Goal: Task Accomplishment & Management: Manage account settings

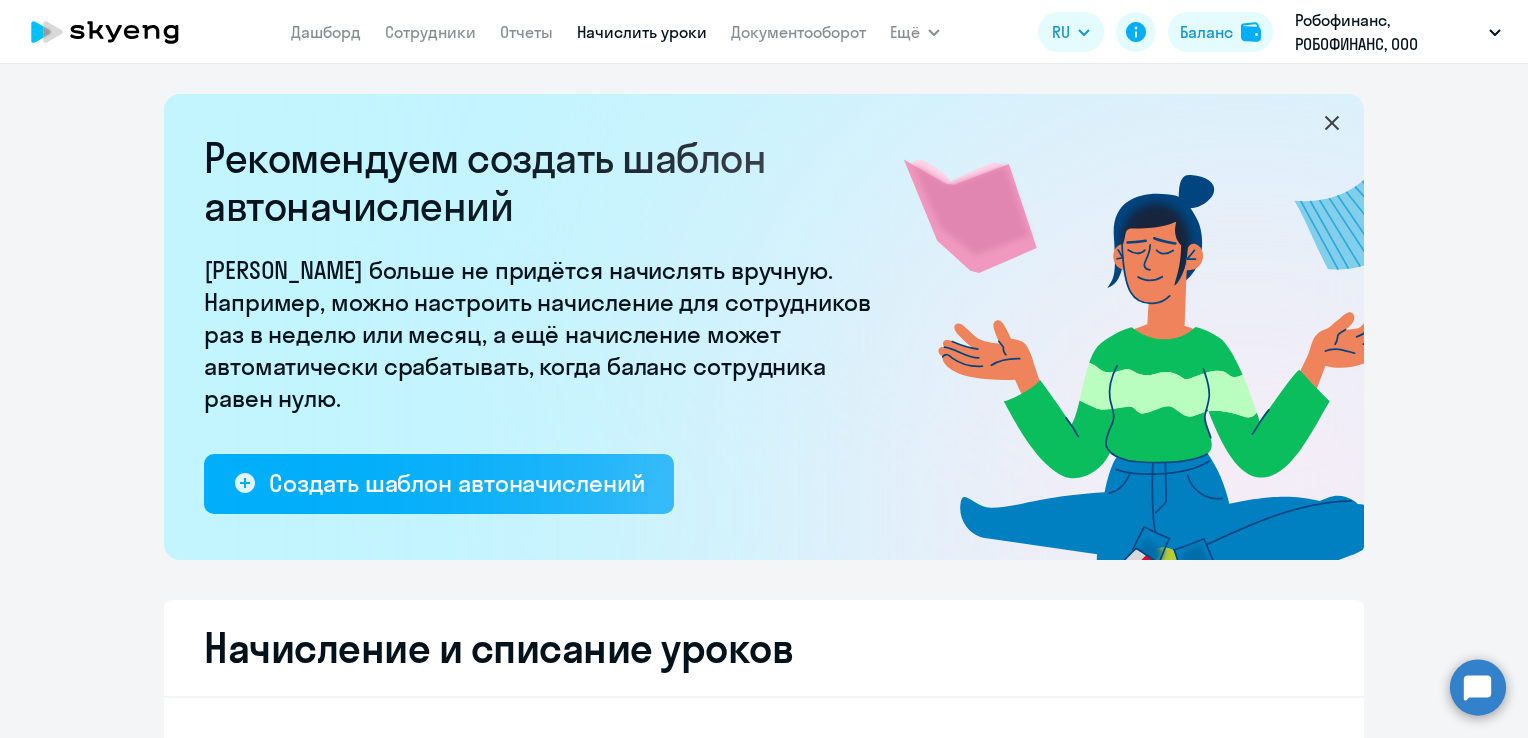
select select "10"
click at [428, 30] on link "Сотрудники" at bounding box center [430, 32] width 91 height 20
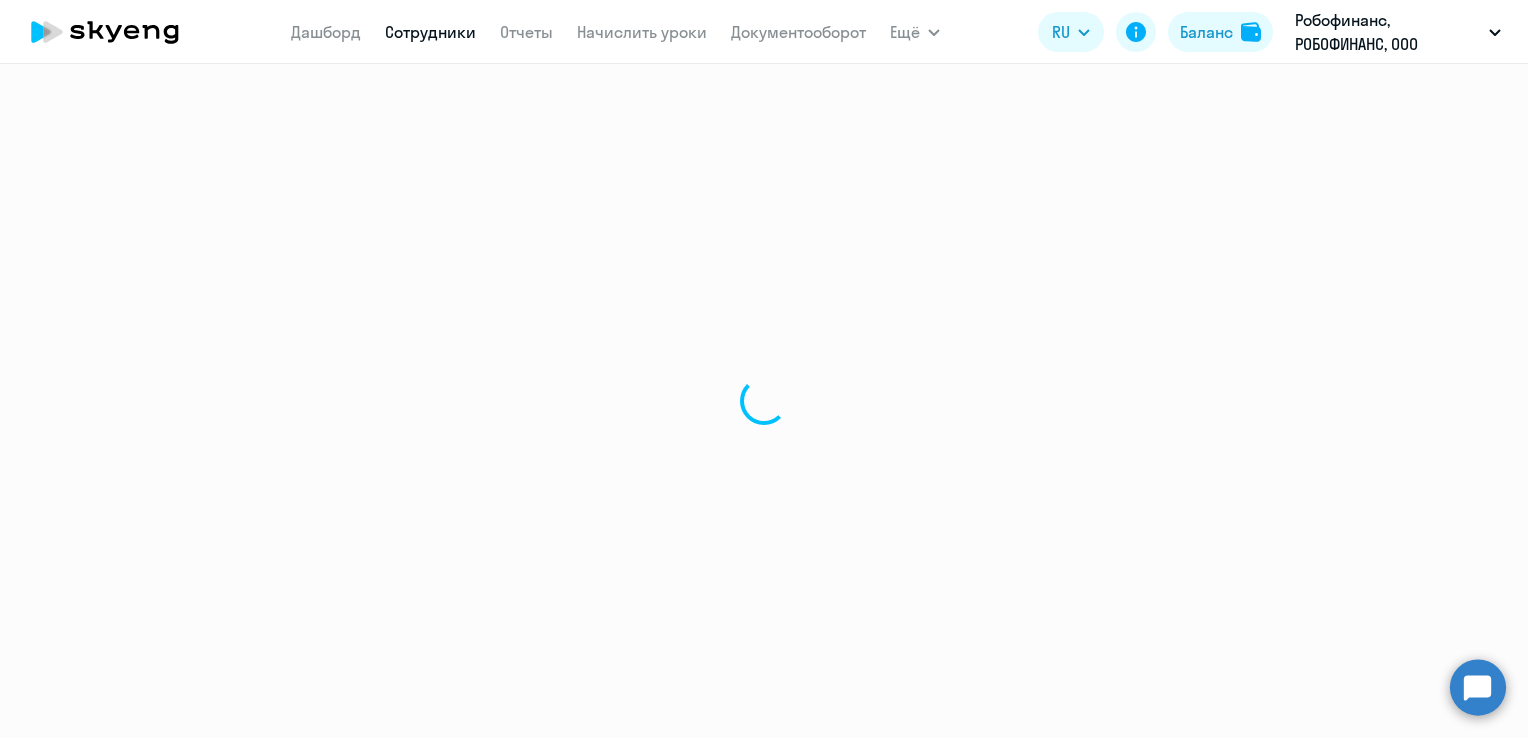
select select "30"
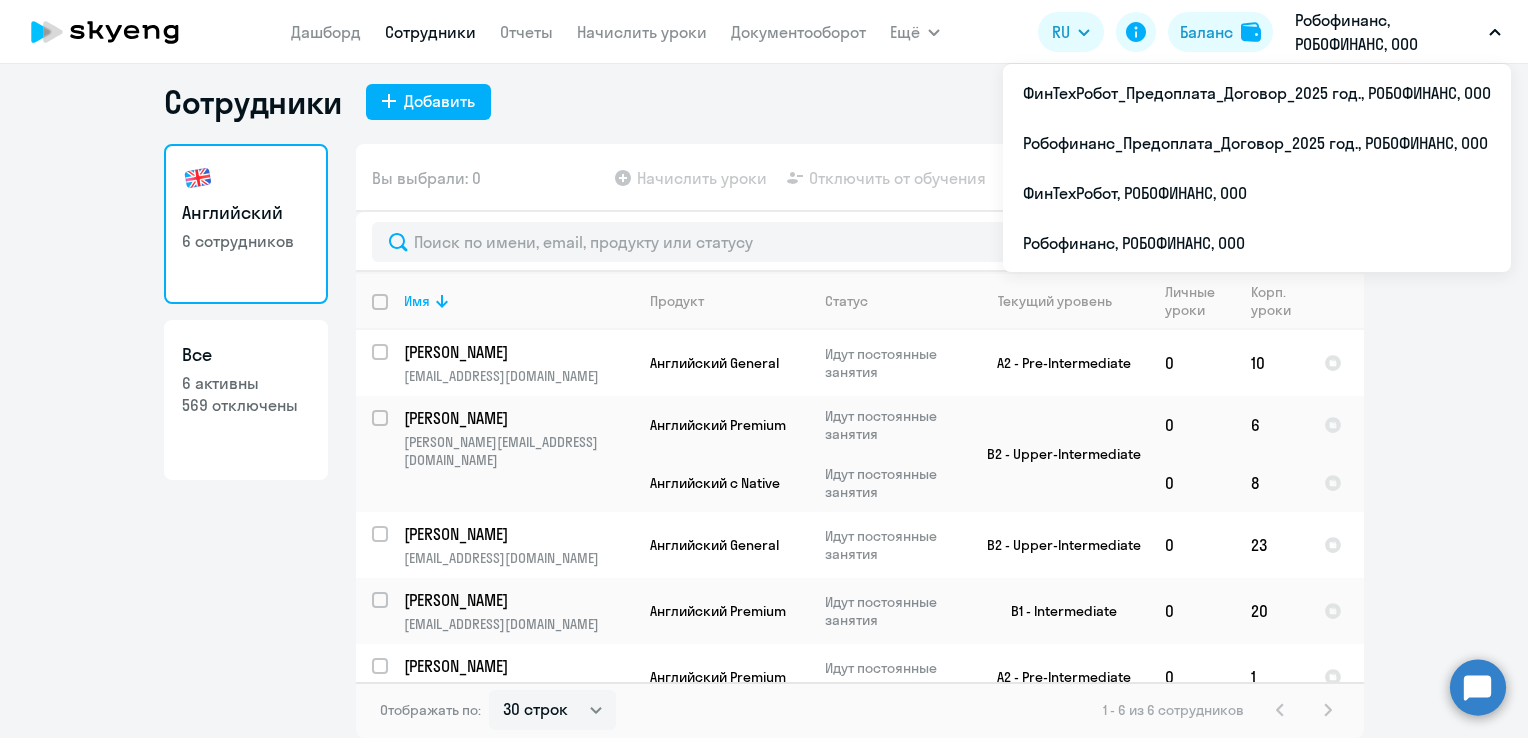
click at [1411, 8] on p "Робофинанс, РОБОФИНАНС, ООО" at bounding box center [1388, 32] width 186 height 48
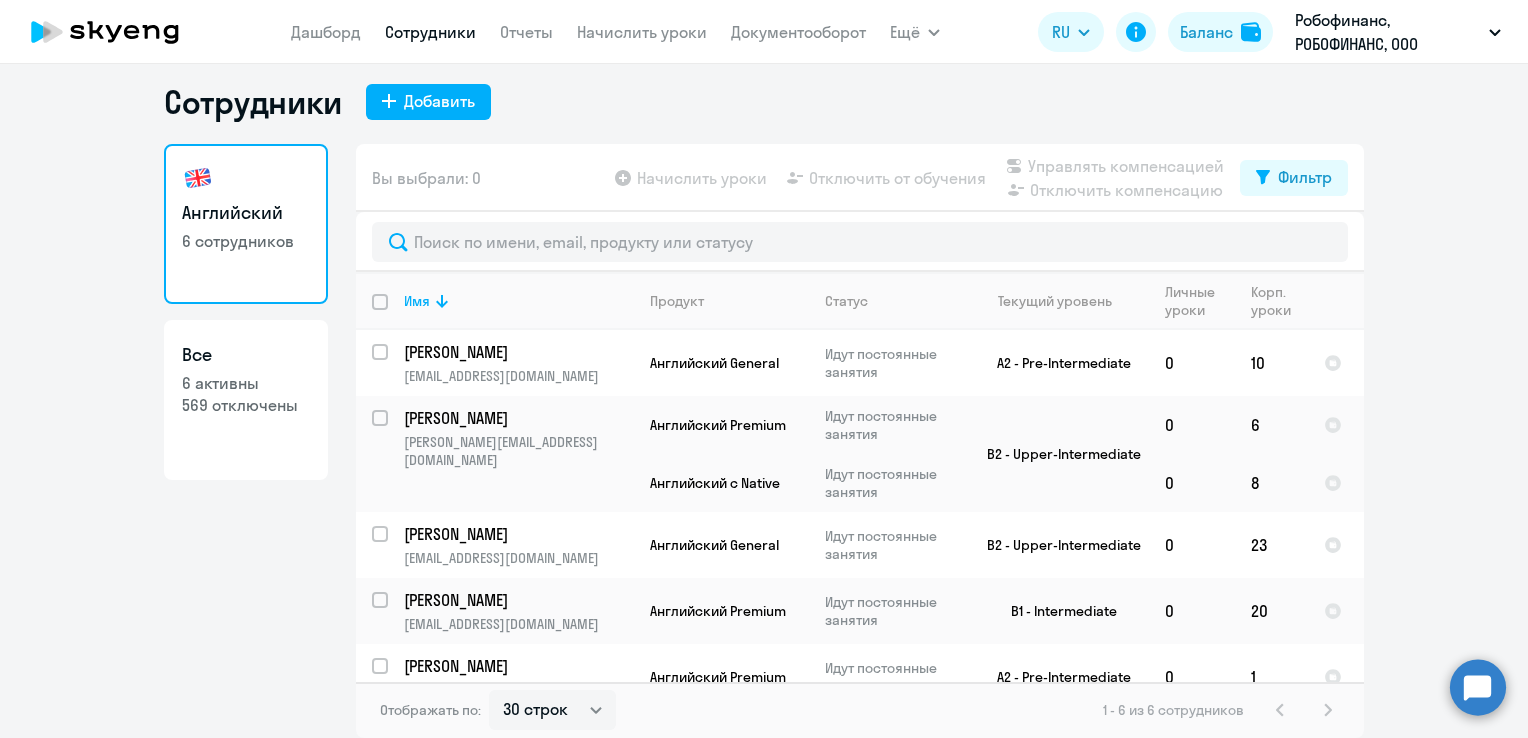
click at [1402, 21] on p "Робофинанс, РОБОФИНАНС, ООО" at bounding box center [1388, 32] width 186 height 48
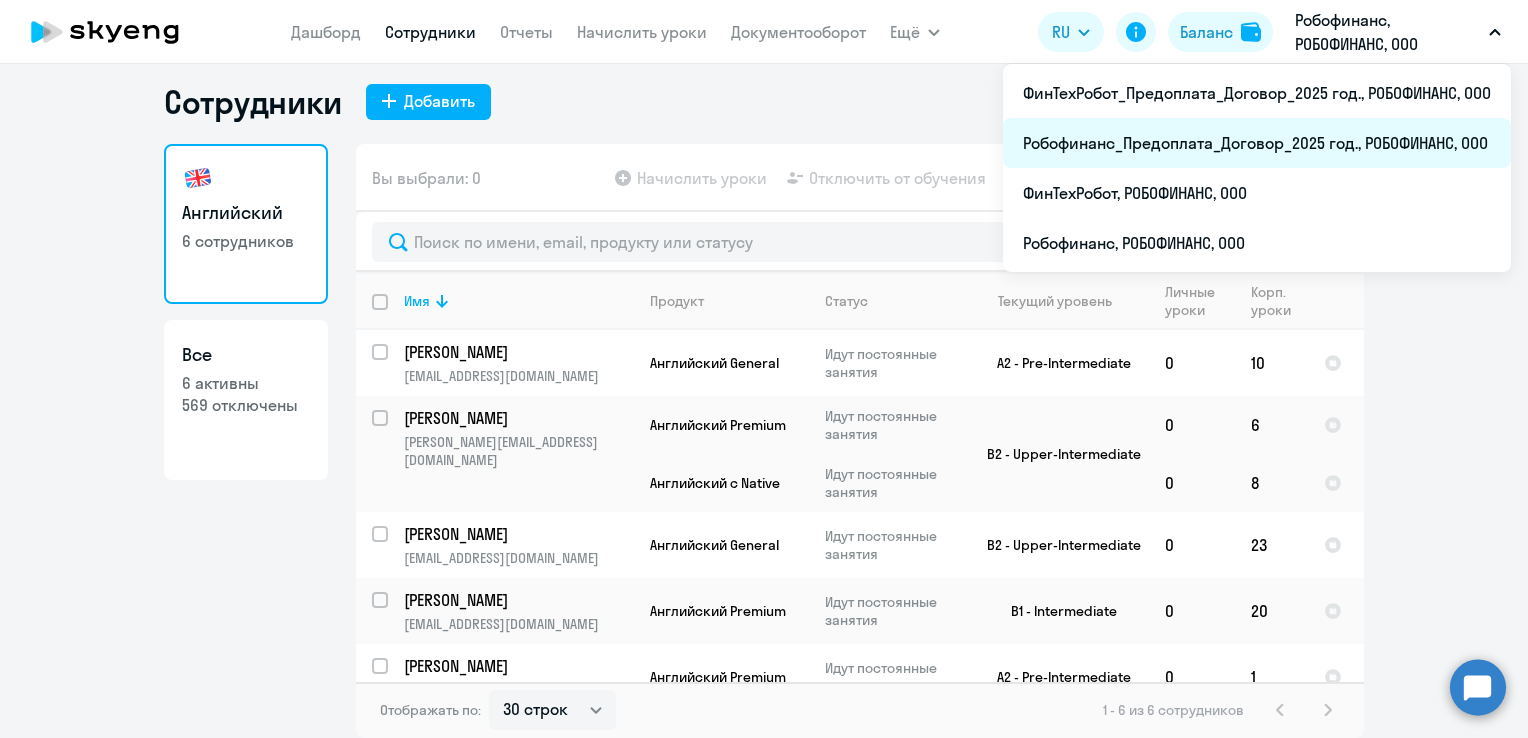
click at [1293, 142] on li "Робофинанс_Предоплата_Договор_2025 год., РОБОФИНАНС, ООО" at bounding box center [1257, 143] width 508 height 50
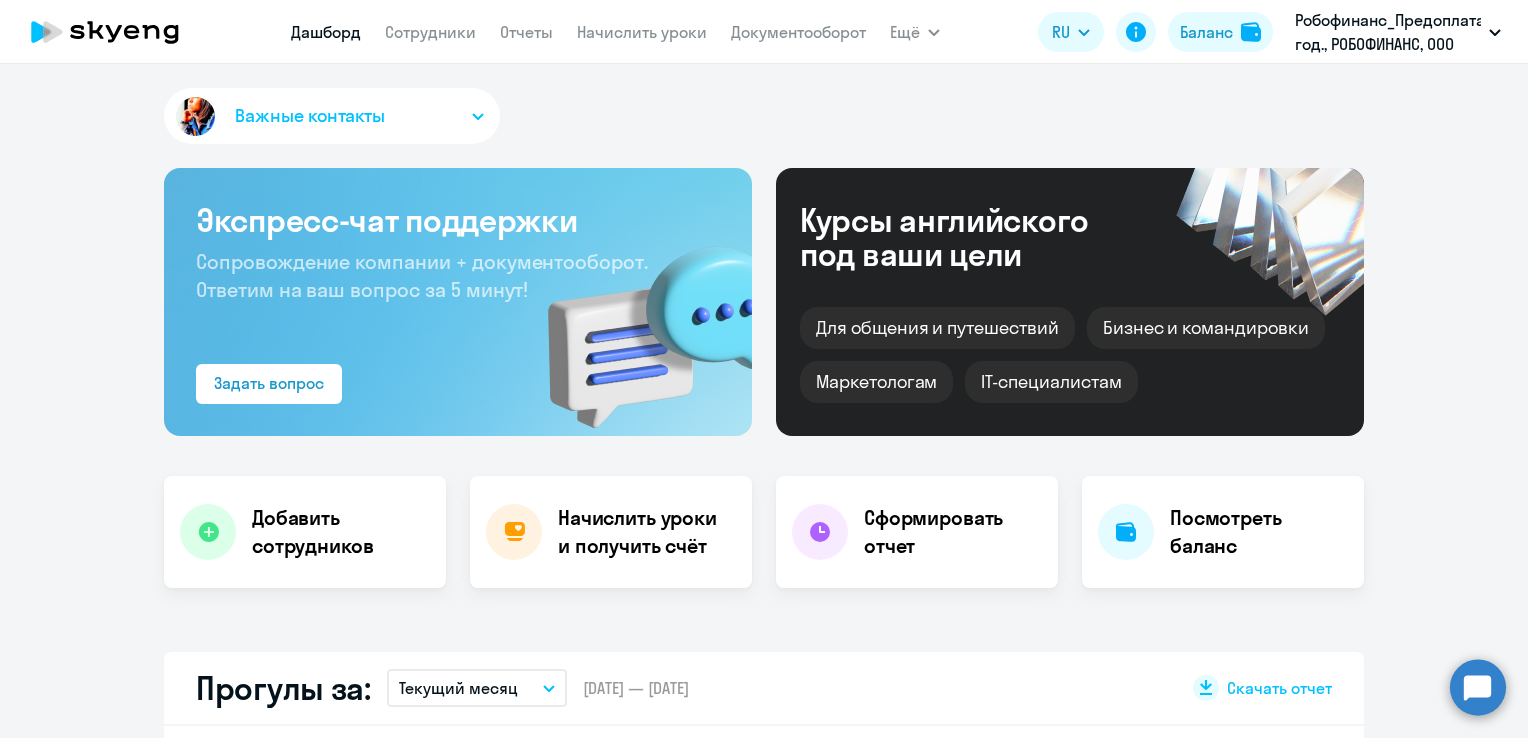
select select "30"
click at [420, 34] on link "Сотрудники" at bounding box center [430, 32] width 91 height 20
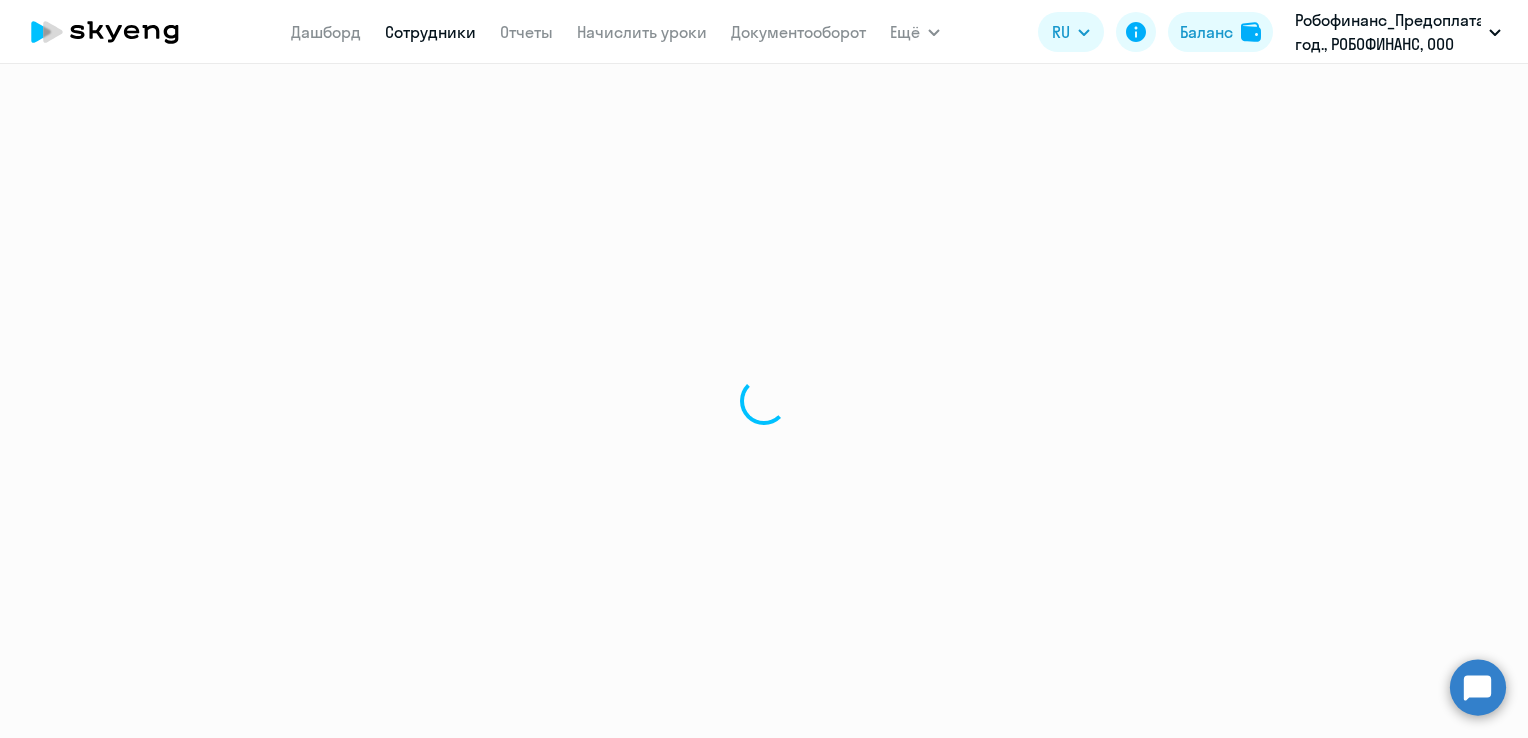
select select "30"
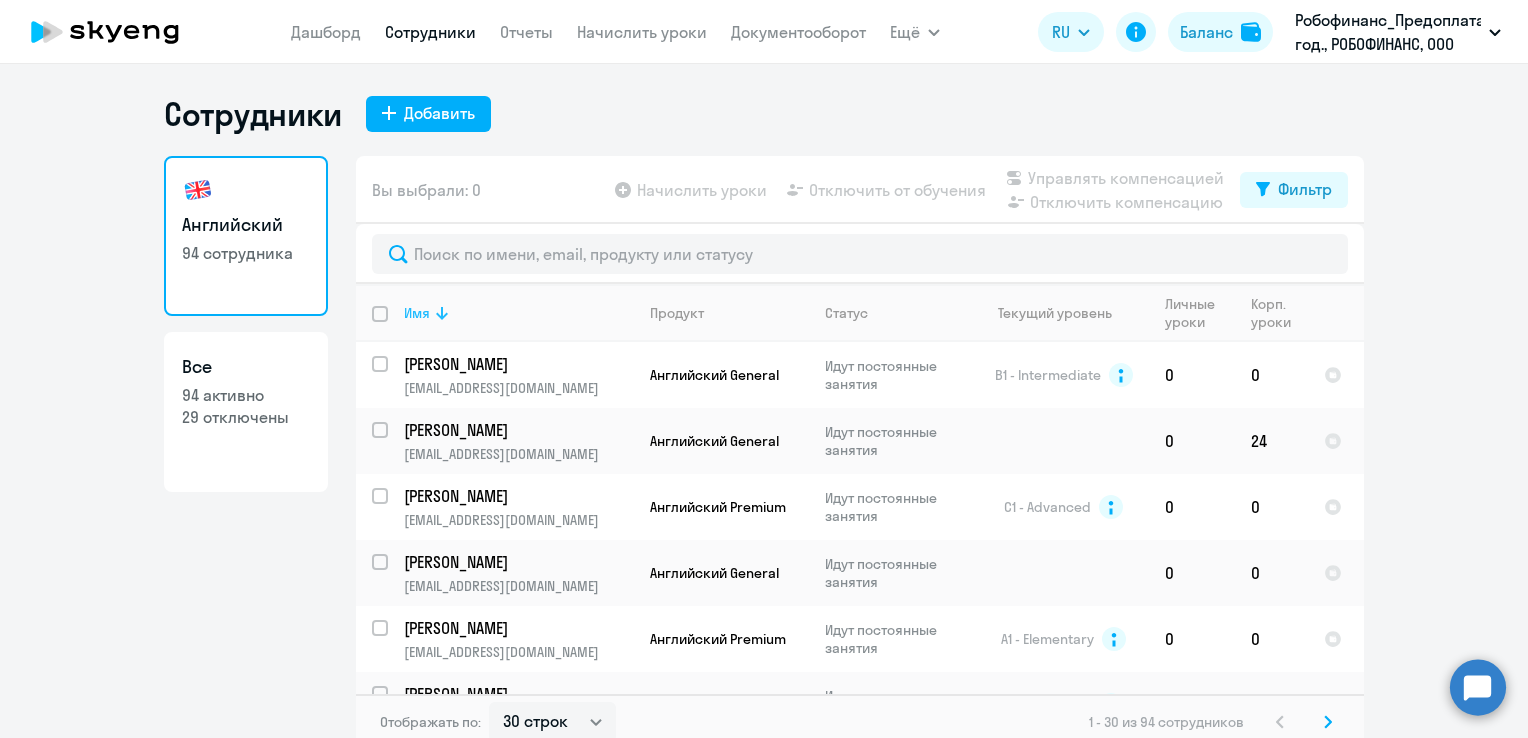
click at [430, 310] on icon at bounding box center [442, 313] width 24 height 24
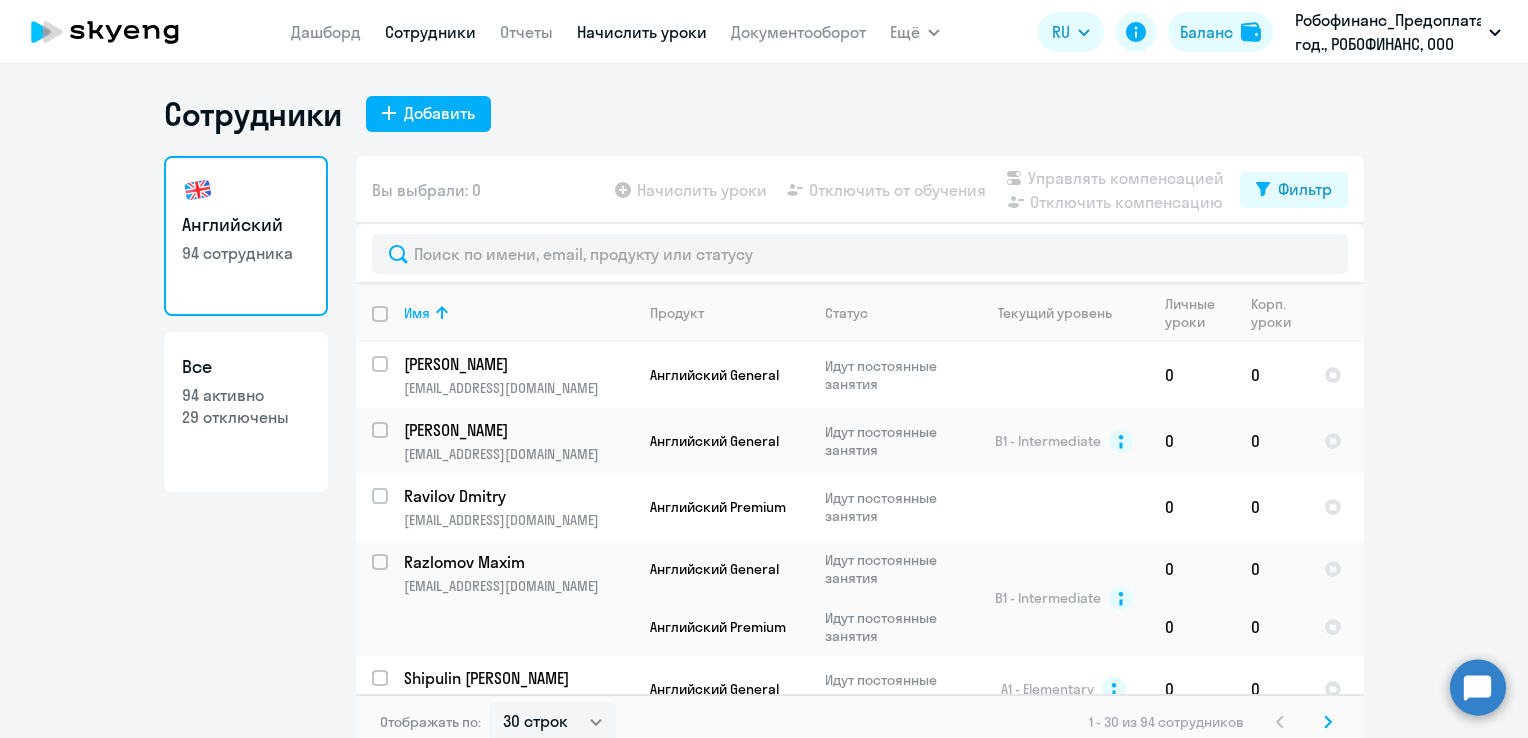
click at [657, 29] on link "Начислить уроки" at bounding box center [642, 32] width 130 height 20
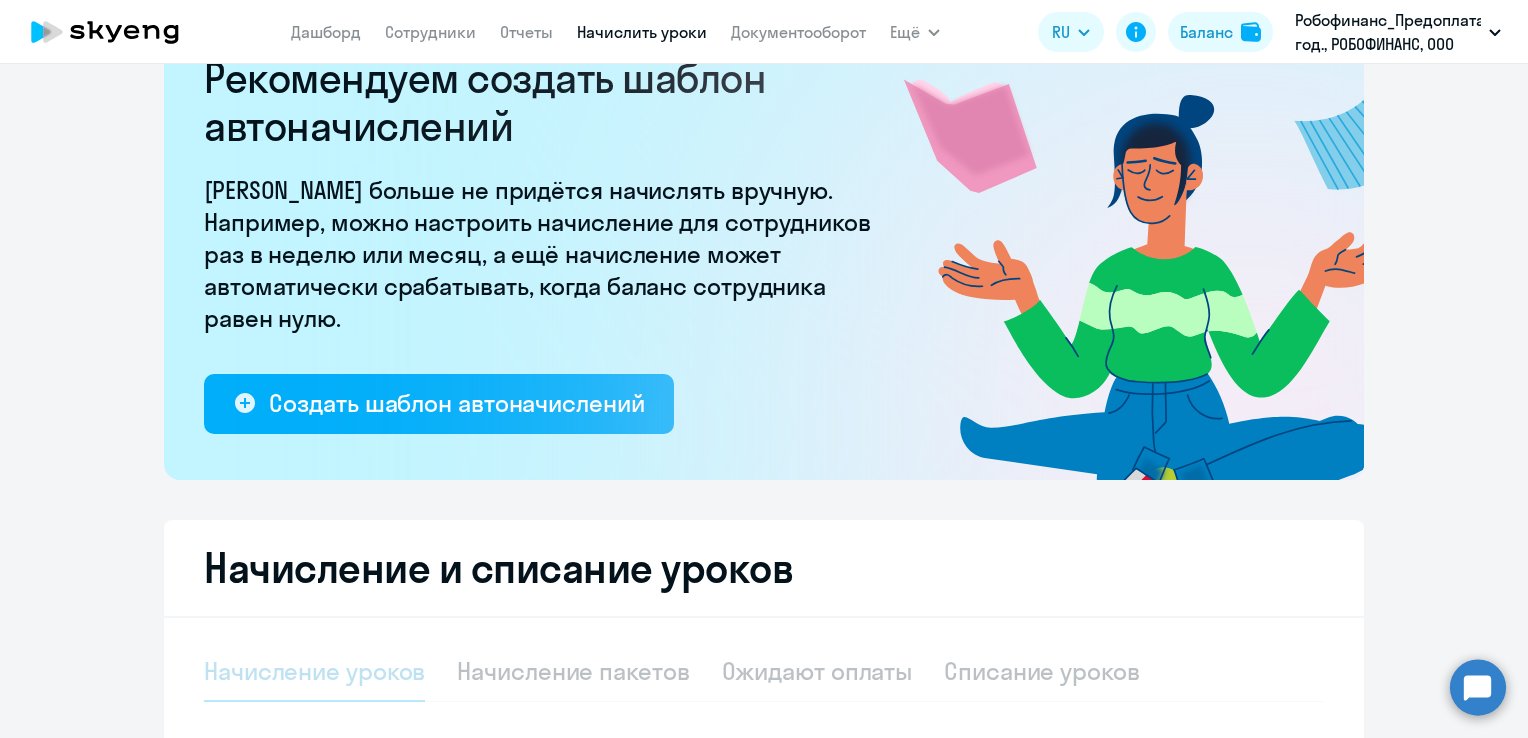
select select "10"
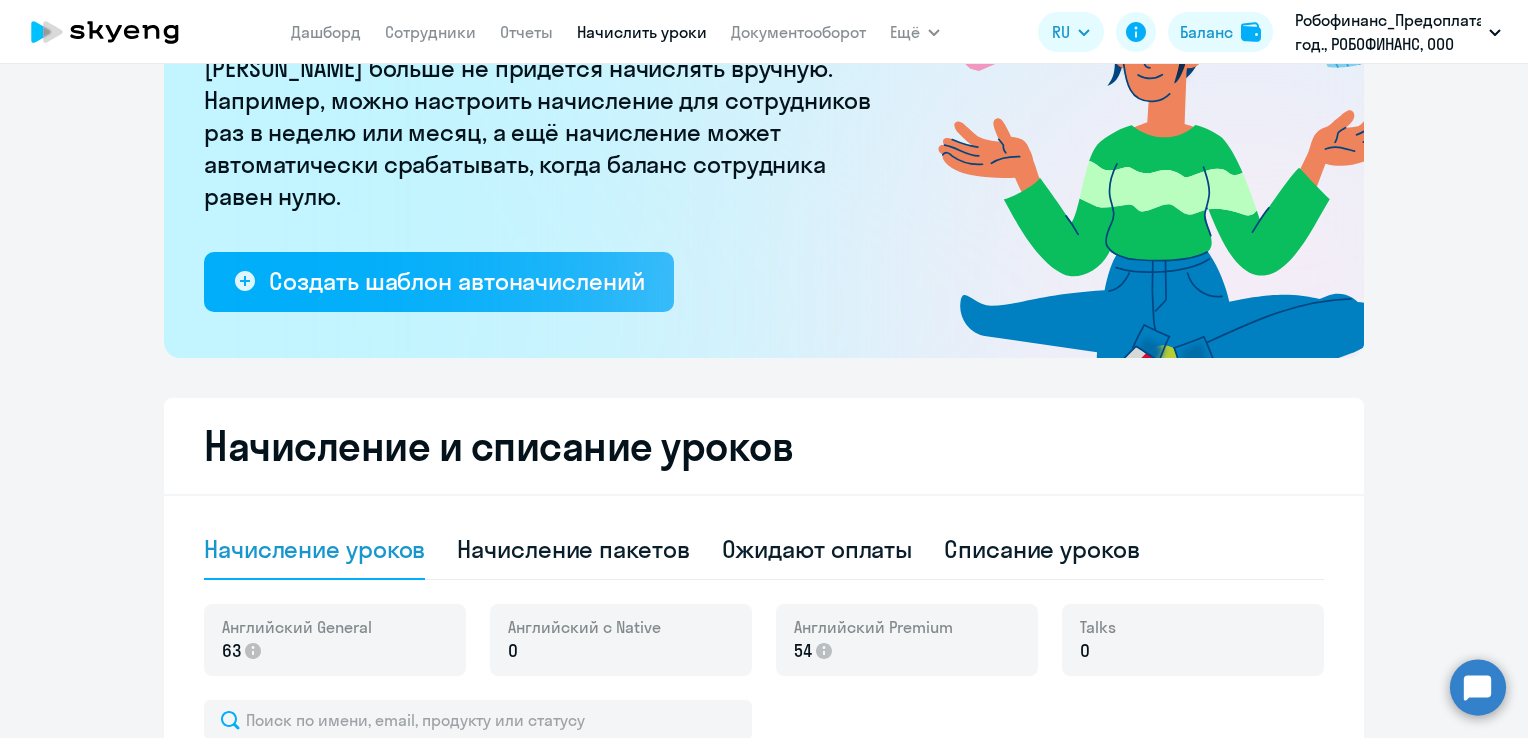
scroll to position [600, 0]
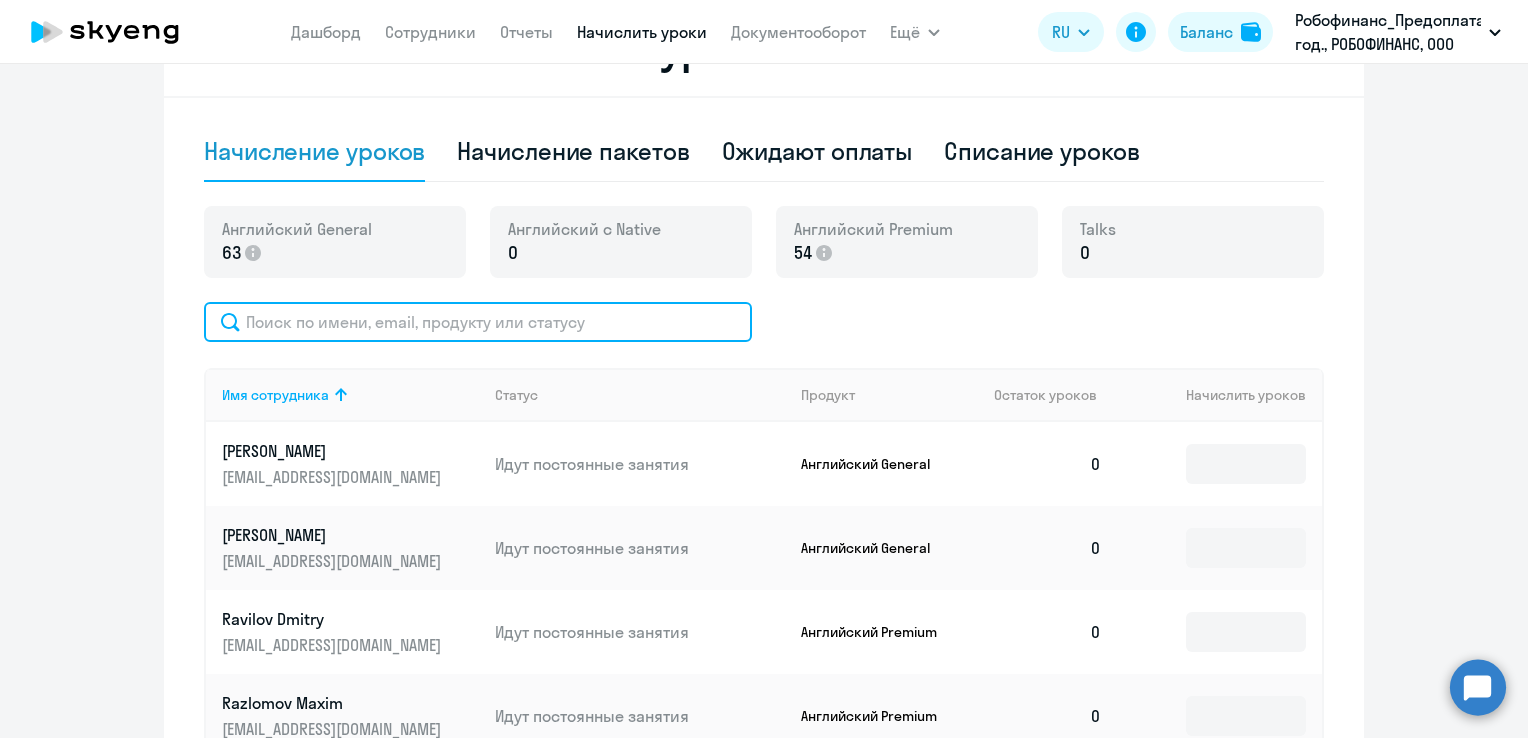
click at [392, 311] on input "text" at bounding box center [478, 322] width 548 height 40
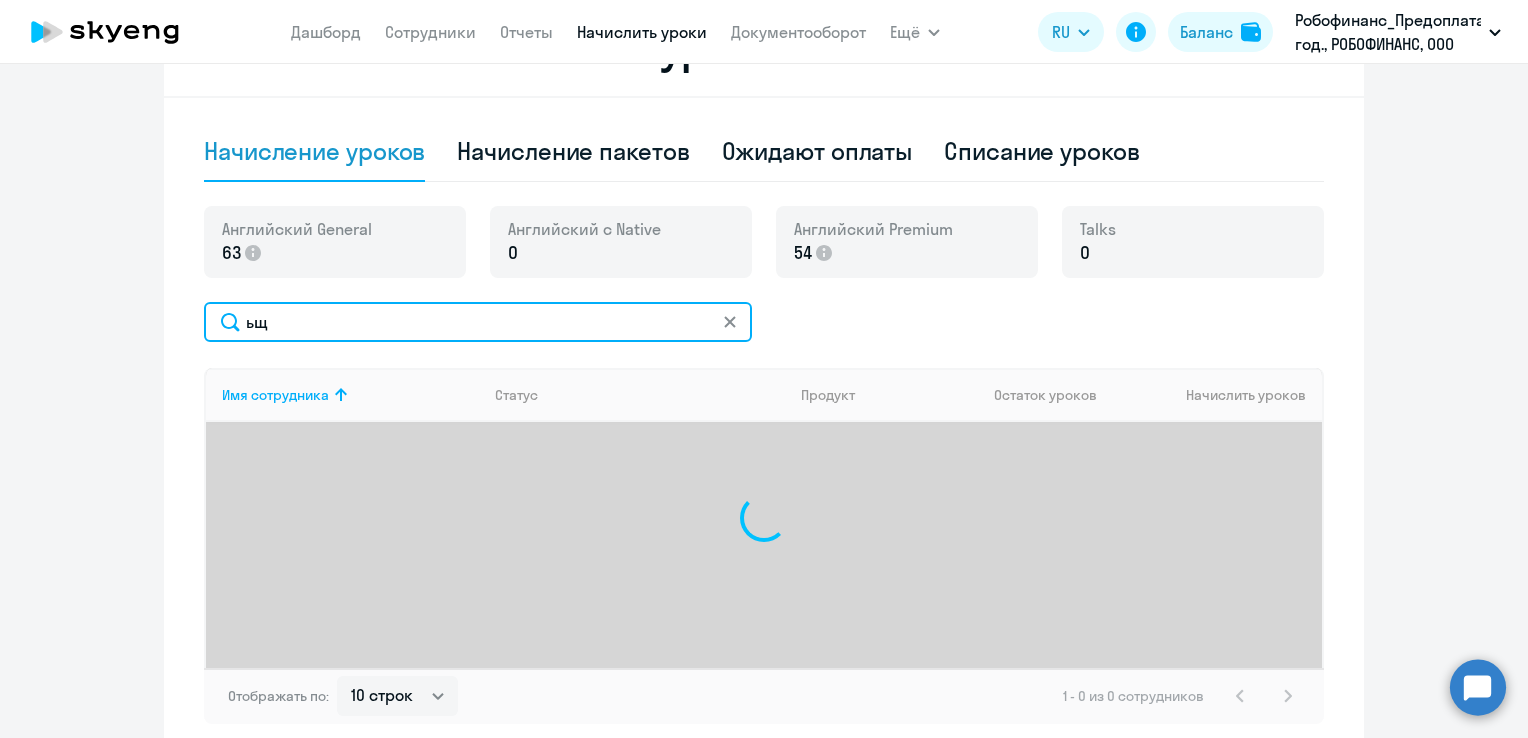
type input "ь"
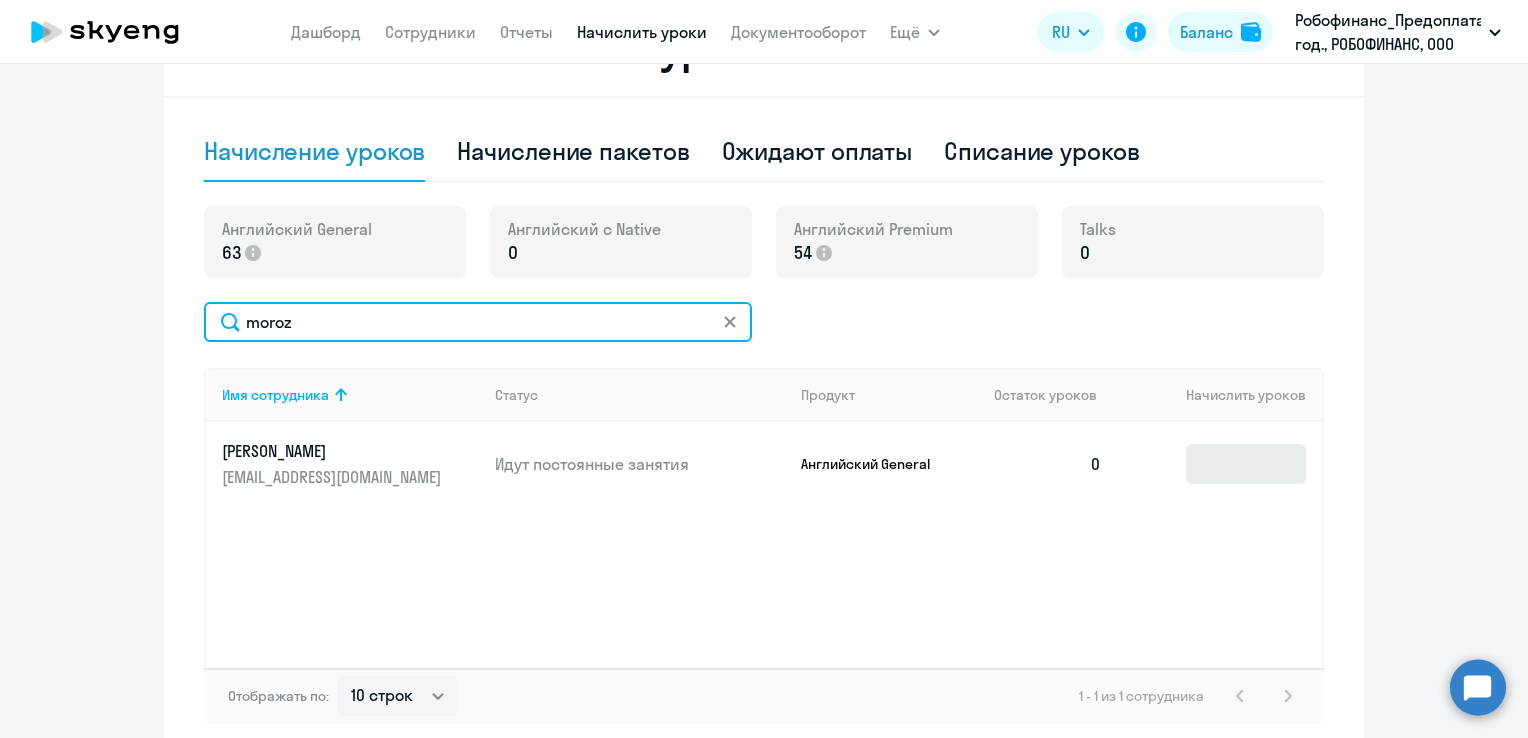
type input "moroz"
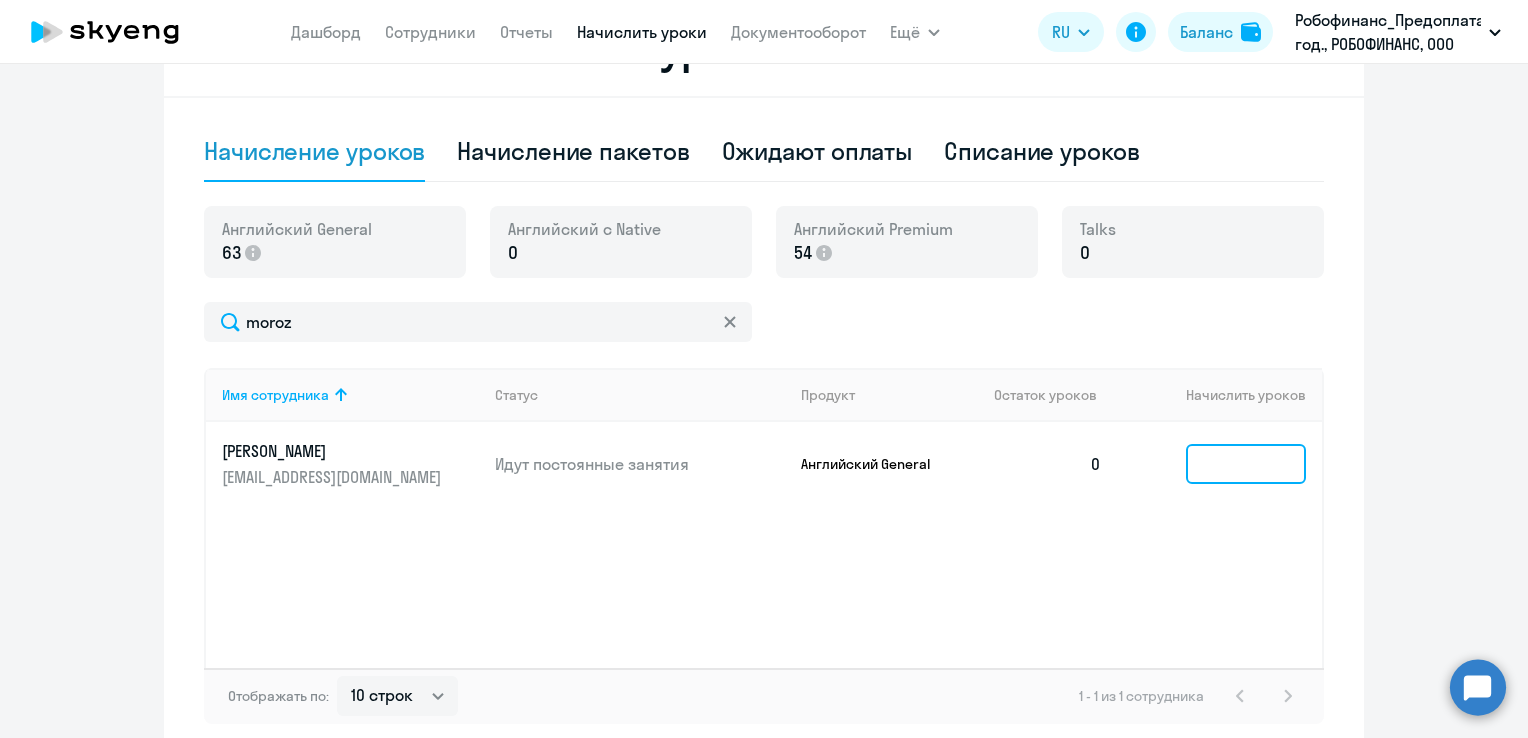
click at [1232, 473] on input at bounding box center [1246, 464] width 120 height 40
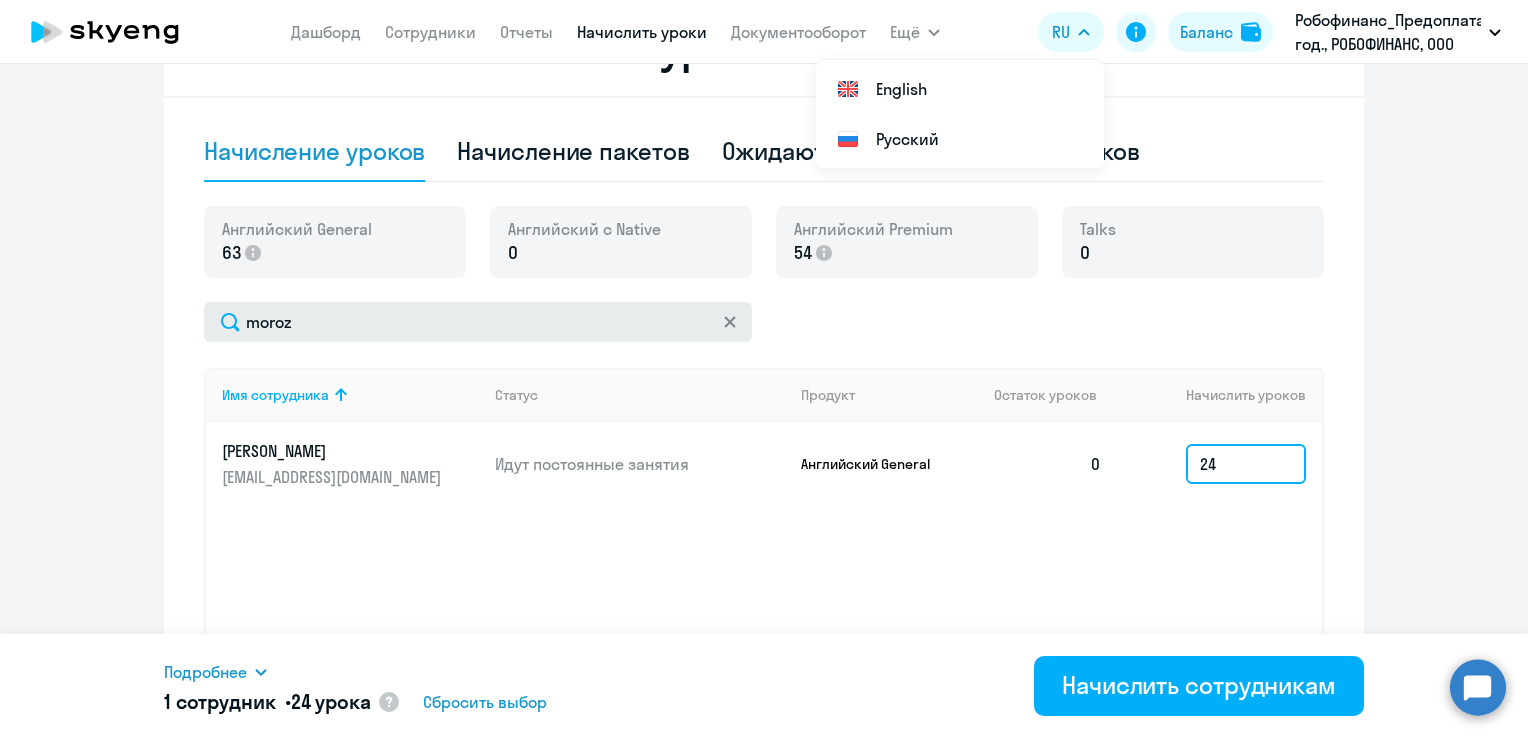
type input "24"
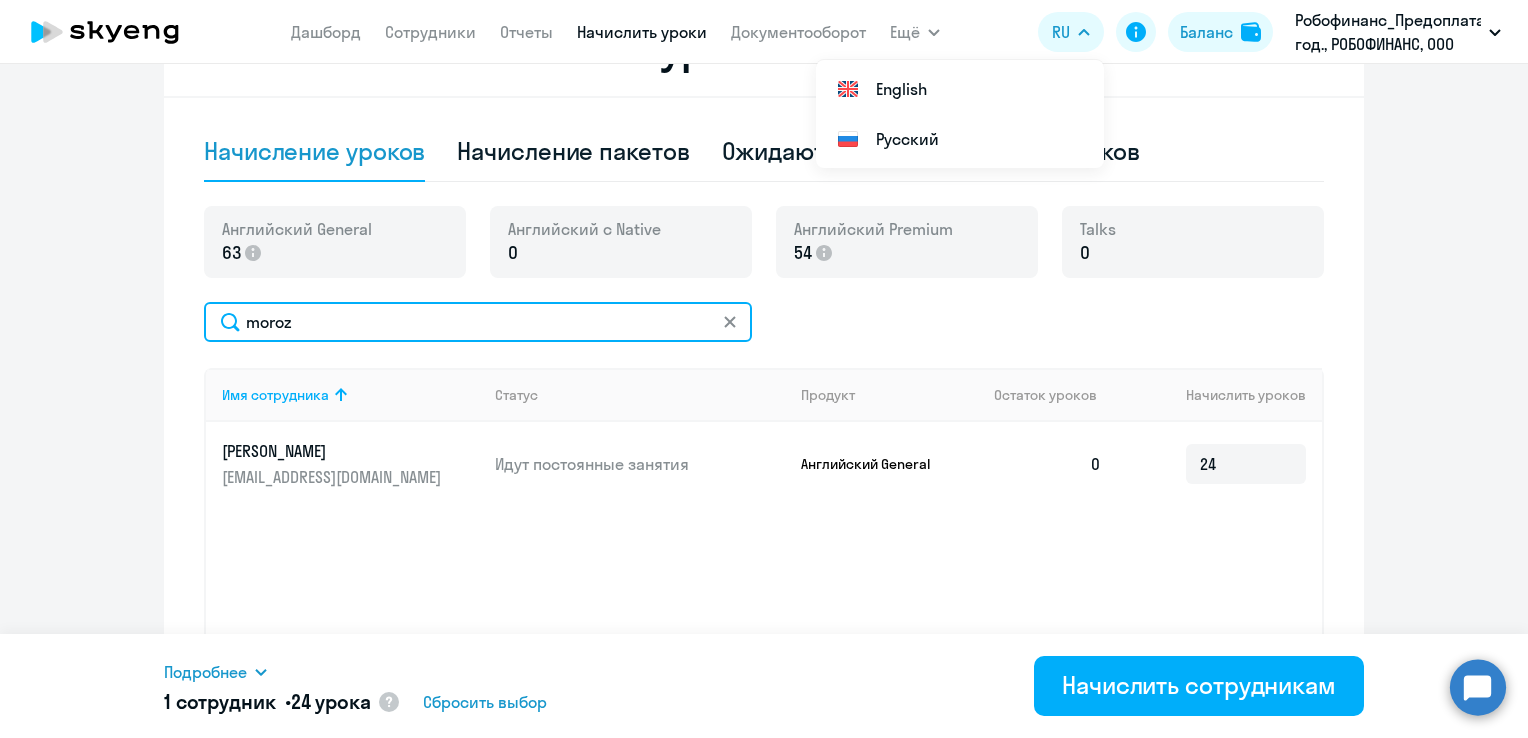
drag, startPoint x: 309, startPoint y: 322, endPoint x: 196, endPoint y: 322, distance: 113.0
click at [204, 322] on input "moroz" at bounding box center [478, 322] width 548 height 40
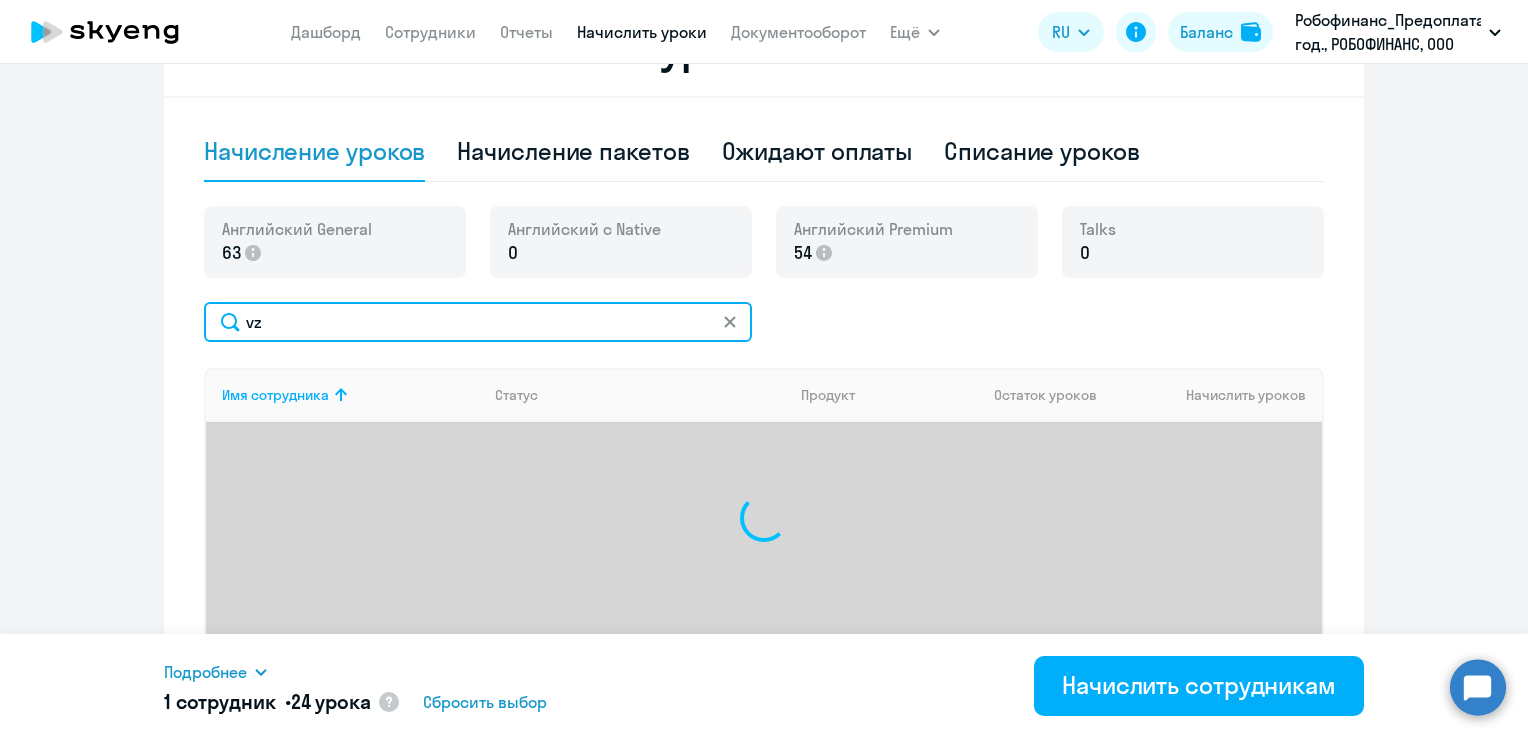
type input "v"
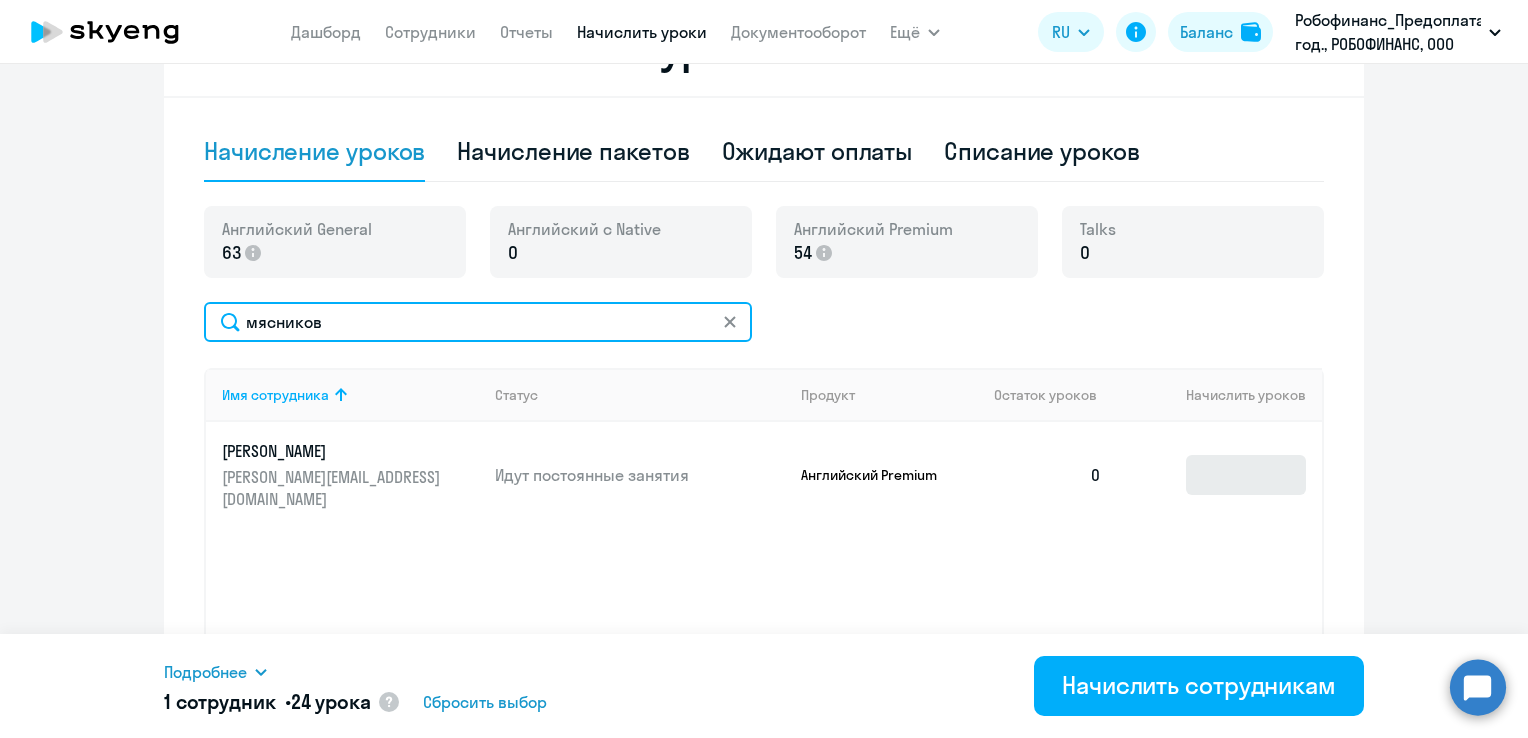
type input "мясников"
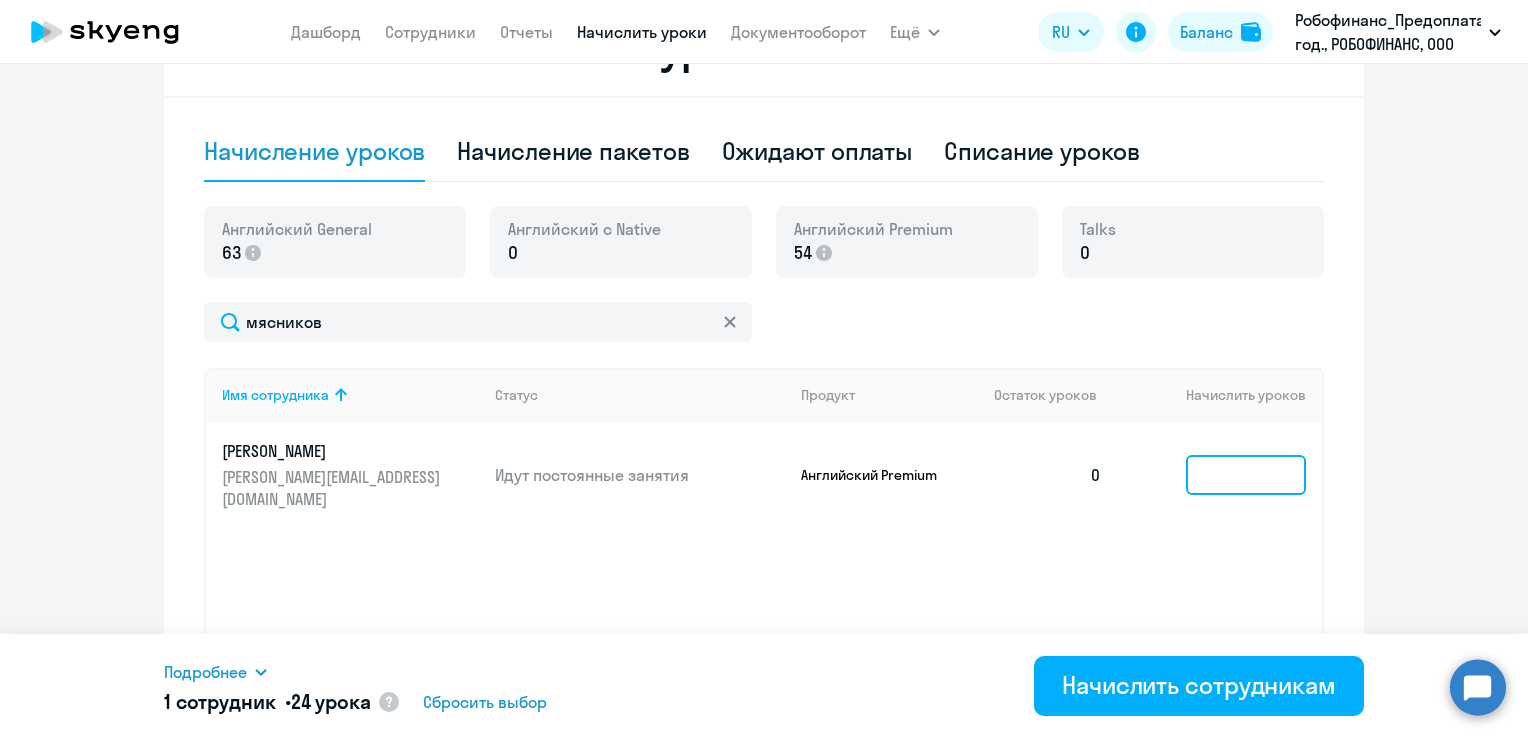
click at [1229, 468] on input at bounding box center [1246, 475] width 120 height 40
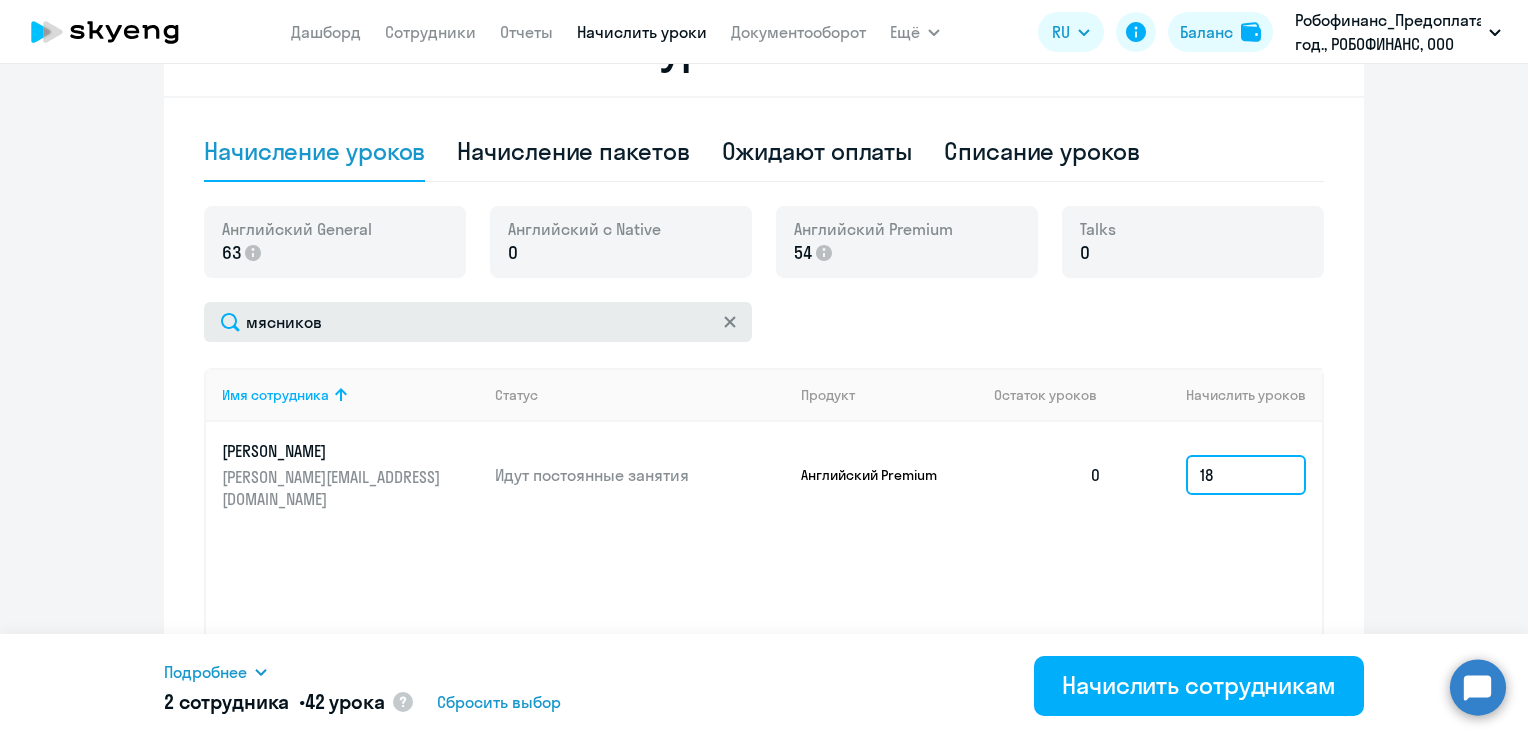
type input "18"
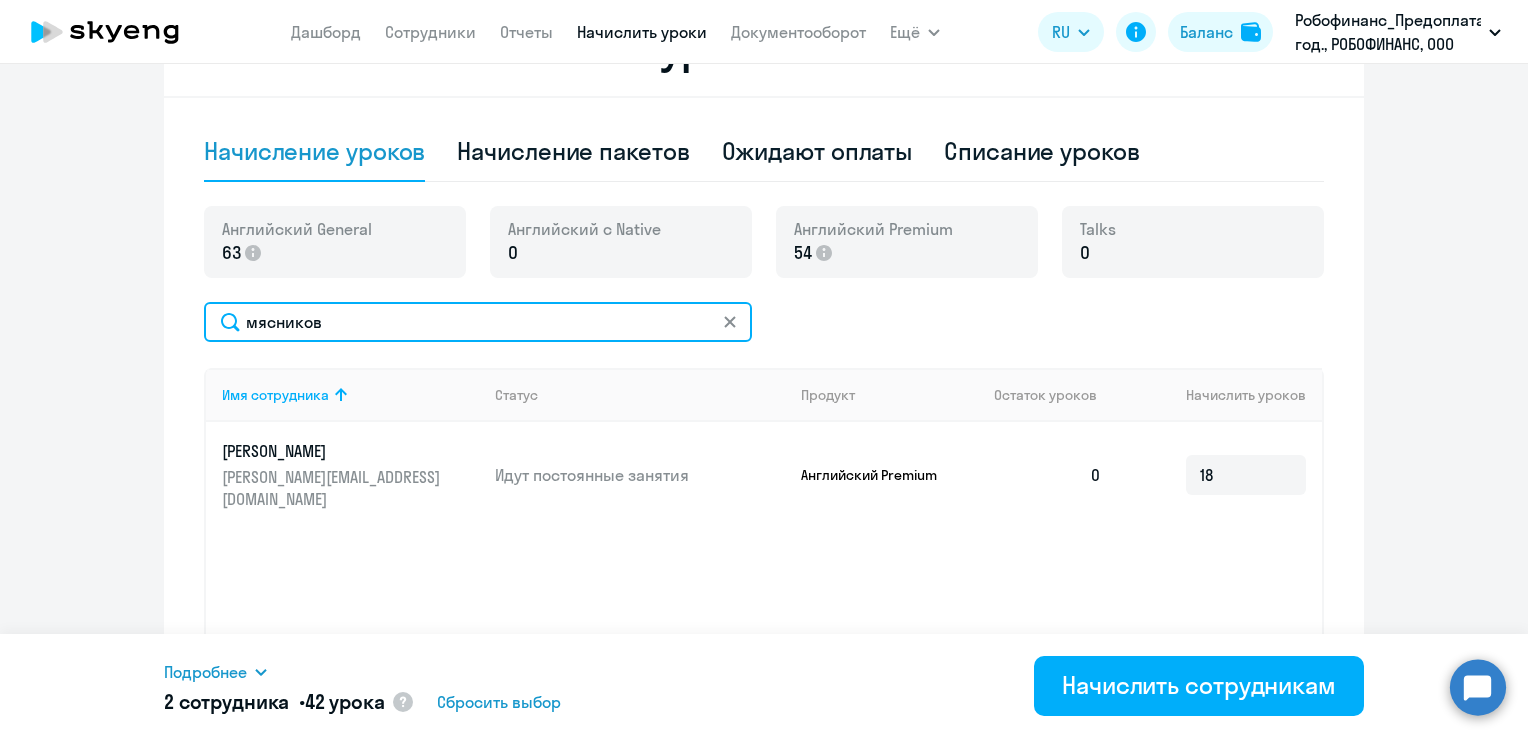
drag, startPoint x: 364, startPoint y: 313, endPoint x: 216, endPoint y: 305, distance: 148.2
click at [216, 305] on input "мясников" at bounding box center [478, 322] width 548 height 40
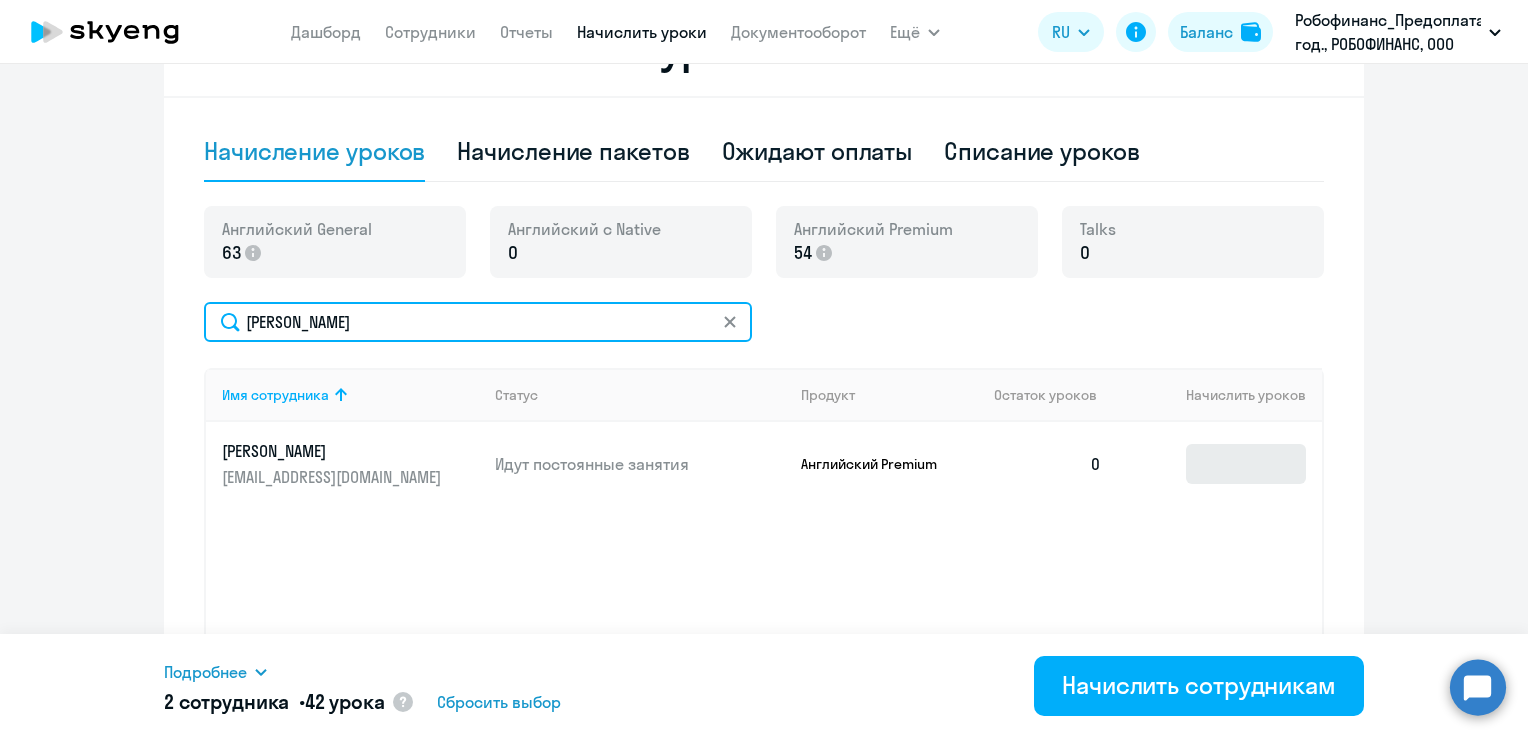
type input "[PERSON_NAME]"
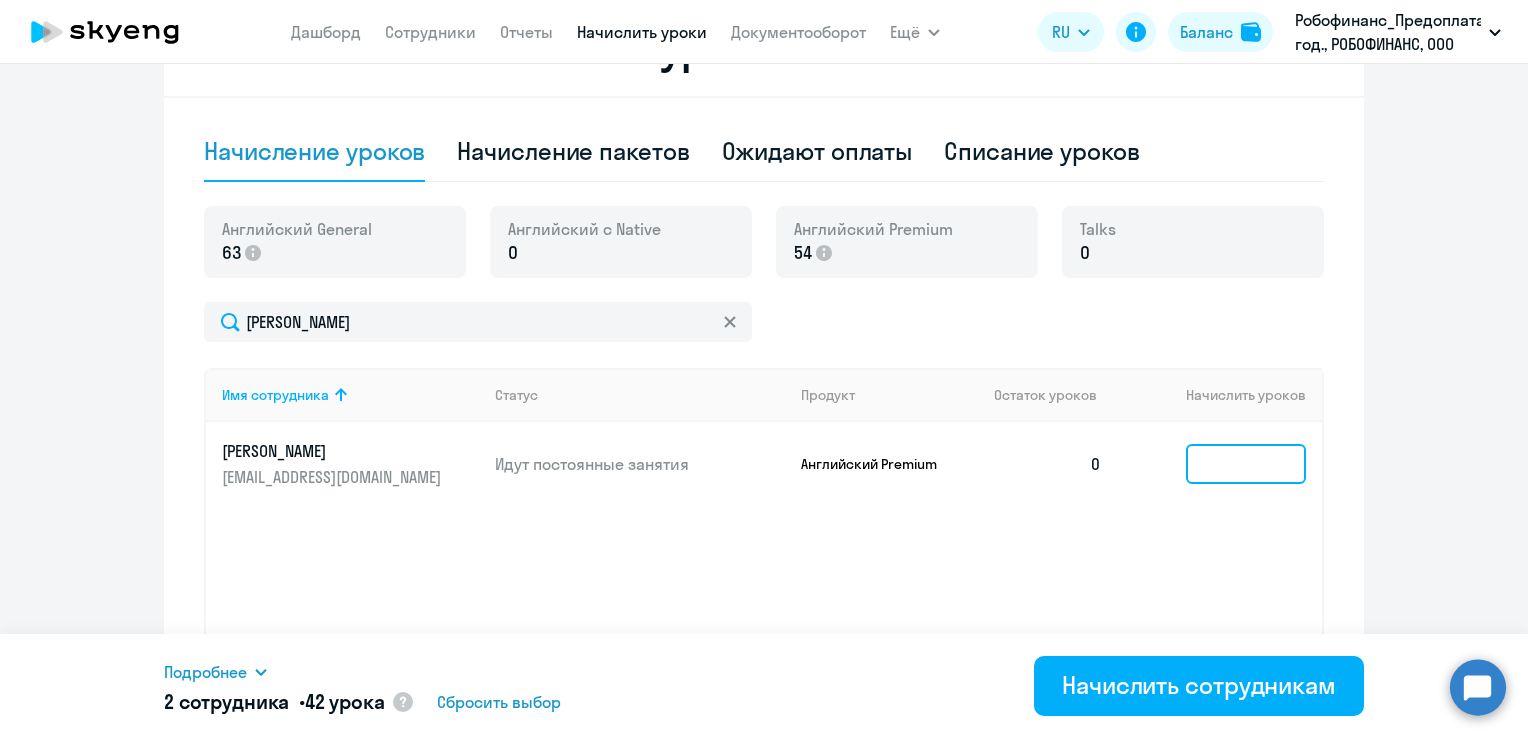
click at [1238, 458] on input at bounding box center [1246, 464] width 120 height 40
type input "18"
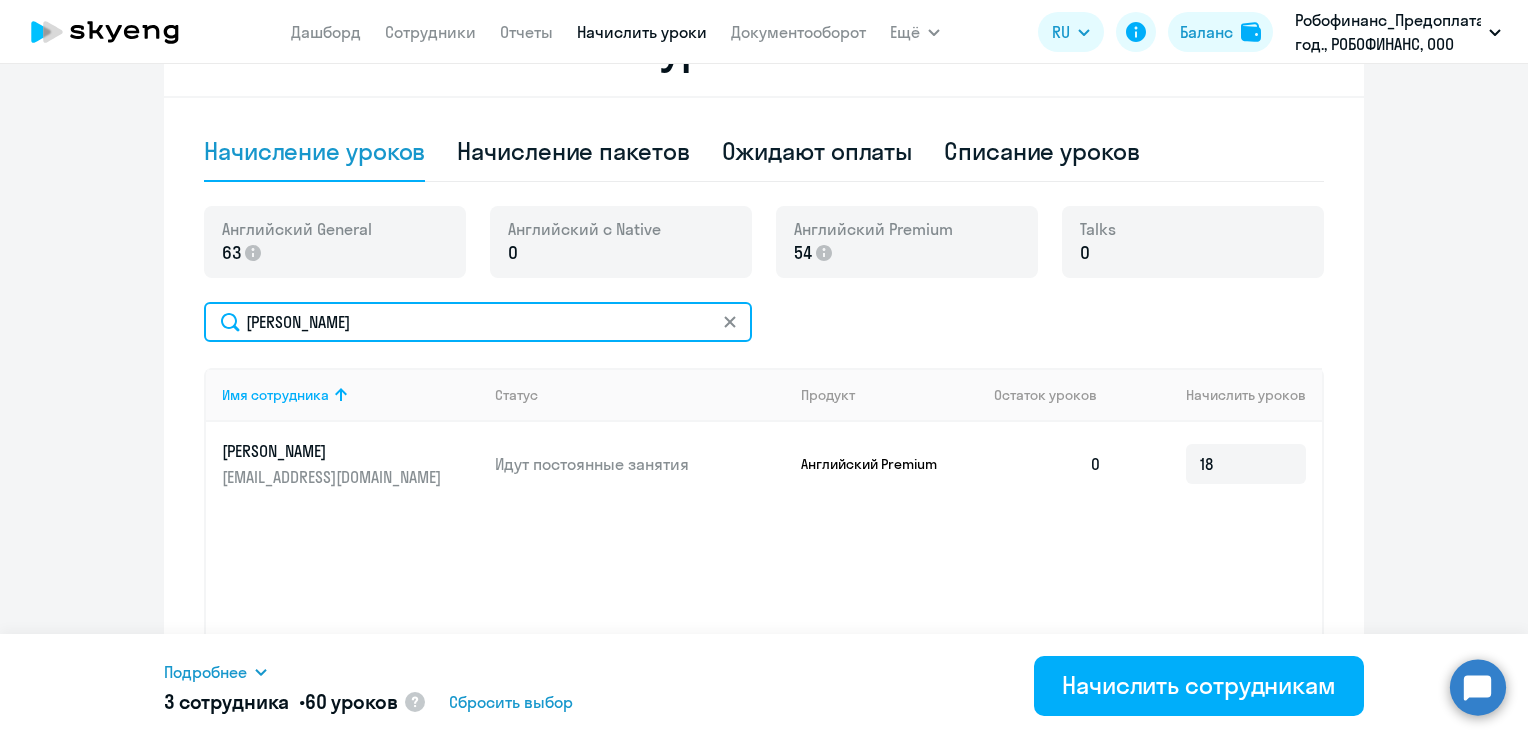
drag, startPoint x: 326, startPoint y: 322, endPoint x: 180, endPoint y: 311, distance: 146.4
click at [192, 334] on div "Начисление и списание уроков Начисление уроков Начисление пакетов Ожидают оплат…" at bounding box center [764, 378] width 1200 height 756
type input "дик"
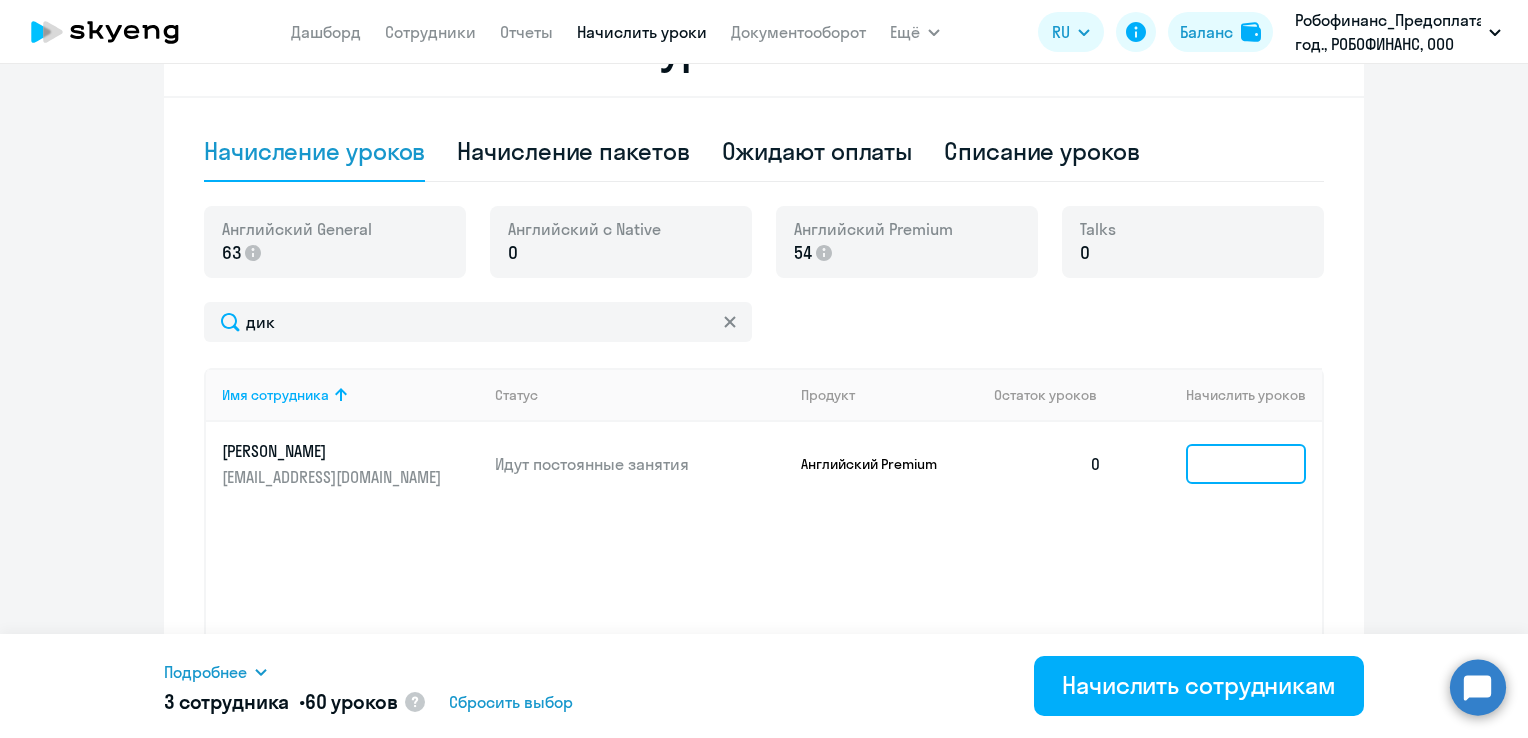
click at [1242, 460] on input at bounding box center [1246, 464] width 120 height 40
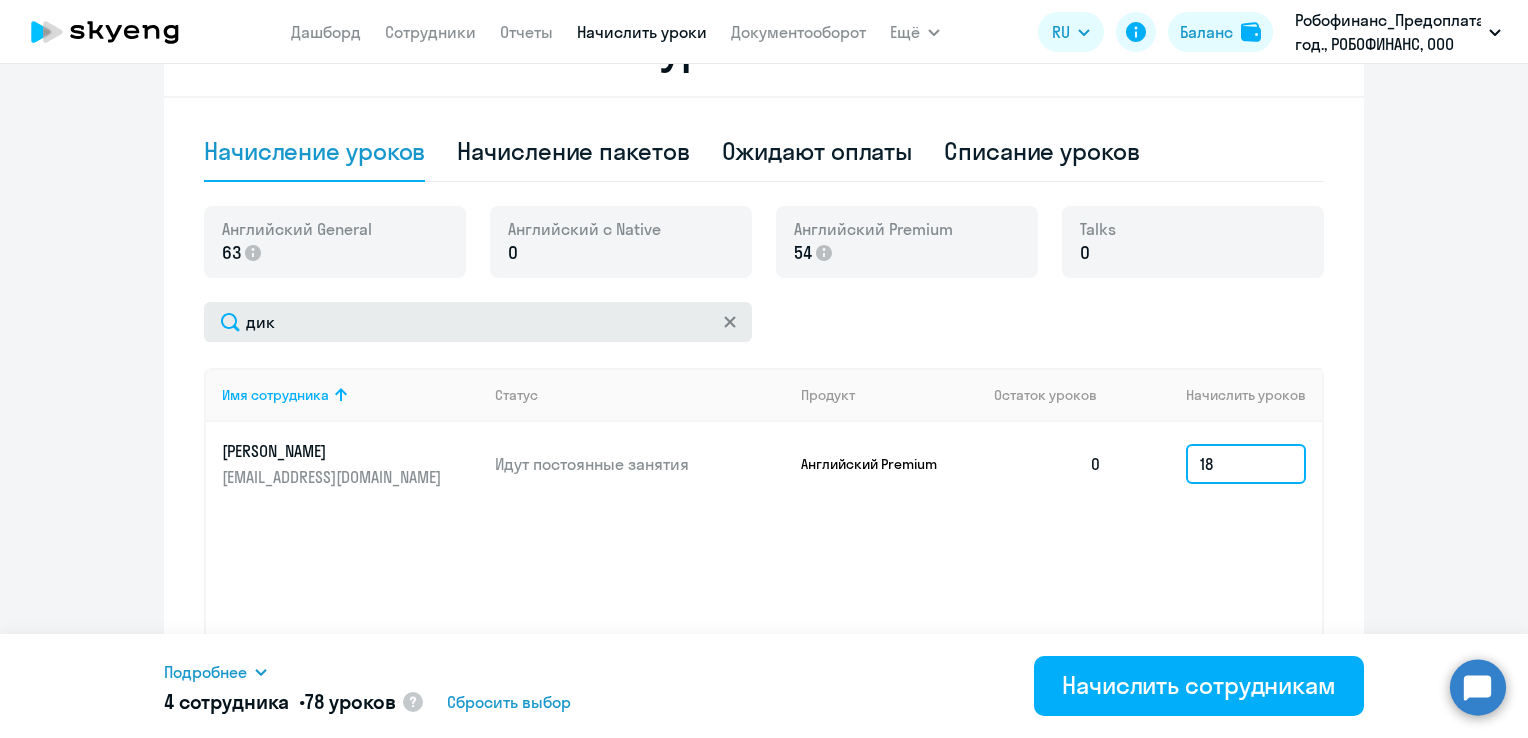
type input "18"
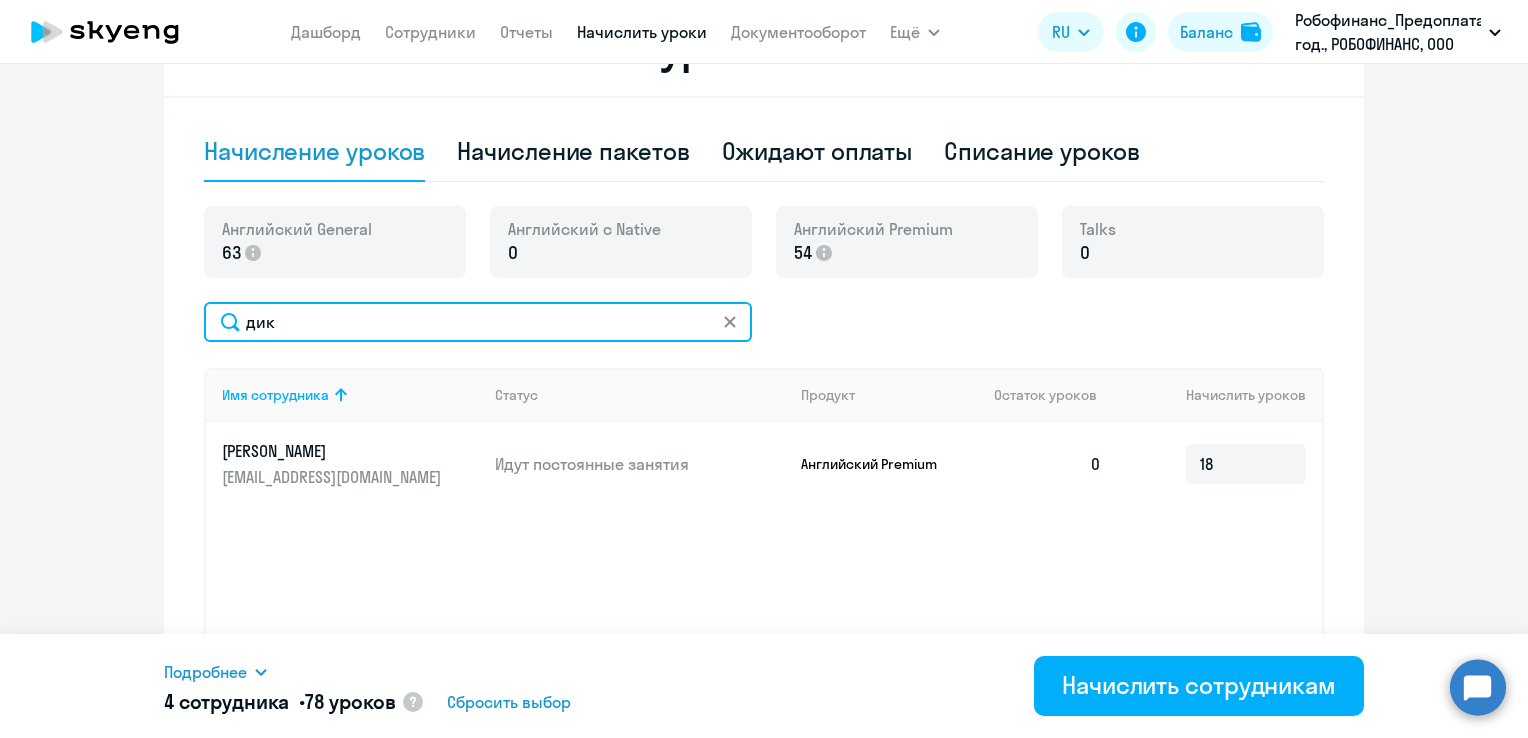
drag, startPoint x: 425, startPoint y: 319, endPoint x: 225, endPoint y: 329, distance: 200.2
click at [230, 337] on input "дик" at bounding box center [478, 322] width 548 height 40
type input "[PERSON_NAME]"
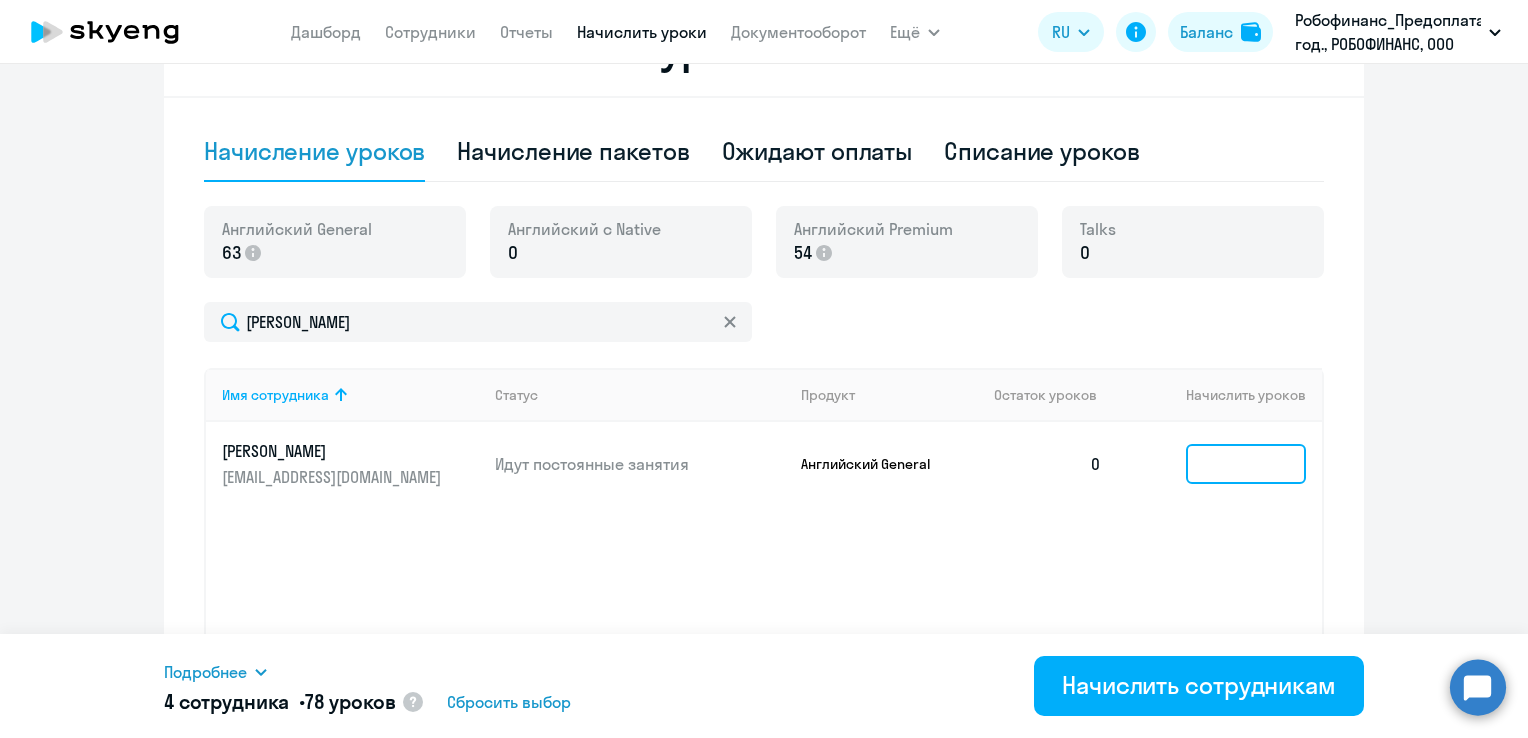
click at [1274, 474] on input at bounding box center [1246, 464] width 120 height 40
type input "23"
click at [200, 674] on span "Подробнее" at bounding box center [205, 672] width 83 height 24
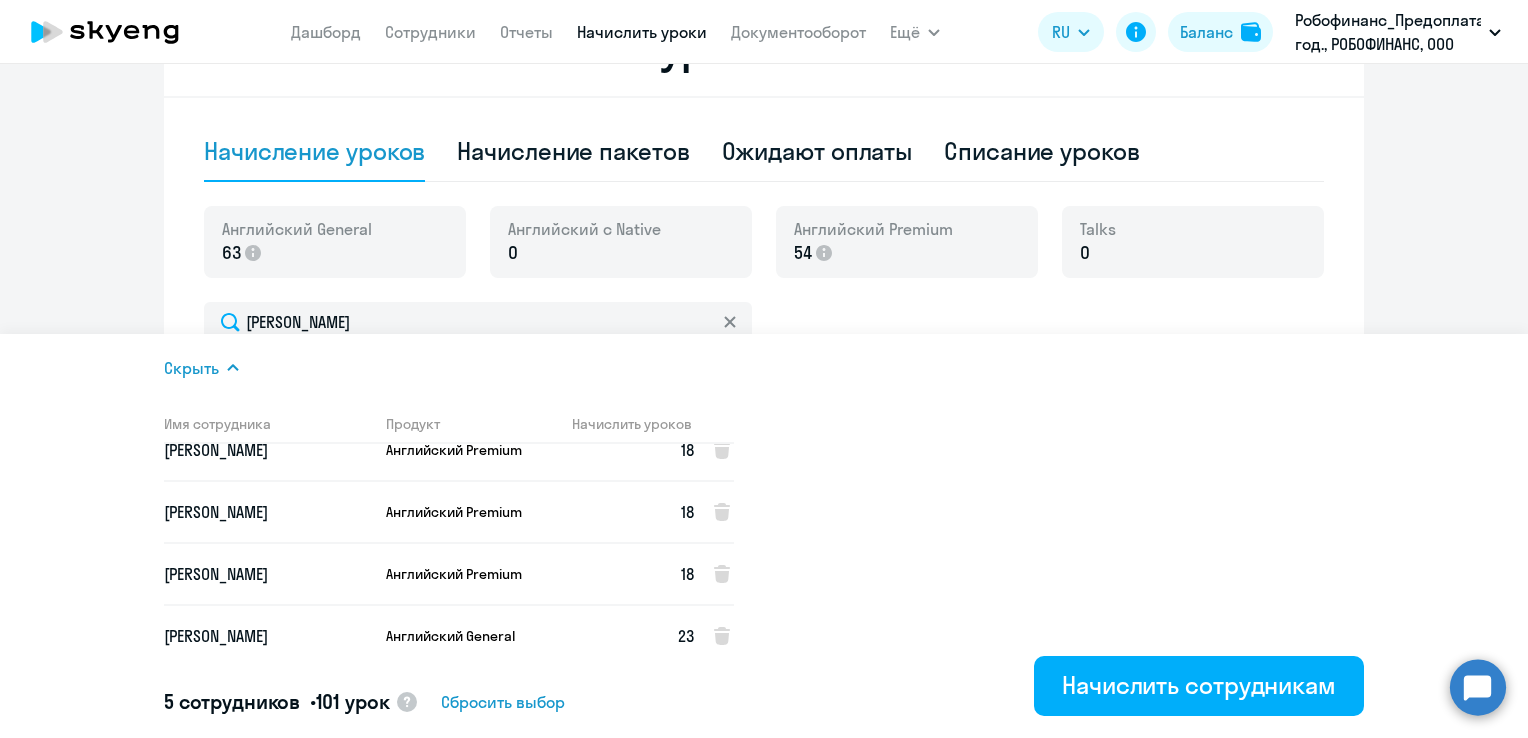
scroll to position [0, 0]
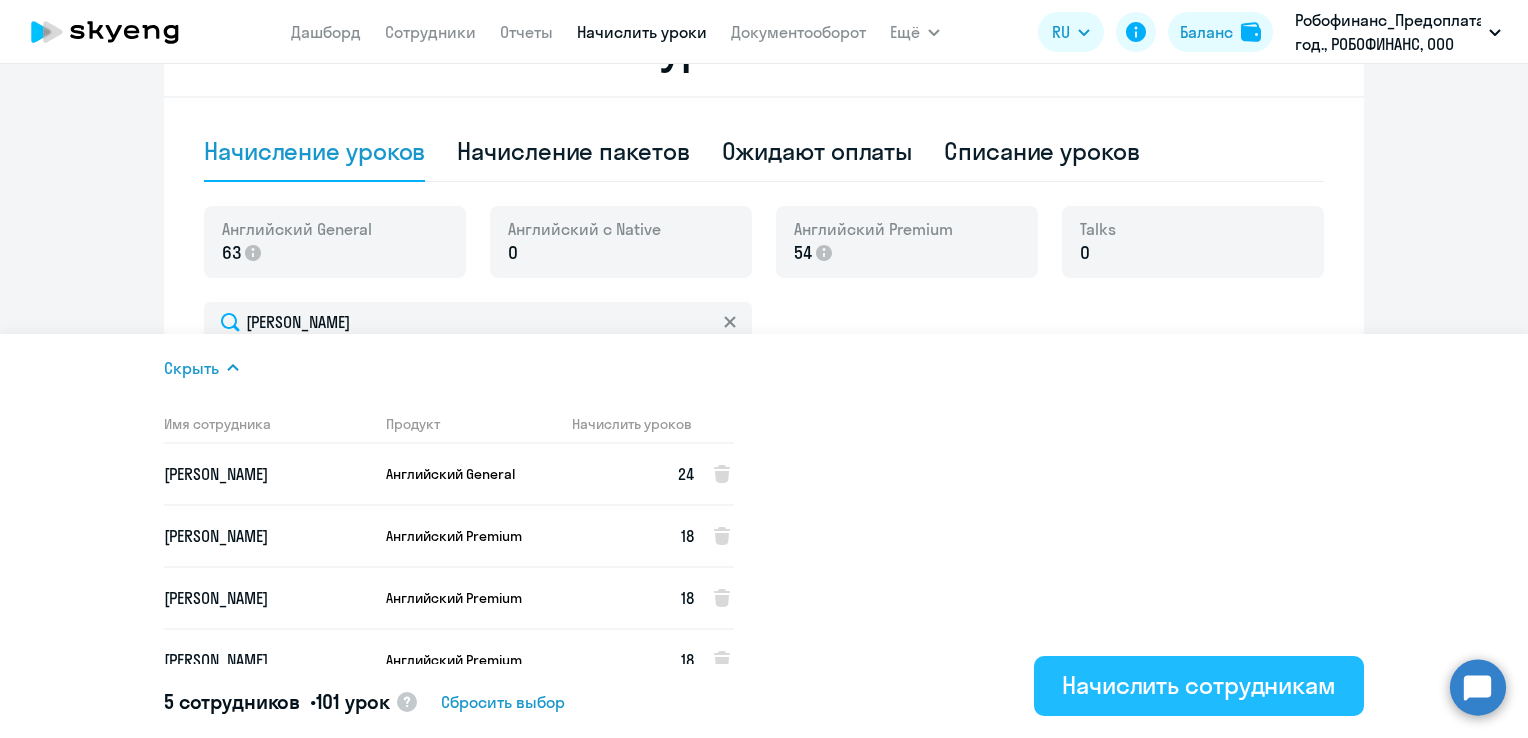
click at [1102, 681] on div "Начислить сотрудникам" at bounding box center [1199, 685] width 274 height 32
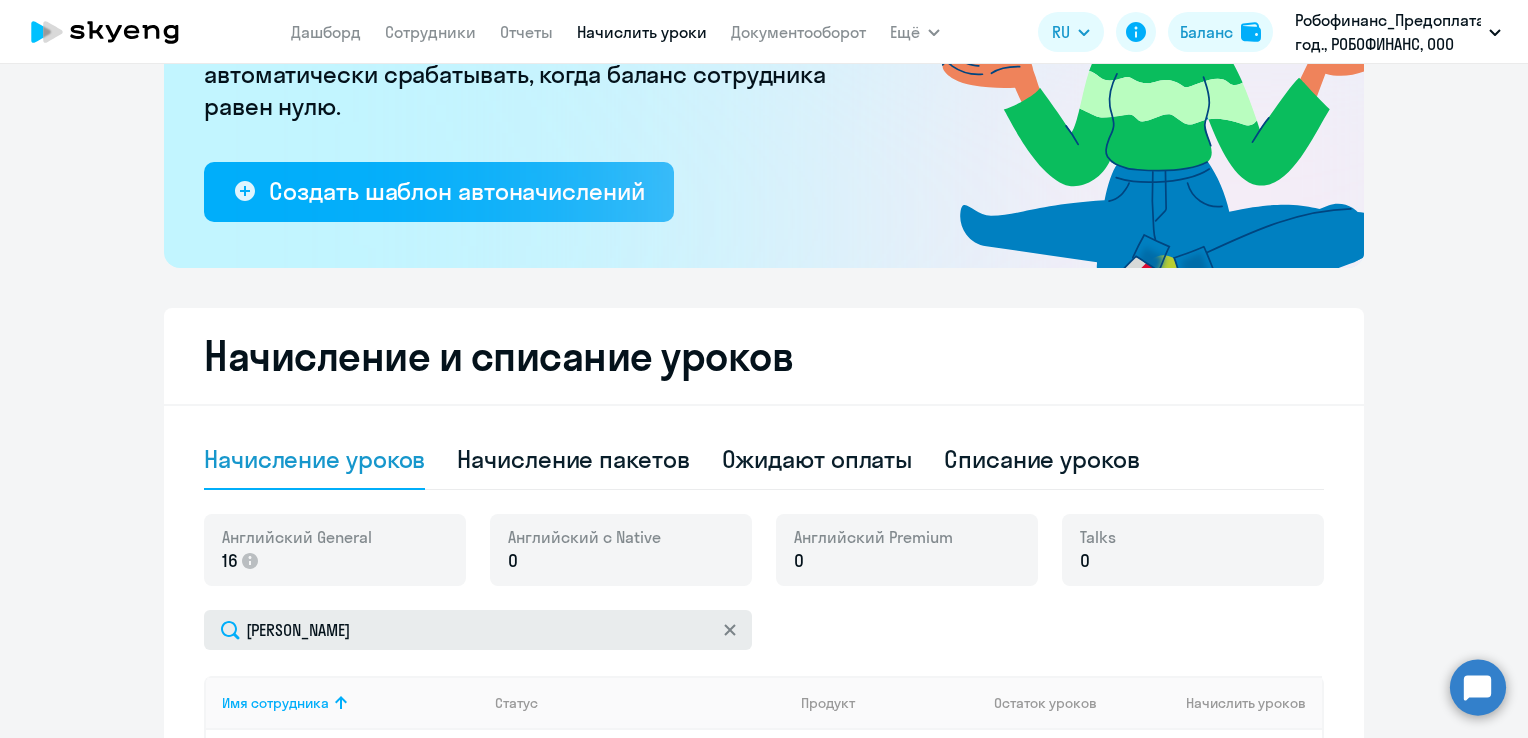
scroll to position [400, 0]
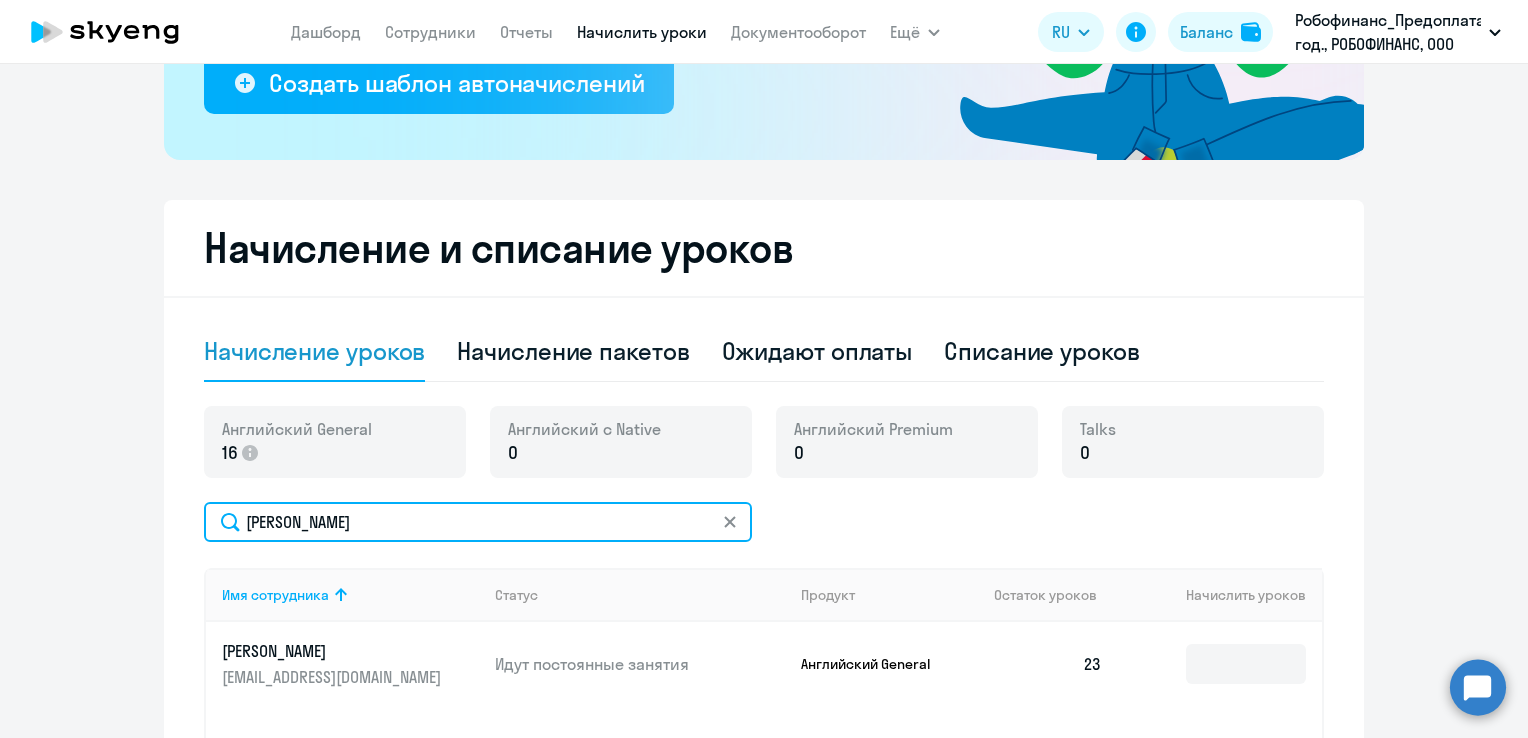
drag, startPoint x: 348, startPoint y: 521, endPoint x: 164, endPoint y: 514, distance: 184.1
click at [164, 514] on div "Начисление и списание уроков Начисление уроков Начисление пакетов Ожидают оплат…" at bounding box center [764, 578] width 1200 height 756
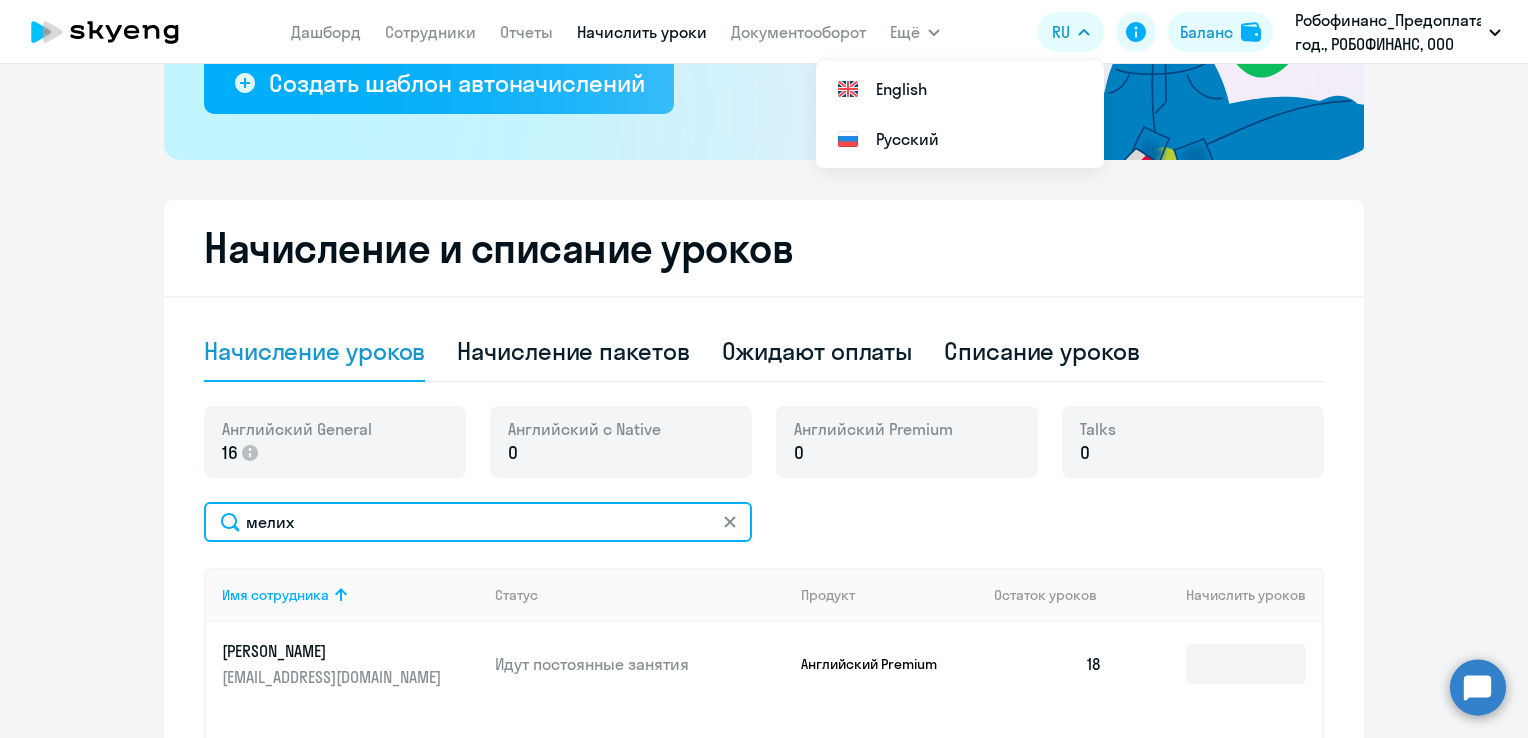
type input "мелих"
drag, startPoint x: 319, startPoint y: 533, endPoint x: 188, endPoint y: 513, distance: 132.5
click at [188, 513] on div "Начисление и списание уроков Начисление уроков Начисление пакетов Ожидают оплат…" at bounding box center [764, 578] width 1200 height 756
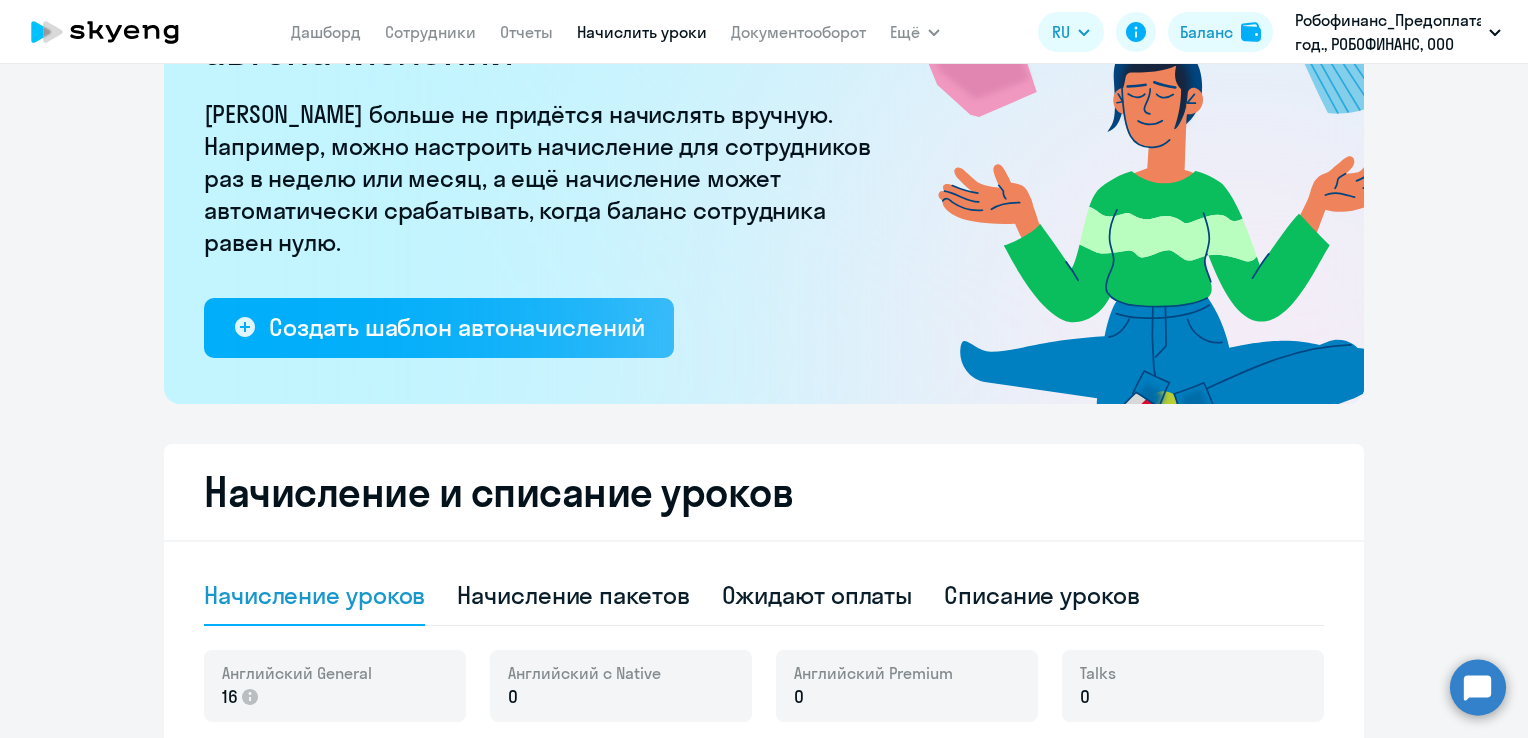
scroll to position [0, 0]
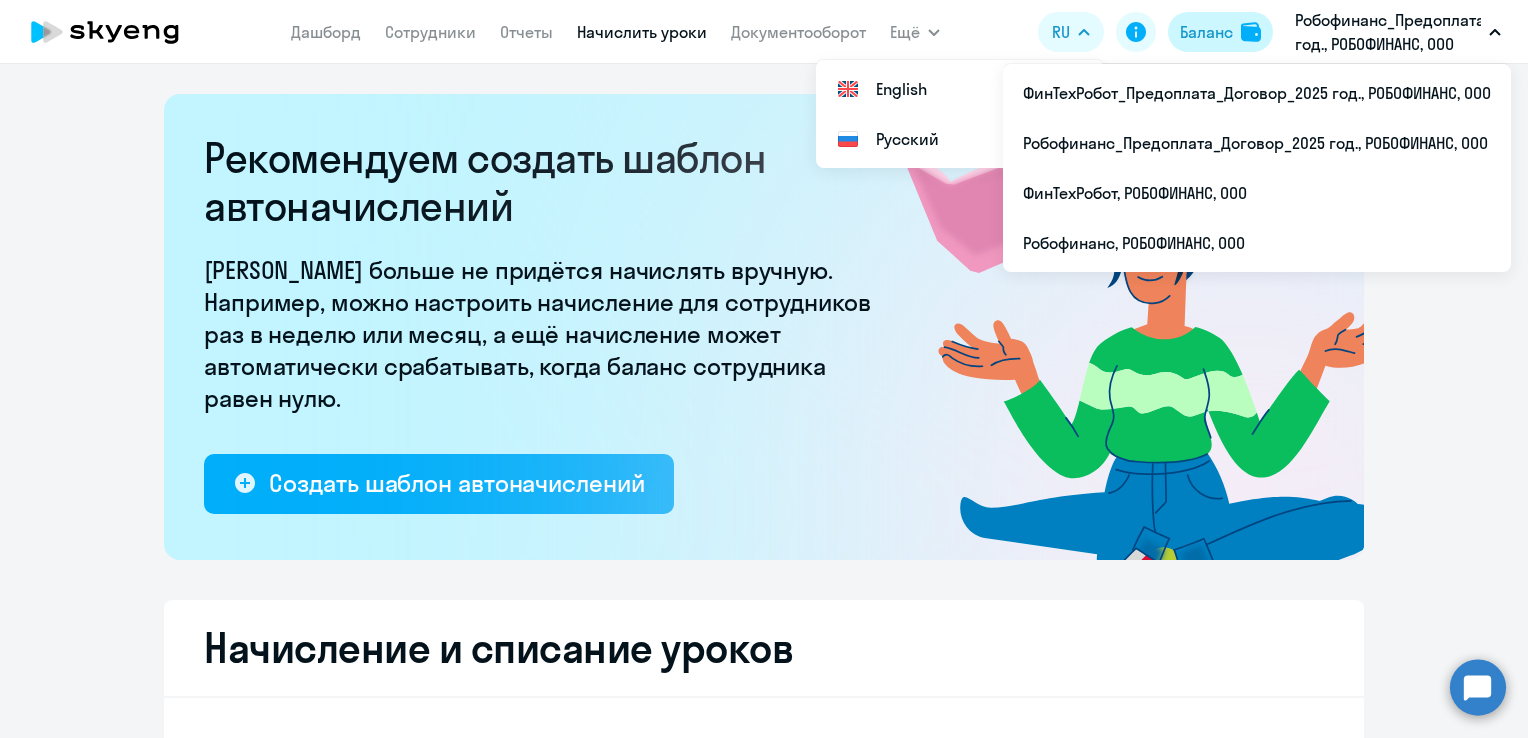
click at [1190, 26] on div "Баланс" at bounding box center [1206, 32] width 53 height 24
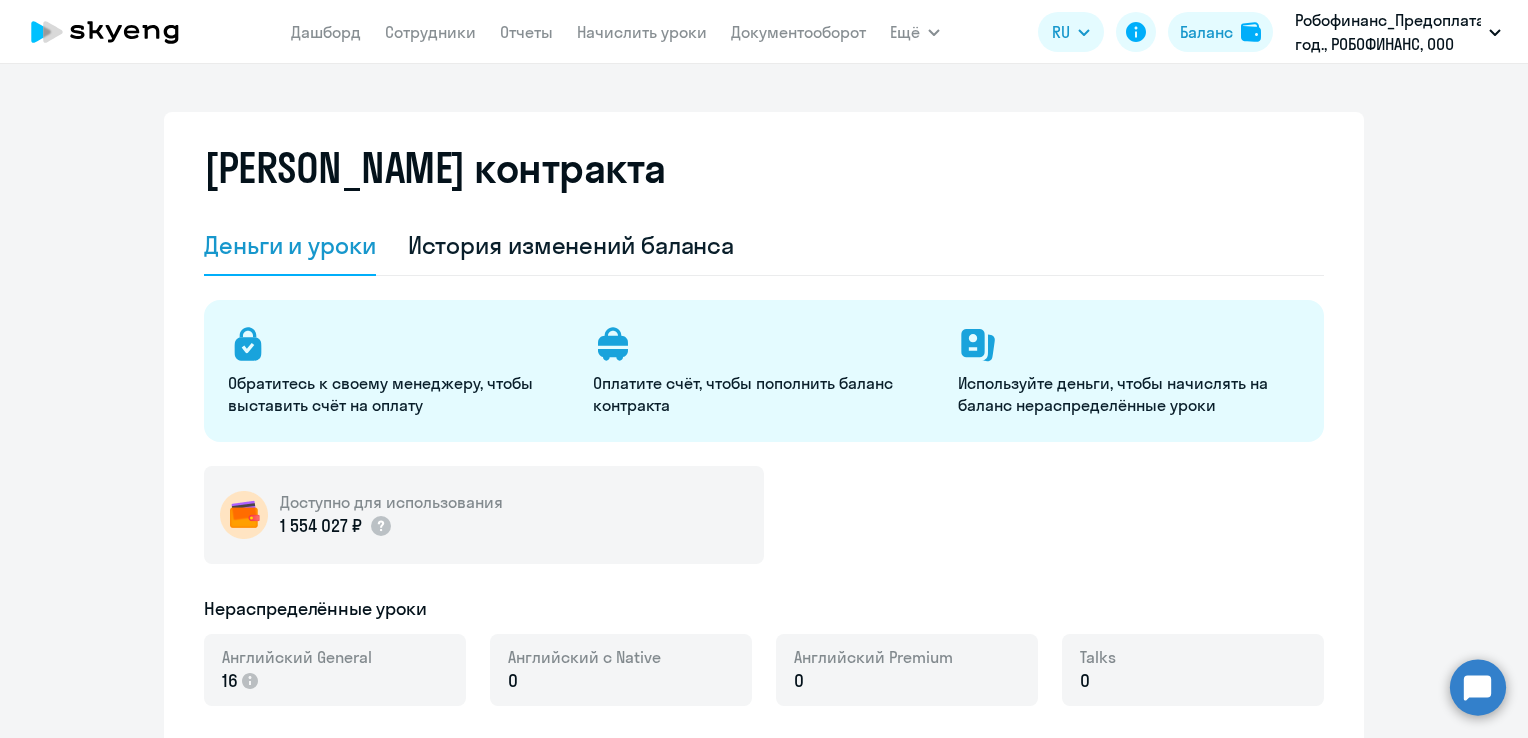
select select "english_adult_not_native_speaker"
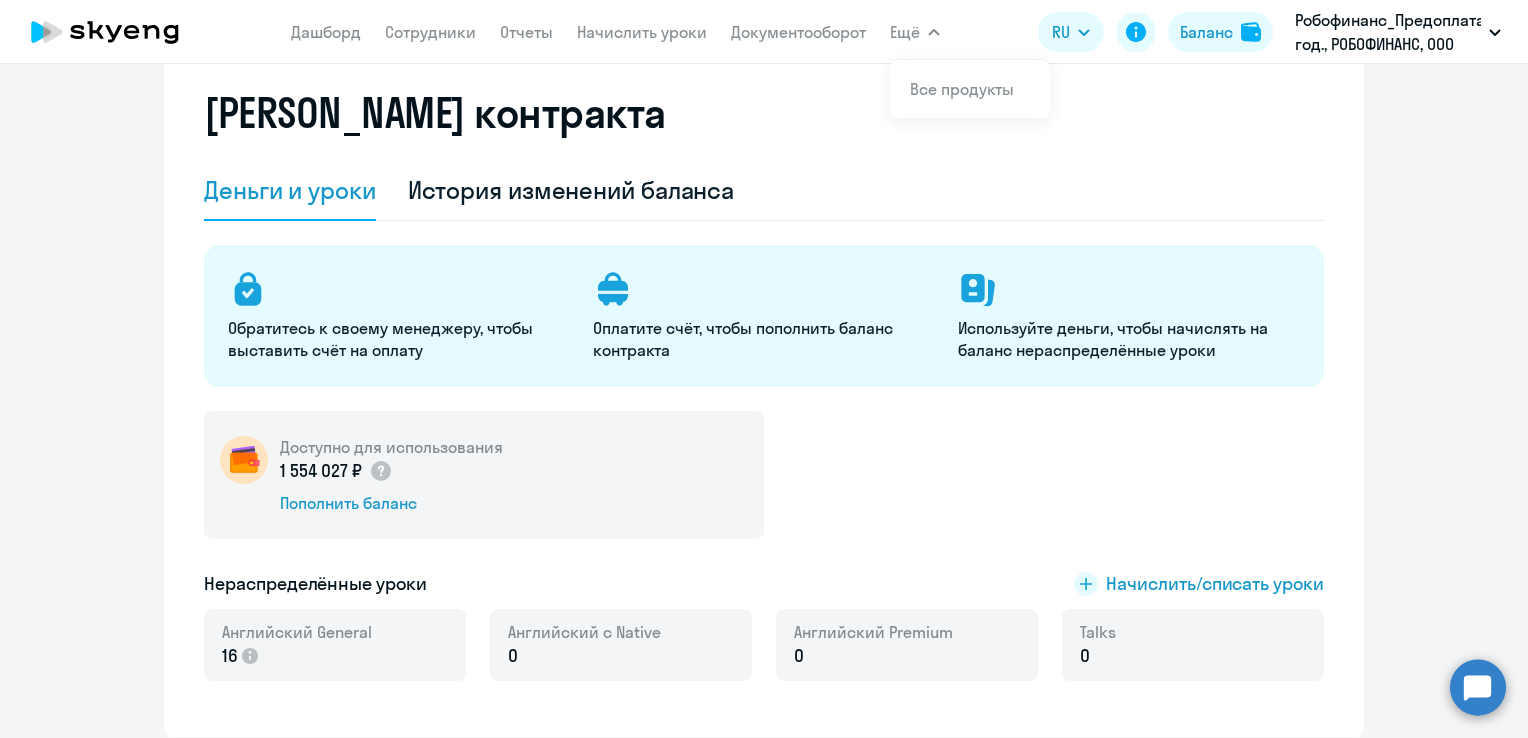
scroll to position [200, 0]
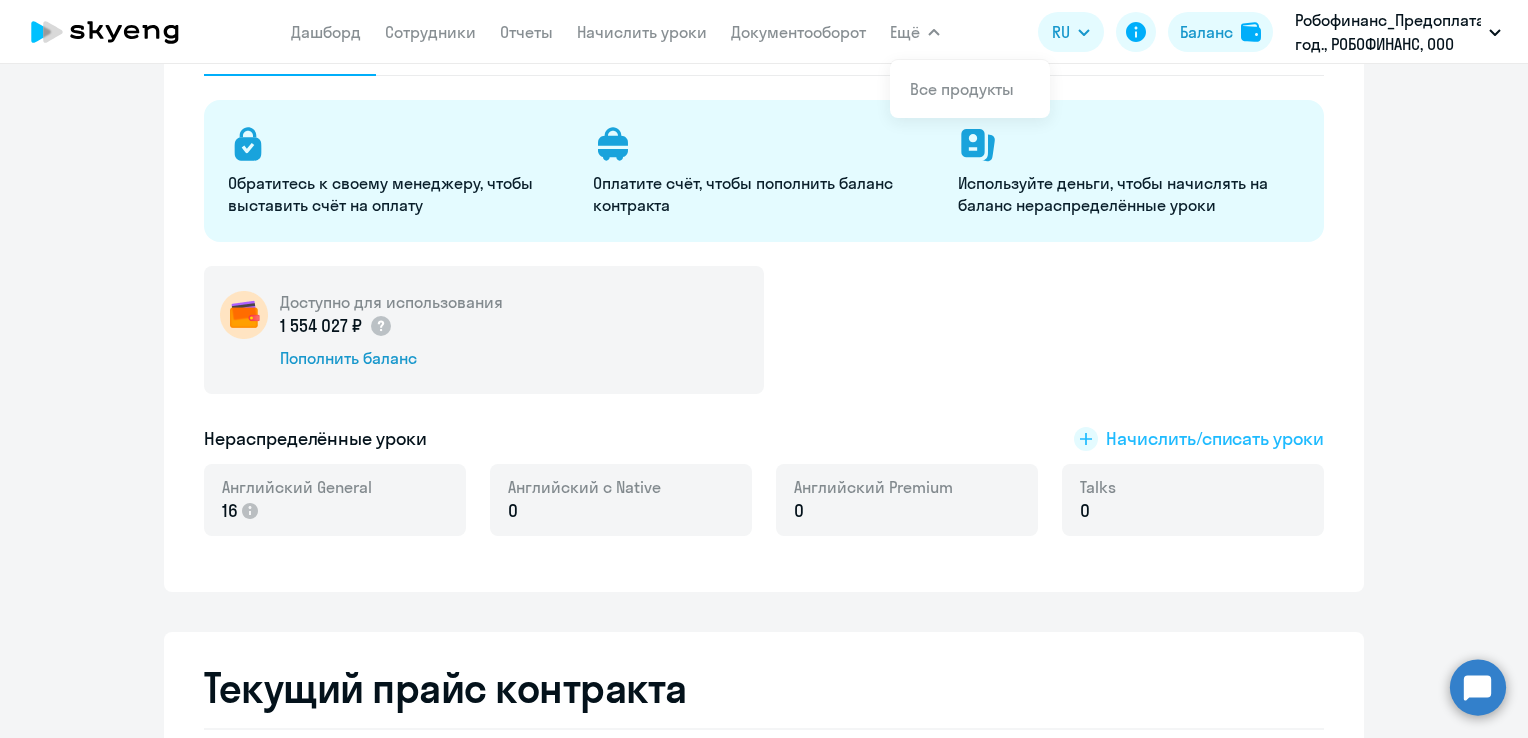
click at [1263, 438] on span "Начислить/списать уроки" at bounding box center [1215, 439] width 218 height 26
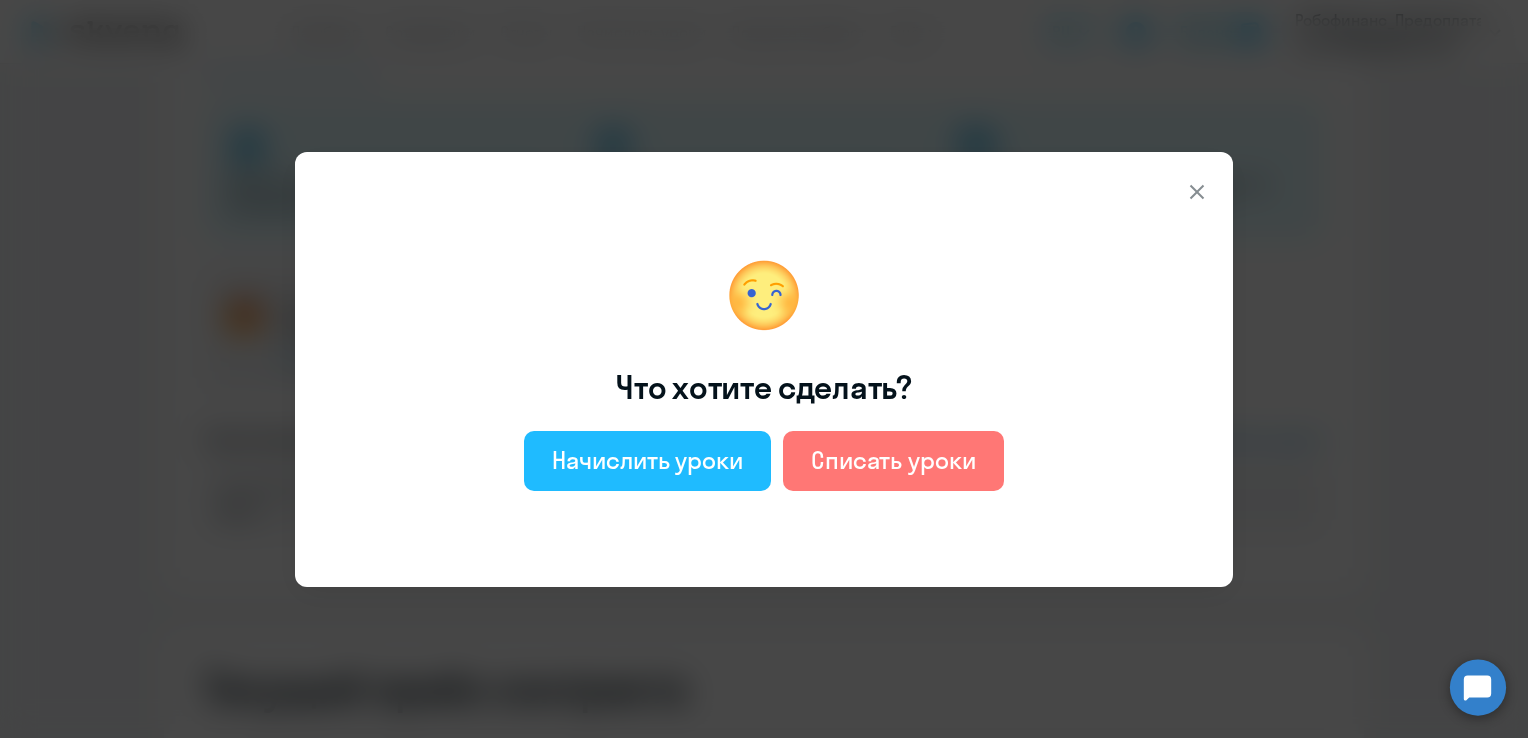
click at [565, 464] on div "Начислить уроки" at bounding box center [647, 460] width 191 height 32
select select "english_adult_not_native_speaker"
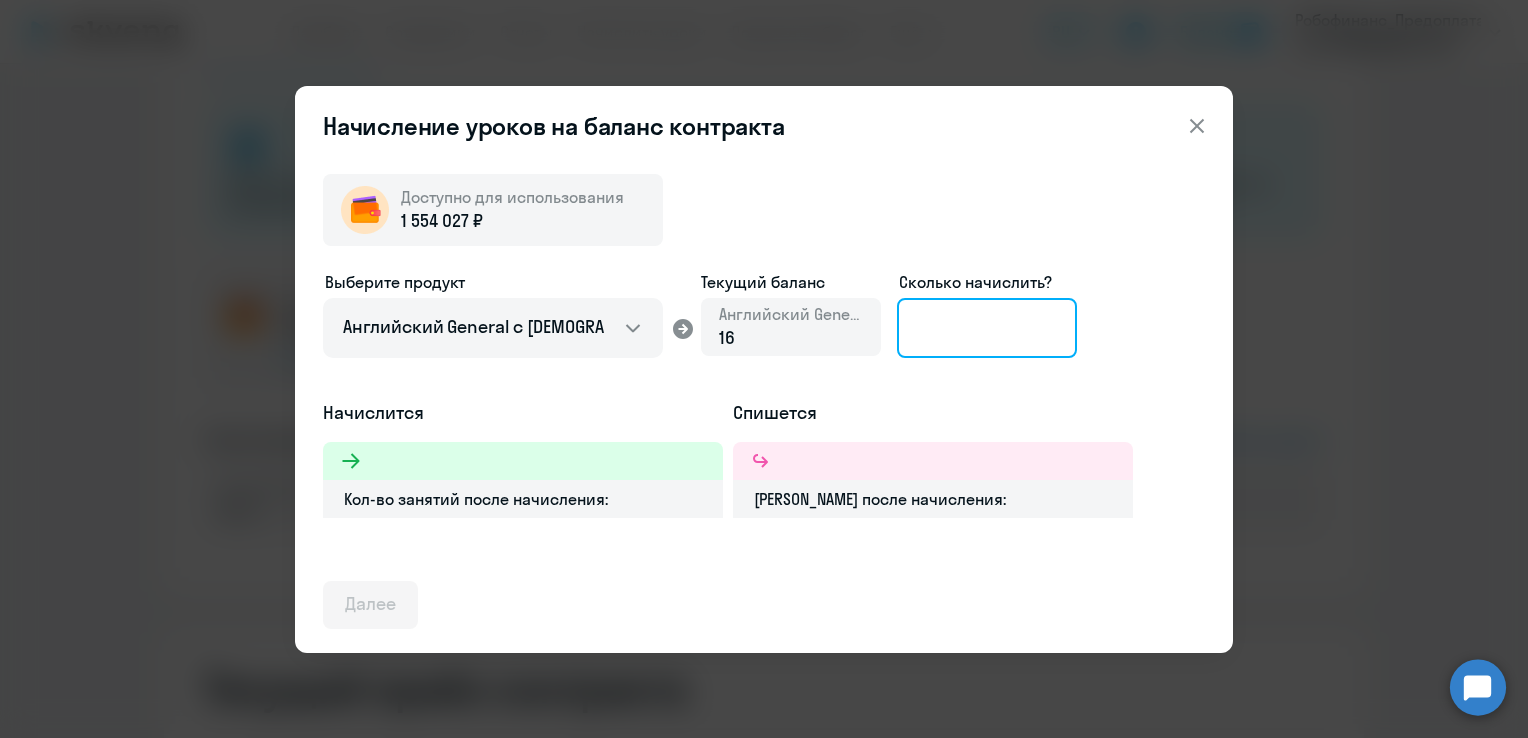
click at [980, 313] on input at bounding box center [987, 328] width 180 height 60
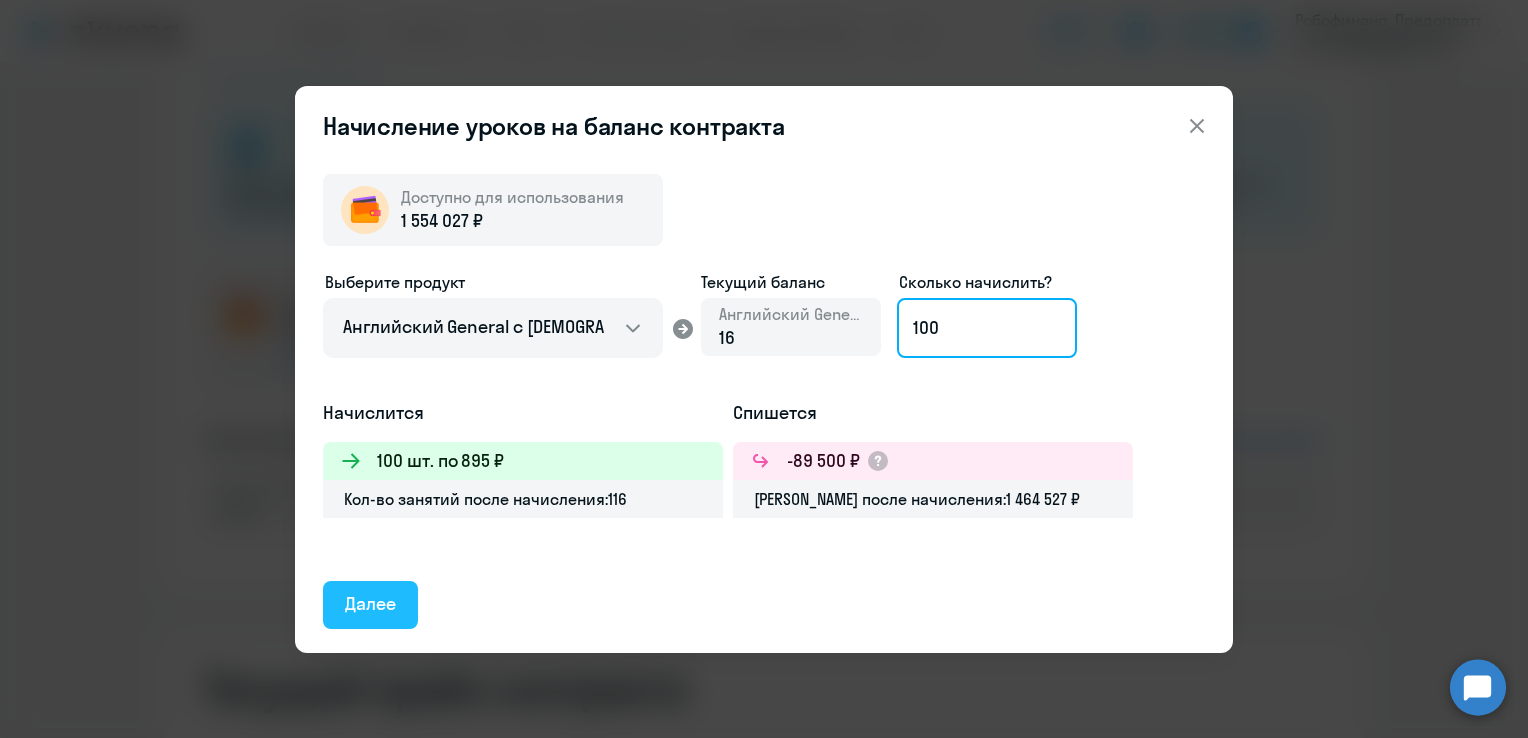
type input "100"
click at [346, 594] on div "Далее" at bounding box center [370, 604] width 51 height 26
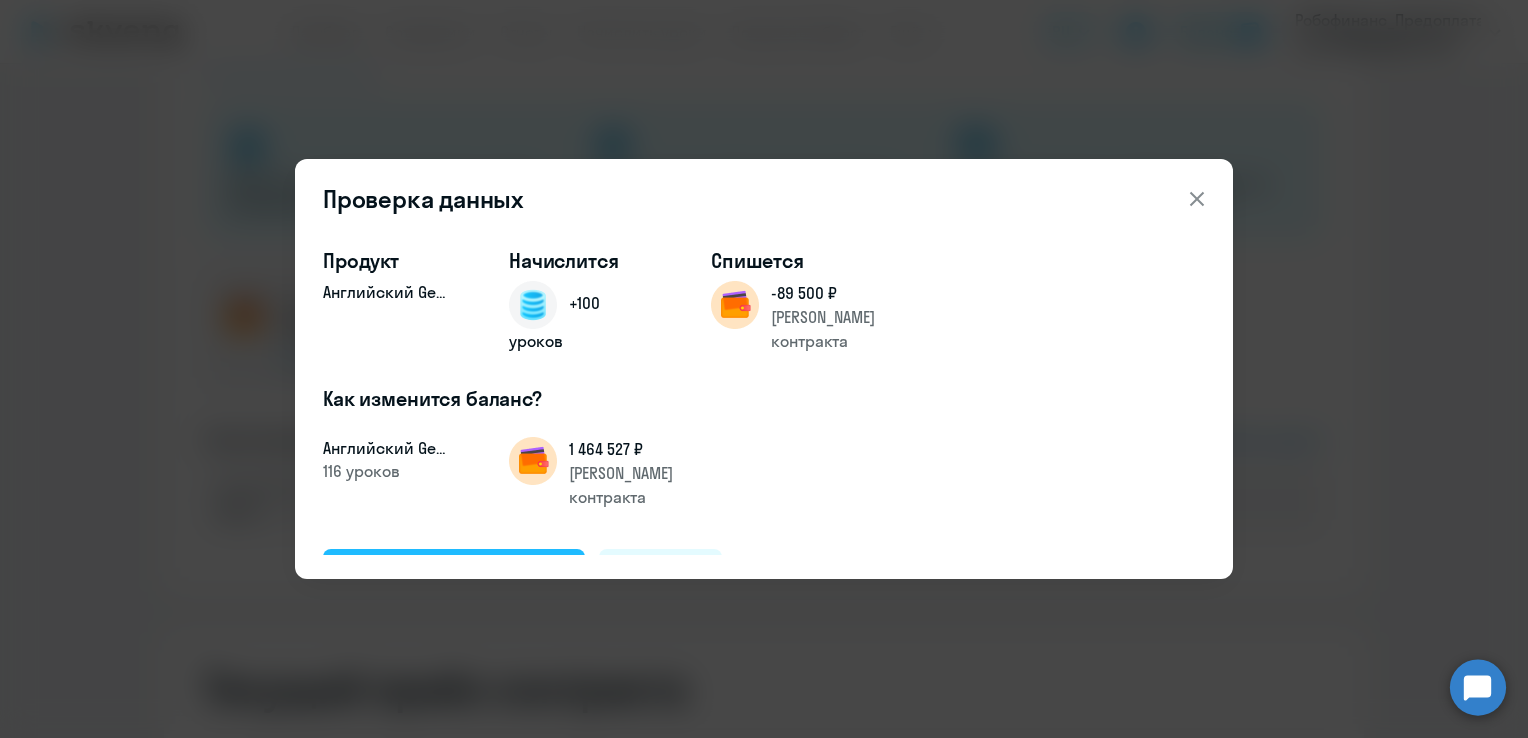
click at [418, 559] on div "Подтвердить и начислить" at bounding box center [454, 572] width 218 height 26
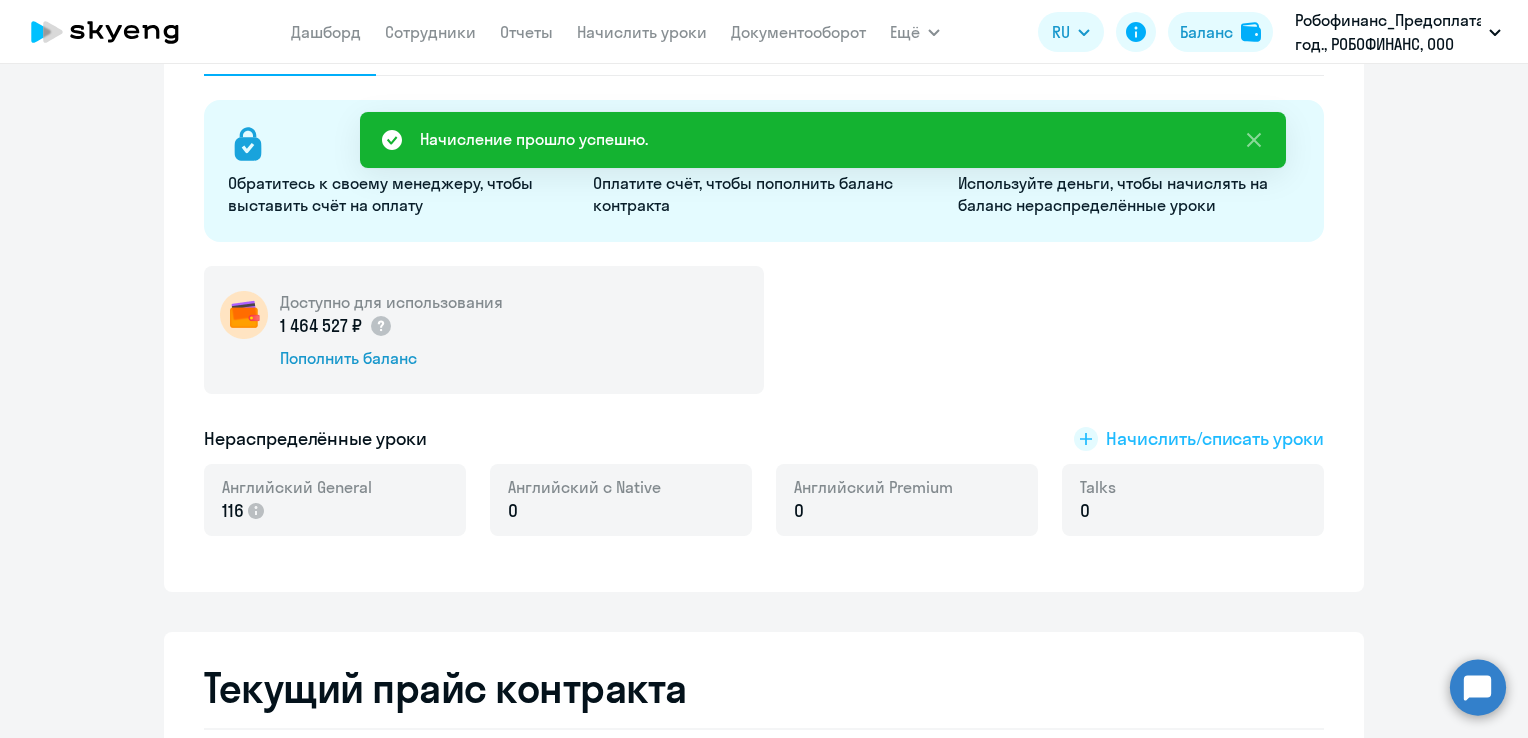
click at [1220, 438] on span "Начислить/списать уроки" at bounding box center [1215, 439] width 218 height 26
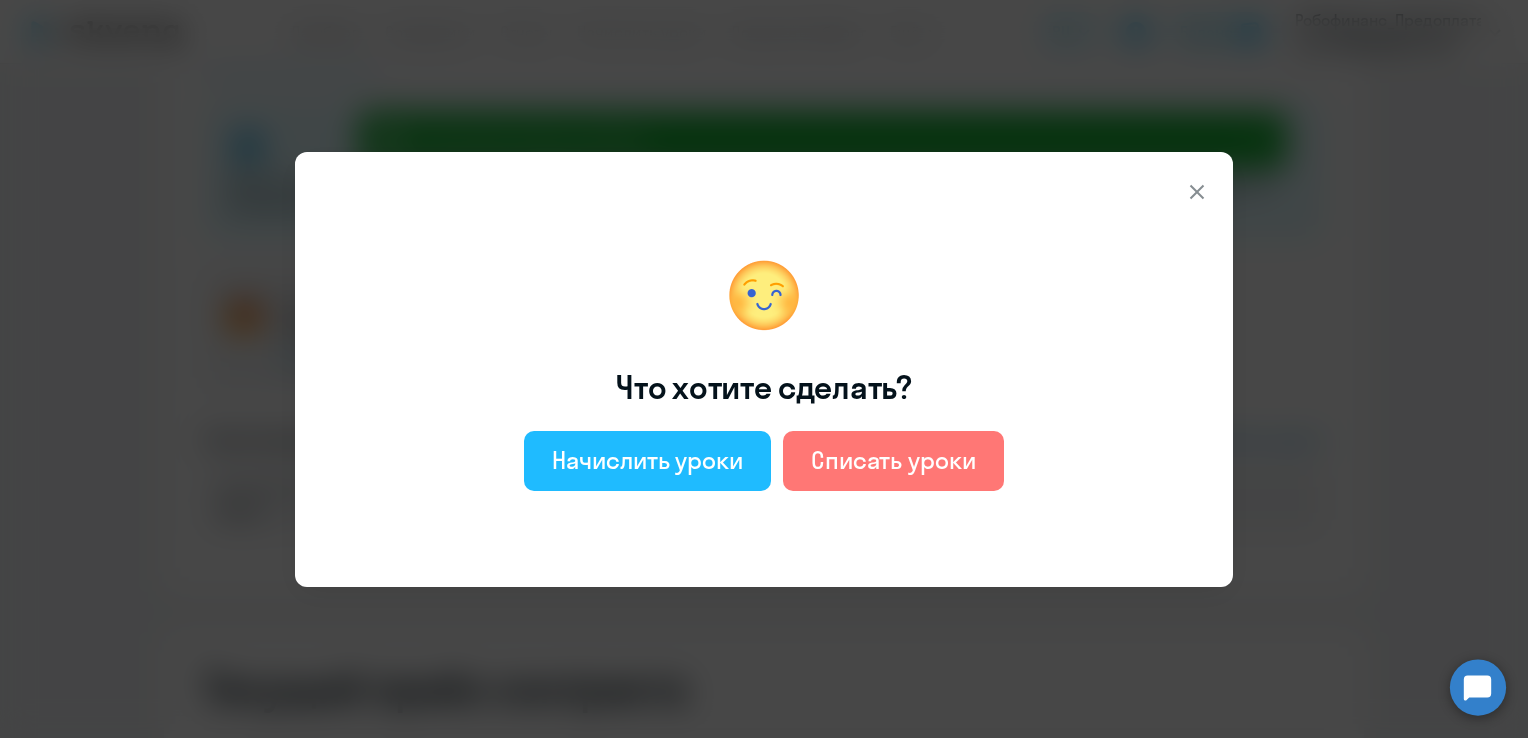
click at [691, 462] on div "Начислить уроки" at bounding box center [647, 460] width 191 height 32
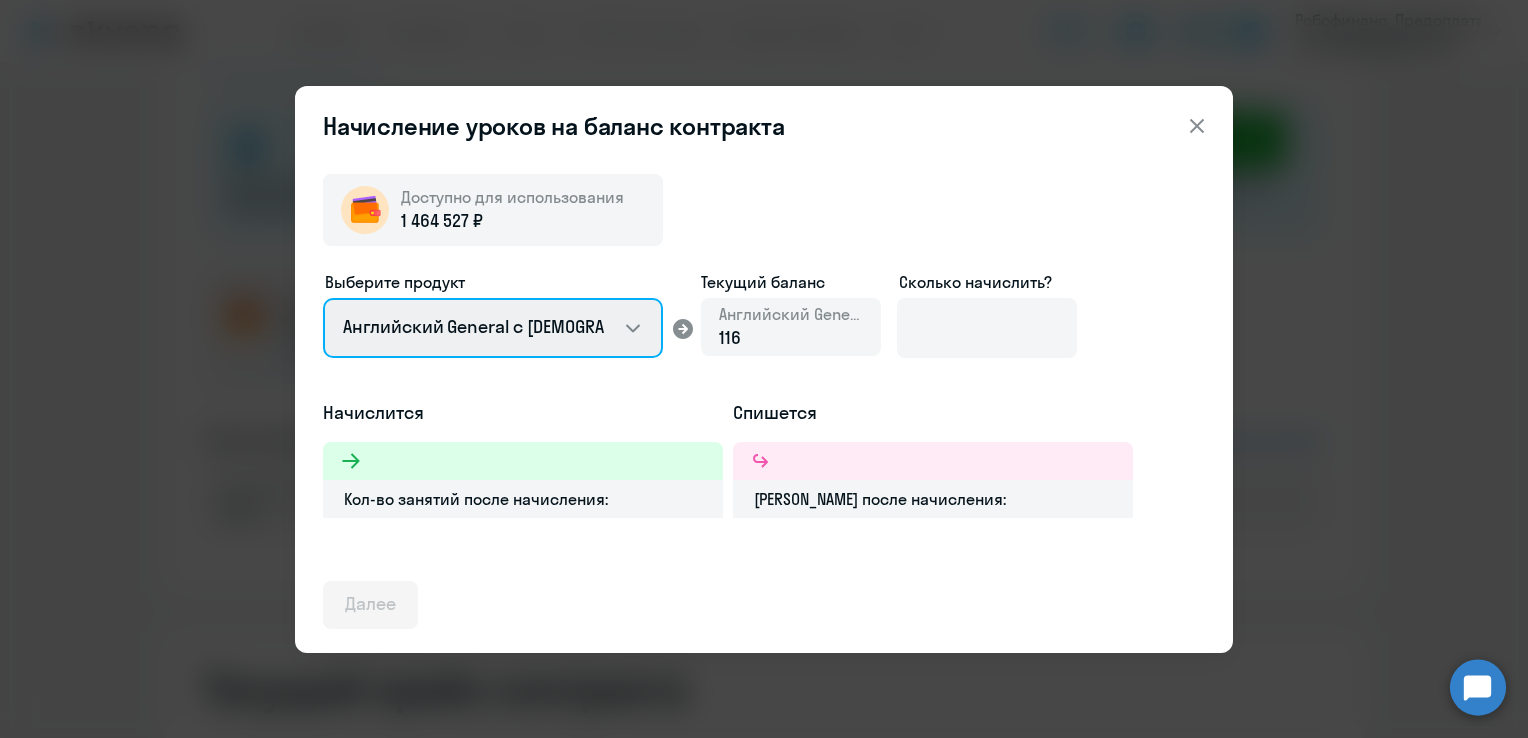
click at [542, 325] on select "Английский General с [DEMOGRAPHIC_DATA] преподавателем Английский General с [DE…" at bounding box center [493, 328] width 340 height 60
select select "english_adult_not_native_speaker_premium"
click at [323, 298] on select "Английский General с [DEMOGRAPHIC_DATA] преподавателем Английский General с [DE…" at bounding box center [493, 328] width 340 height 60
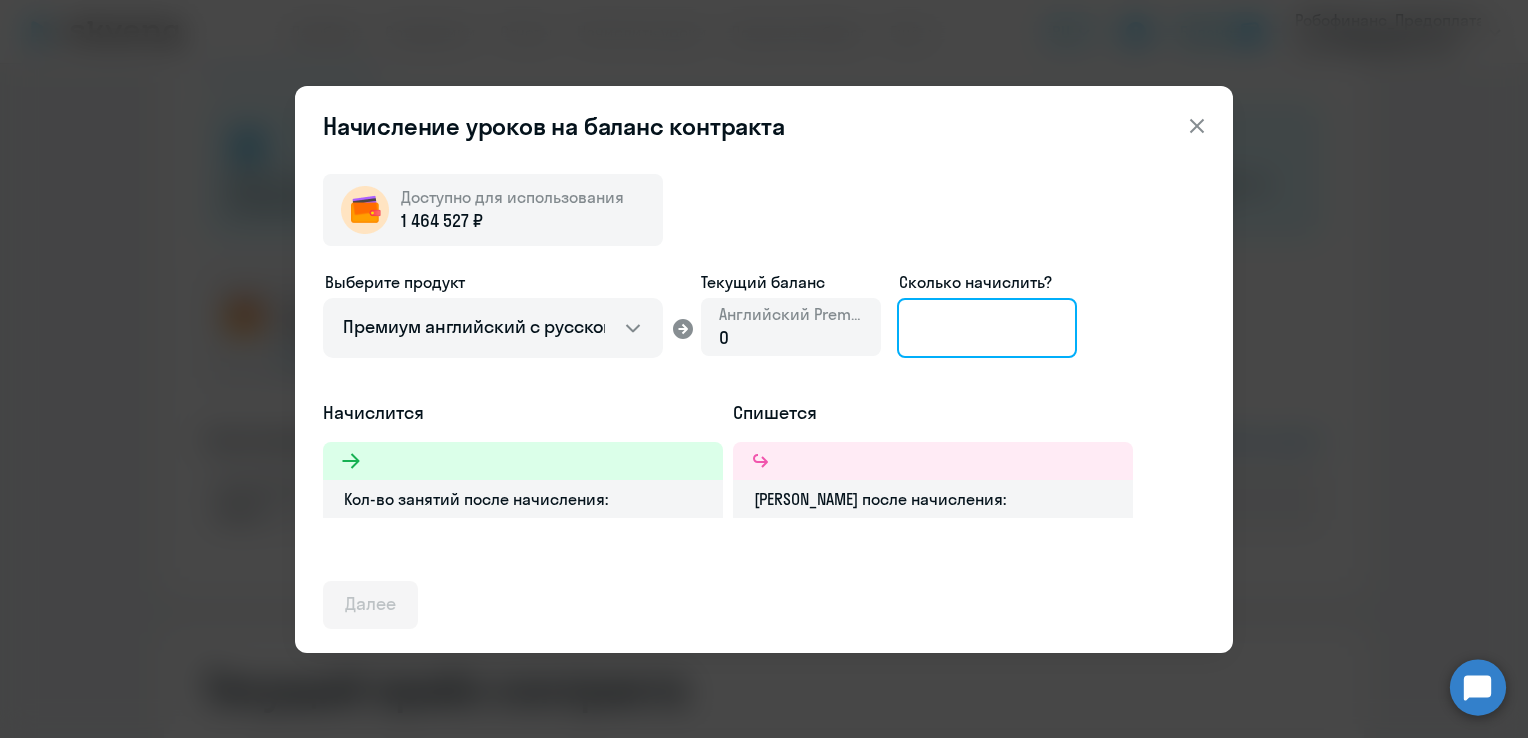
click at [992, 318] on input at bounding box center [987, 328] width 180 height 60
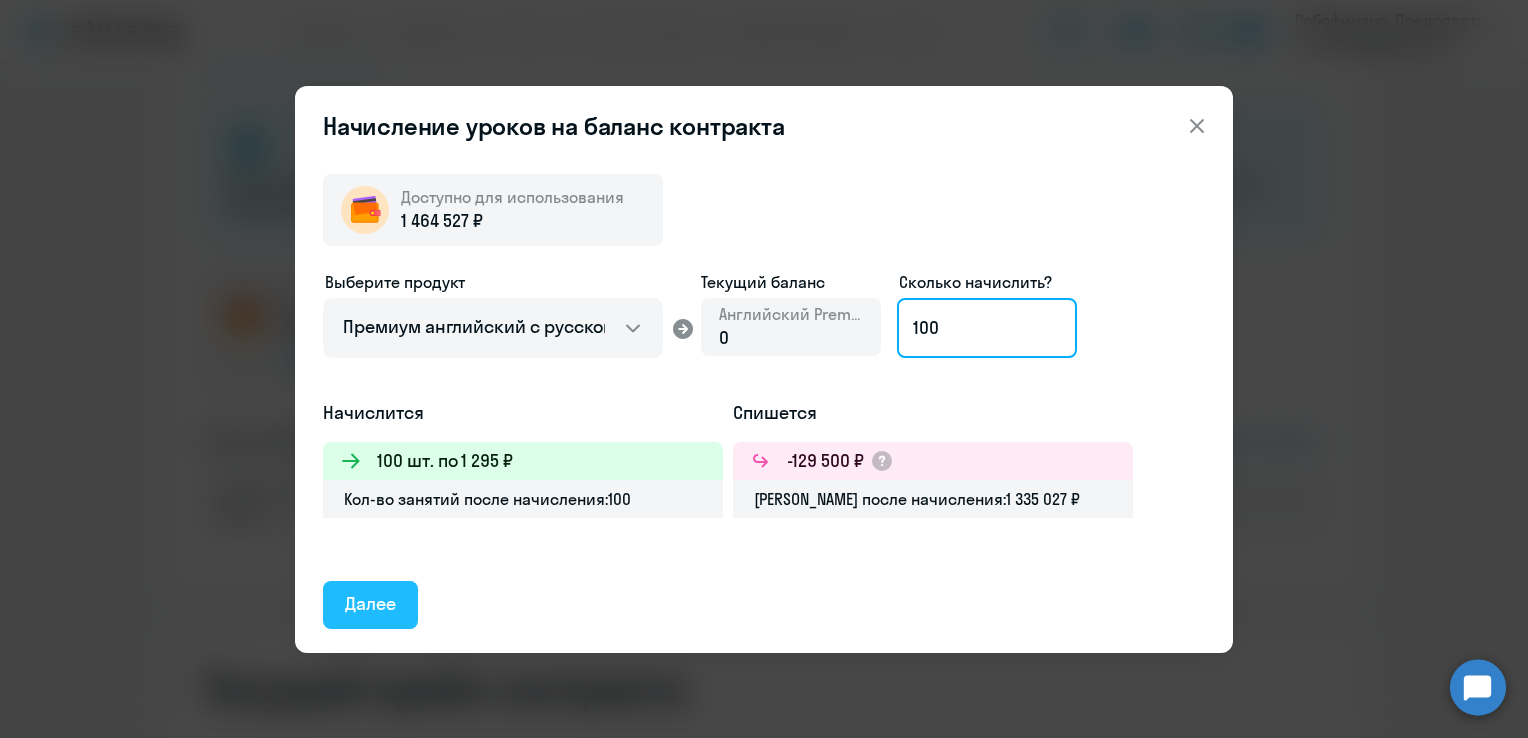
type input "100"
click at [381, 594] on div "Далее" at bounding box center [370, 604] width 51 height 26
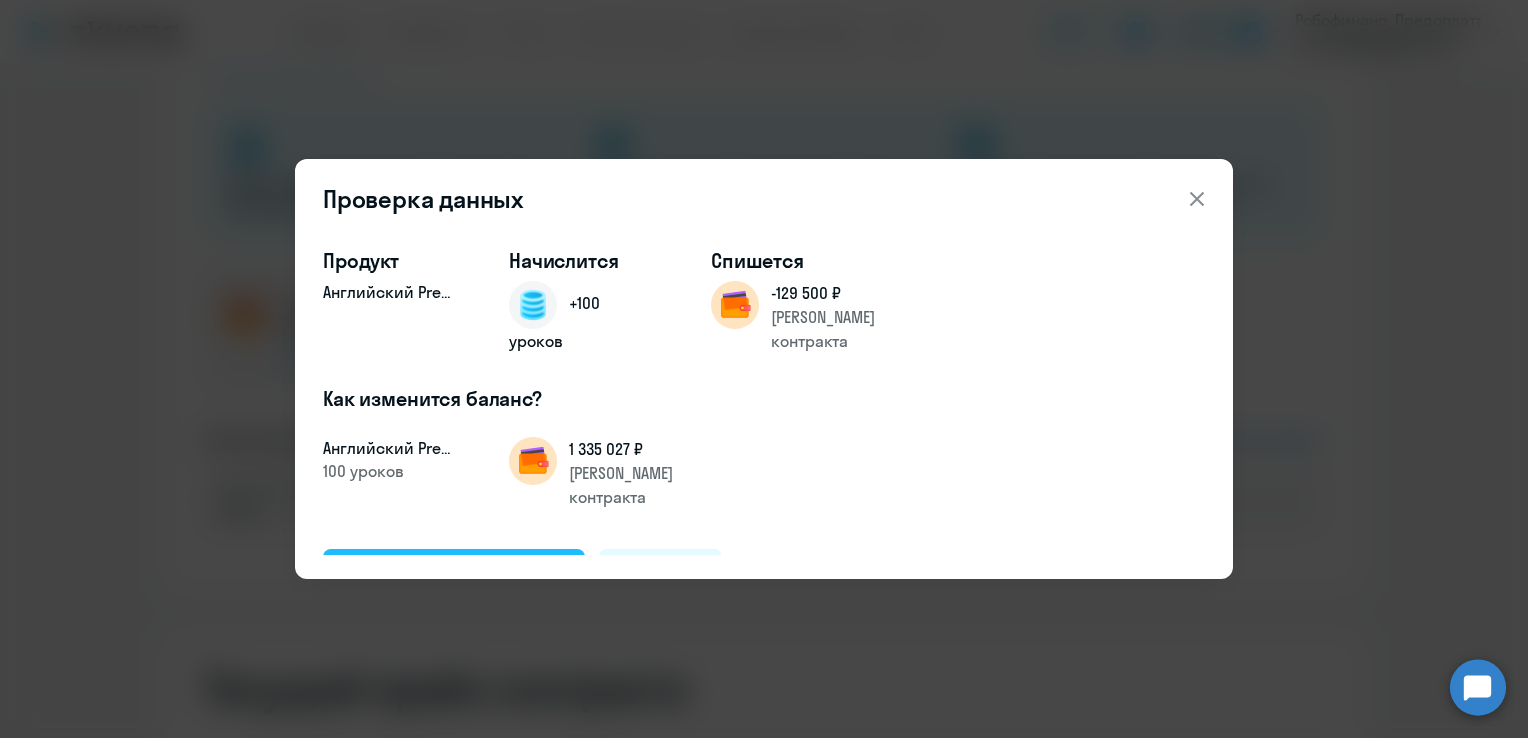
click at [408, 559] on div "Подтвердить и начислить" at bounding box center [454, 572] width 218 height 26
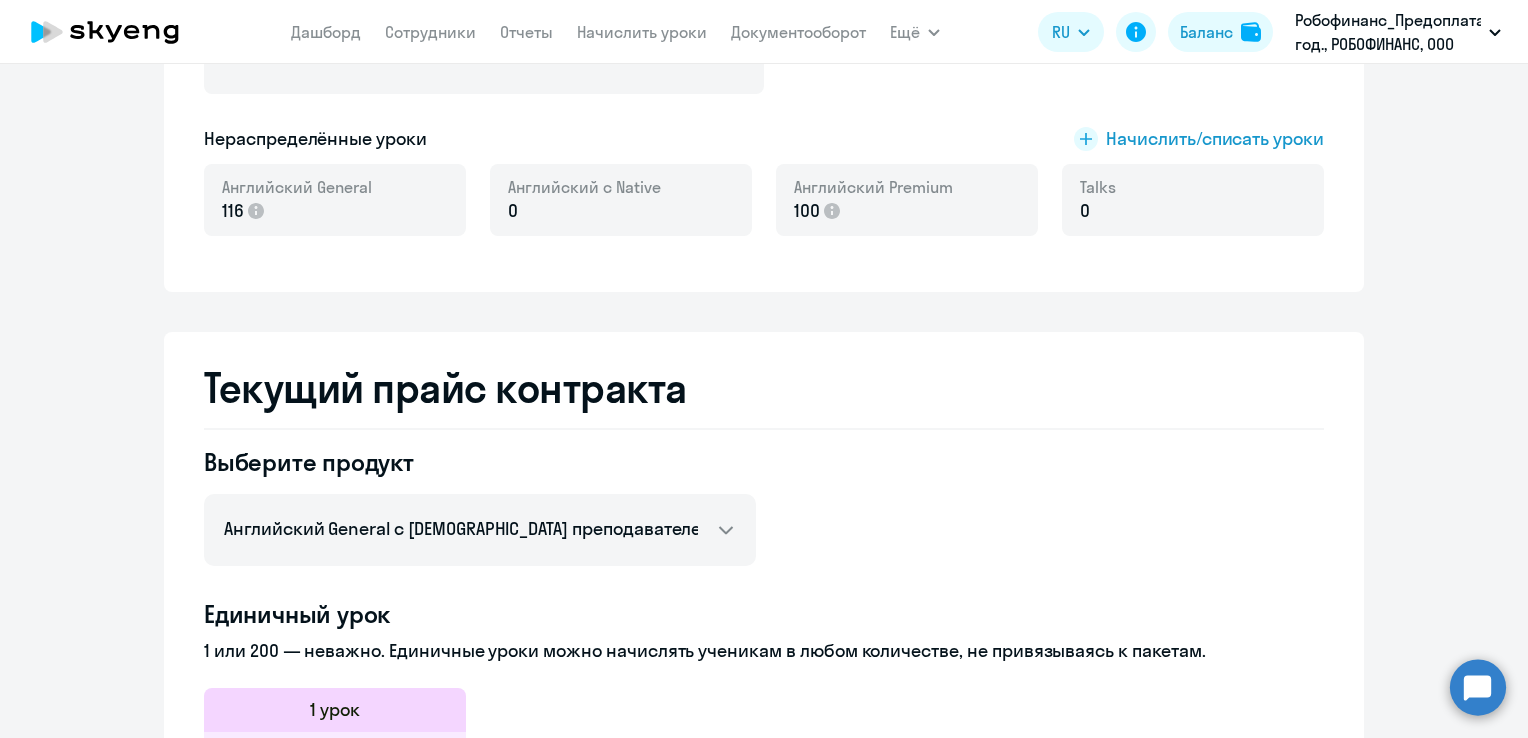
scroll to position [0, 0]
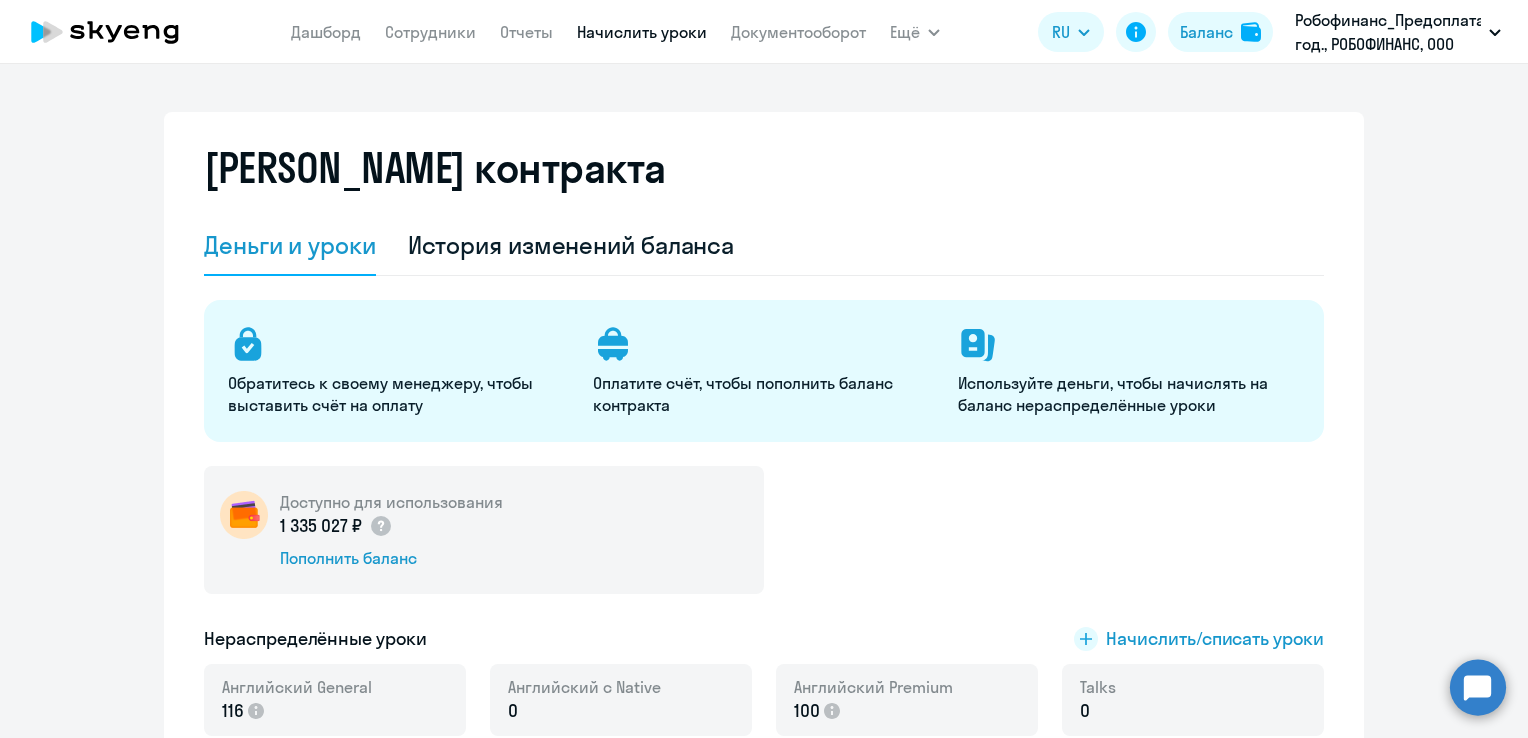
click at [600, 32] on link "Начислить уроки" at bounding box center [642, 32] width 130 height 20
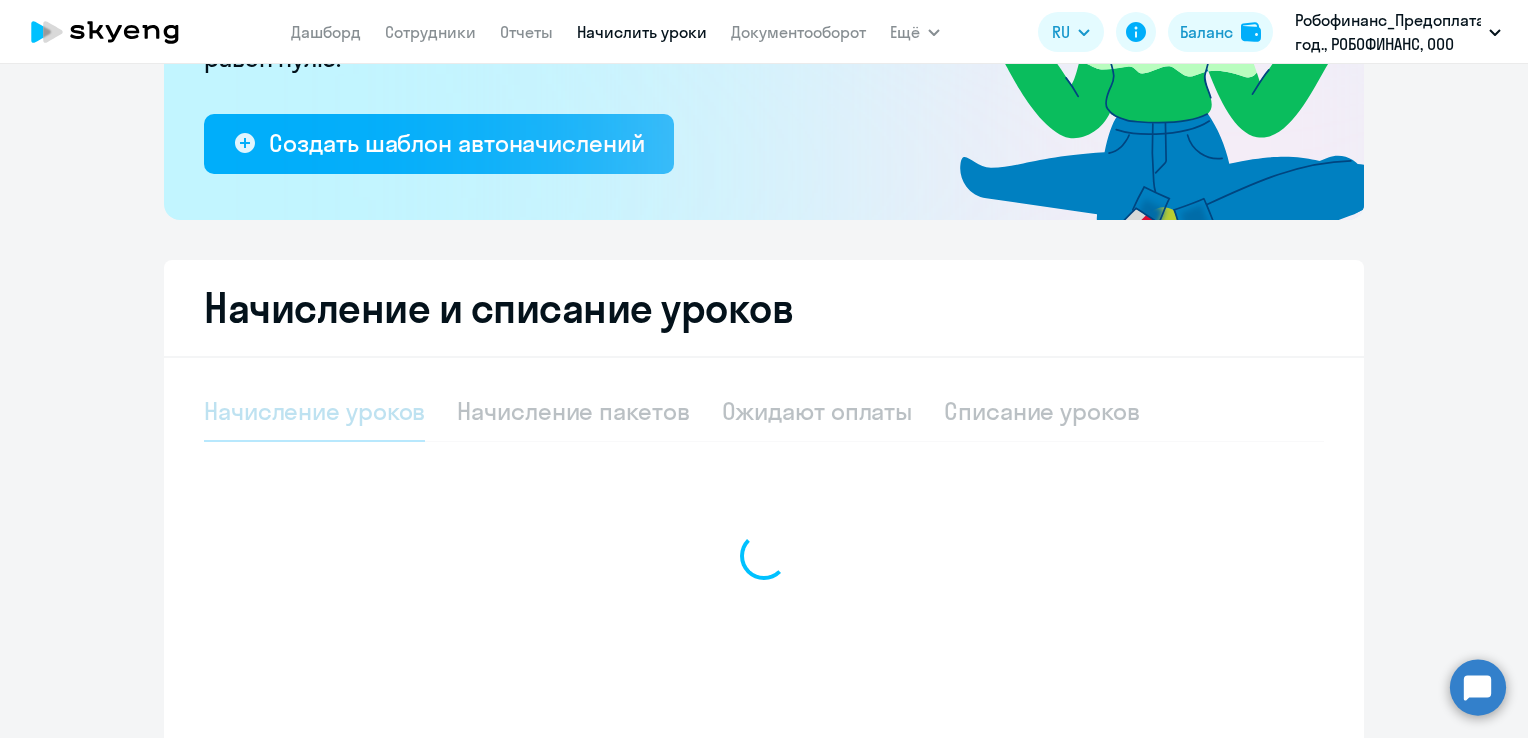
select select "10"
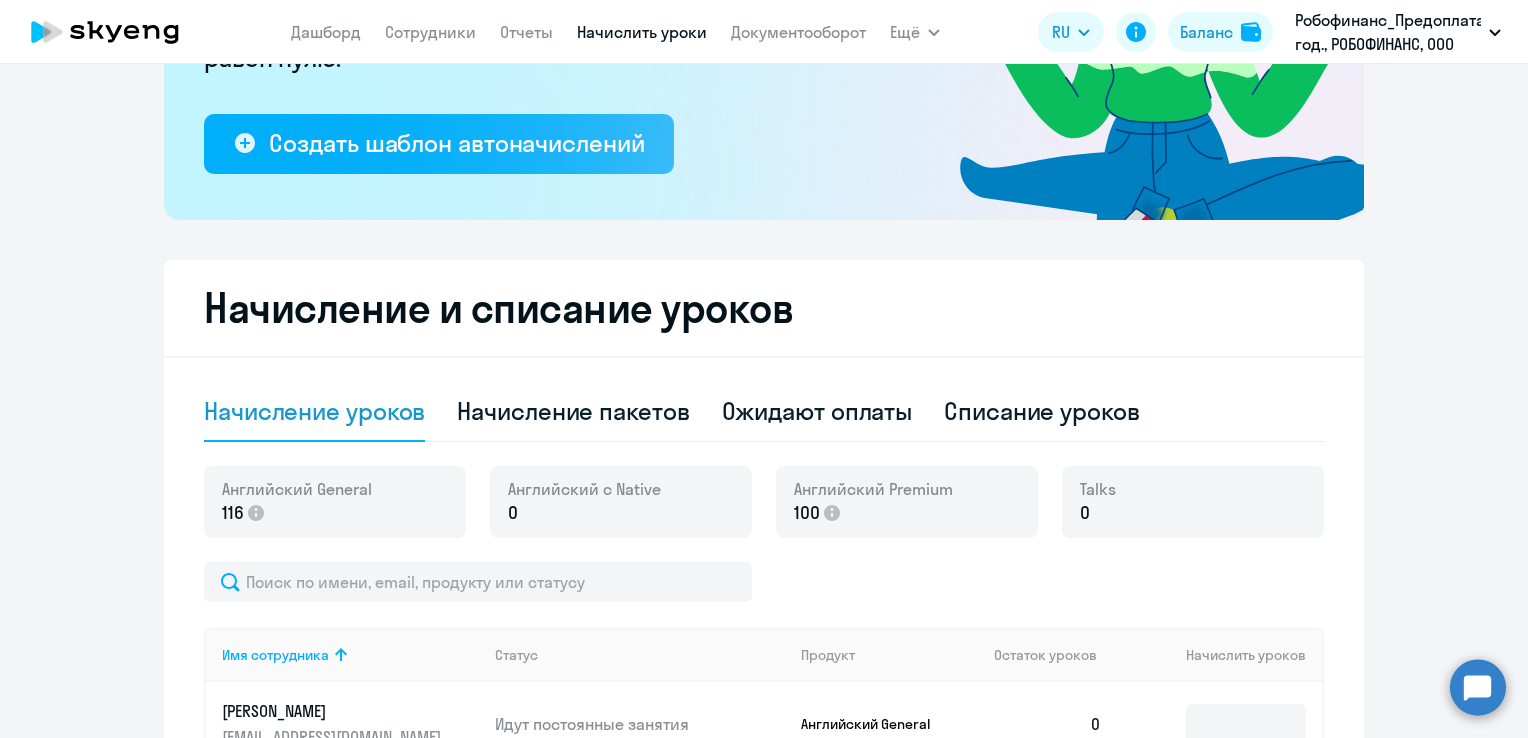
scroll to position [444, 0]
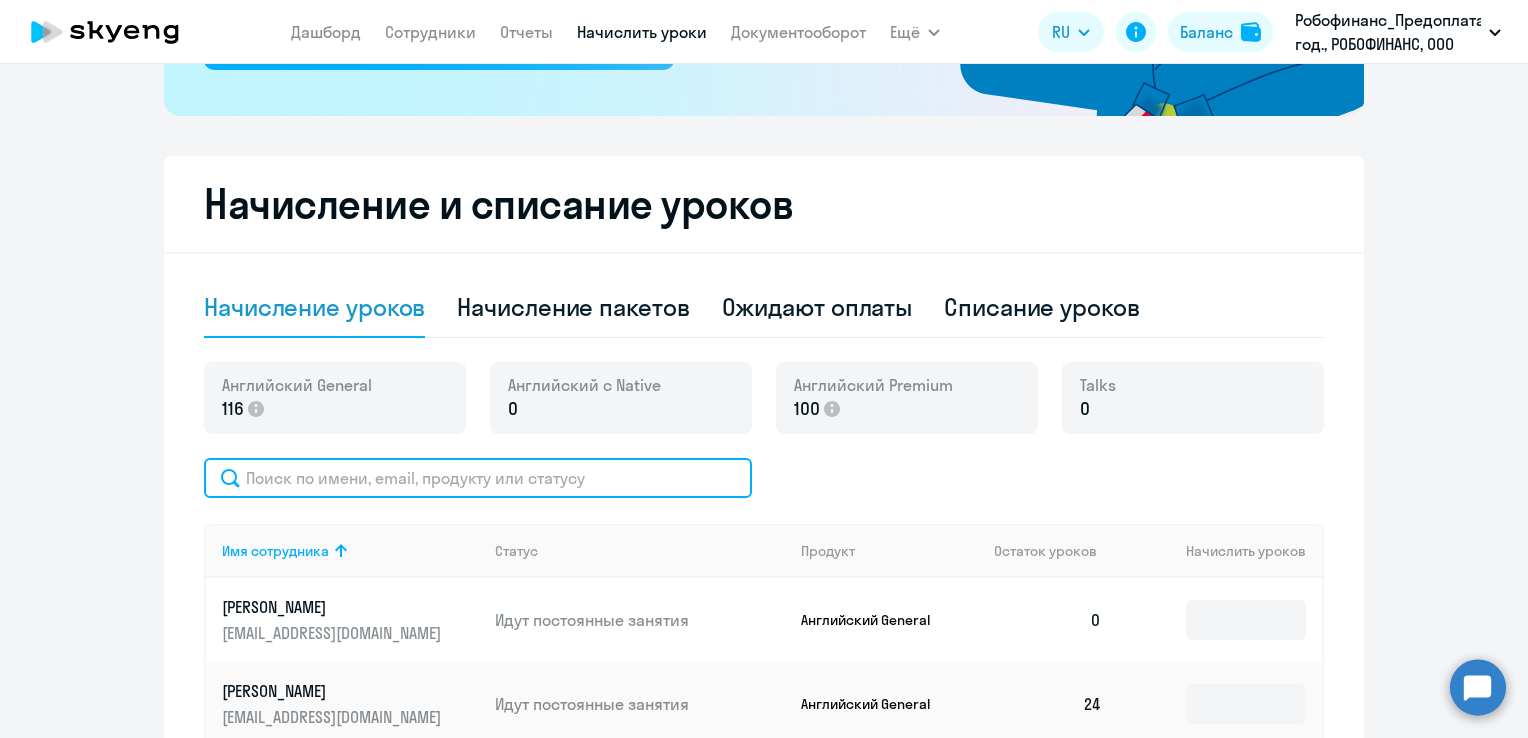
click at [376, 472] on input "text" at bounding box center [478, 478] width 548 height 40
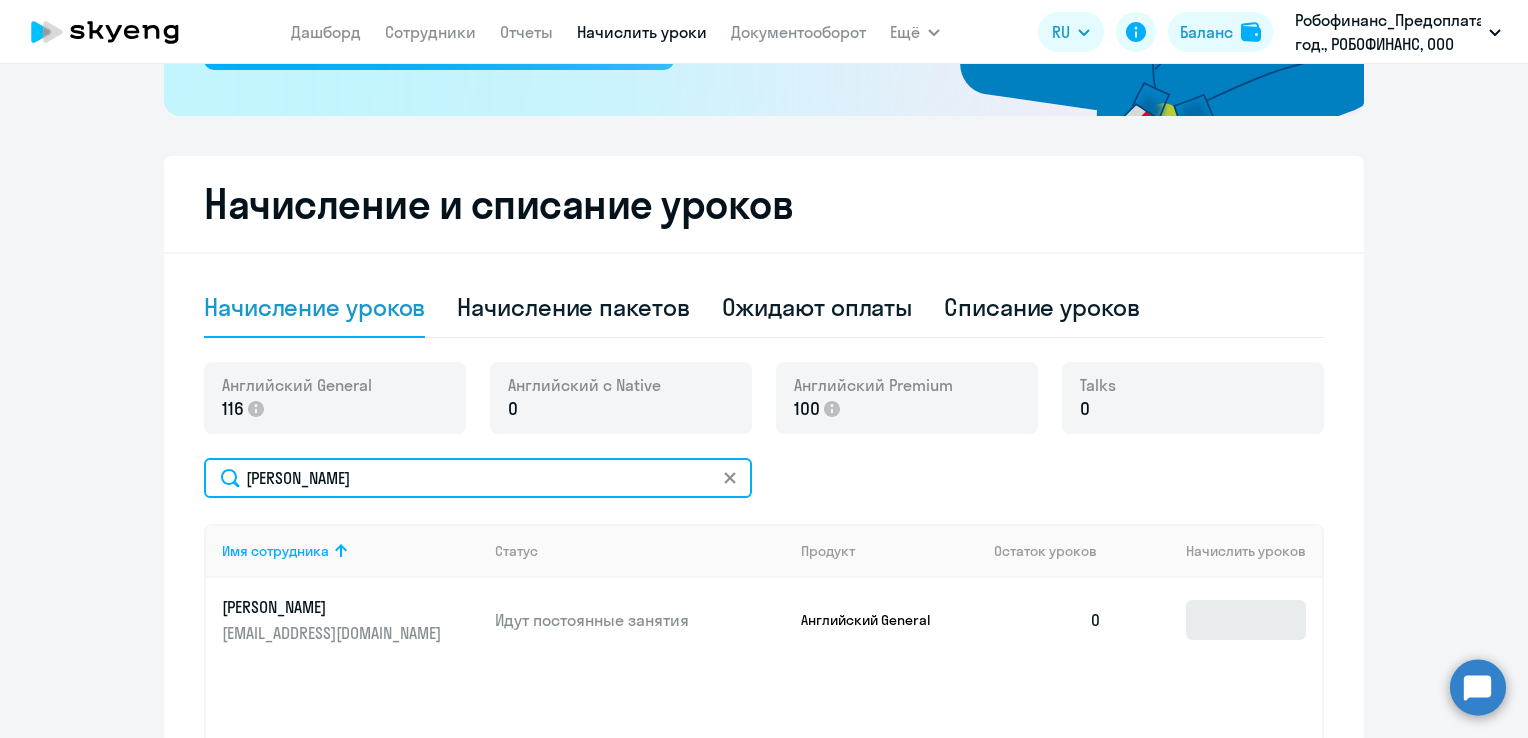
type input "[PERSON_NAME]"
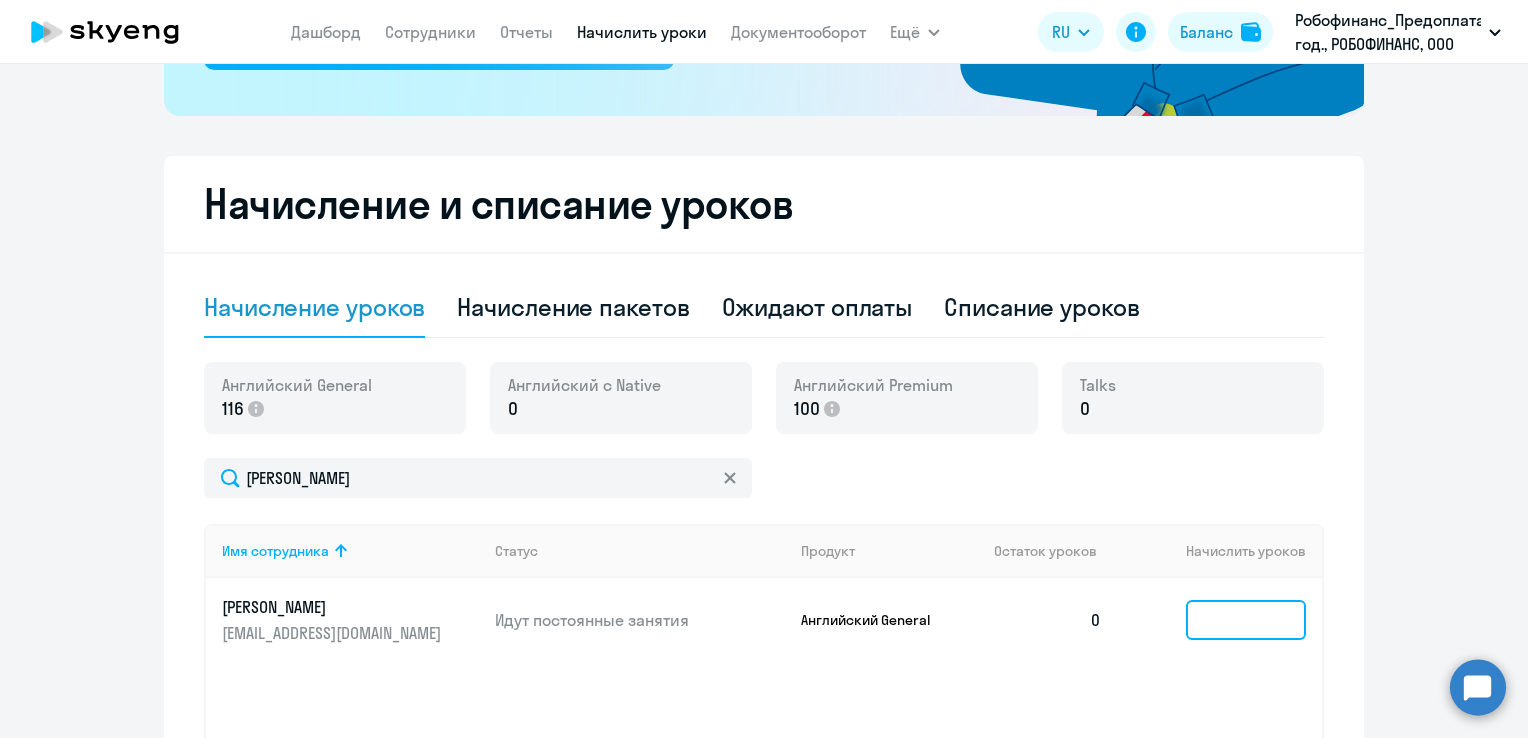
click at [1213, 619] on input at bounding box center [1246, 620] width 120 height 40
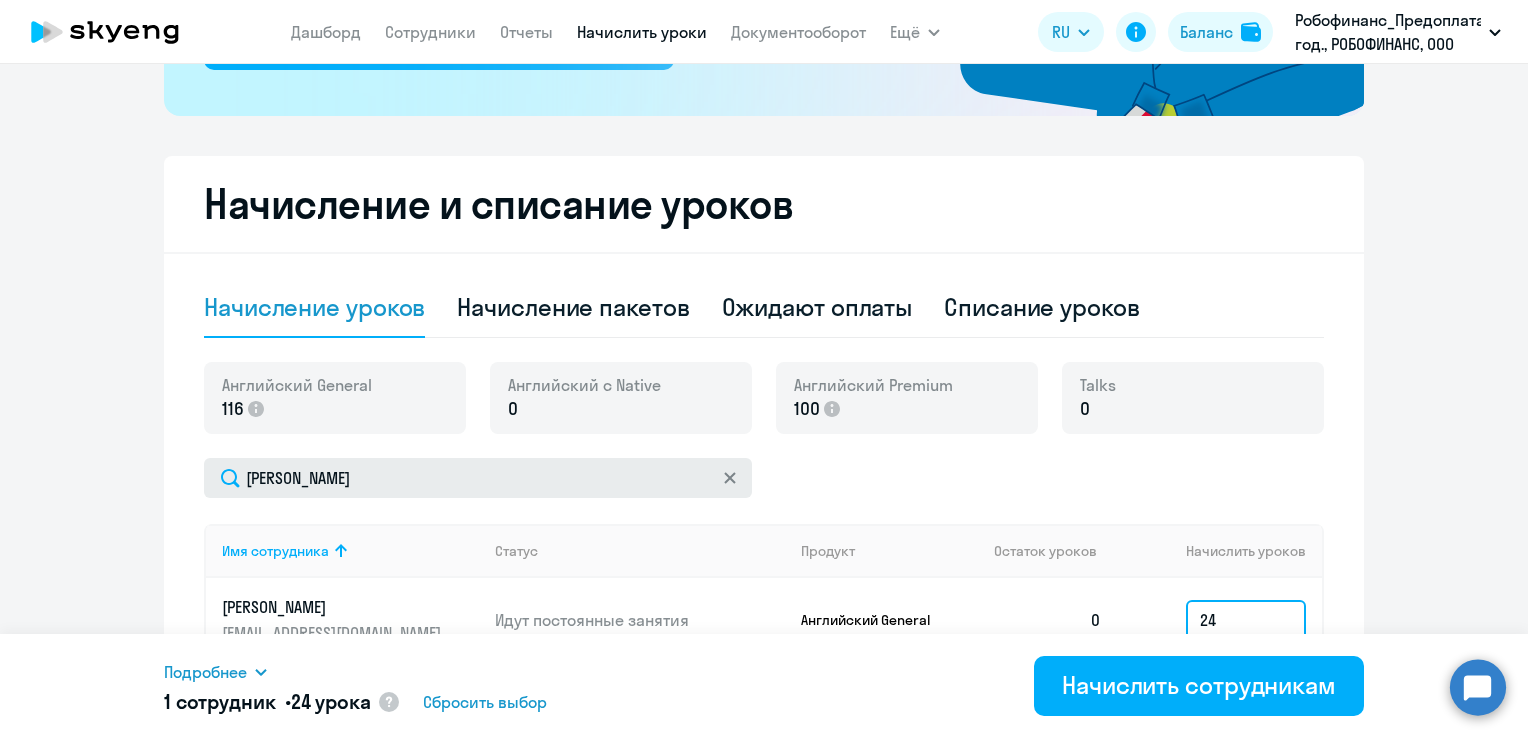
type input "24"
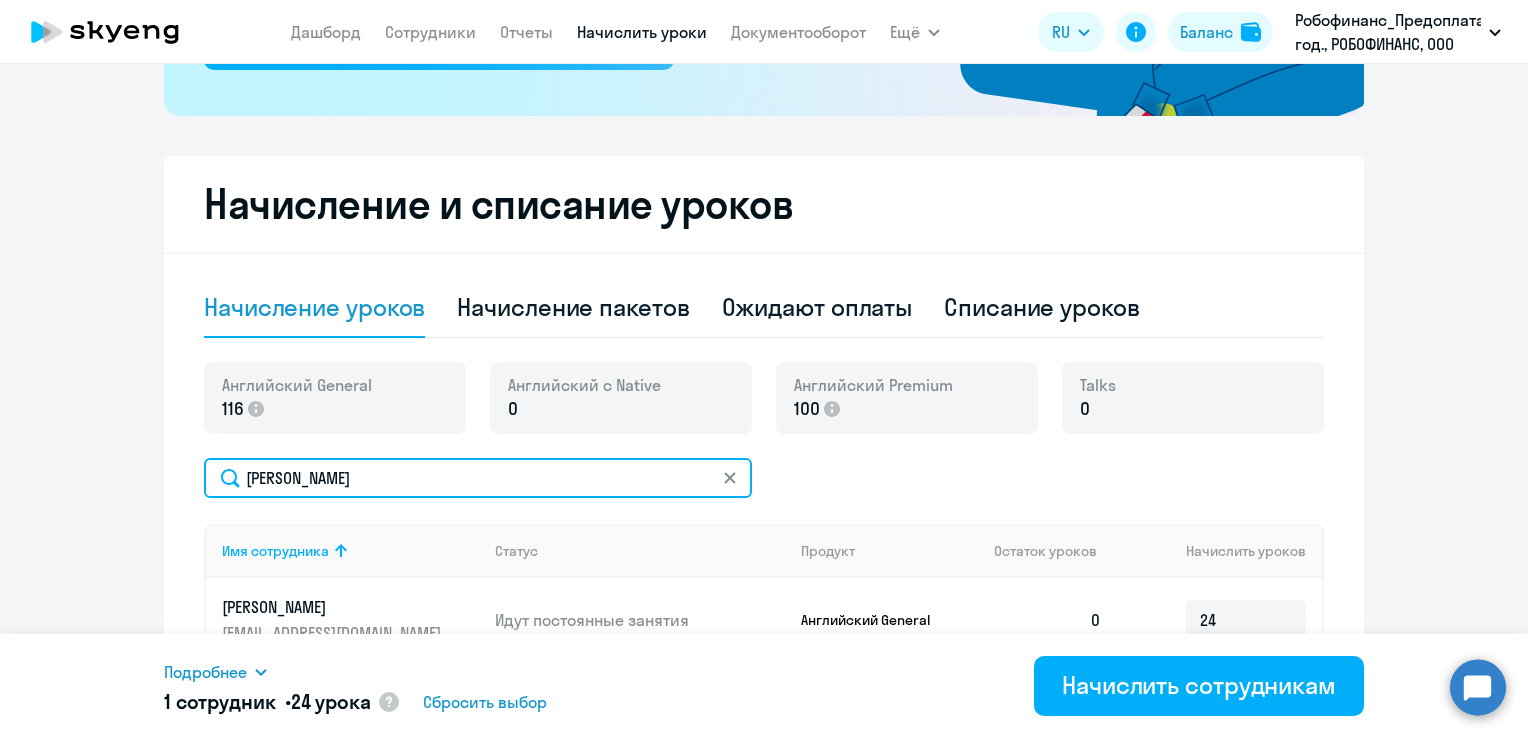
drag, startPoint x: 359, startPoint y: 483, endPoint x: 126, endPoint y: 450, distance: 235.3
click at [126, 458] on ng-component "Рекомендуем создать шаблон автоначислений Уроки больше не придётся начислять вр…" at bounding box center [764, 281] width 1528 height 1262
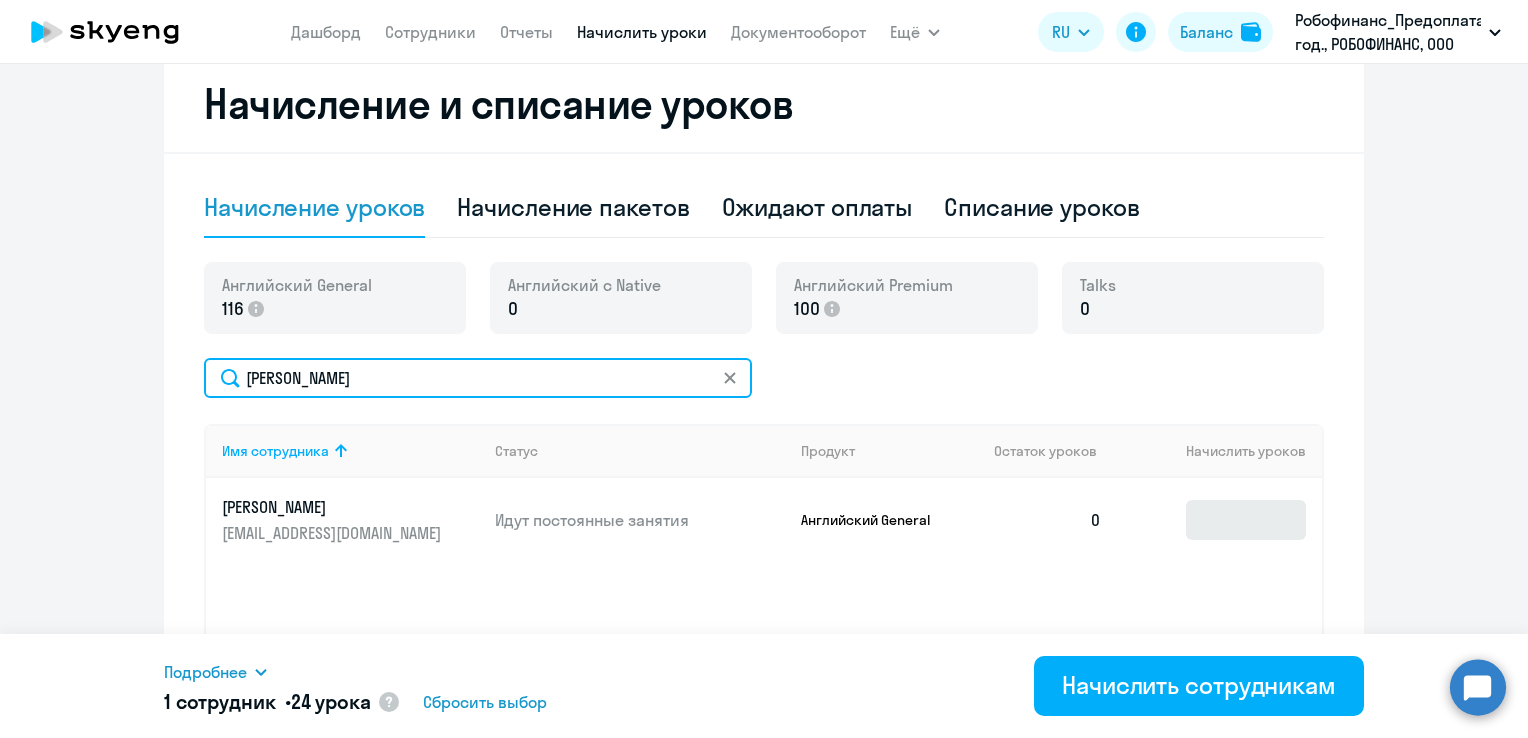
type input "[PERSON_NAME]"
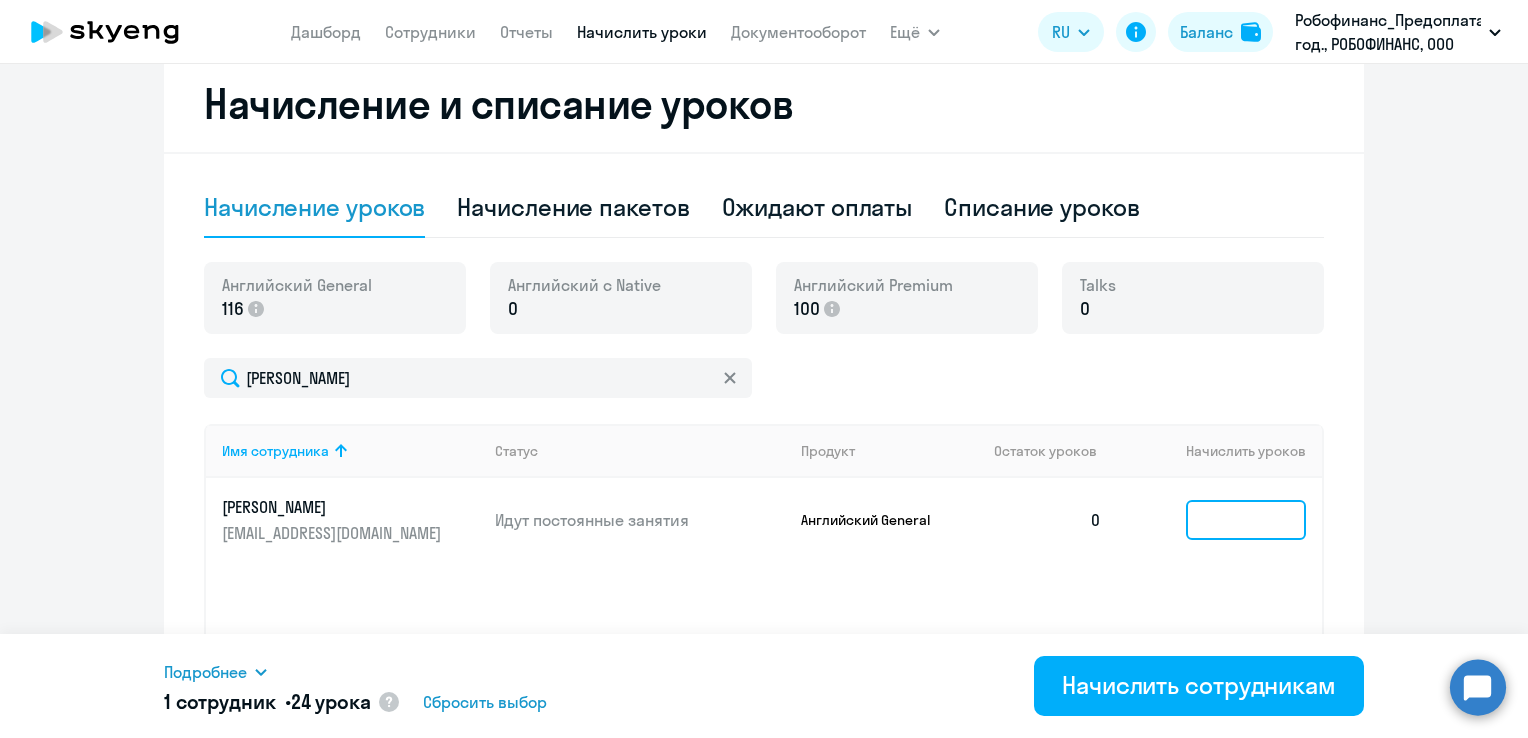
click at [1232, 515] on input at bounding box center [1246, 520] width 120 height 40
type input "24"
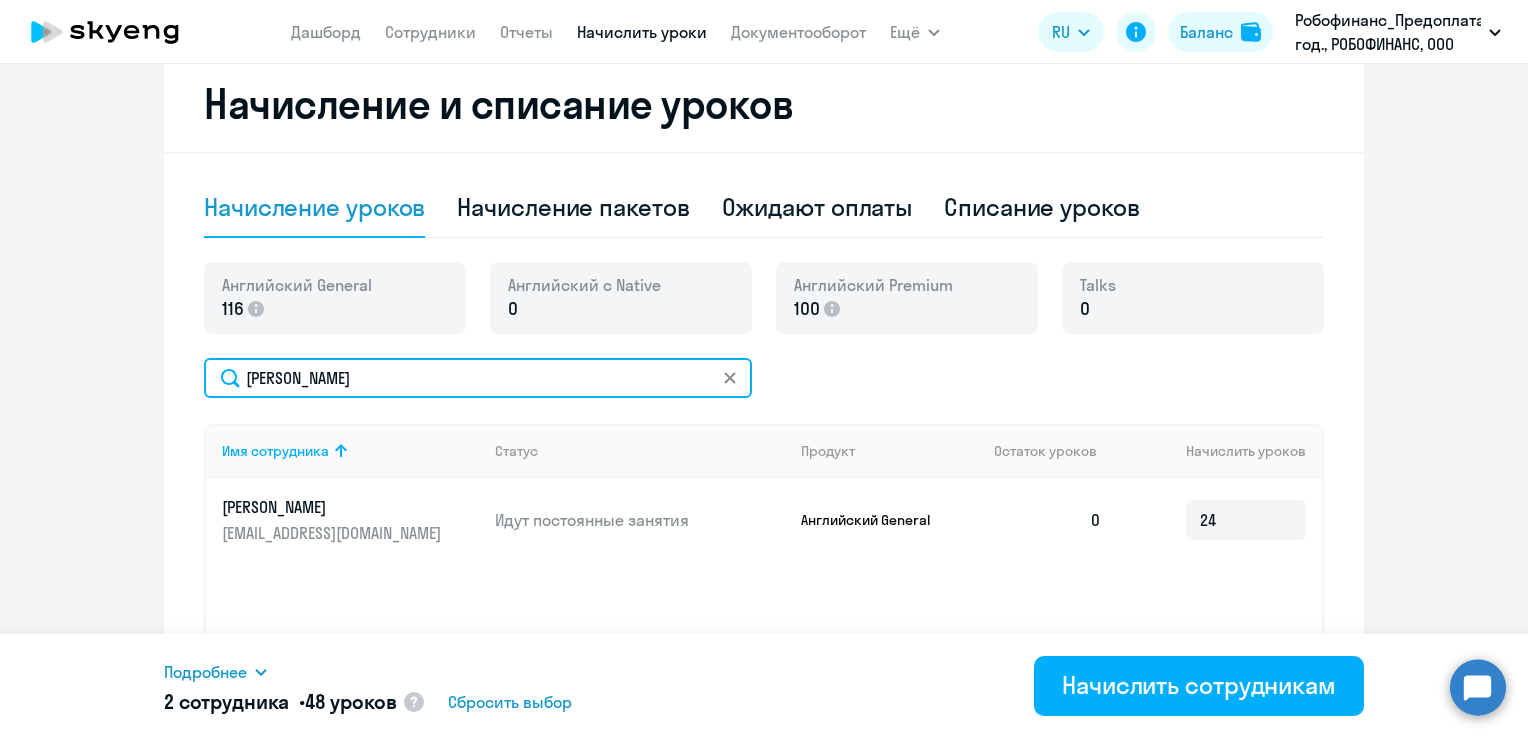
drag, startPoint x: 319, startPoint y: 385, endPoint x: 201, endPoint y: 378, distance: 118.2
click at [204, 378] on input "[PERSON_NAME]" at bounding box center [478, 378] width 548 height 40
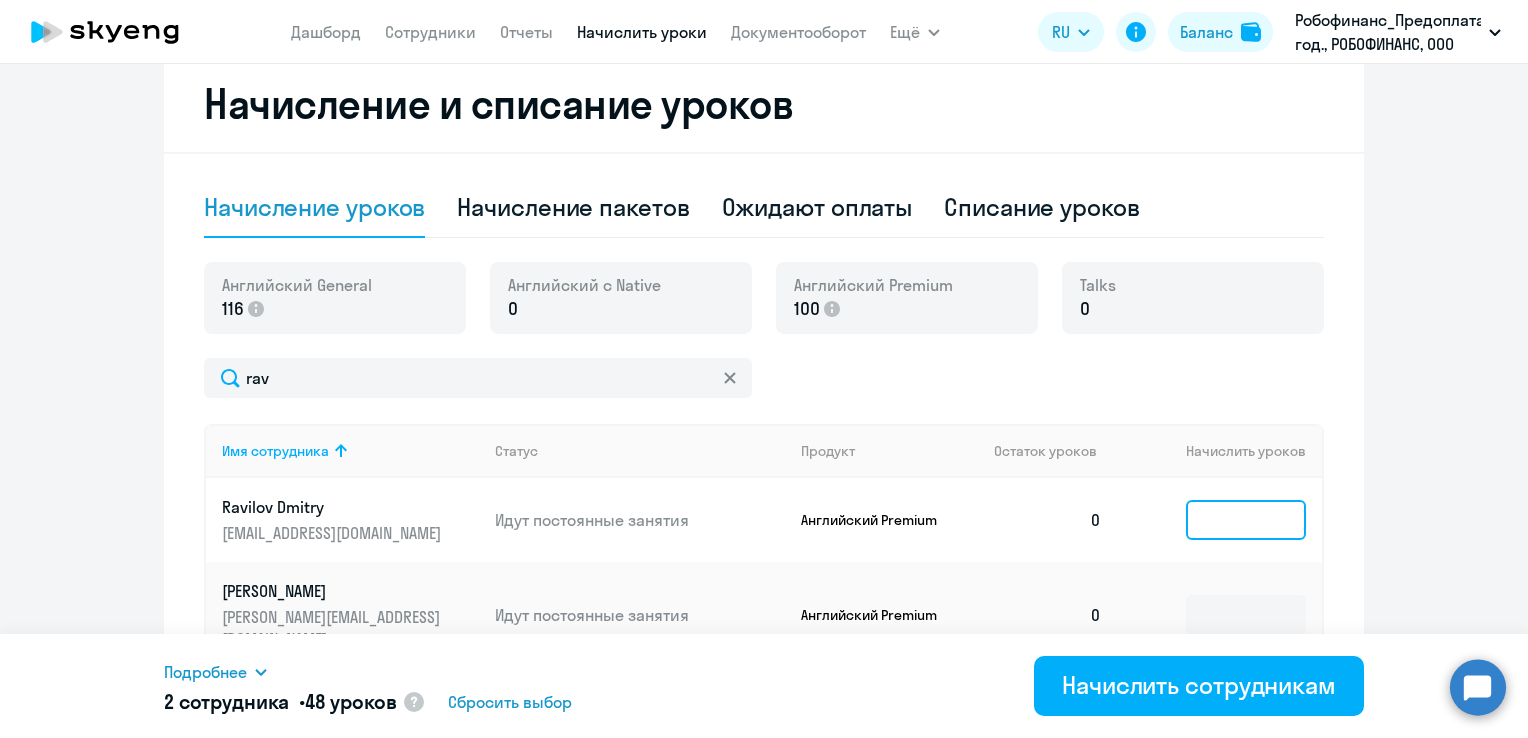
click at [1267, 520] on input at bounding box center [1246, 520] width 120 height 40
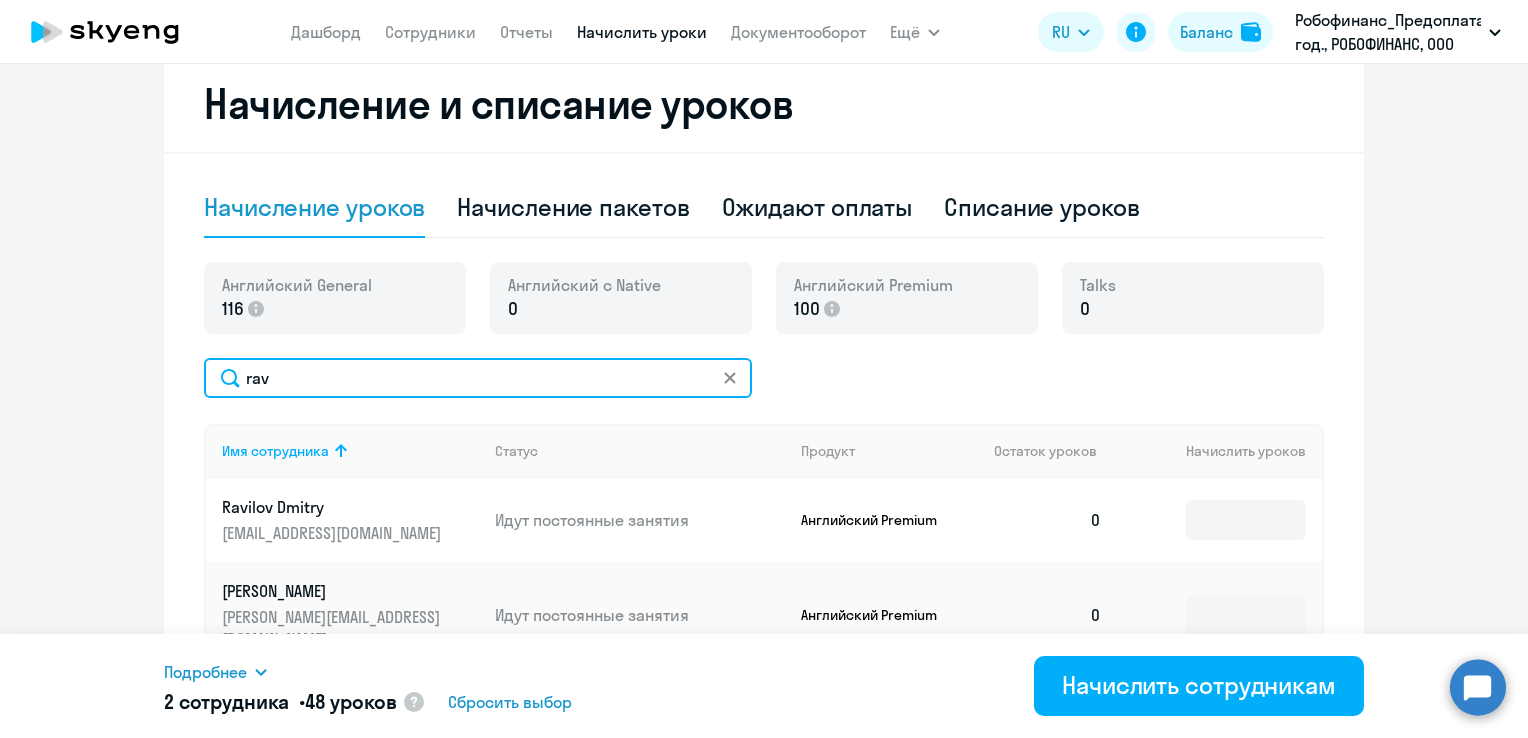
drag, startPoint x: 294, startPoint y: 382, endPoint x: 232, endPoint y: 394, distance: 63.1
click at [232, 394] on input "rav" at bounding box center [478, 378] width 548 height 40
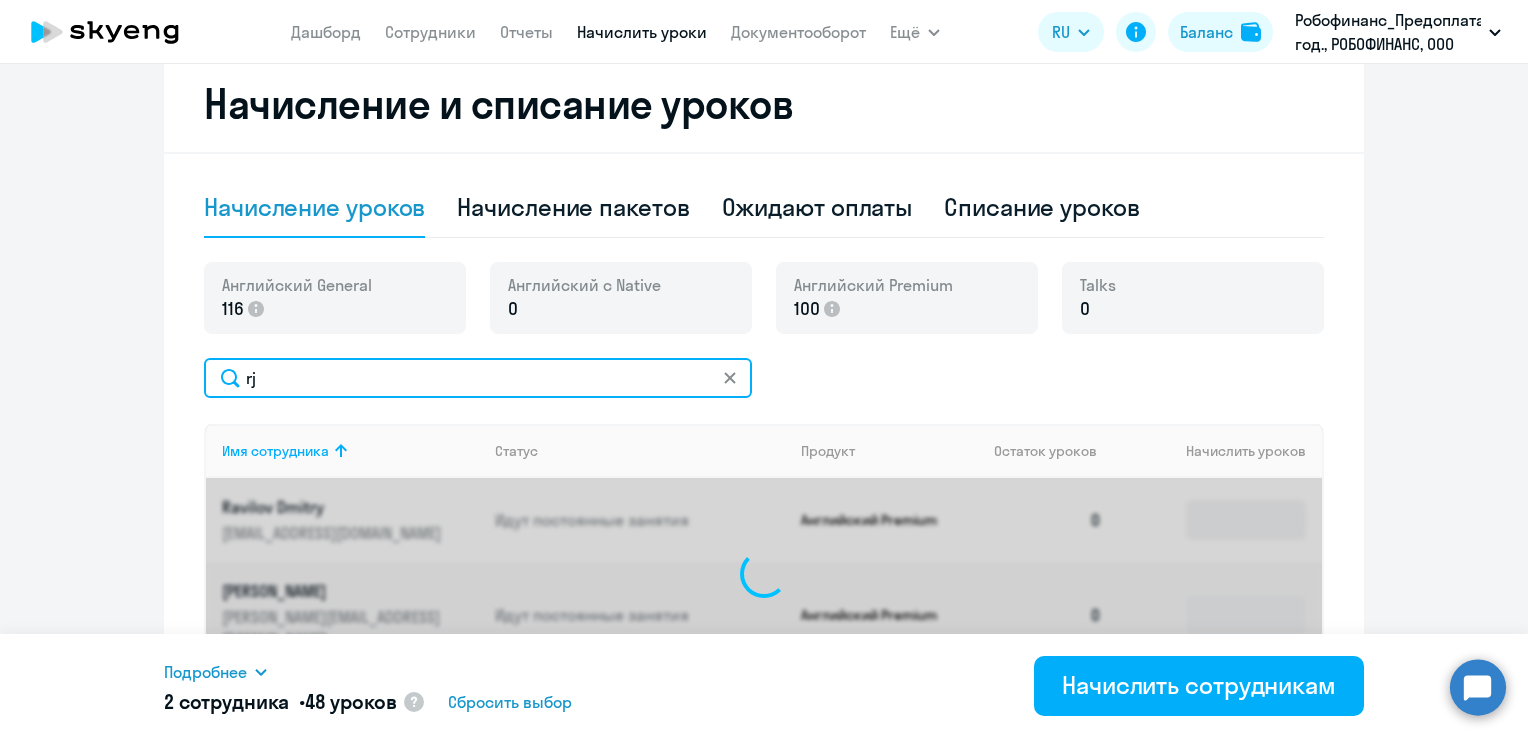
type input "r"
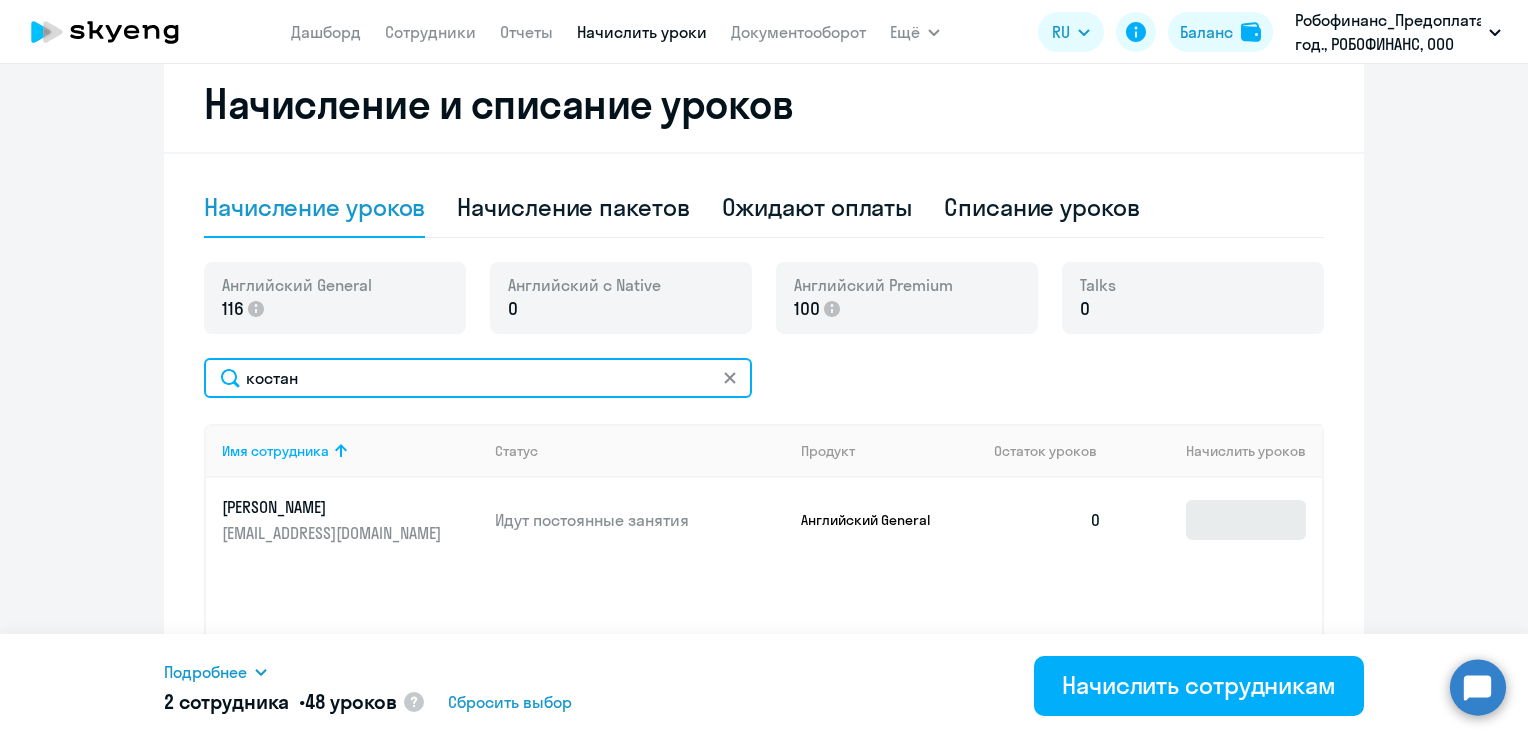
type input "костан"
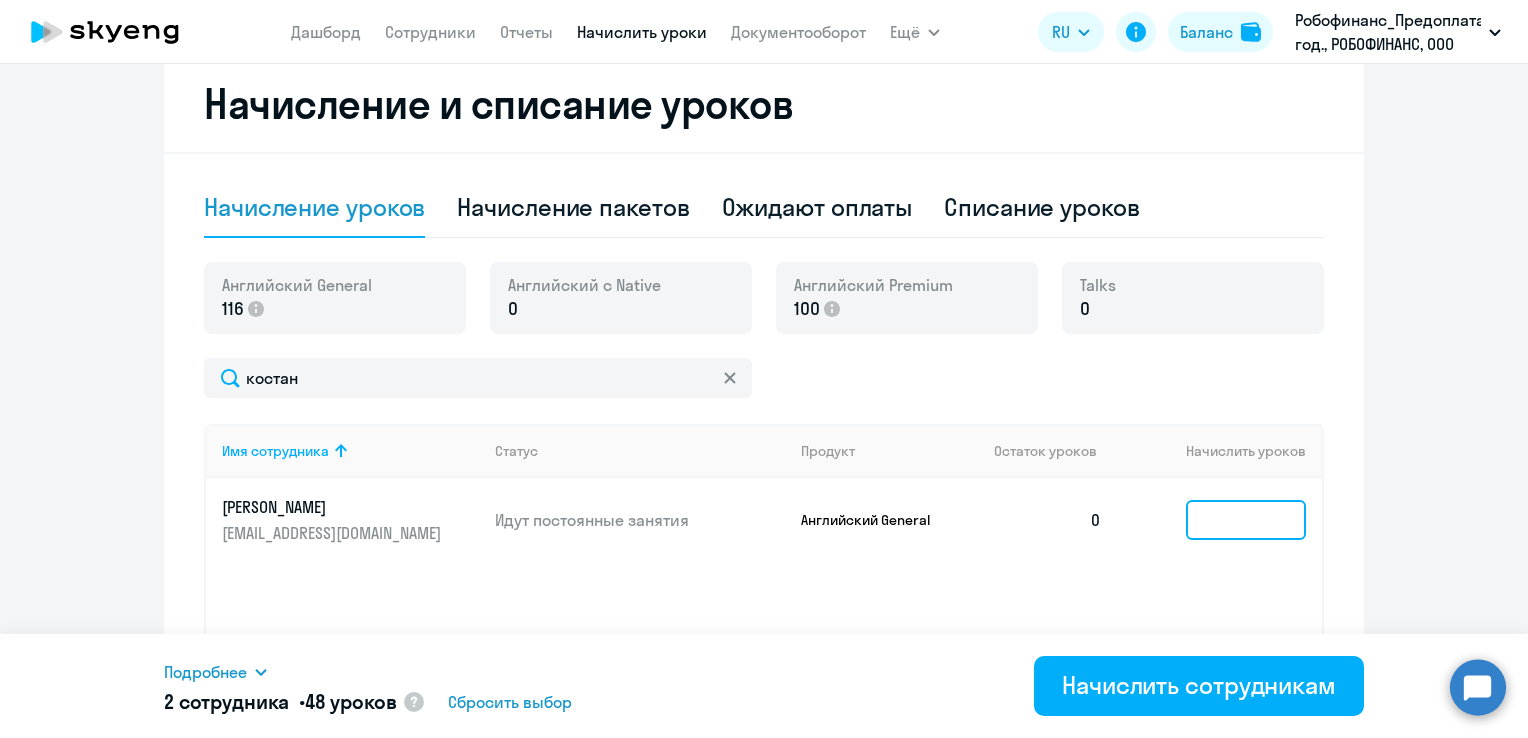
click at [1257, 525] on input at bounding box center [1246, 520] width 120 height 40
type input "24"
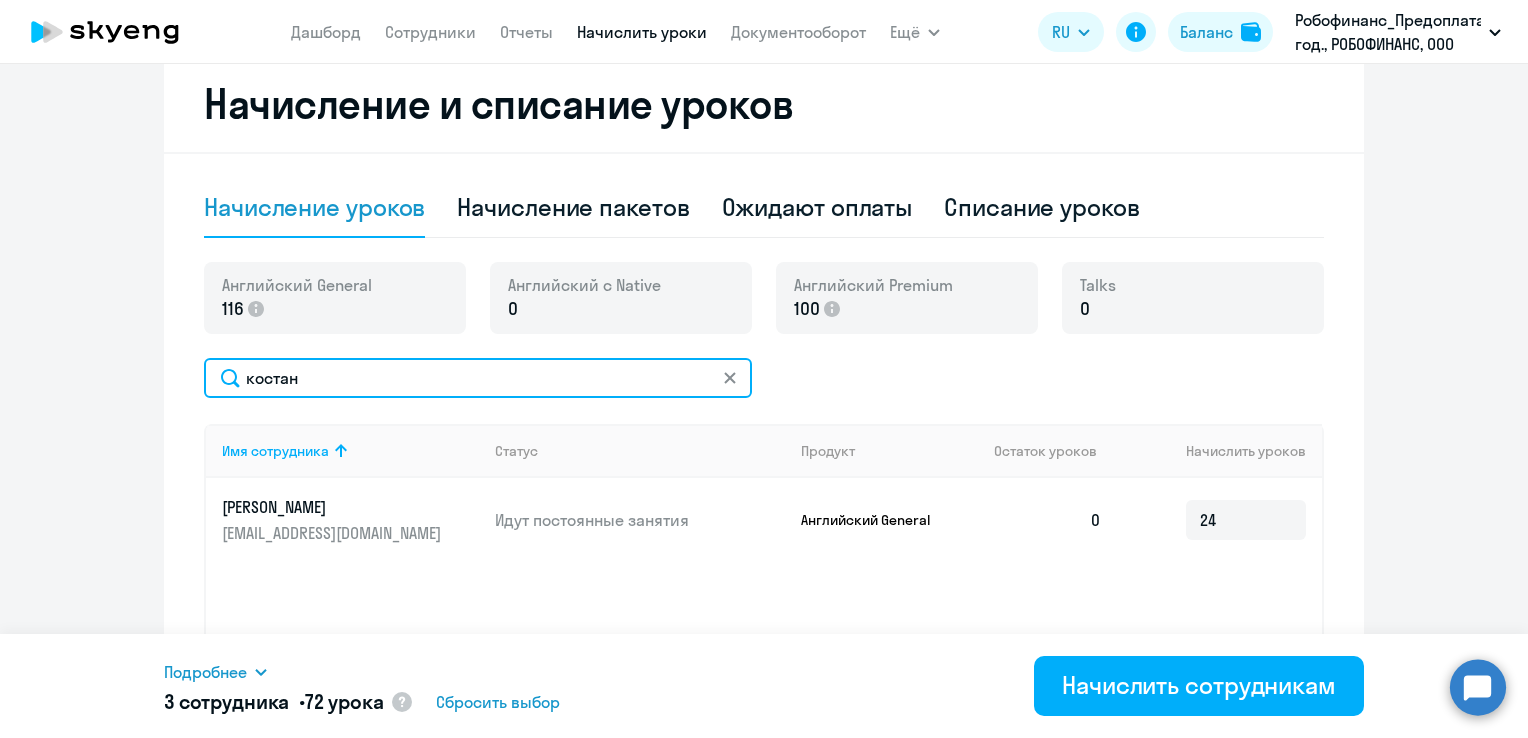
drag, startPoint x: 341, startPoint y: 383, endPoint x: 191, endPoint y: 404, distance: 151.4
click at [191, 404] on div "Начисление и списание уроков Начисление уроков Начисление пакетов Ожидают оплат…" at bounding box center [764, 434] width 1200 height 756
type input "[PERSON_NAME]"
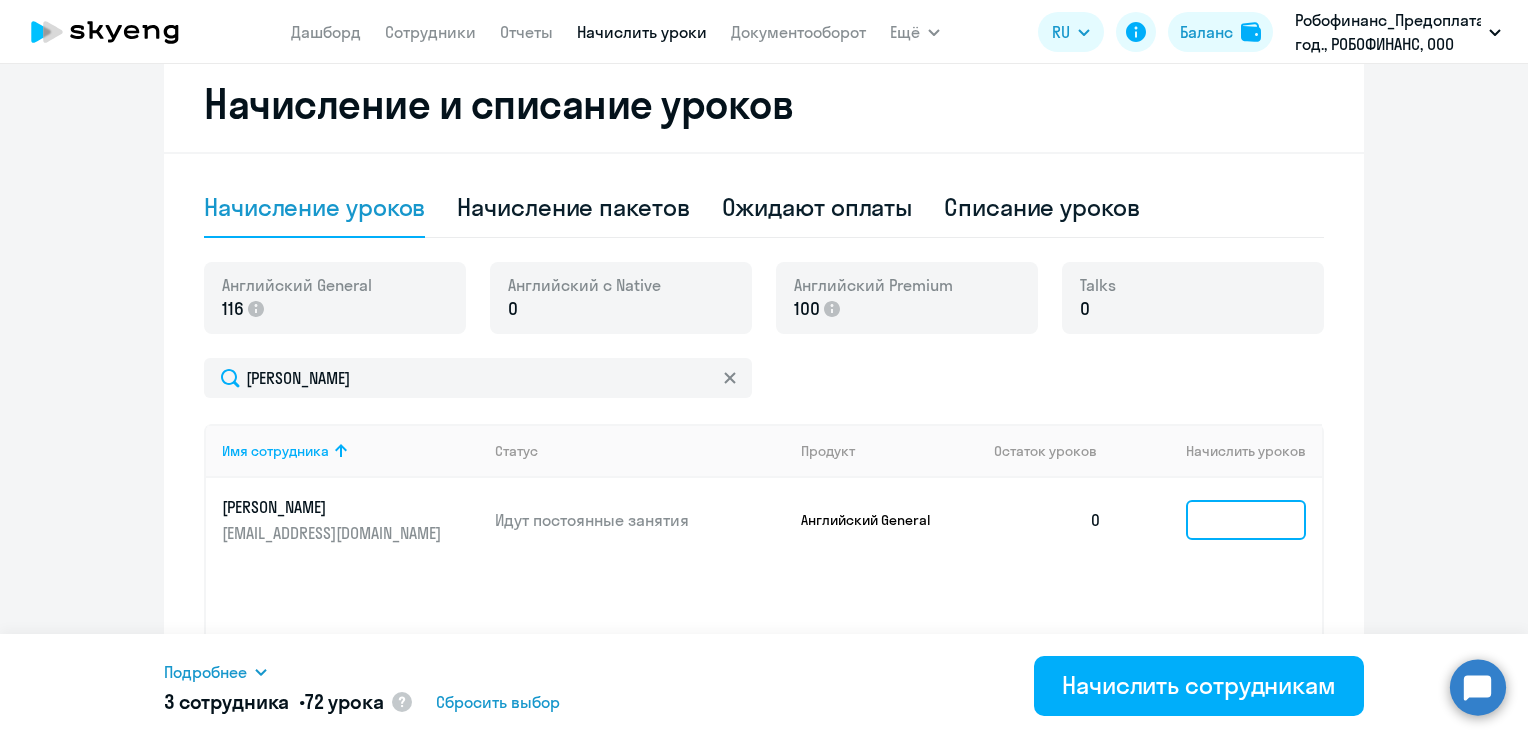
click at [1204, 511] on input at bounding box center [1246, 520] width 120 height 40
type input "24"
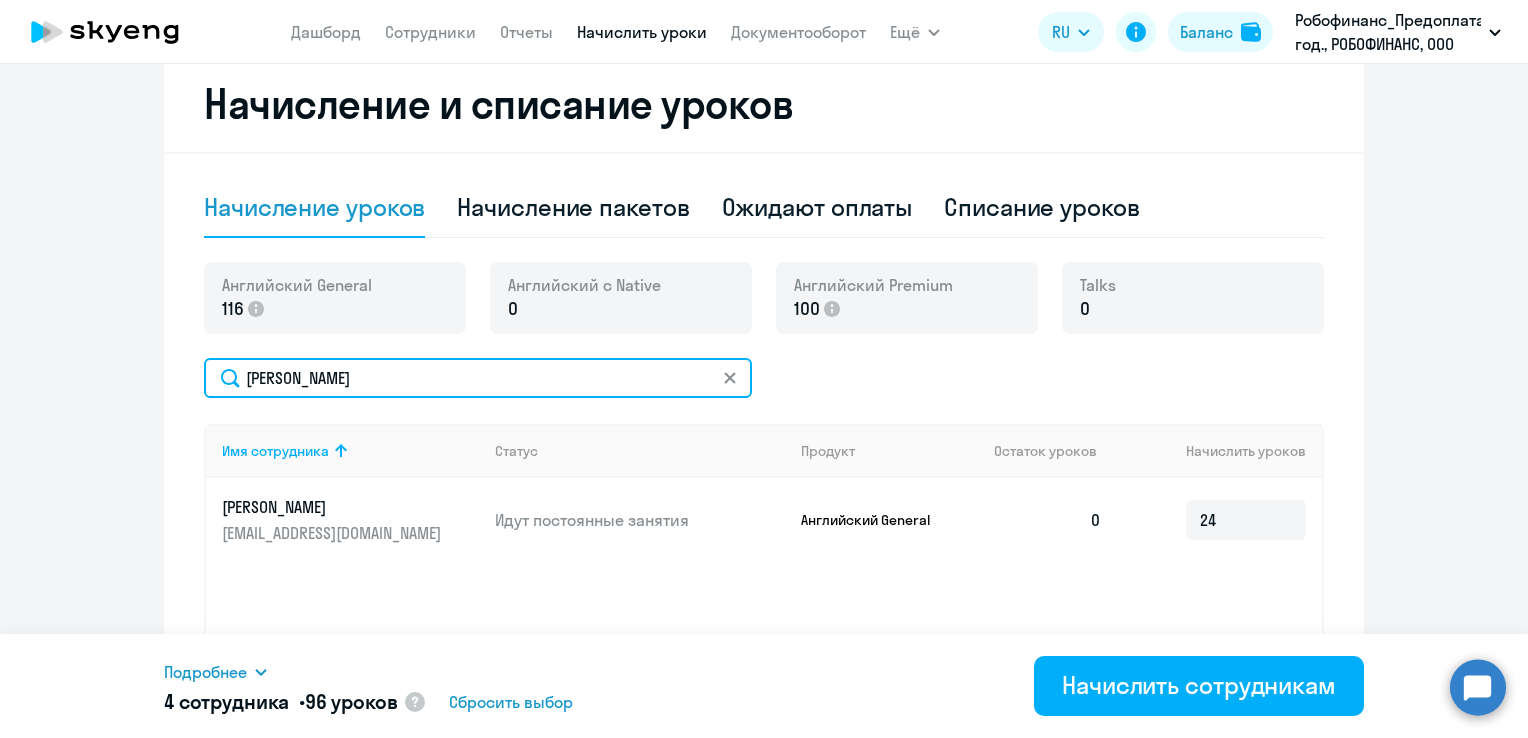
drag, startPoint x: 345, startPoint y: 374, endPoint x: 196, endPoint y: 373, distance: 149.0
click at [204, 373] on input "[PERSON_NAME]" at bounding box center [478, 378] width 548 height 40
type input "р"
type input "ravilov"
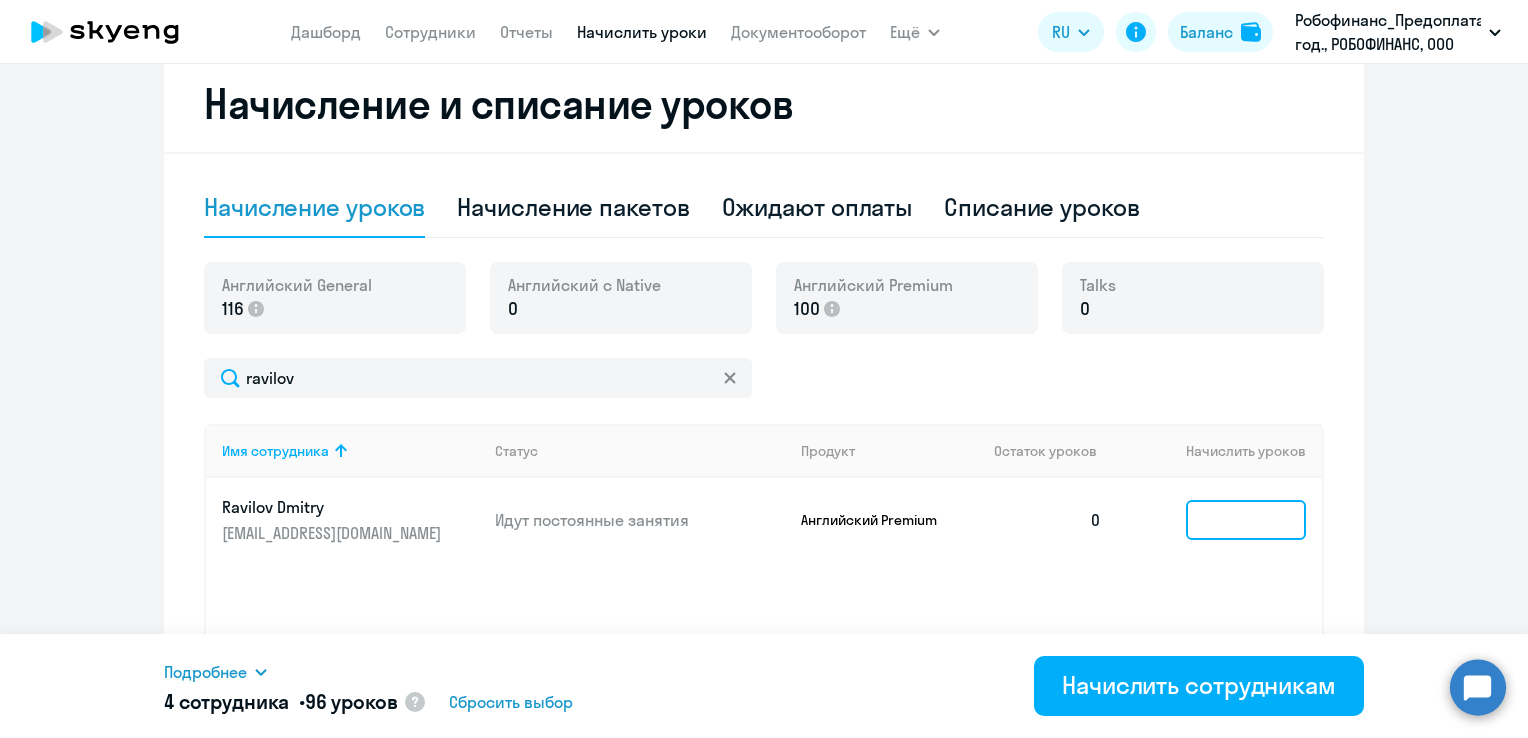
click at [1213, 509] on input at bounding box center [1246, 520] width 120 height 40
type input "18"
click at [204, 671] on span "Подробнее" at bounding box center [205, 672] width 83 height 24
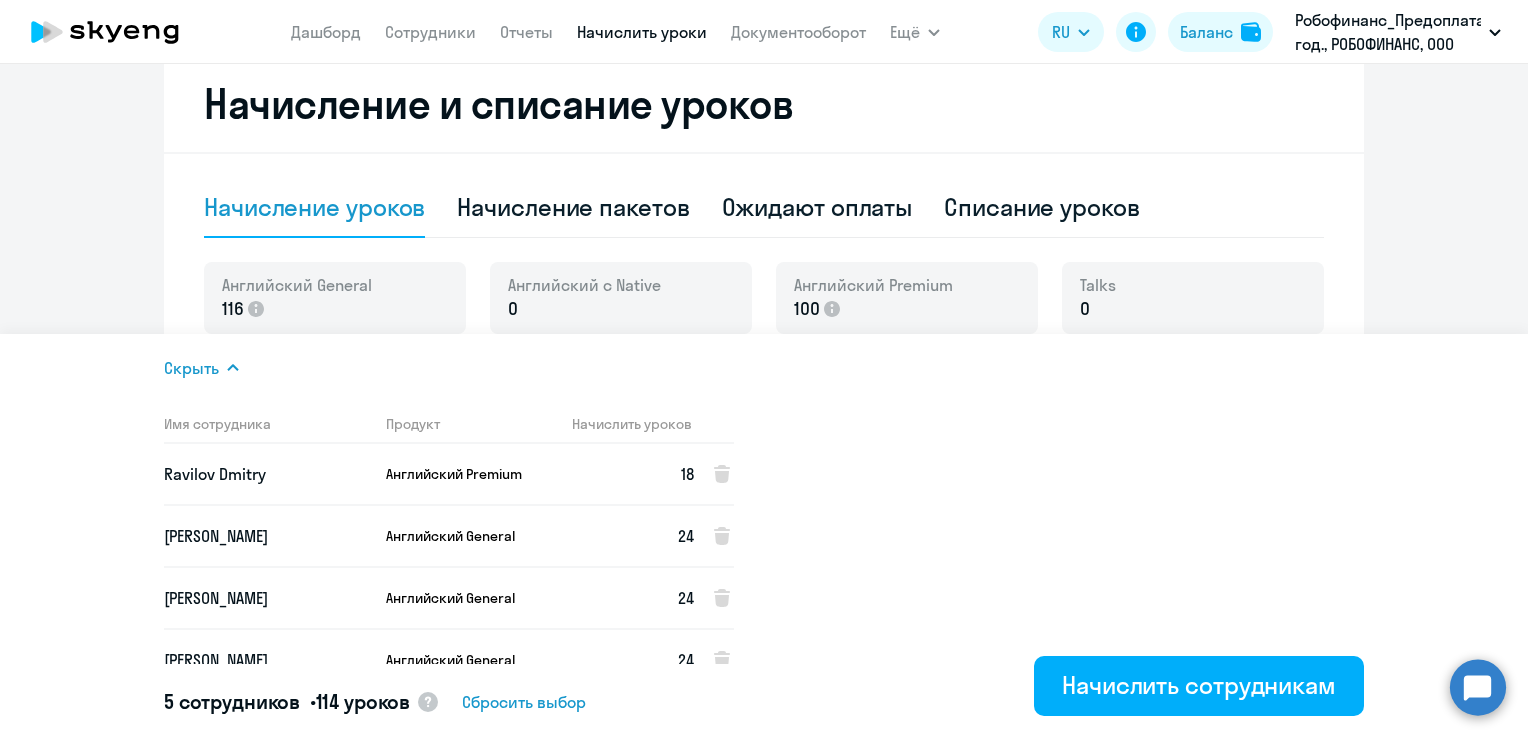
scroll to position [86, 0]
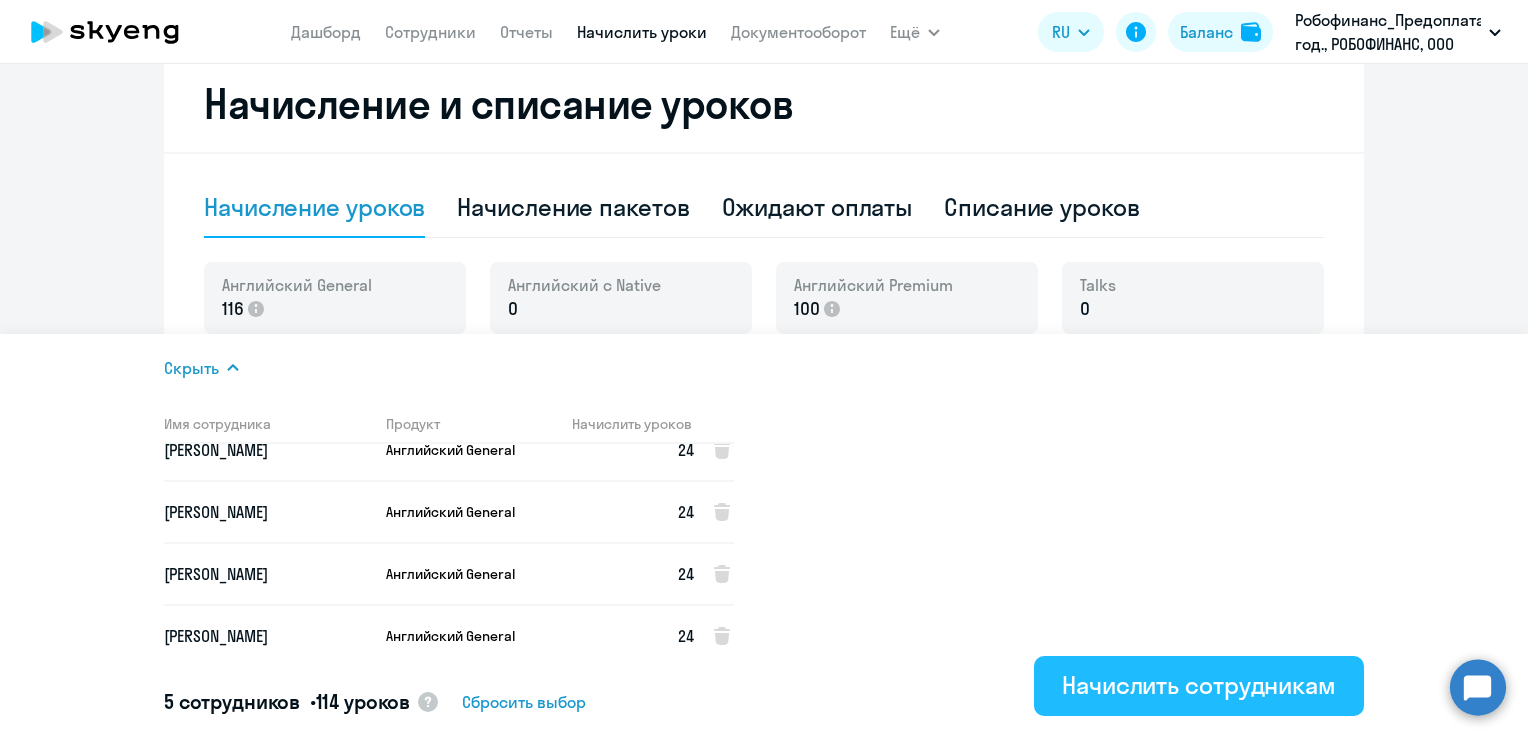
click at [1107, 690] on div "Начислить сотрудникам" at bounding box center [1199, 685] width 274 height 32
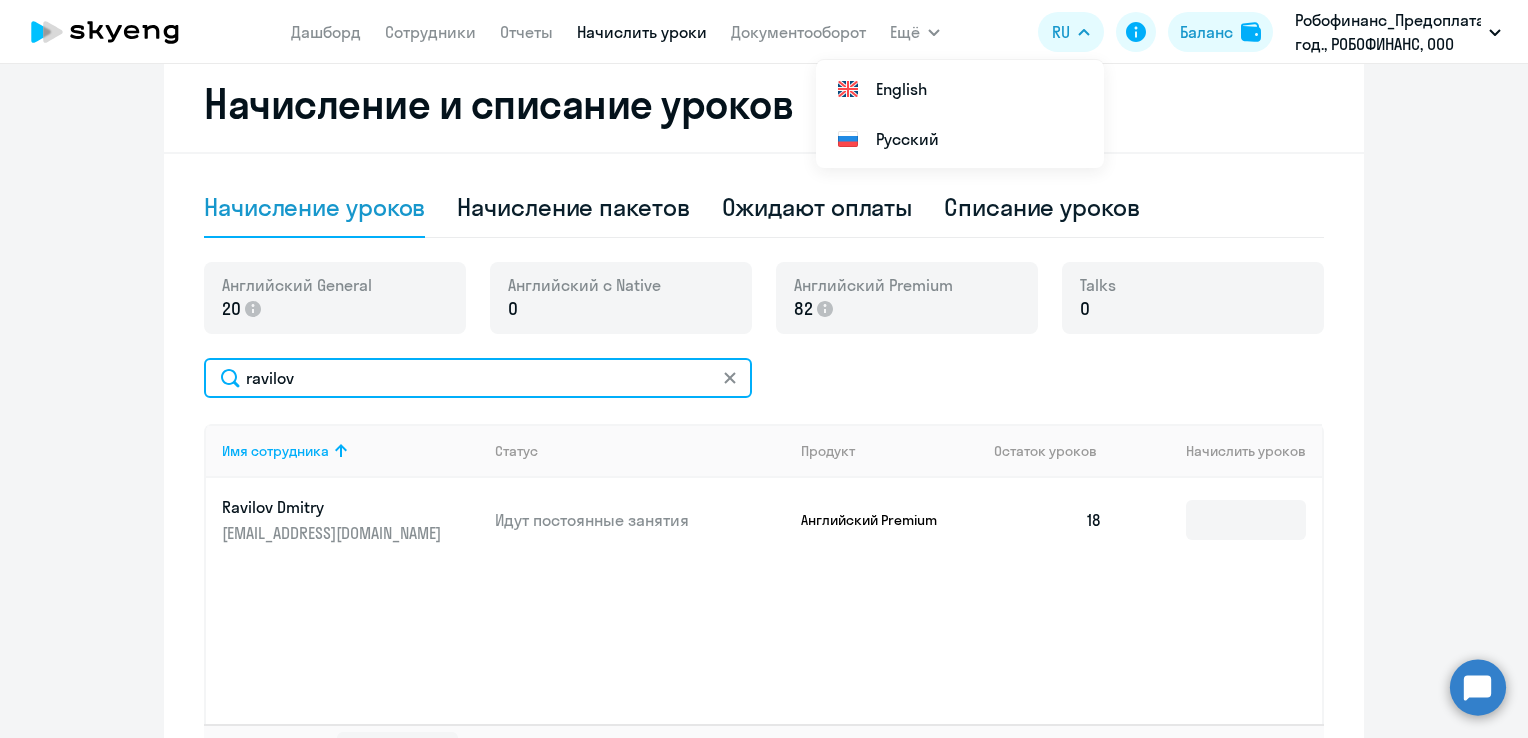
drag, startPoint x: 526, startPoint y: 375, endPoint x: 221, endPoint y: 404, distance: 306.3
click at [219, 408] on div "ravilov Имя сотрудника Статус Продукт Остаток уроков Начислить уроков [PERSON_N…" at bounding box center [764, 569] width 1120 height 422
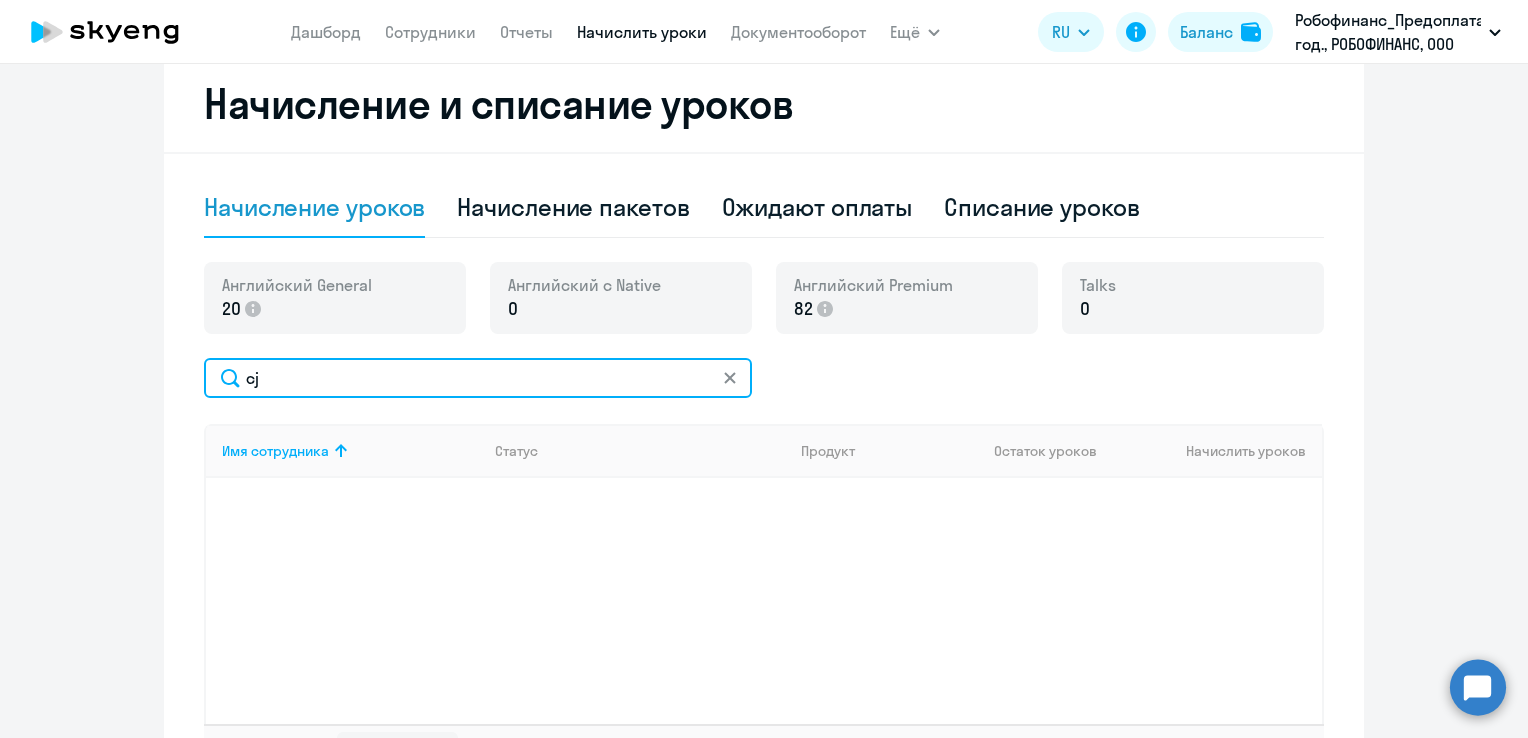
type input "c"
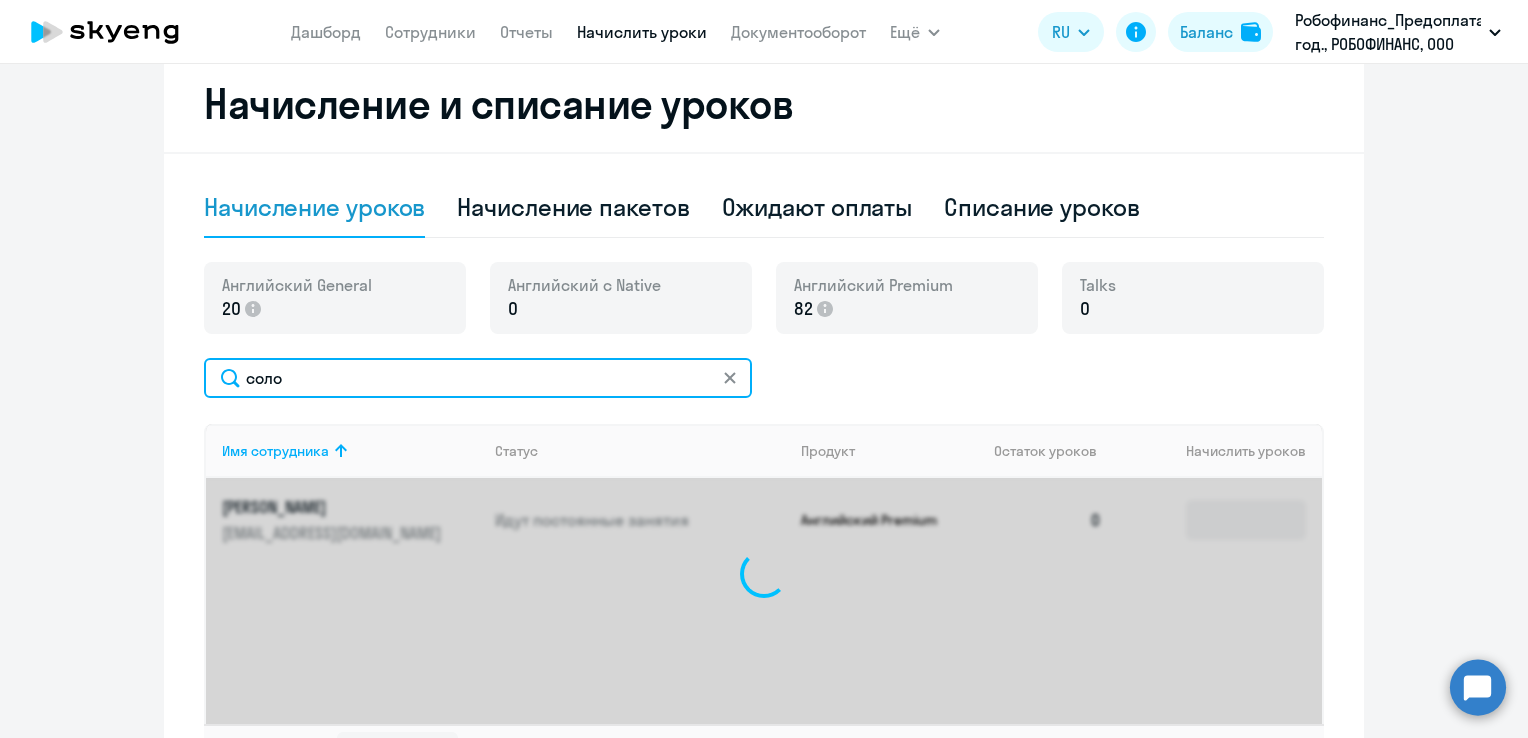
type input "с"
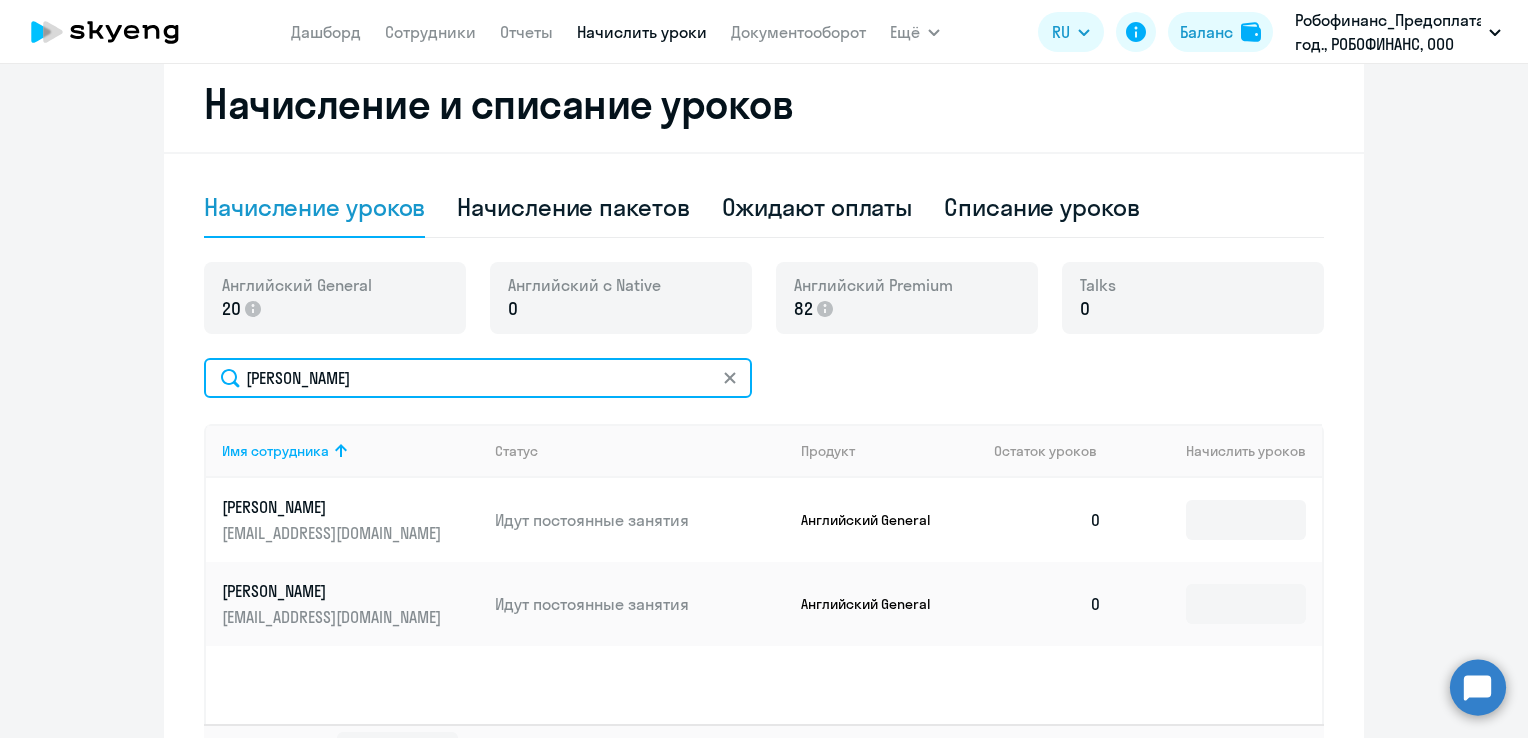
drag, startPoint x: 332, startPoint y: 388, endPoint x: 213, endPoint y: 359, distance: 122.4
click at [213, 359] on input "[PERSON_NAME]" at bounding box center [478, 378] width 548 height 40
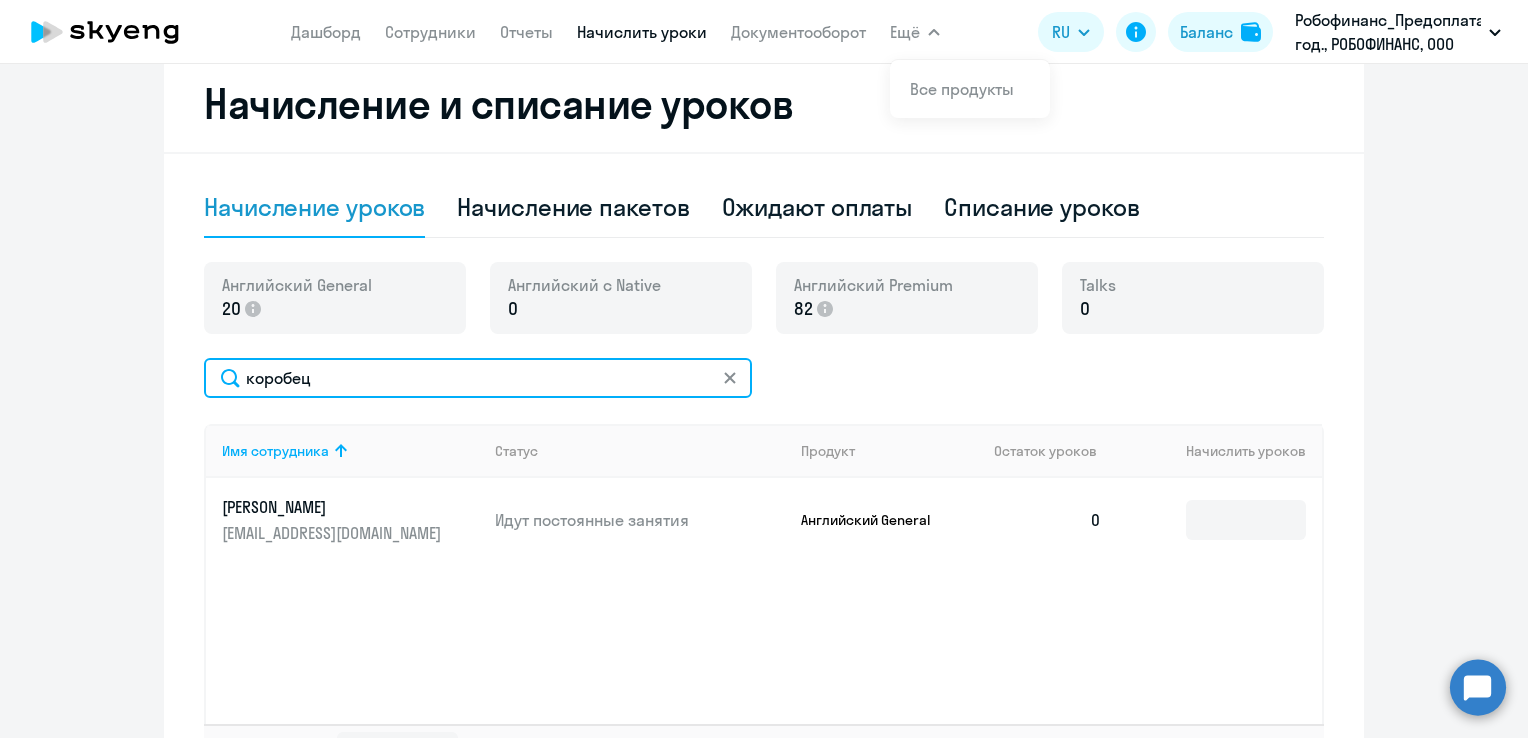
drag, startPoint x: 356, startPoint y: 382, endPoint x: 184, endPoint y: 390, distance: 172.1
click at [184, 390] on div "Начисление и списание уроков Начисление уроков Начисление пакетов Ожидают оплат…" at bounding box center [764, 434] width 1200 height 756
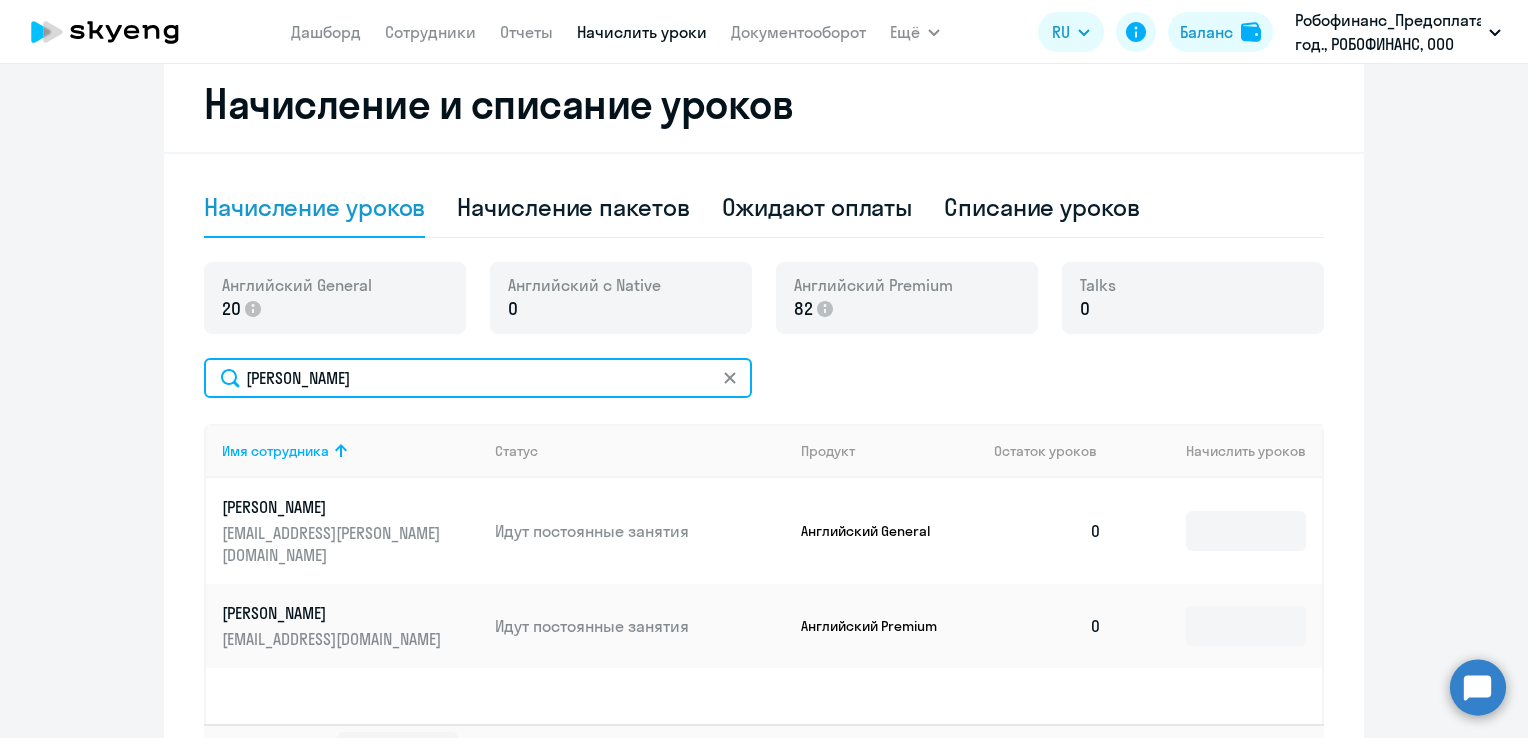
type input "[PERSON_NAME]"
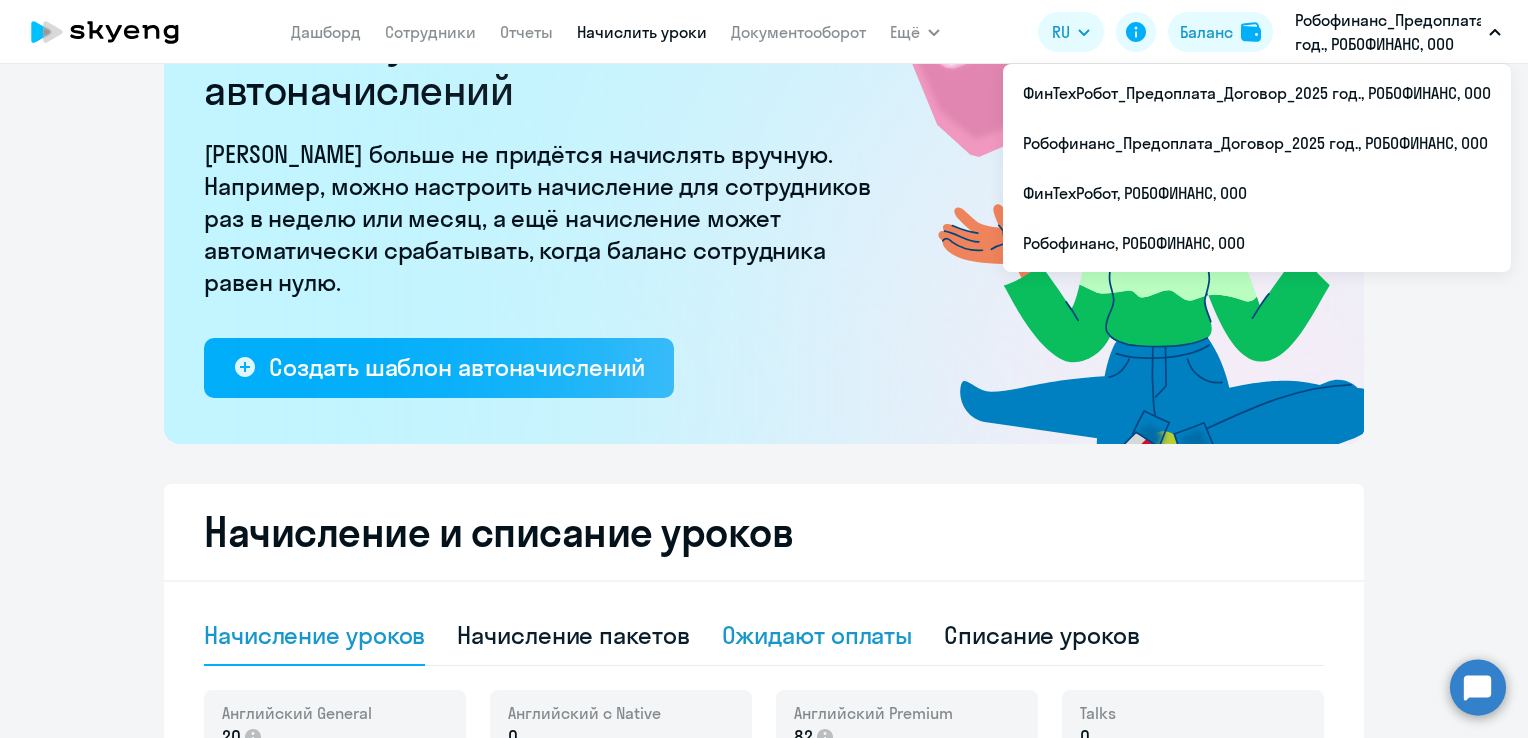
scroll to position [400, 0]
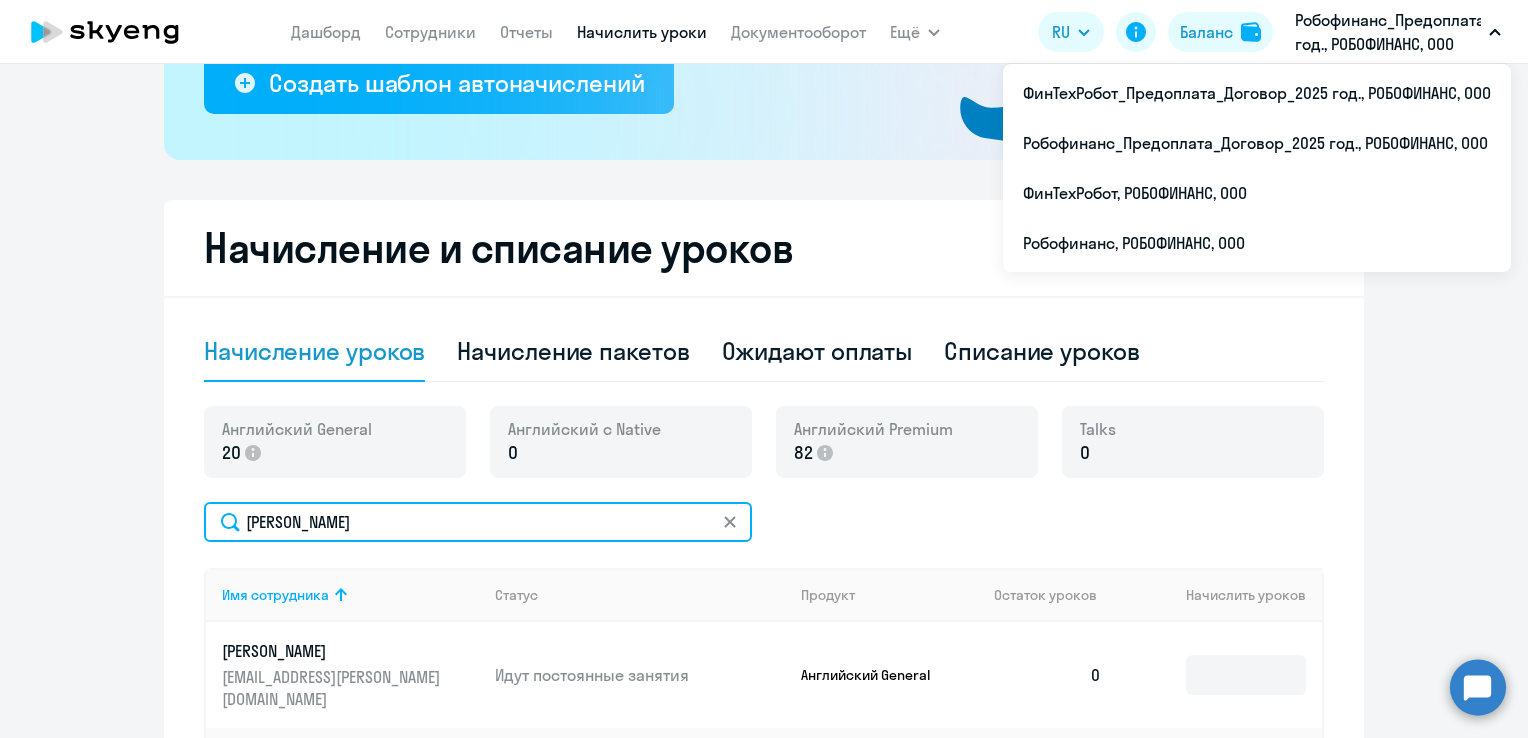
drag, startPoint x: 360, startPoint y: 522, endPoint x: 160, endPoint y: 541, distance: 200.8
click at [164, 541] on div "Начисление и списание уроков Начисление уроков Начисление пакетов Ожидают оплат…" at bounding box center [764, 578] width 1200 height 756
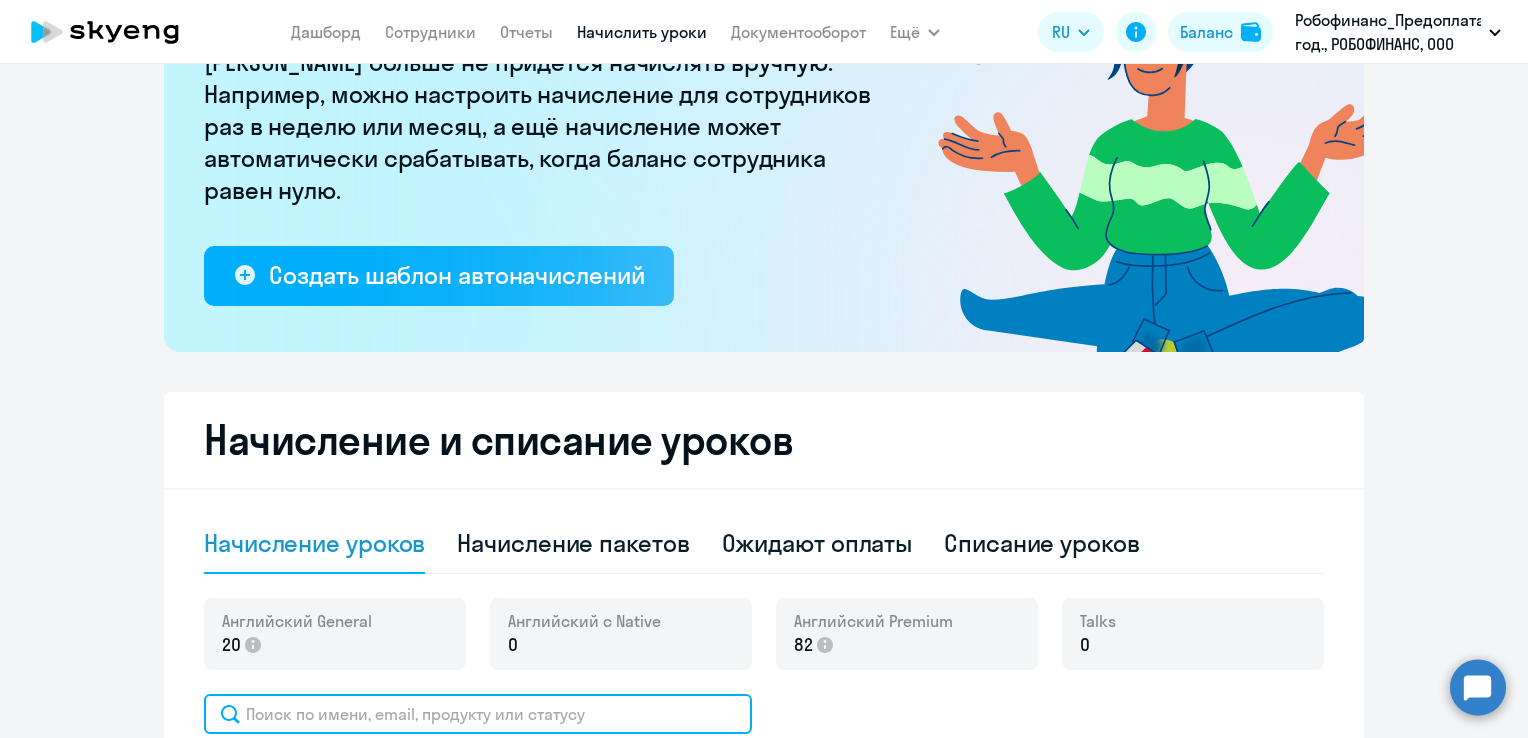
scroll to position [0, 0]
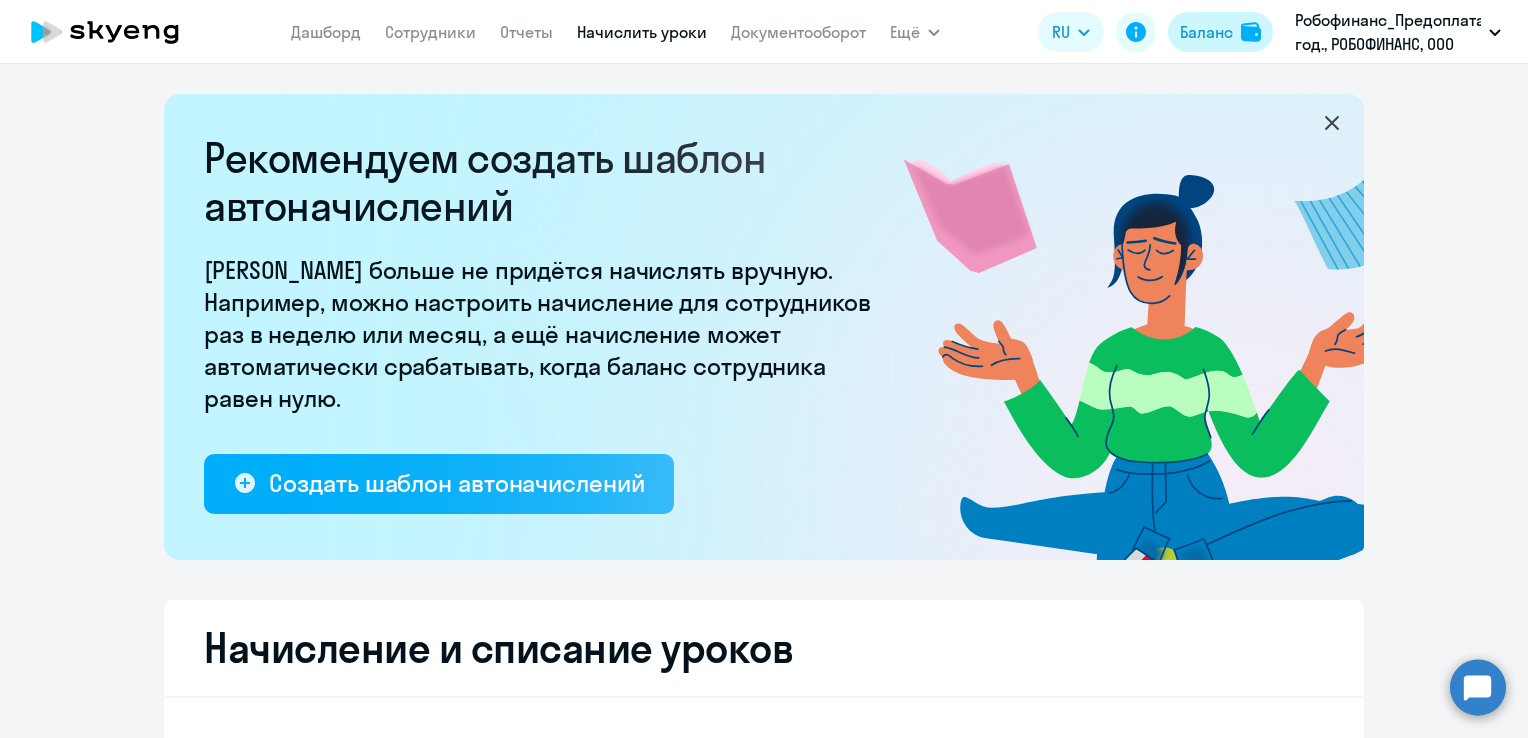
click at [1230, 36] on div "Баланс" at bounding box center [1206, 32] width 53 height 24
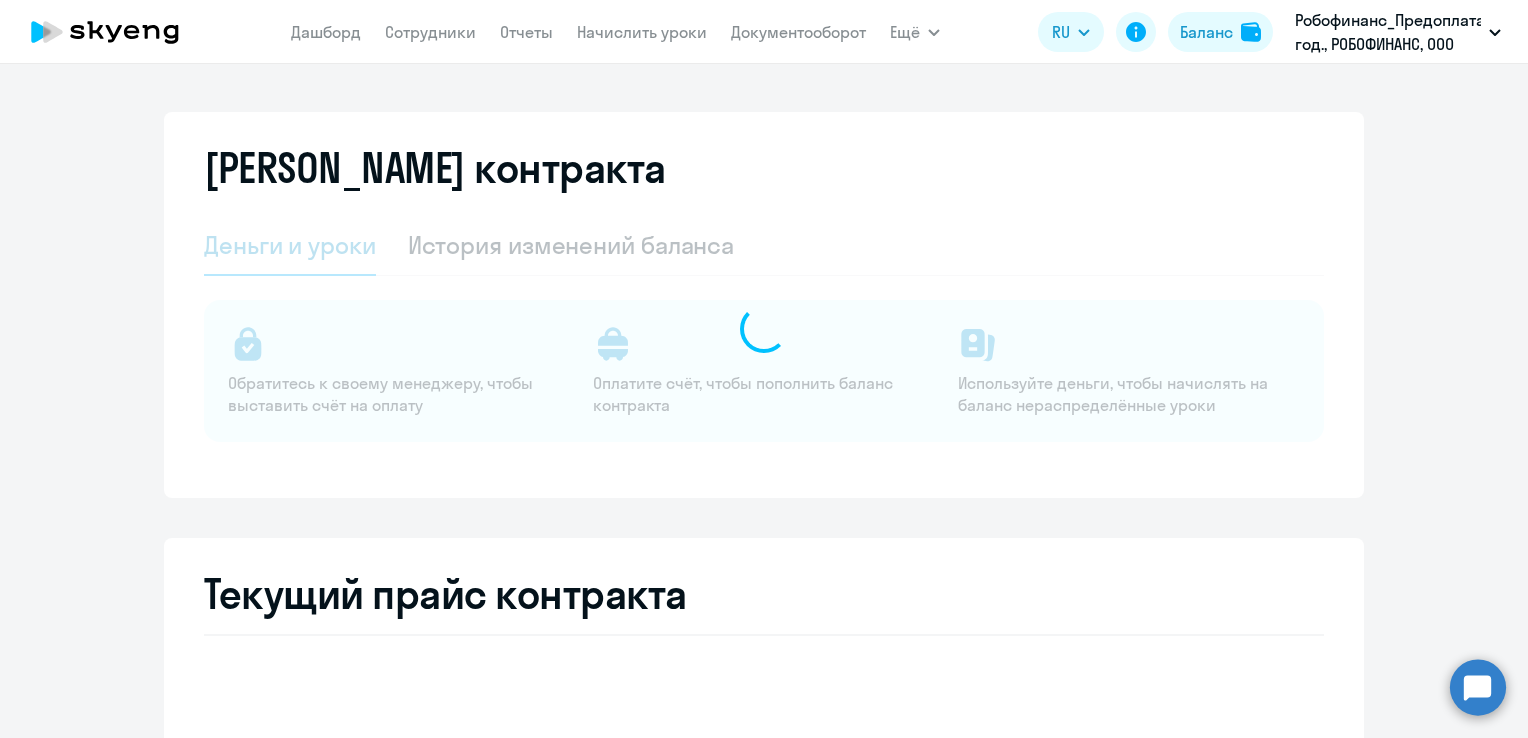
select select "english_adult_not_native_speaker"
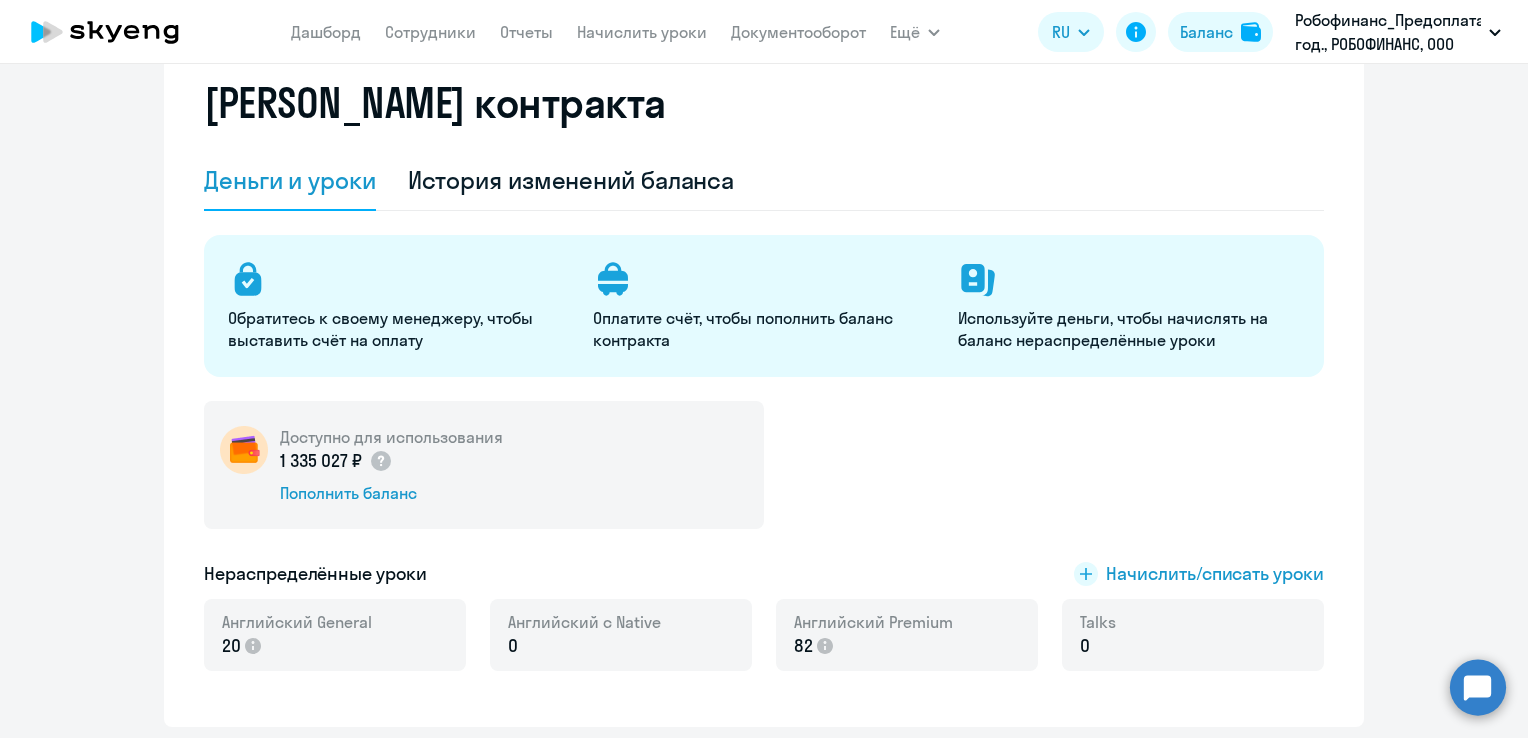
scroll to position [200, 0]
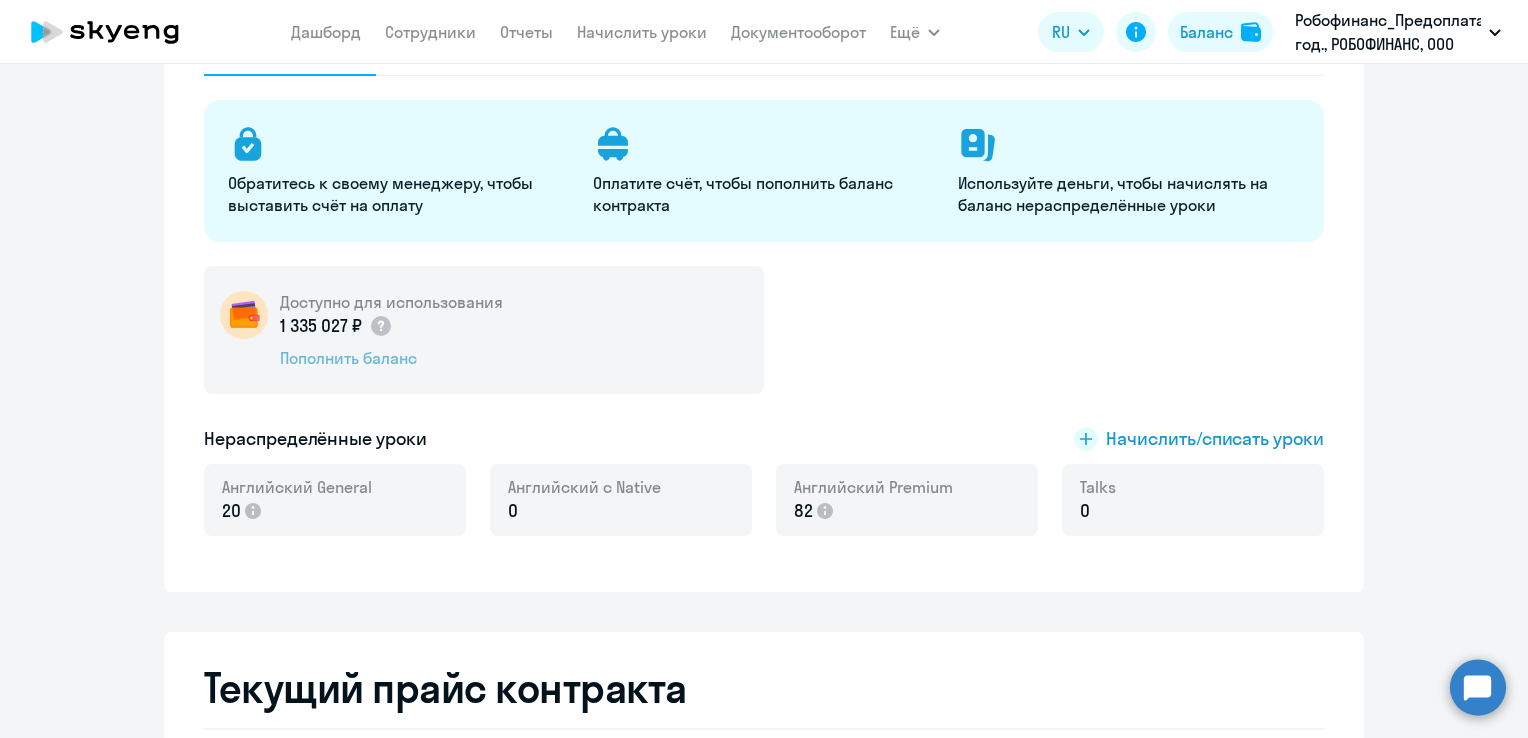
click at [366, 362] on div "Пополнить баланс" at bounding box center [391, 358] width 223 height 22
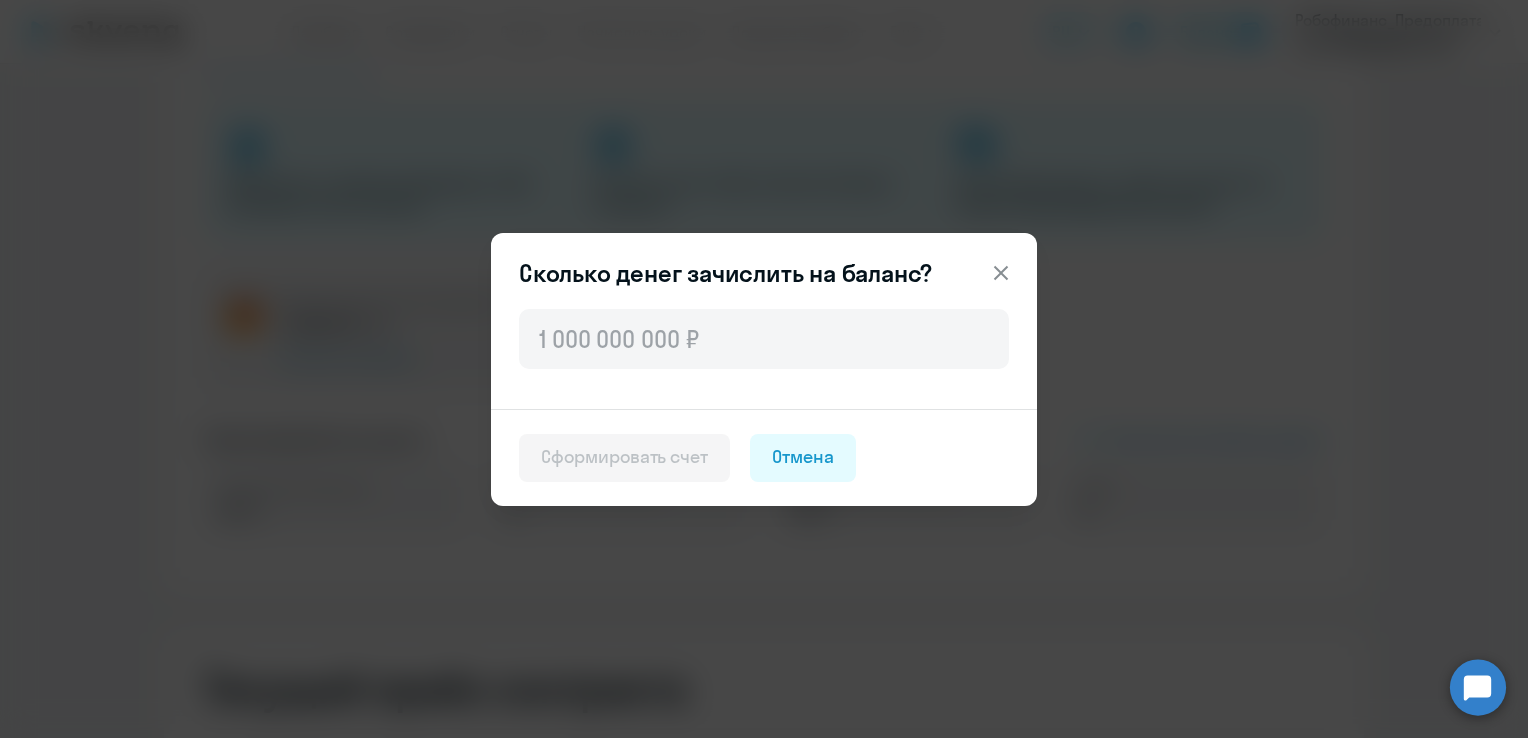
click at [808, 458] on div "Отмена" at bounding box center [803, 457] width 62 height 26
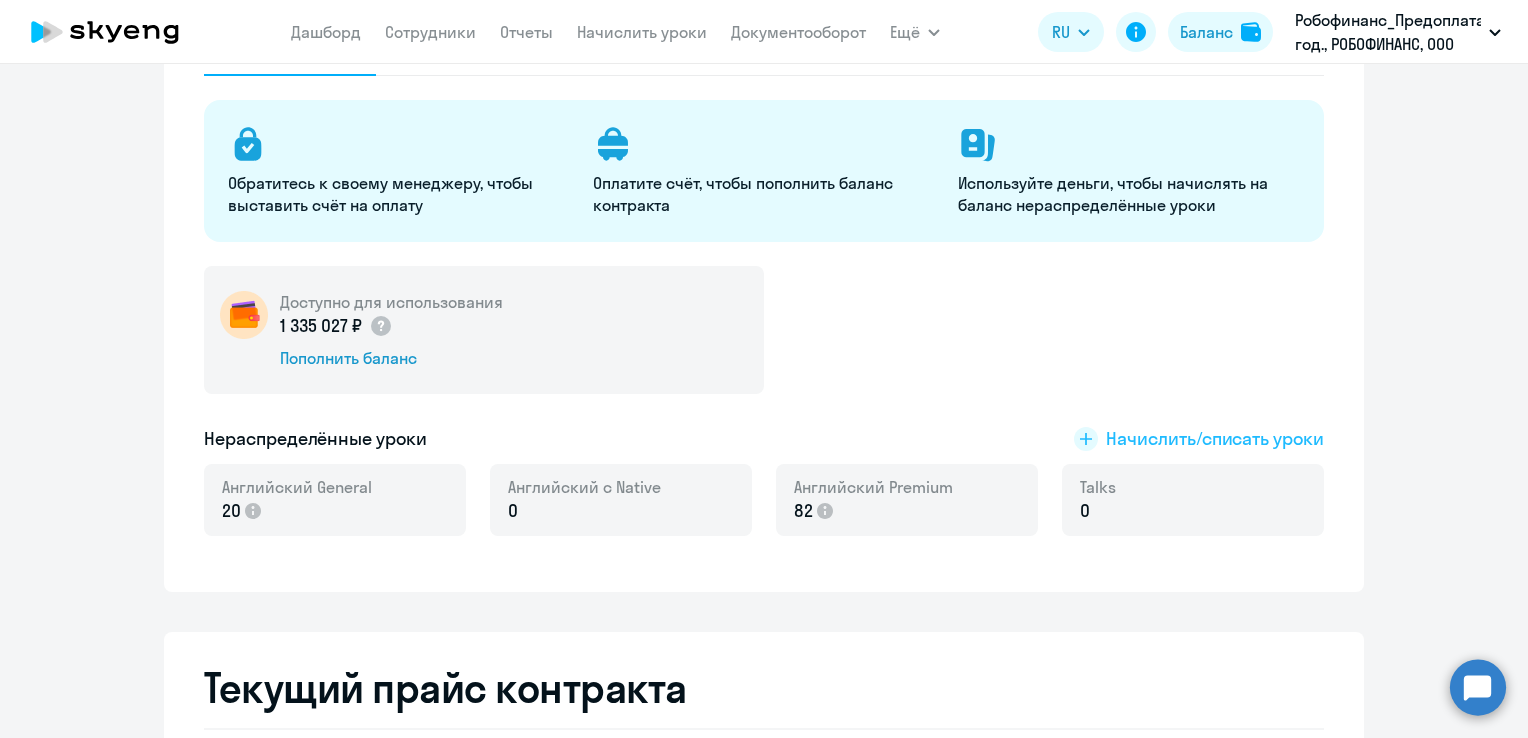
click at [1253, 434] on span "Начислить/списать уроки" at bounding box center [1215, 439] width 218 height 26
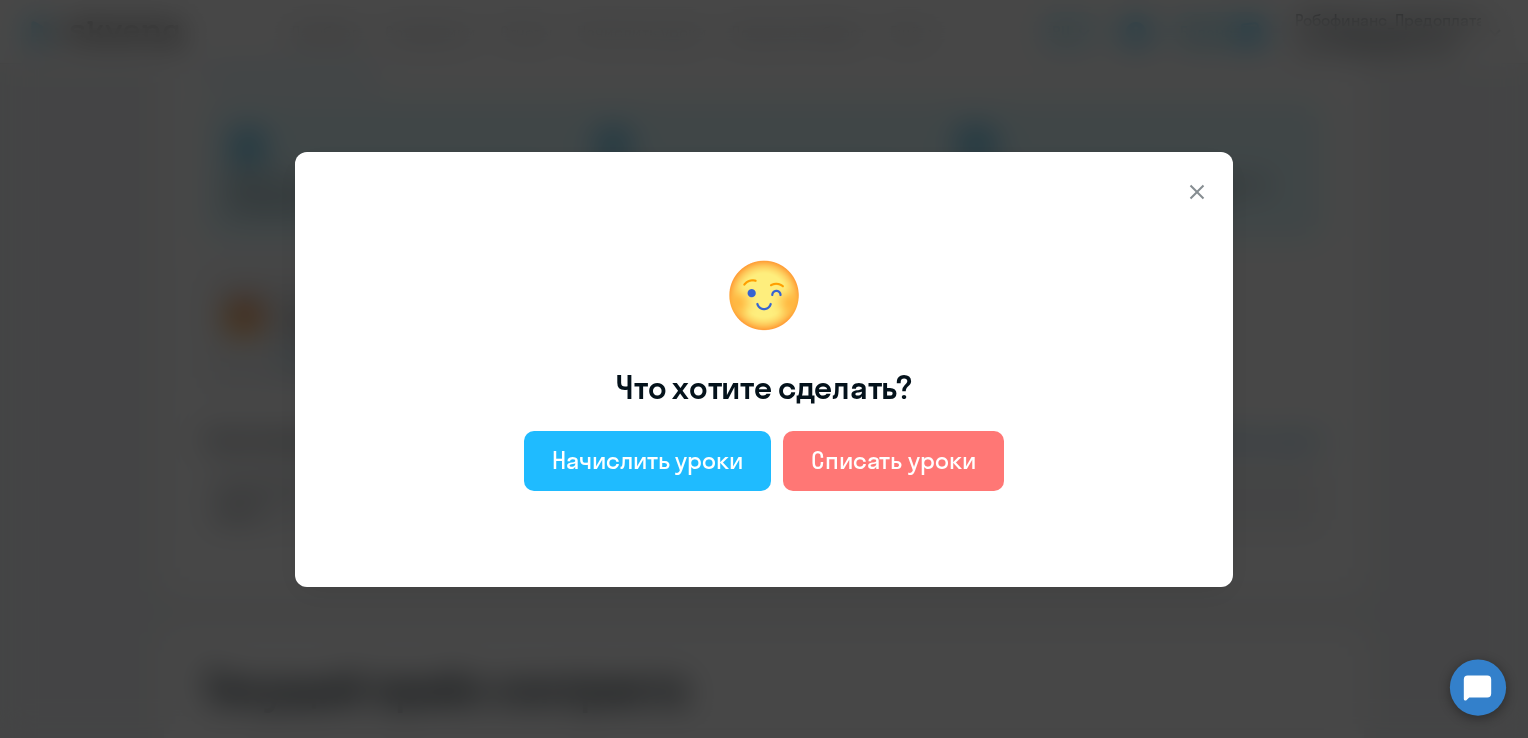
click at [660, 466] on div "Начислить уроки" at bounding box center [647, 460] width 191 height 32
select select "english_adult_not_native_speaker"
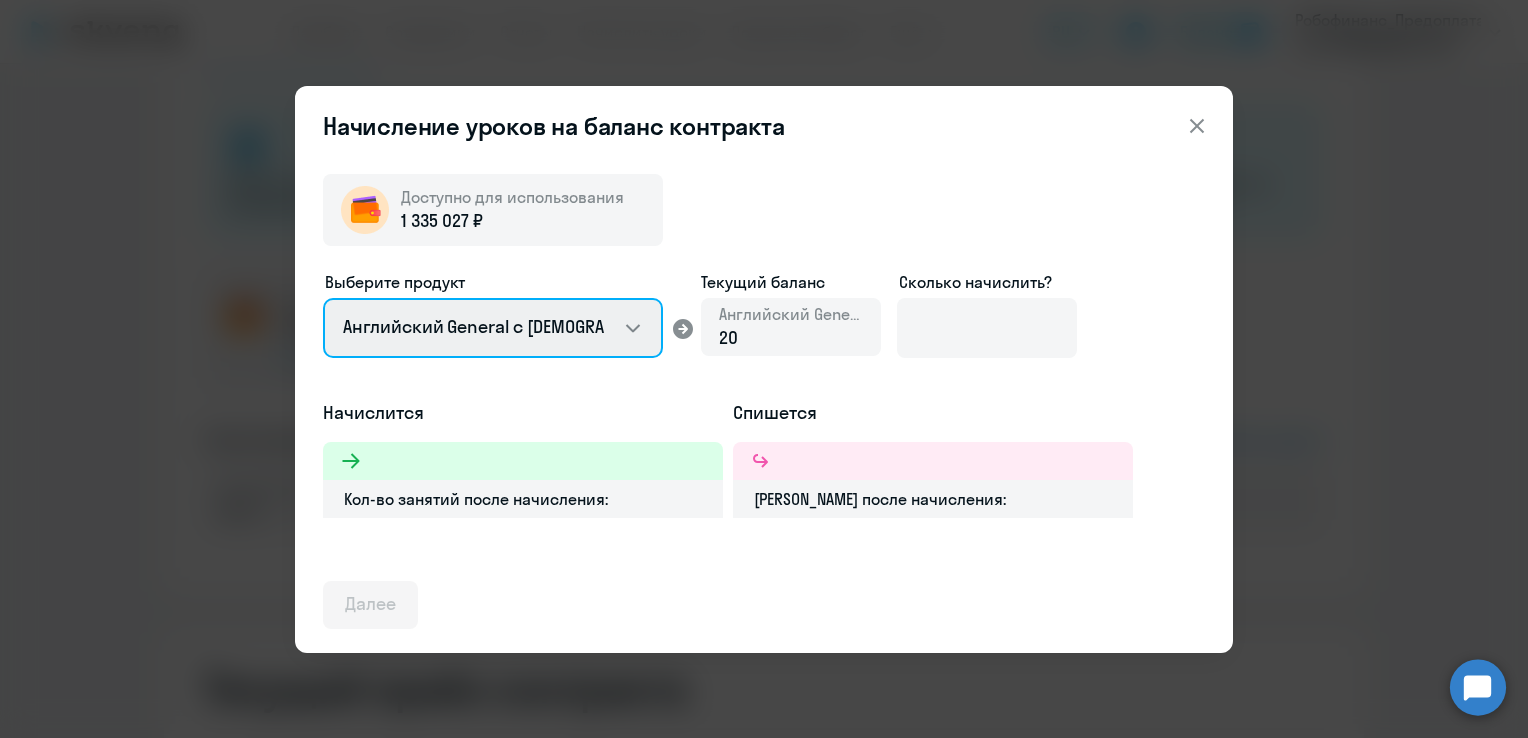
click at [564, 345] on select "Английский General с [DEMOGRAPHIC_DATA] преподавателем Английский General с [DE…" at bounding box center [493, 328] width 340 height 60
click at [565, 341] on select "Английский General с [DEMOGRAPHIC_DATA] преподавателем Английский General с [DE…" at bounding box center [493, 328] width 340 height 60
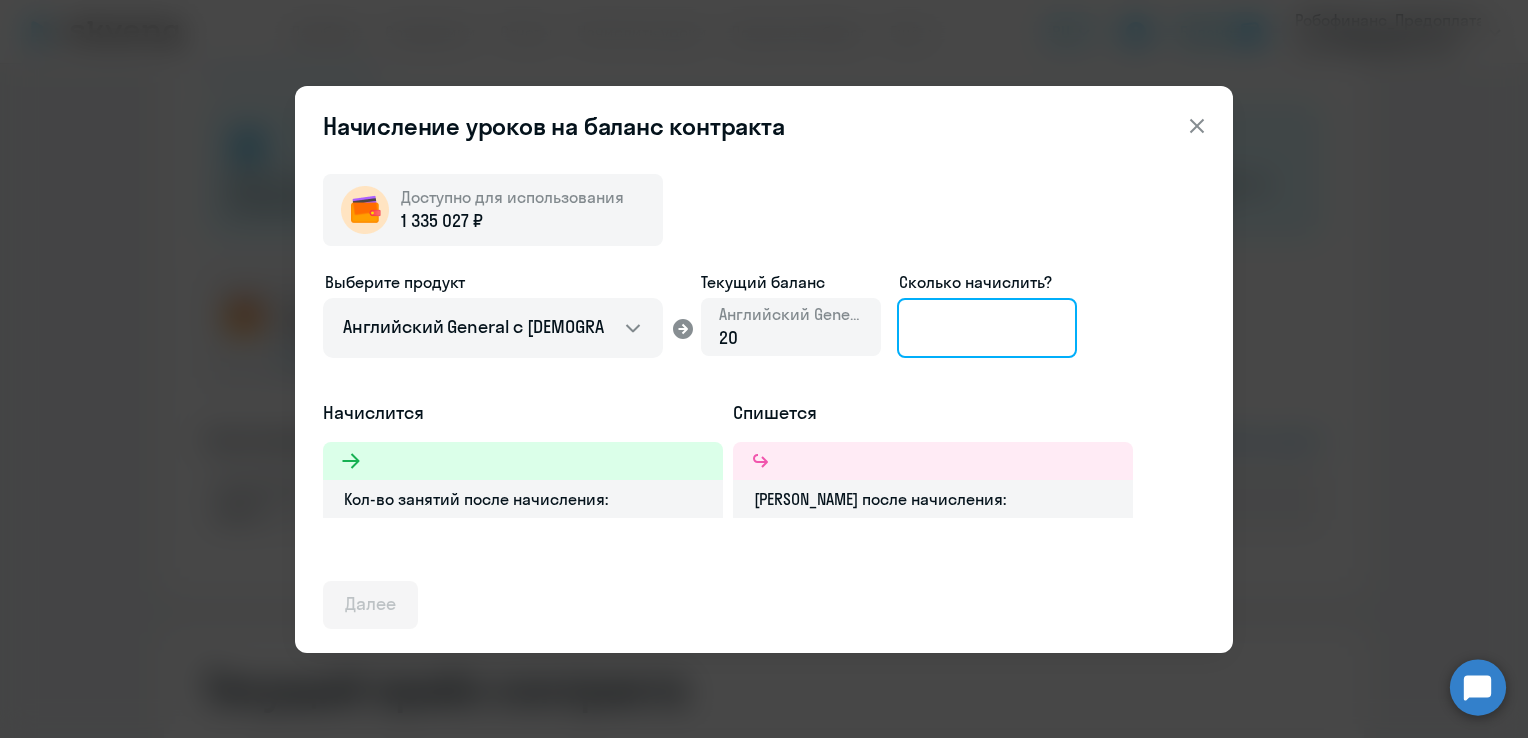
click at [1027, 338] on input at bounding box center [987, 328] width 180 height 60
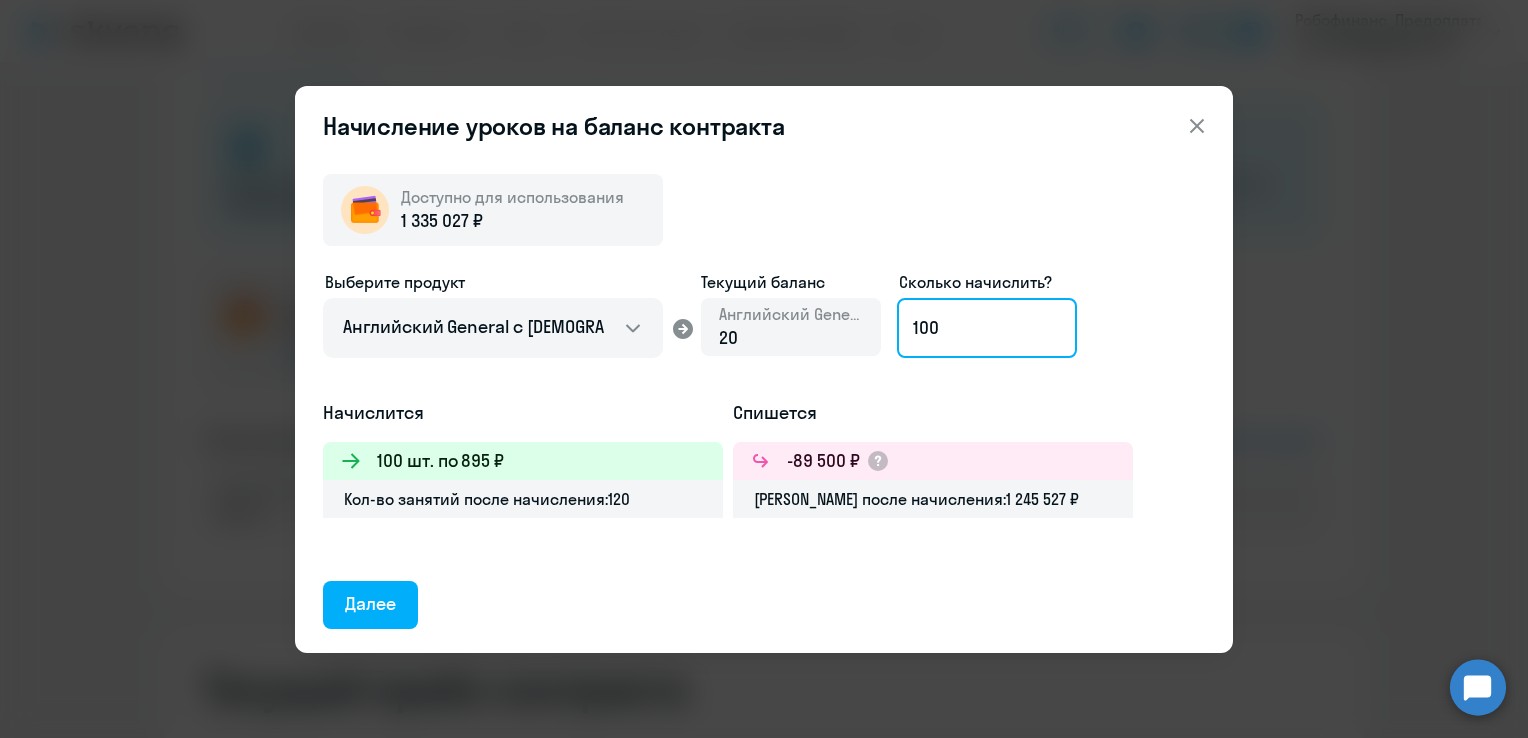
type input "100"
click at [368, 608] on div "Далее" at bounding box center [370, 604] width 51 height 26
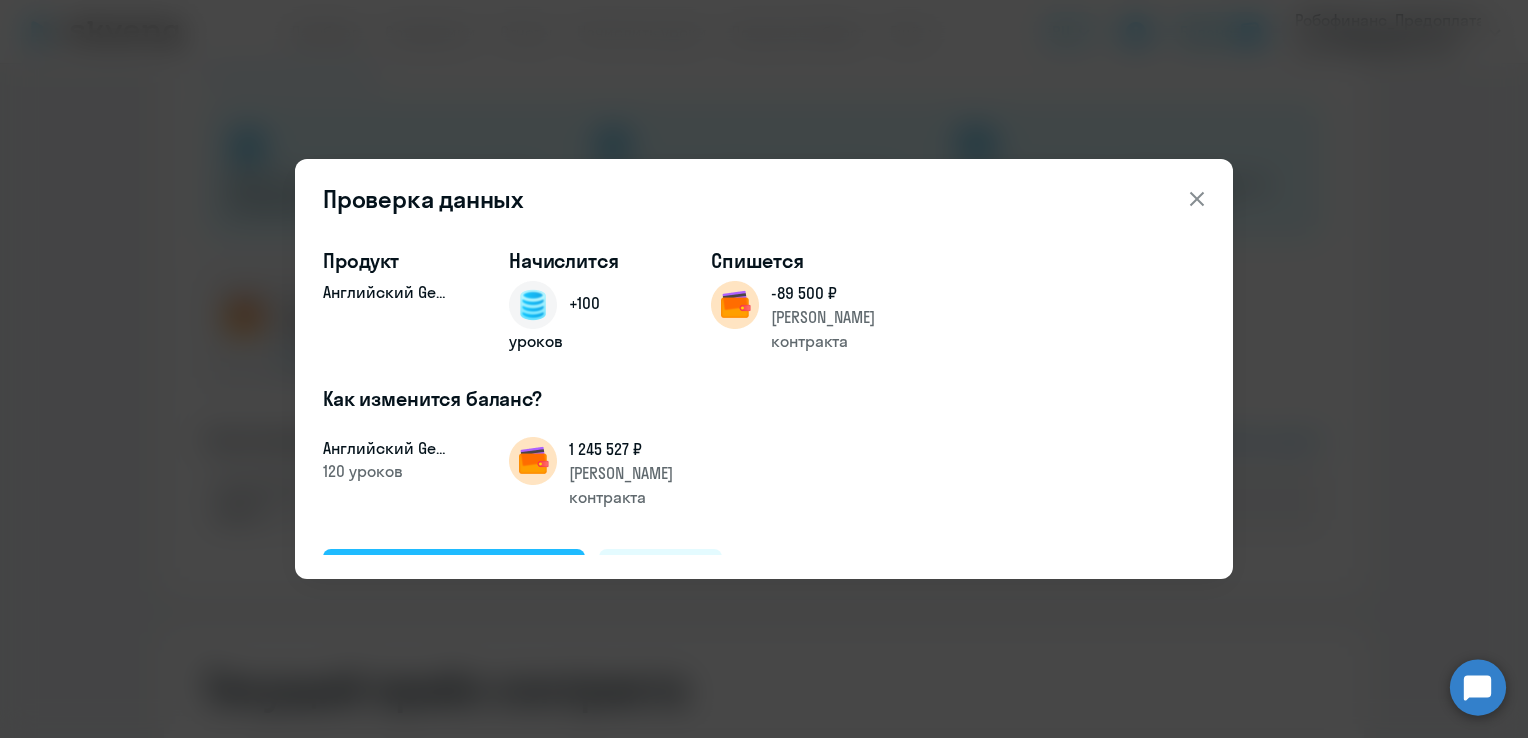
click at [391, 559] on div "Подтвердить и начислить" at bounding box center [454, 572] width 218 height 26
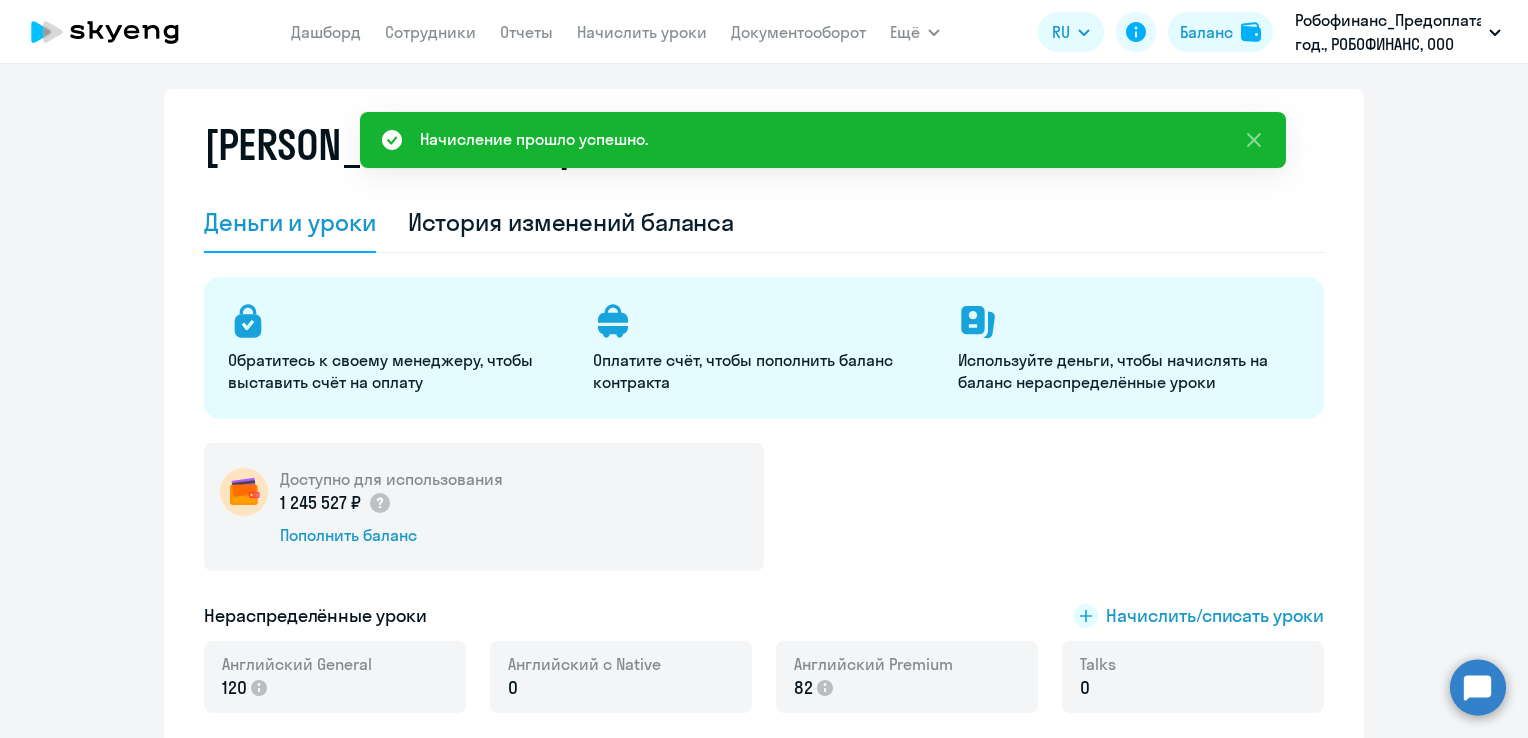
scroll to position [0, 0]
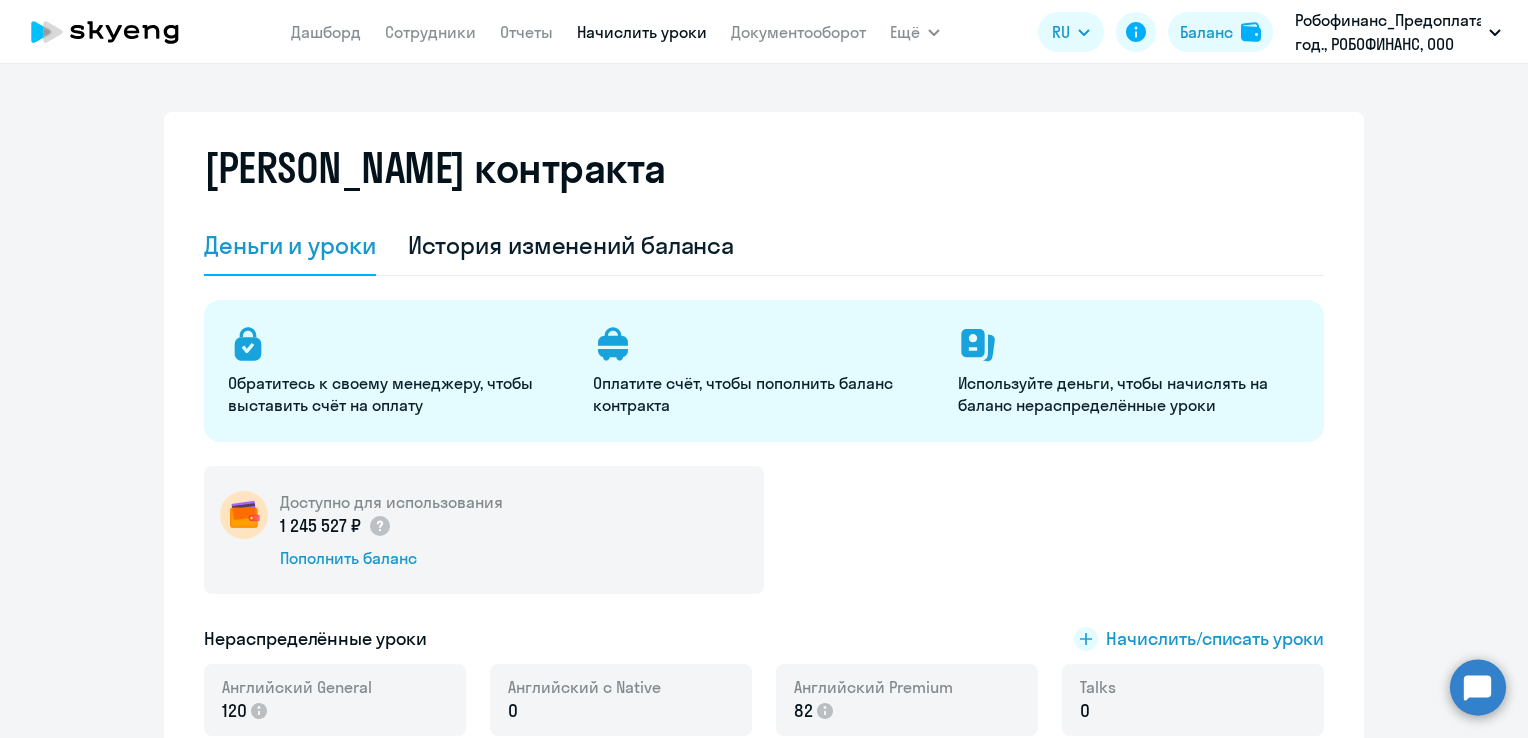
click at [631, 36] on link "Начислить уроки" at bounding box center [642, 32] width 130 height 20
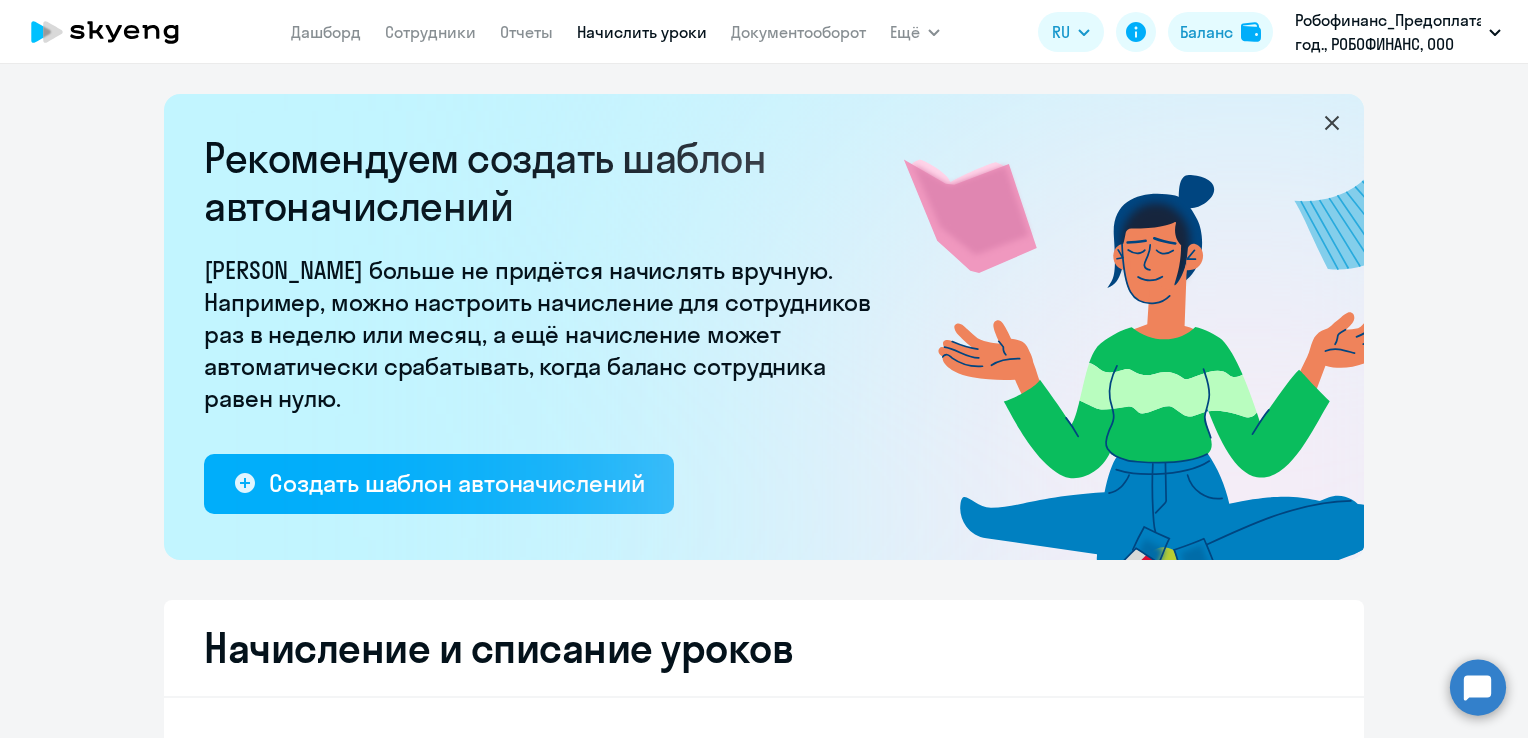
select select "10"
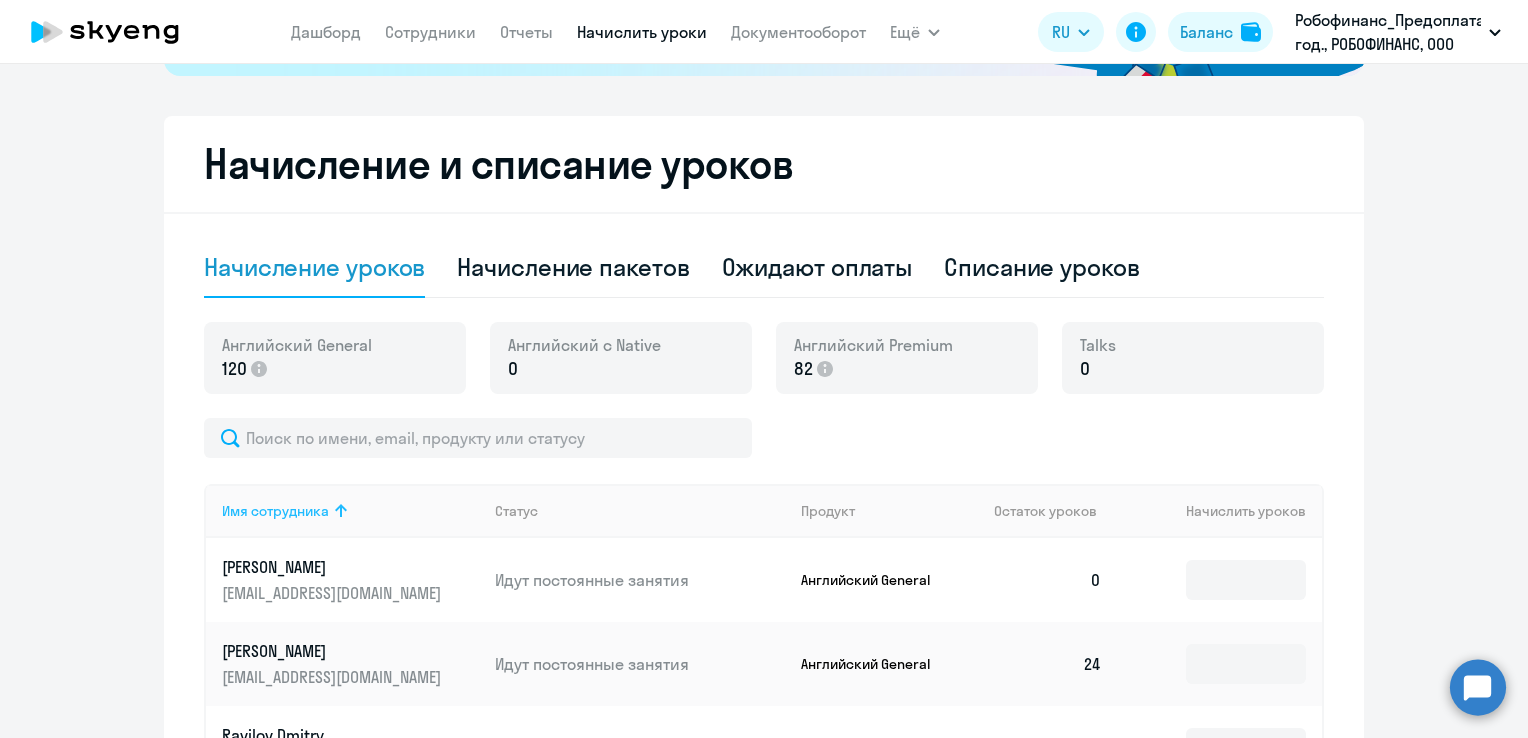
scroll to position [600, 0]
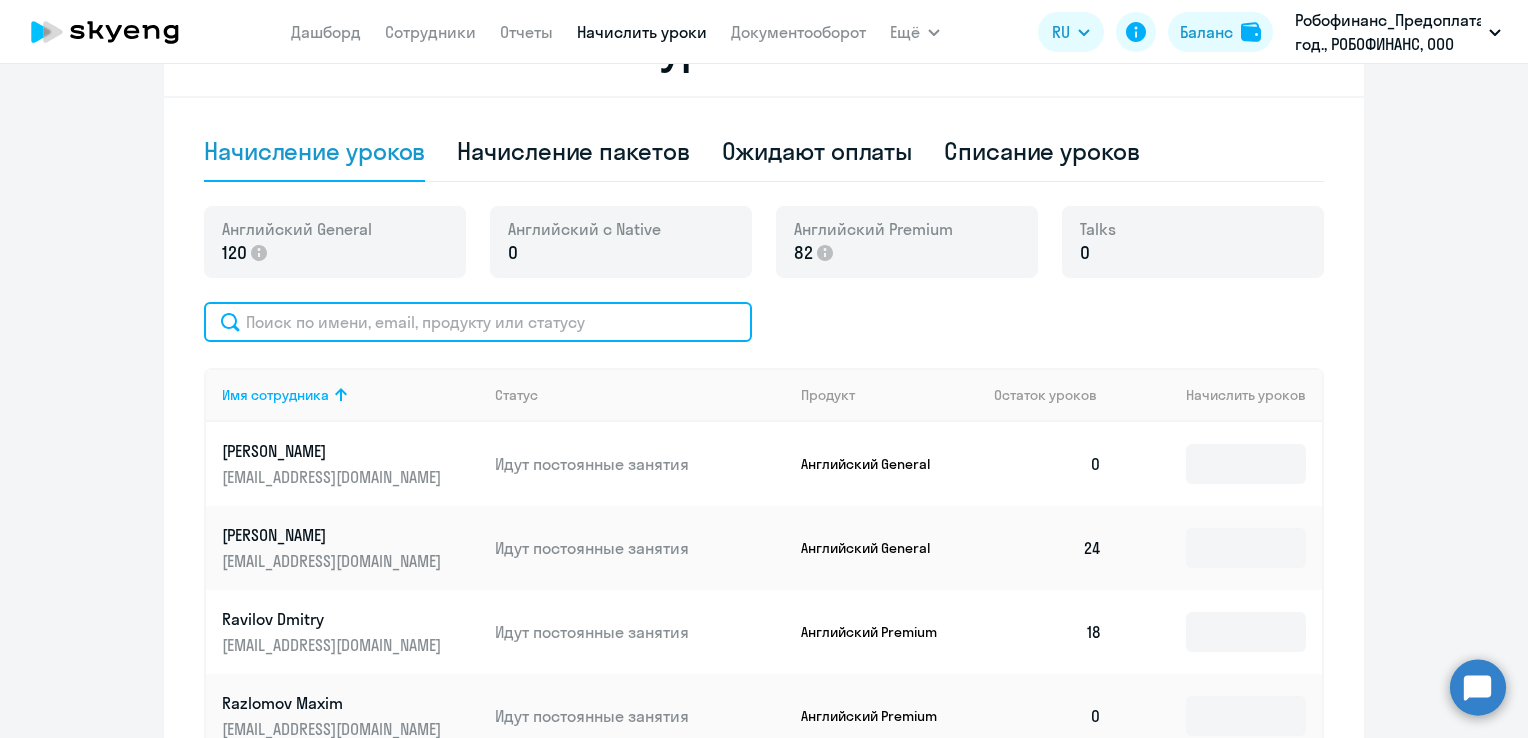
click at [451, 334] on input "text" at bounding box center [478, 322] width 548 height 40
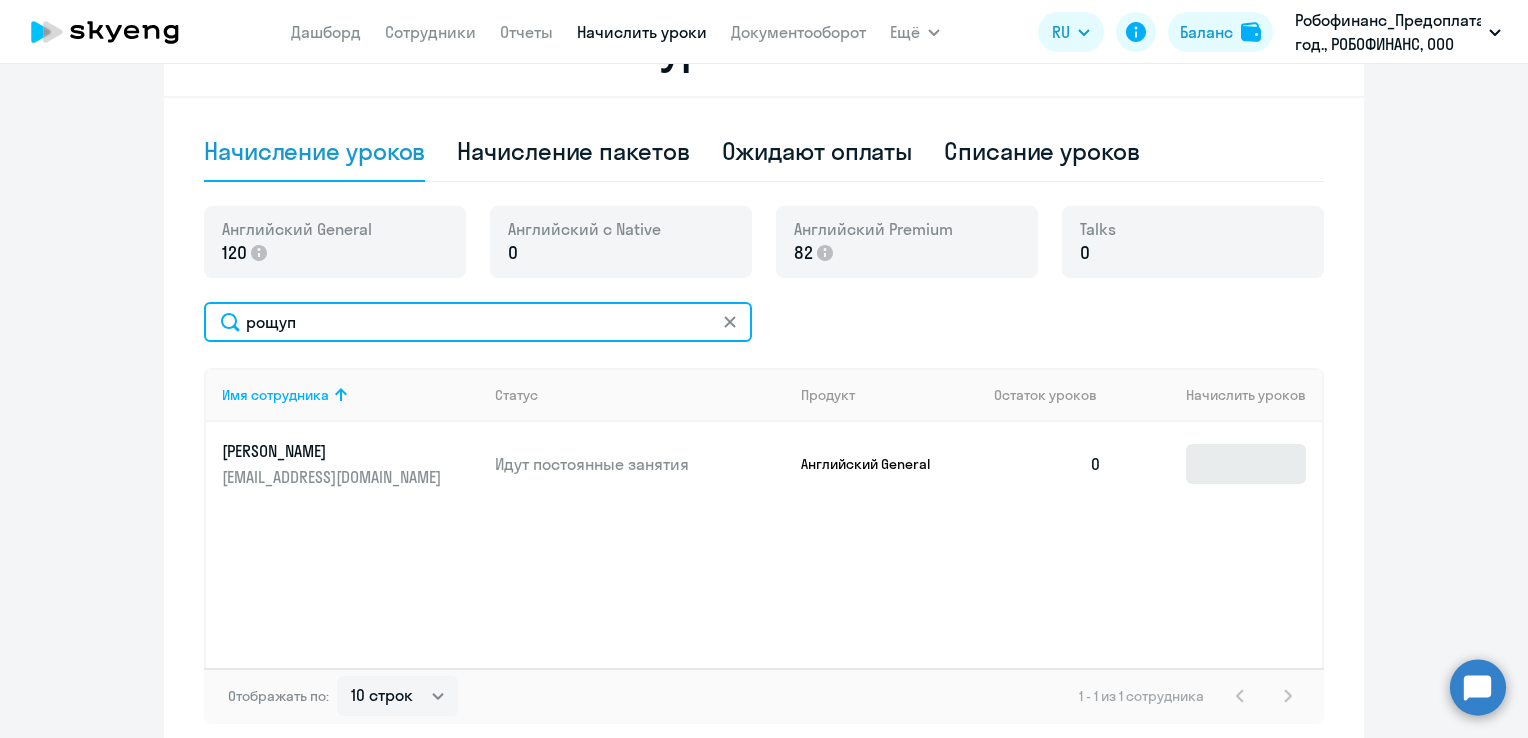
type input "рощуп"
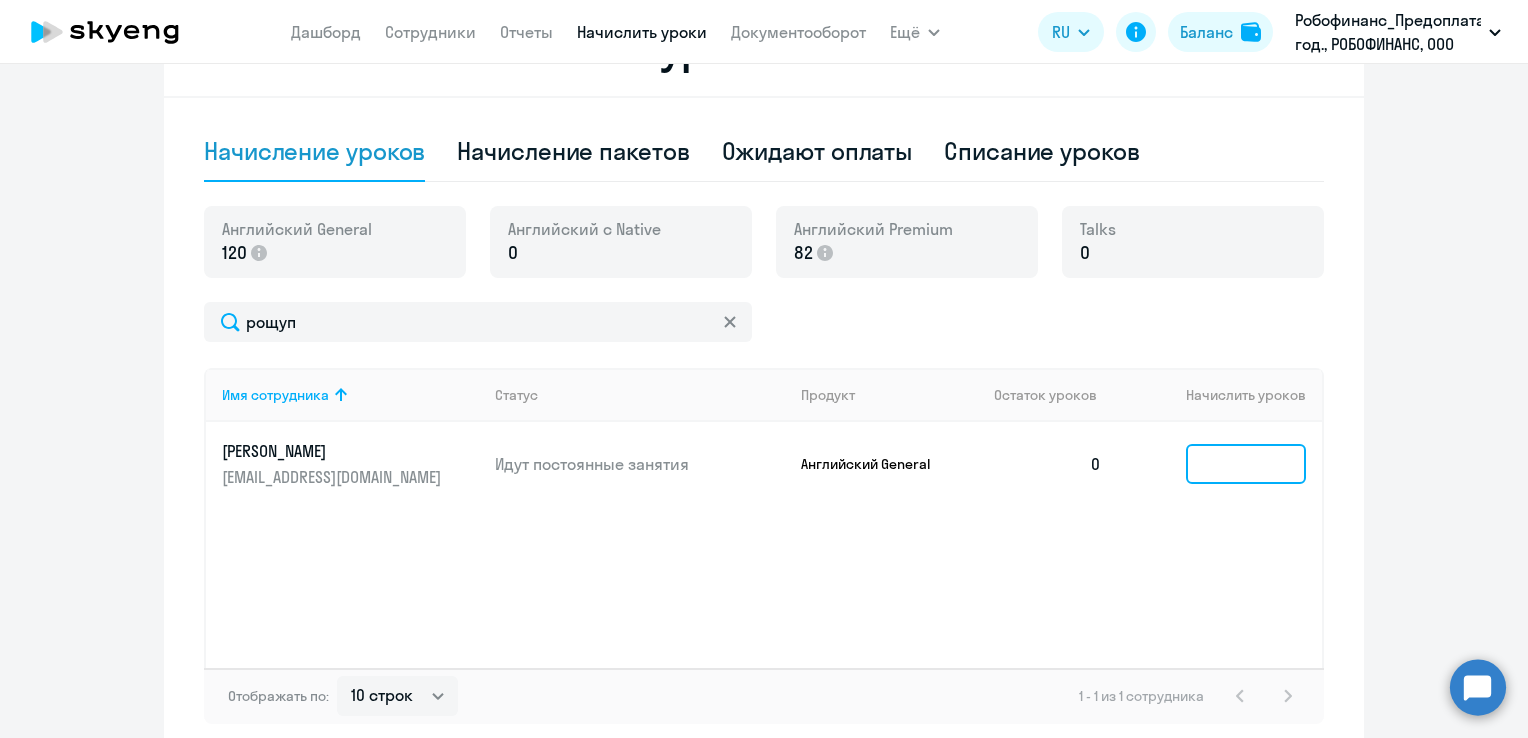
click at [1230, 476] on input at bounding box center [1246, 464] width 120 height 40
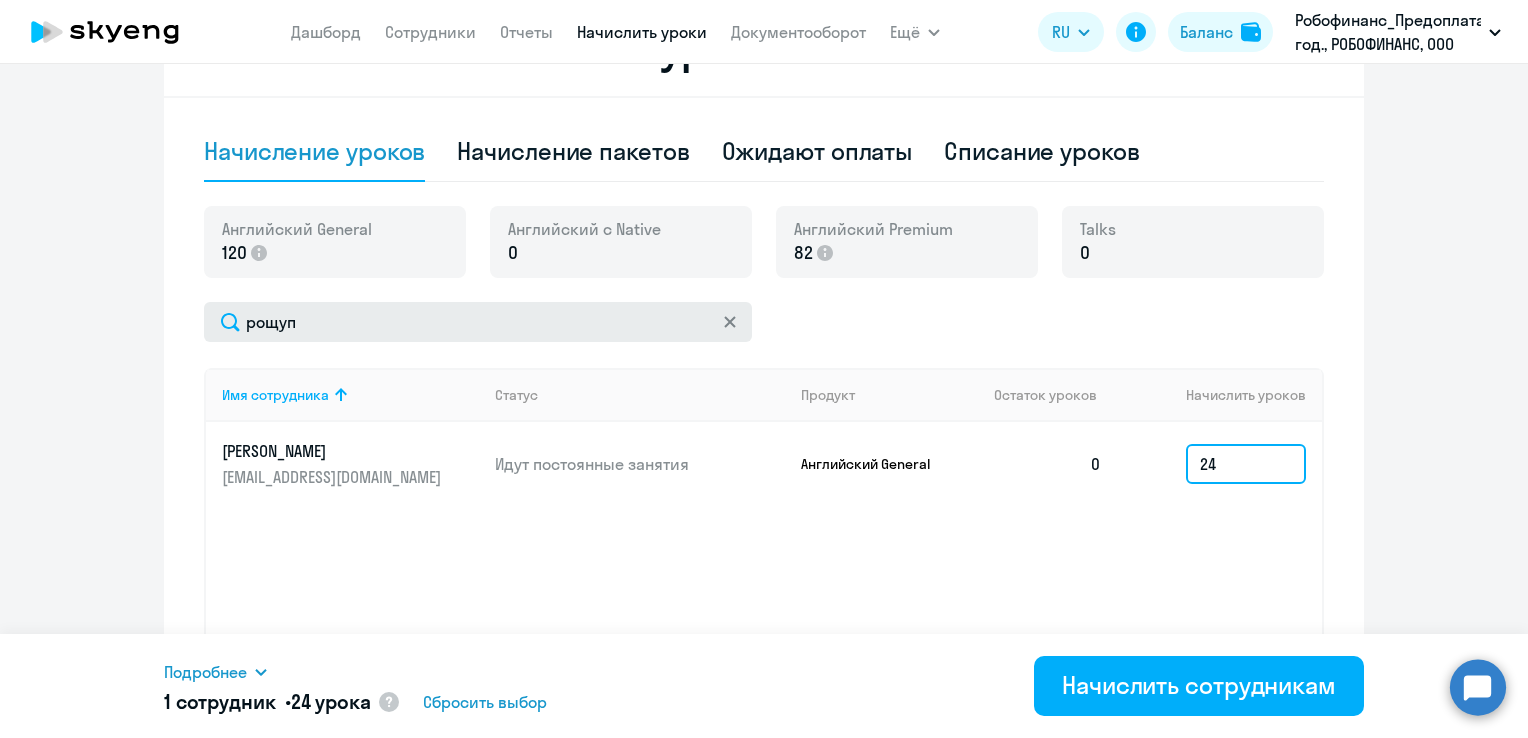
type input "24"
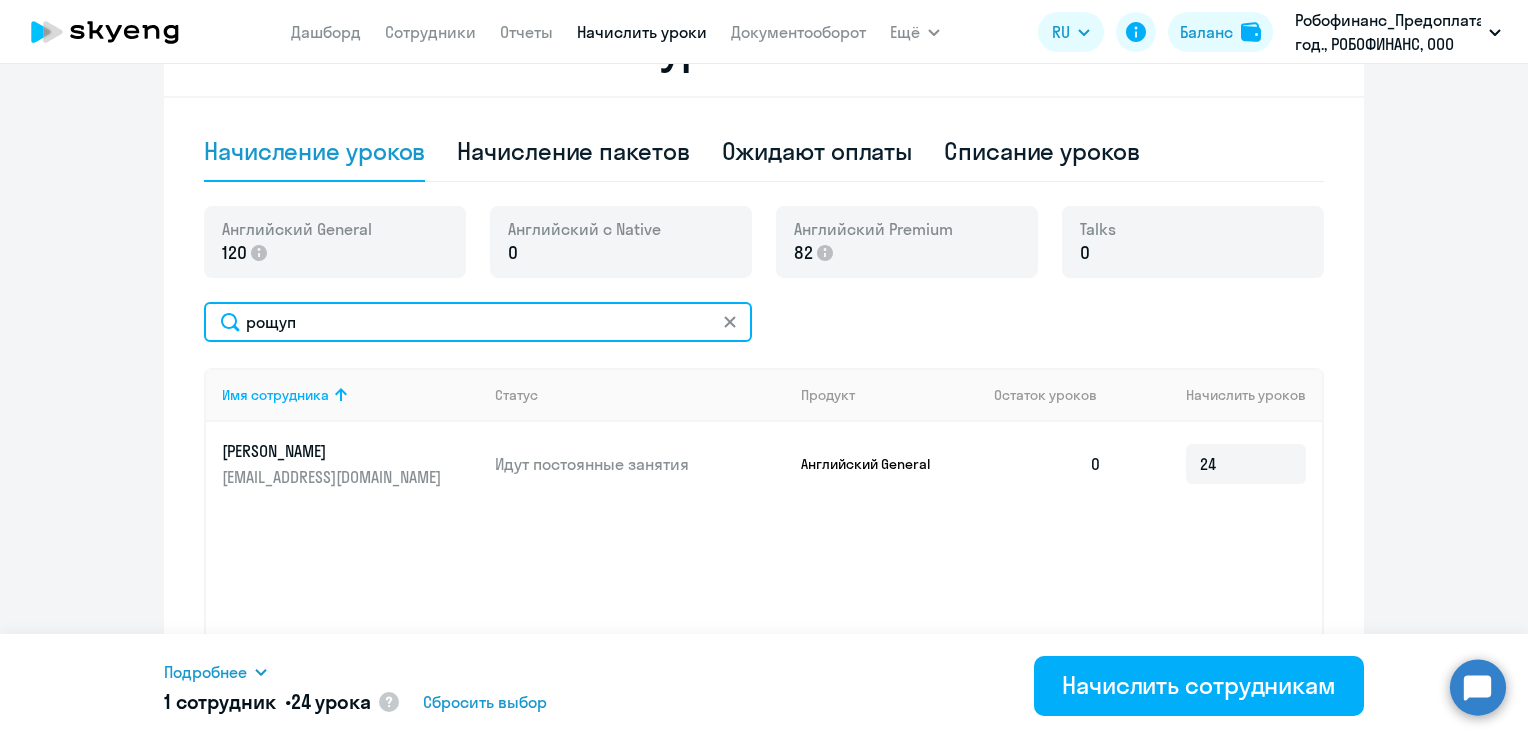
drag, startPoint x: 329, startPoint y: 323, endPoint x: 144, endPoint y: 324, distance: 184.9
click at [144, 324] on ng-component "Рекомендуем создать шаблон автоначислений Уроки больше не придётся начислять вр…" at bounding box center [764, 125] width 1528 height 1262
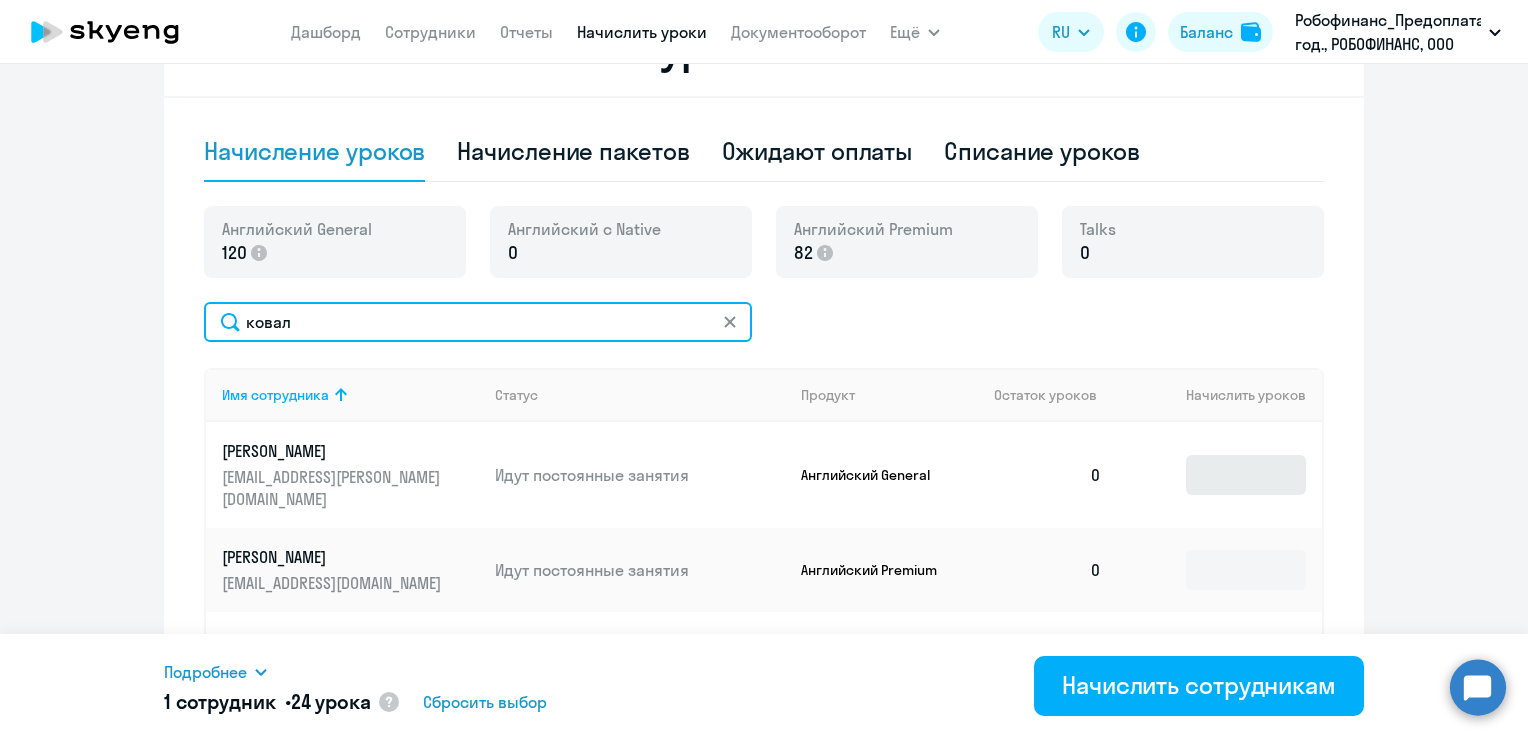
type input "ковал"
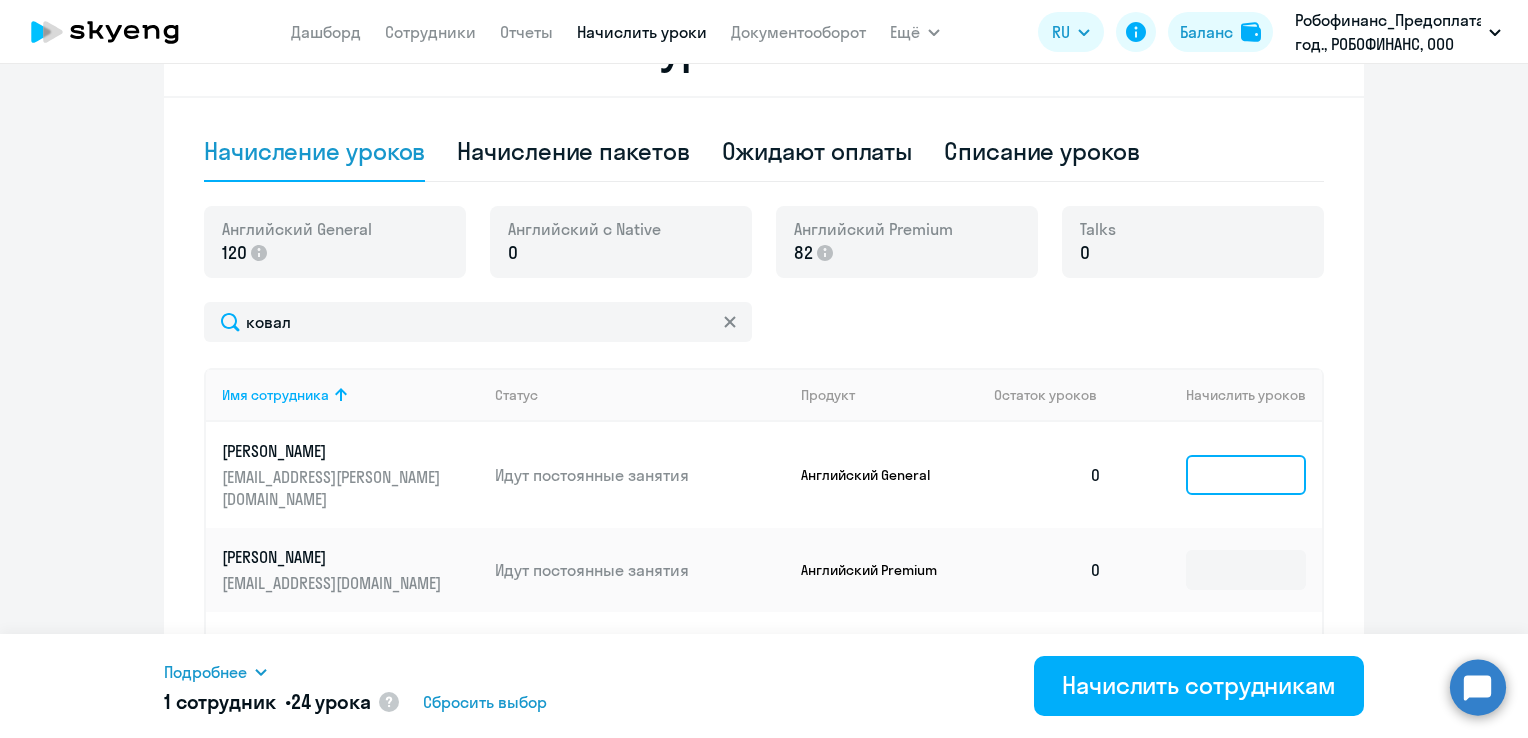
click at [1249, 471] on input at bounding box center [1246, 475] width 120 height 40
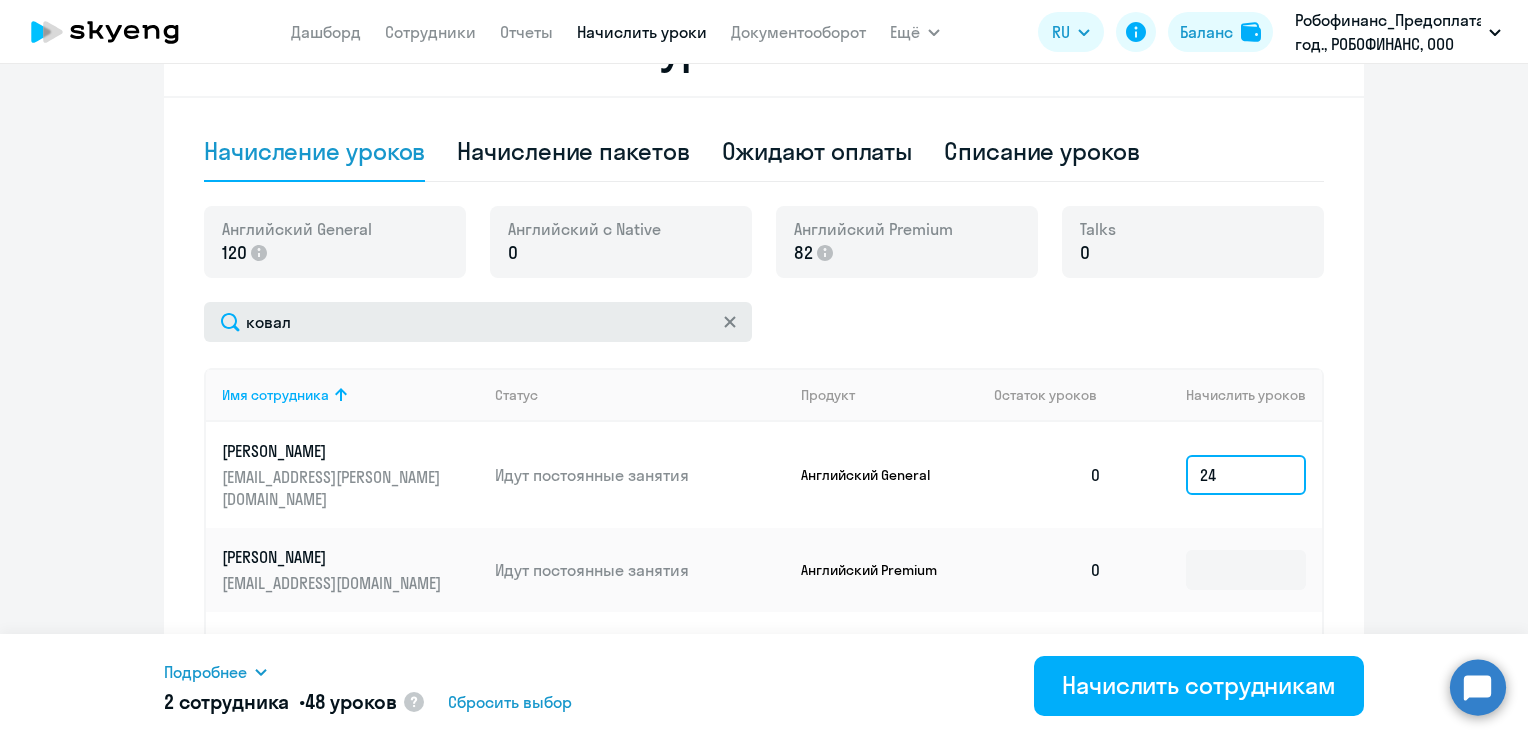
type input "24"
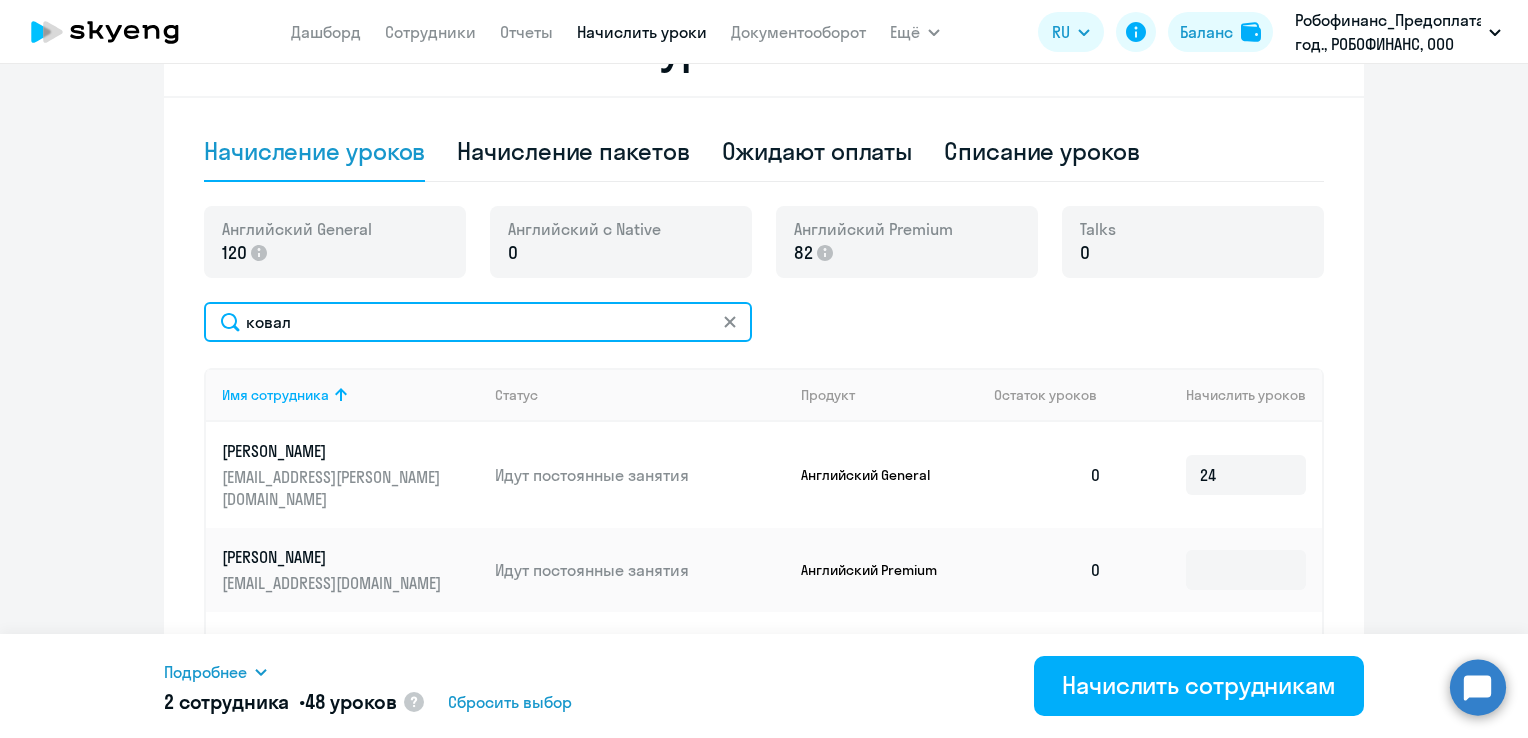
drag, startPoint x: 318, startPoint y: 310, endPoint x: 126, endPoint y: 283, distance: 193.8
click at [164, 311] on div "Начисление и списание уроков Начисление уроков Начисление пакетов Ожидают оплат…" at bounding box center [764, 378] width 1200 height 756
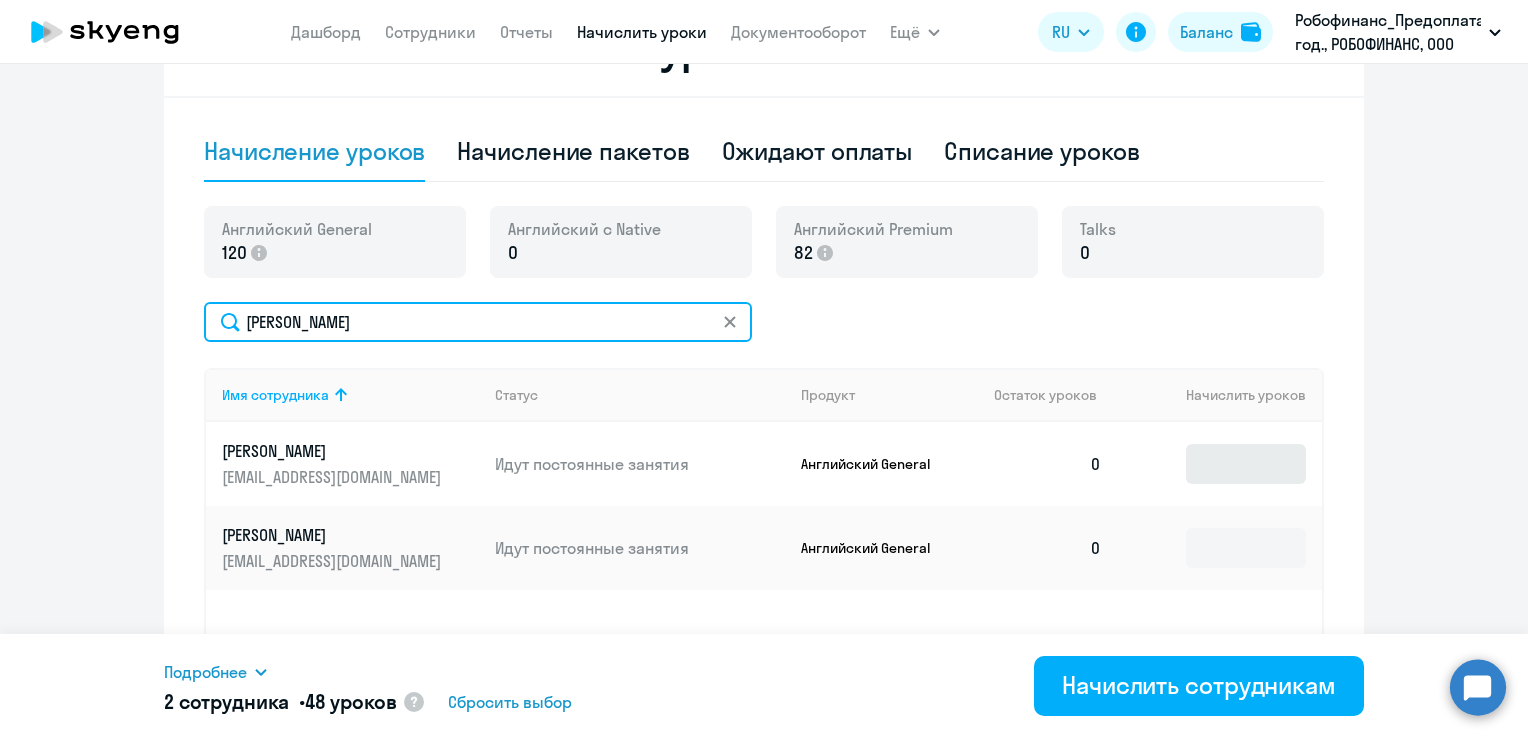
type input "[PERSON_NAME]"
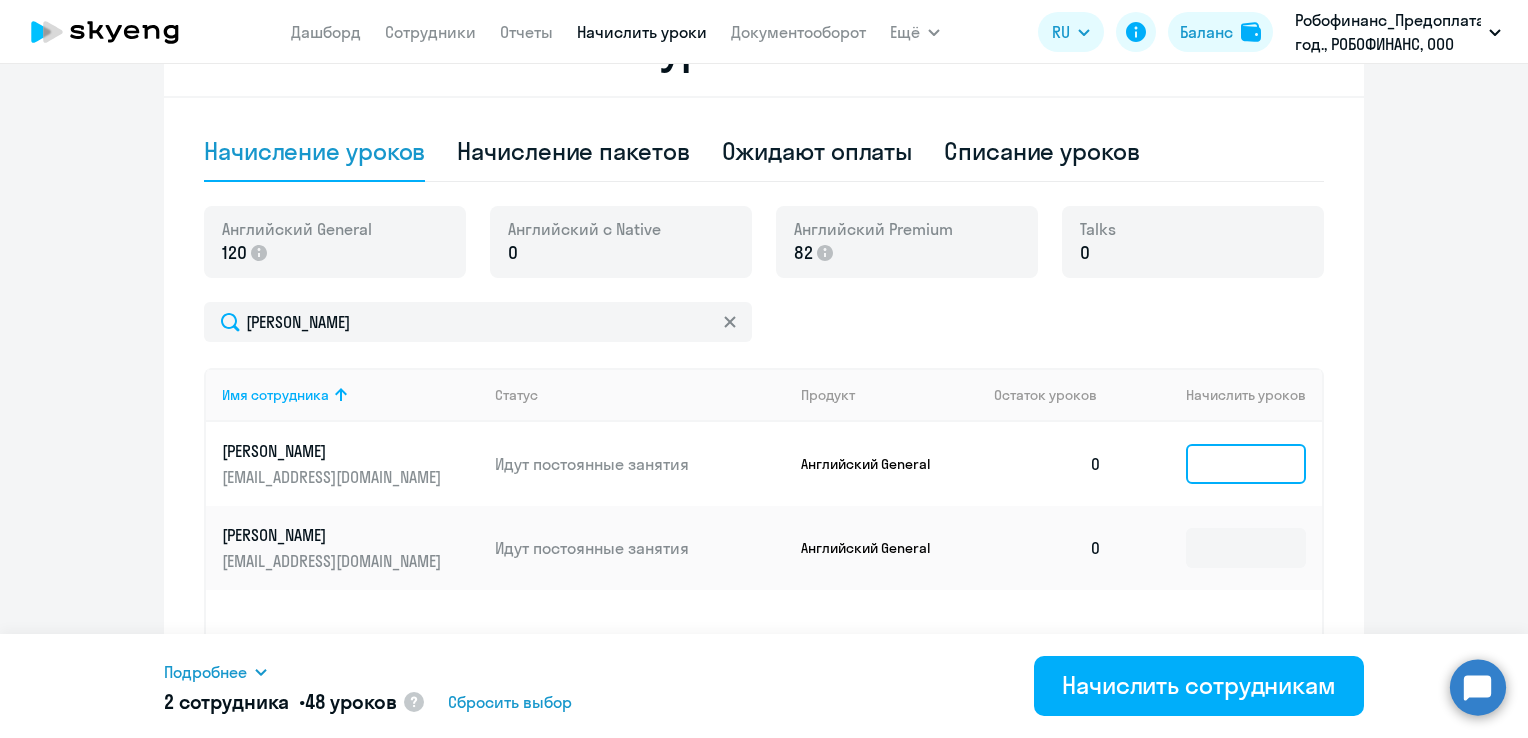
click at [1252, 466] on input at bounding box center [1246, 464] width 120 height 40
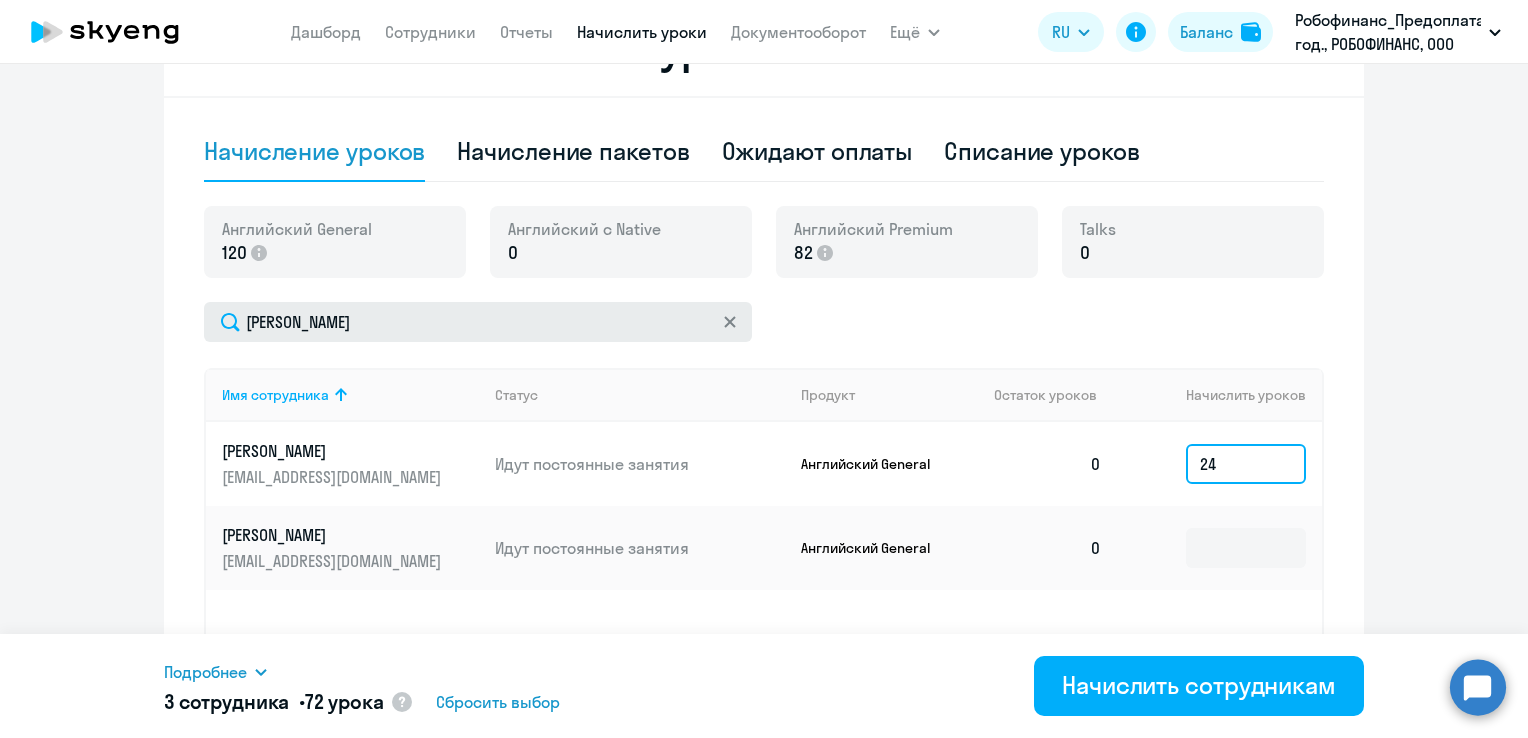
type input "24"
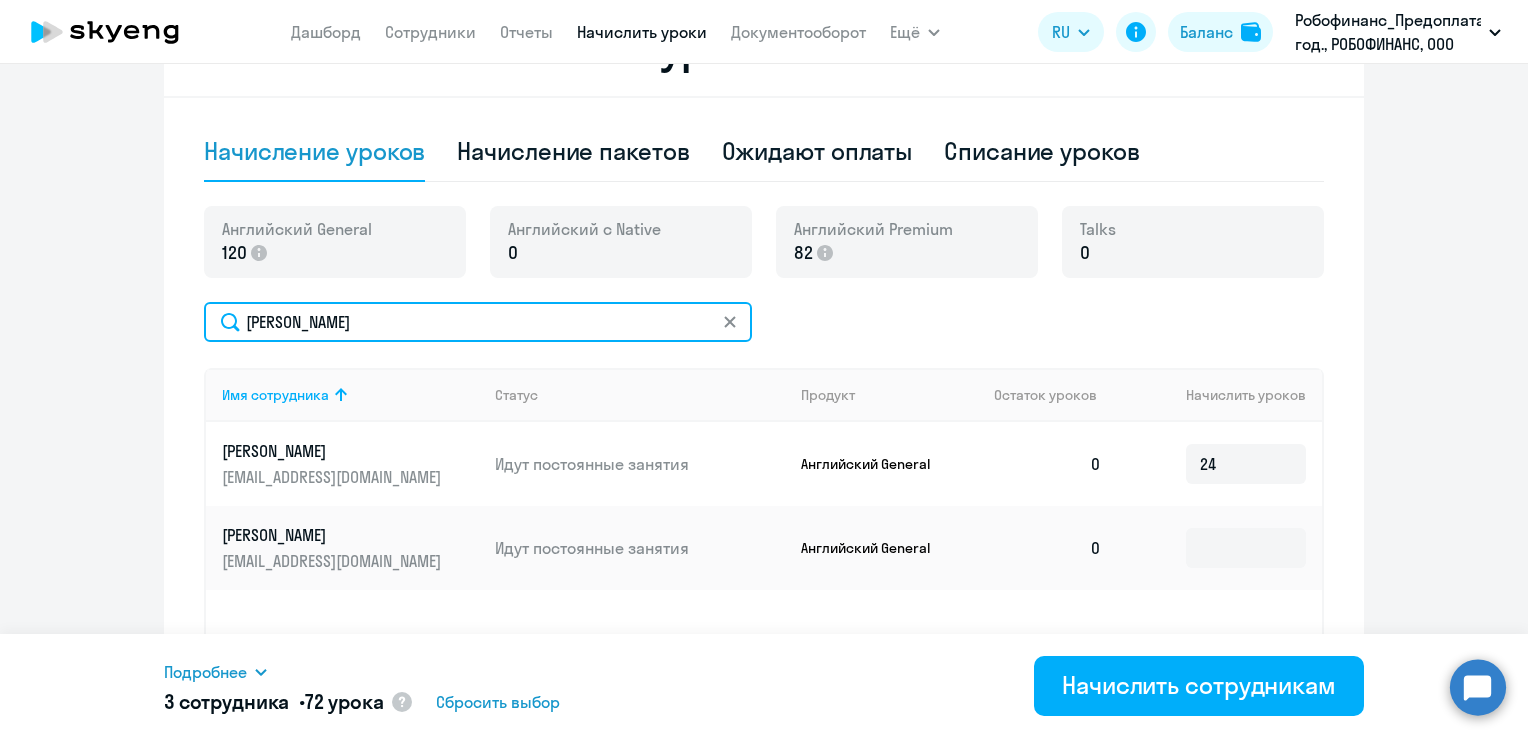
drag, startPoint x: 325, startPoint y: 325, endPoint x: 227, endPoint y: 334, distance: 98.4
click at [227, 334] on input "[PERSON_NAME]" at bounding box center [478, 322] width 548 height 40
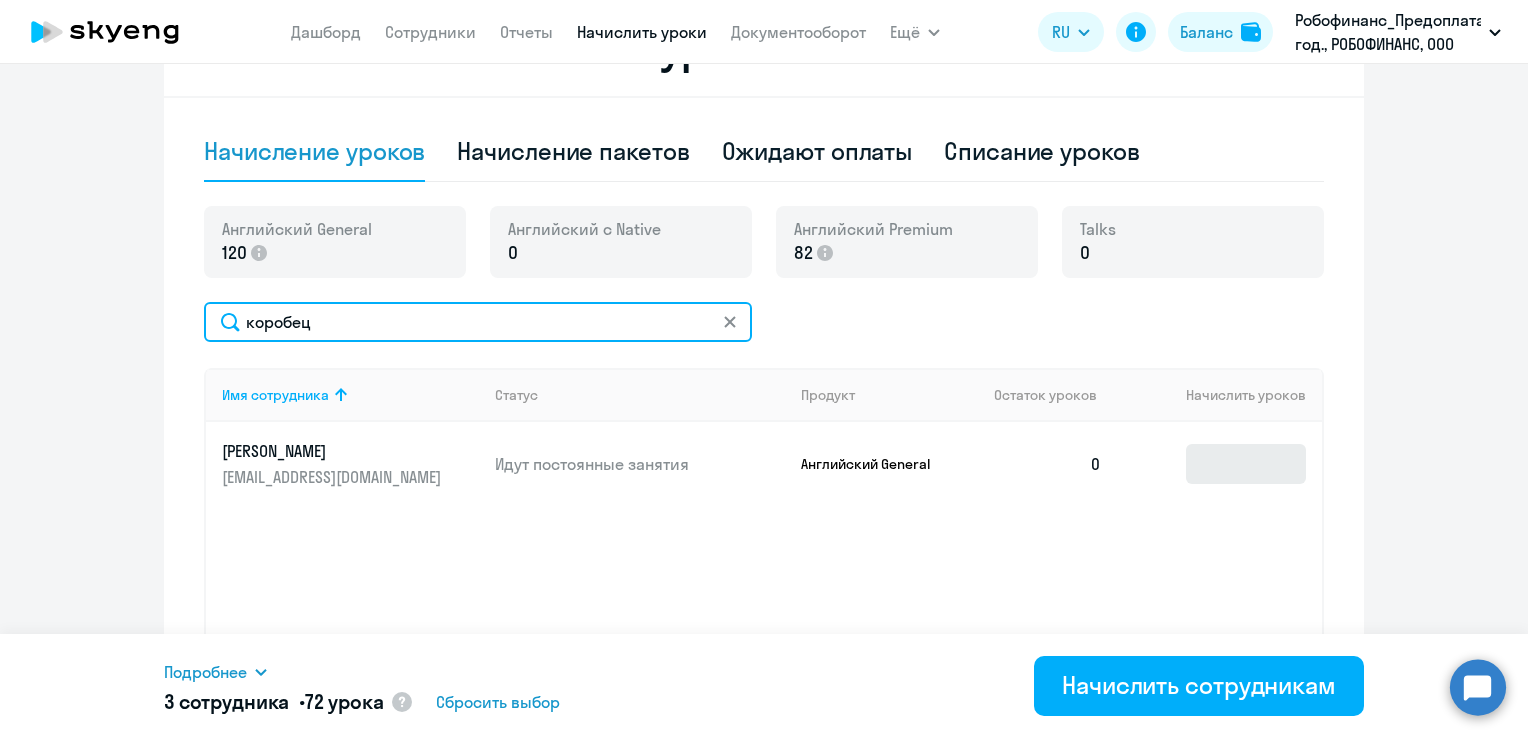
type input "коробец"
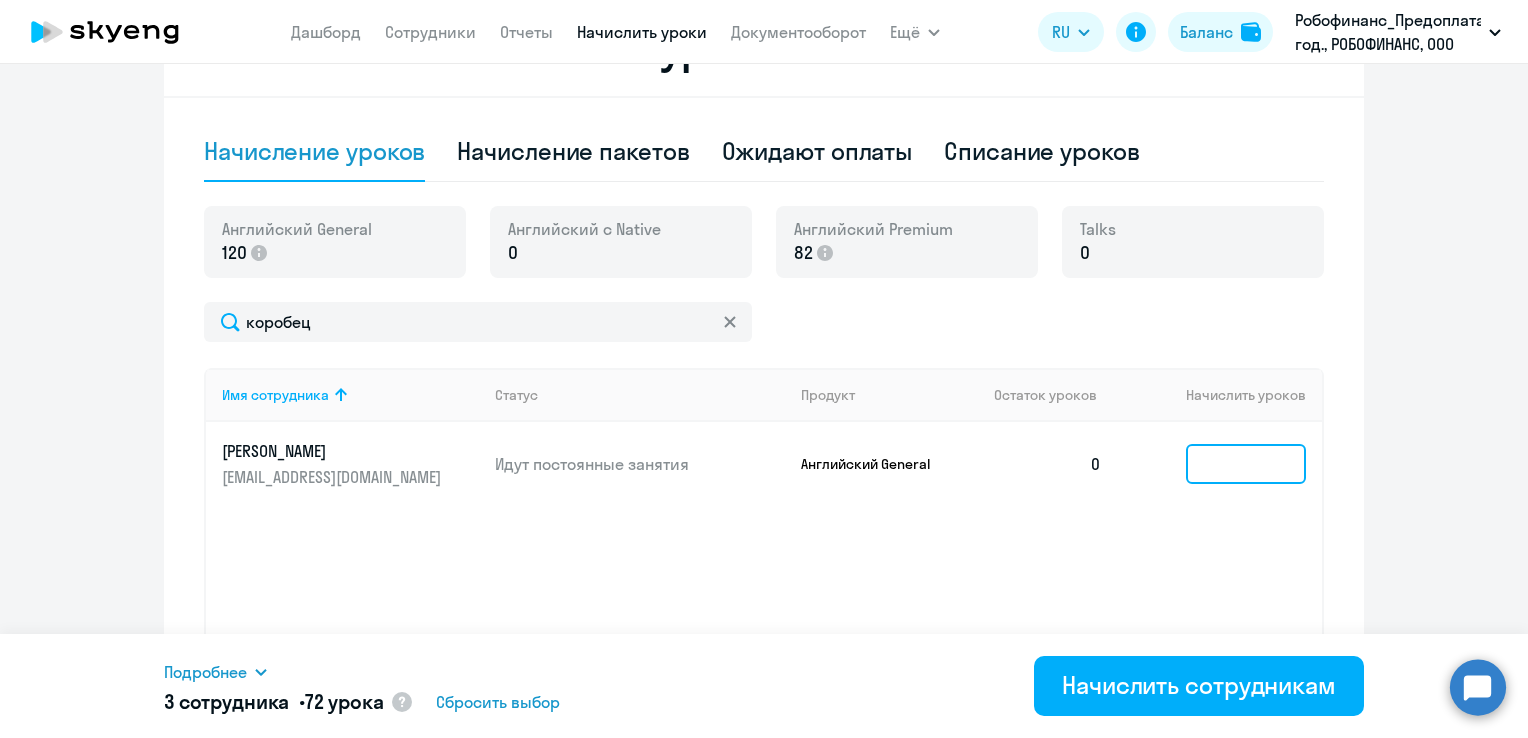
click at [1232, 470] on input at bounding box center [1246, 464] width 120 height 40
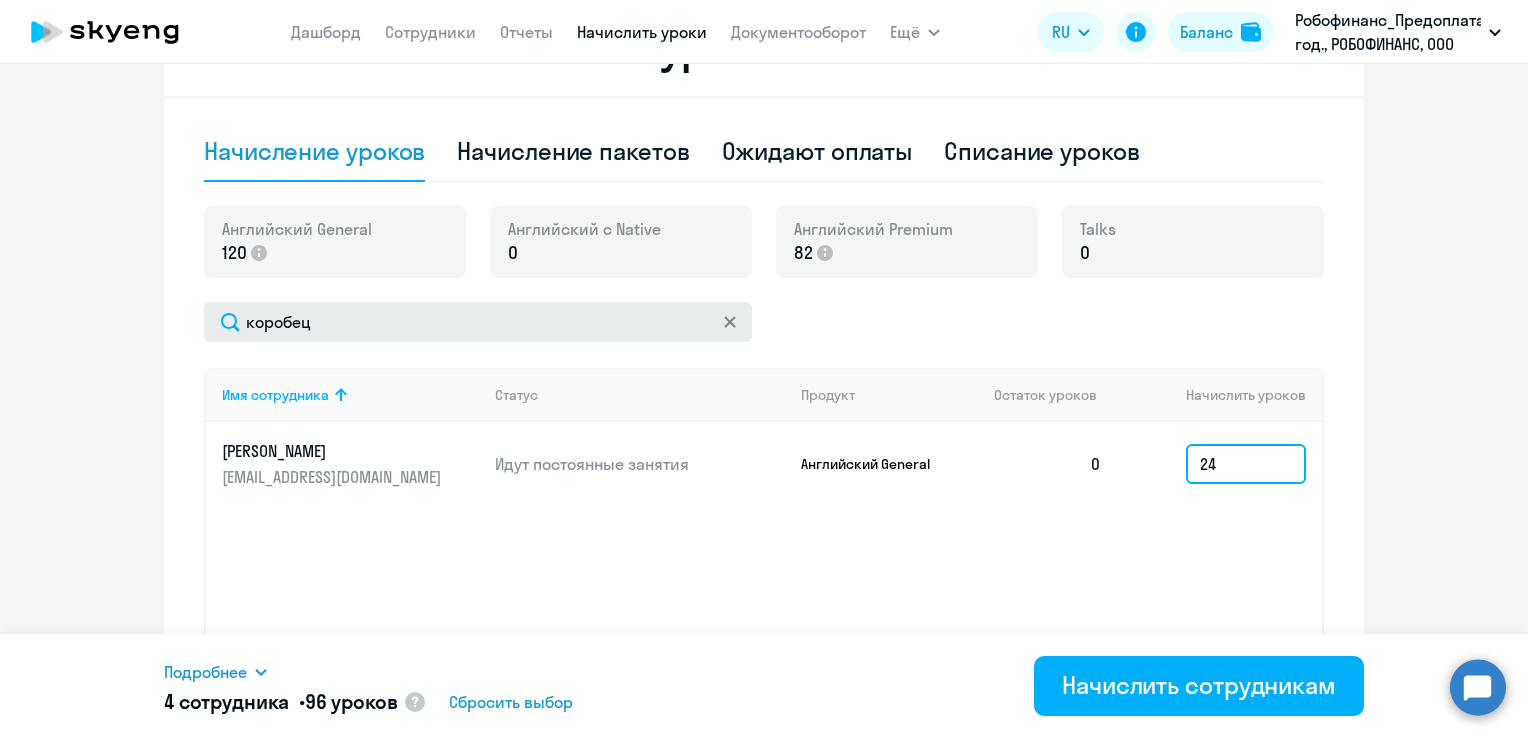
type input "24"
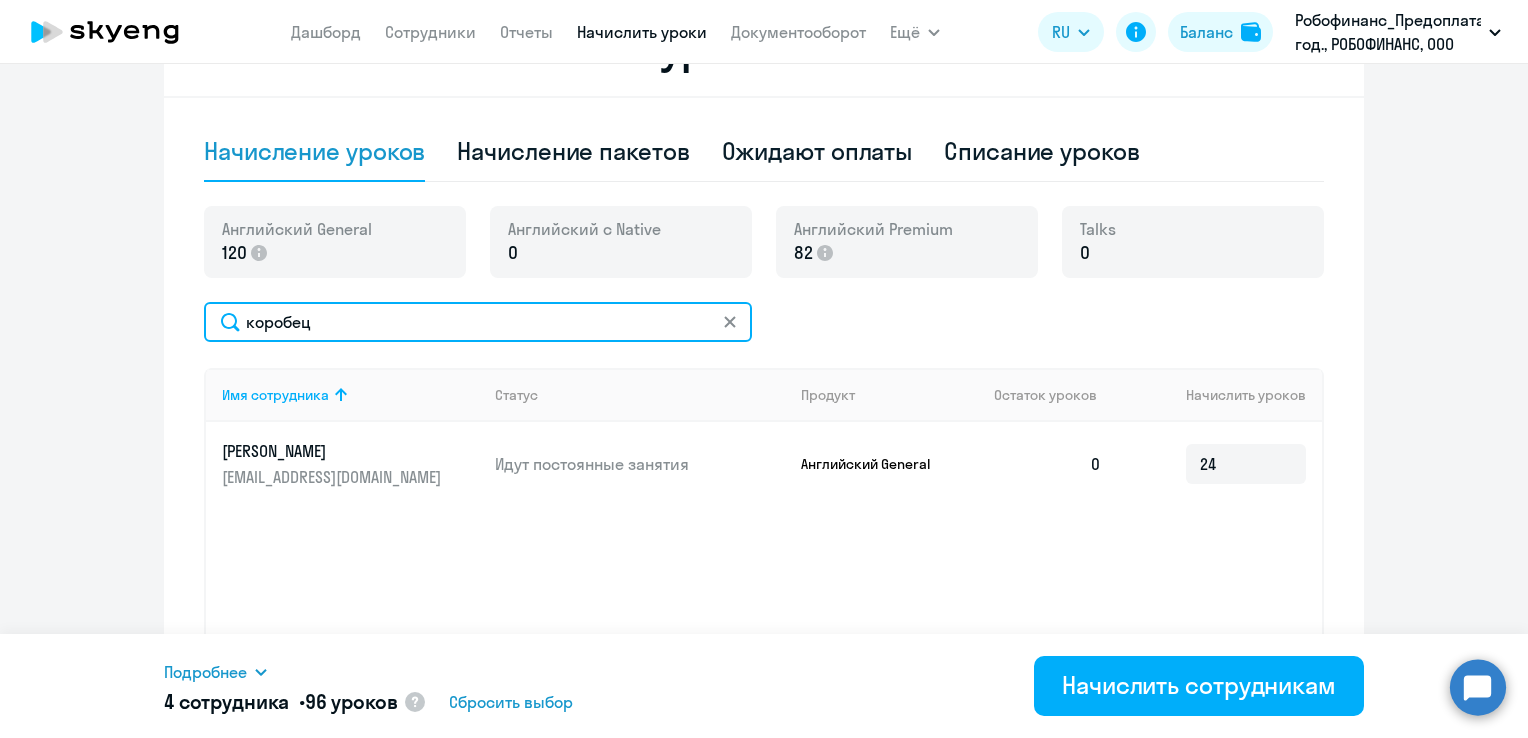
drag, startPoint x: 333, startPoint y: 333, endPoint x: 212, endPoint y: 297, distance: 126.2
click at [213, 299] on div "Английский General 120 [DEMOGRAPHIC_DATA] с Native 0 Английский Premium 82 Talk…" at bounding box center [764, 465] width 1120 height 518
type input "солов"
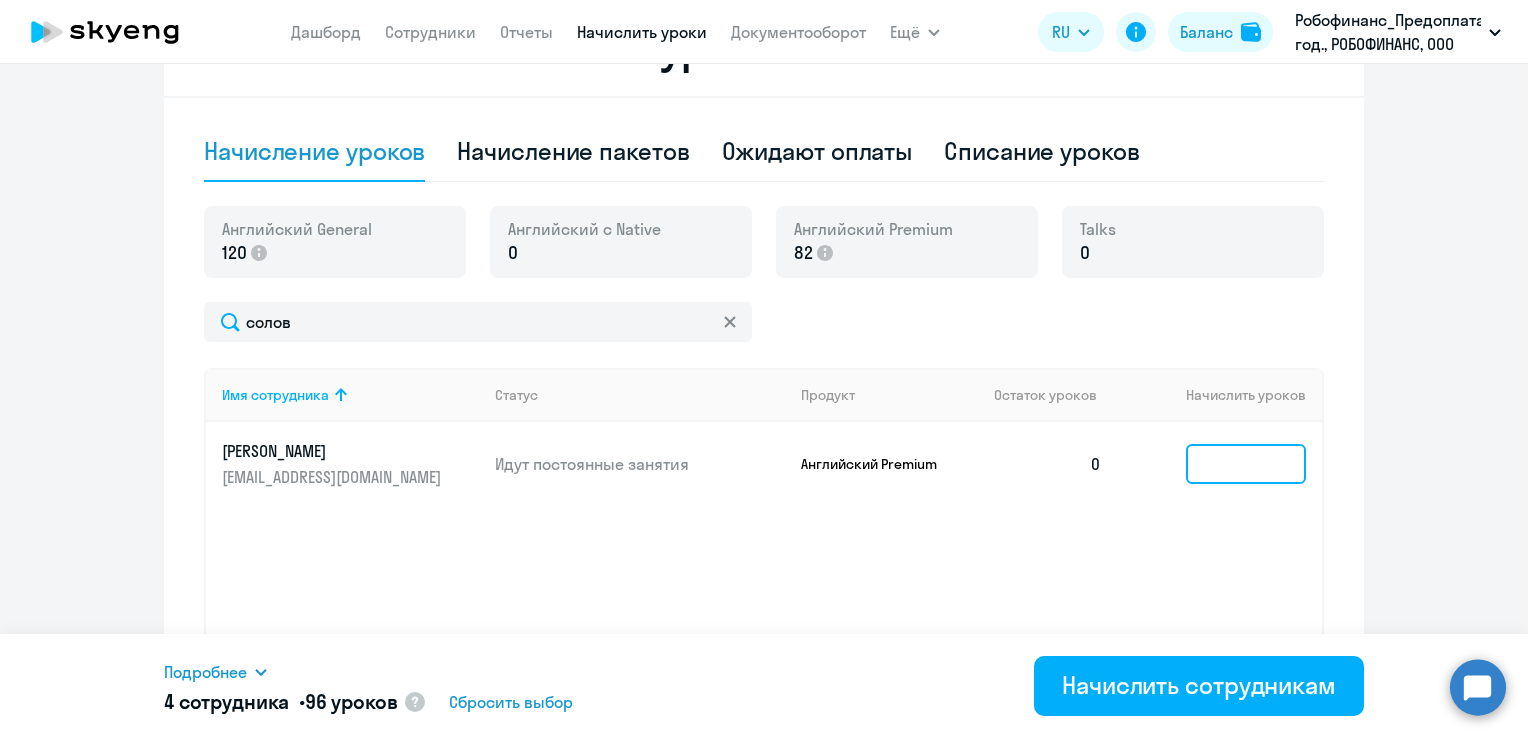
click at [1216, 468] on input at bounding box center [1246, 464] width 120 height 40
type input "18"
click at [201, 678] on span "Подробнее" at bounding box center [205, 672] width 83 height 24
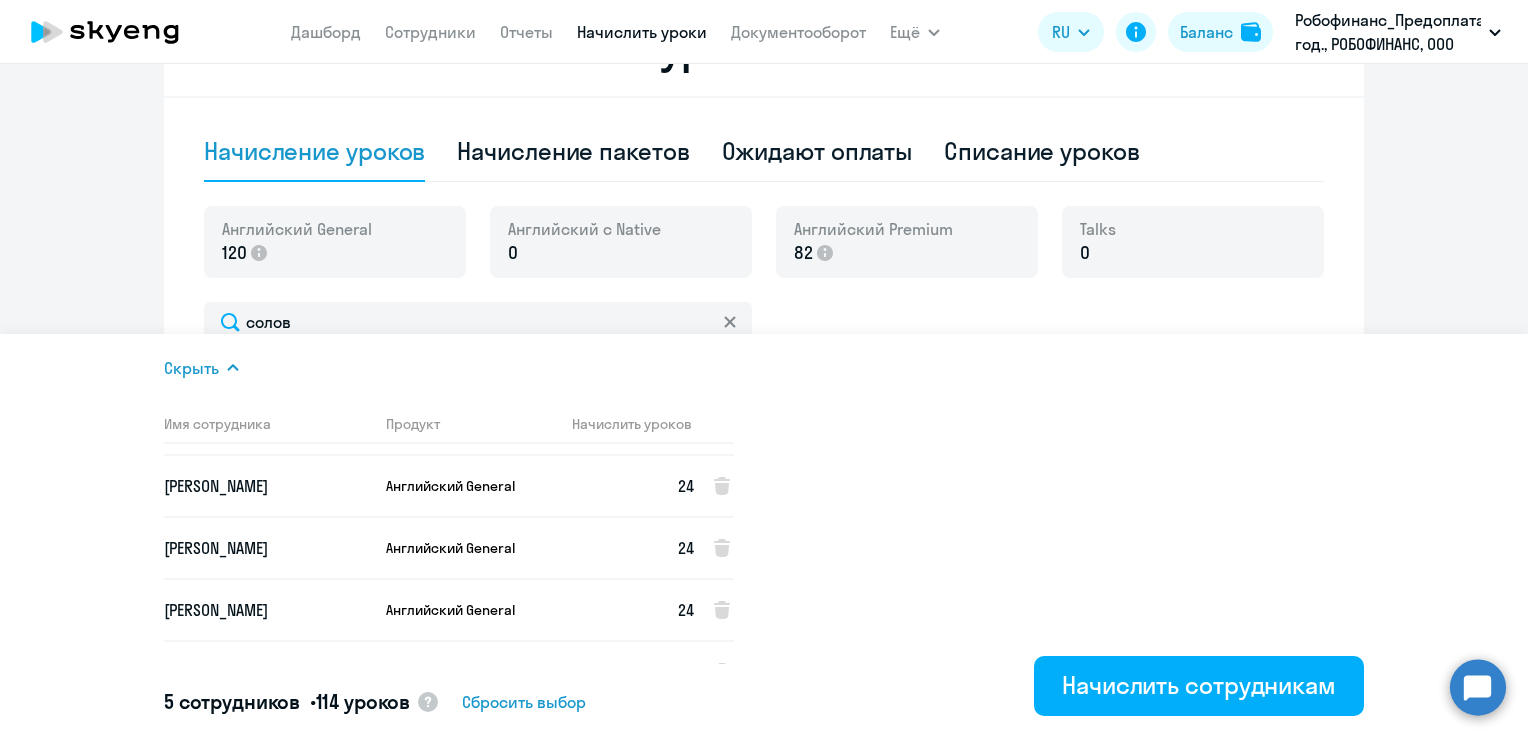
scroll to position [86, 0]
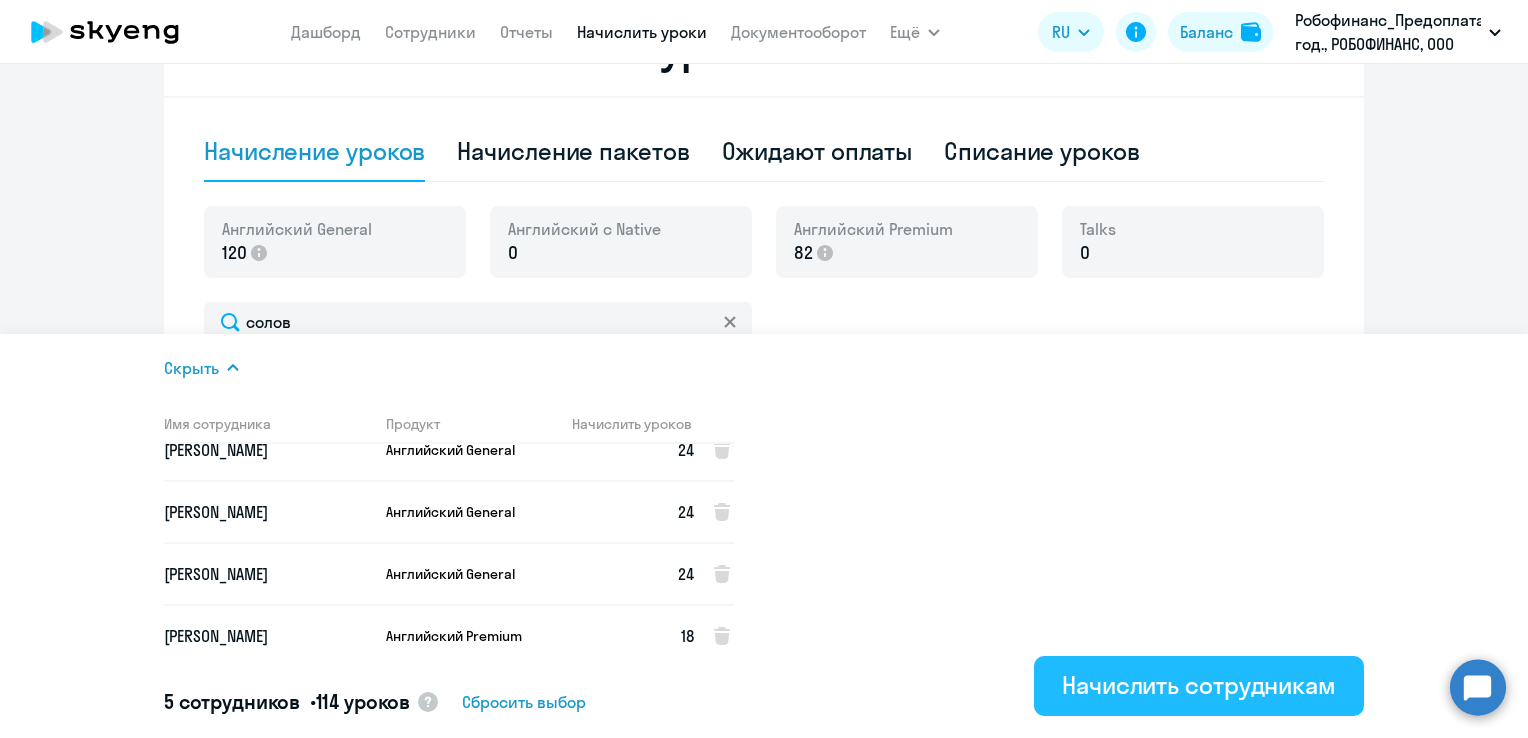
click at [1163, 690] on div "Начислить сотрудникам" at bounding box center [1199, 685] width 274 height 32
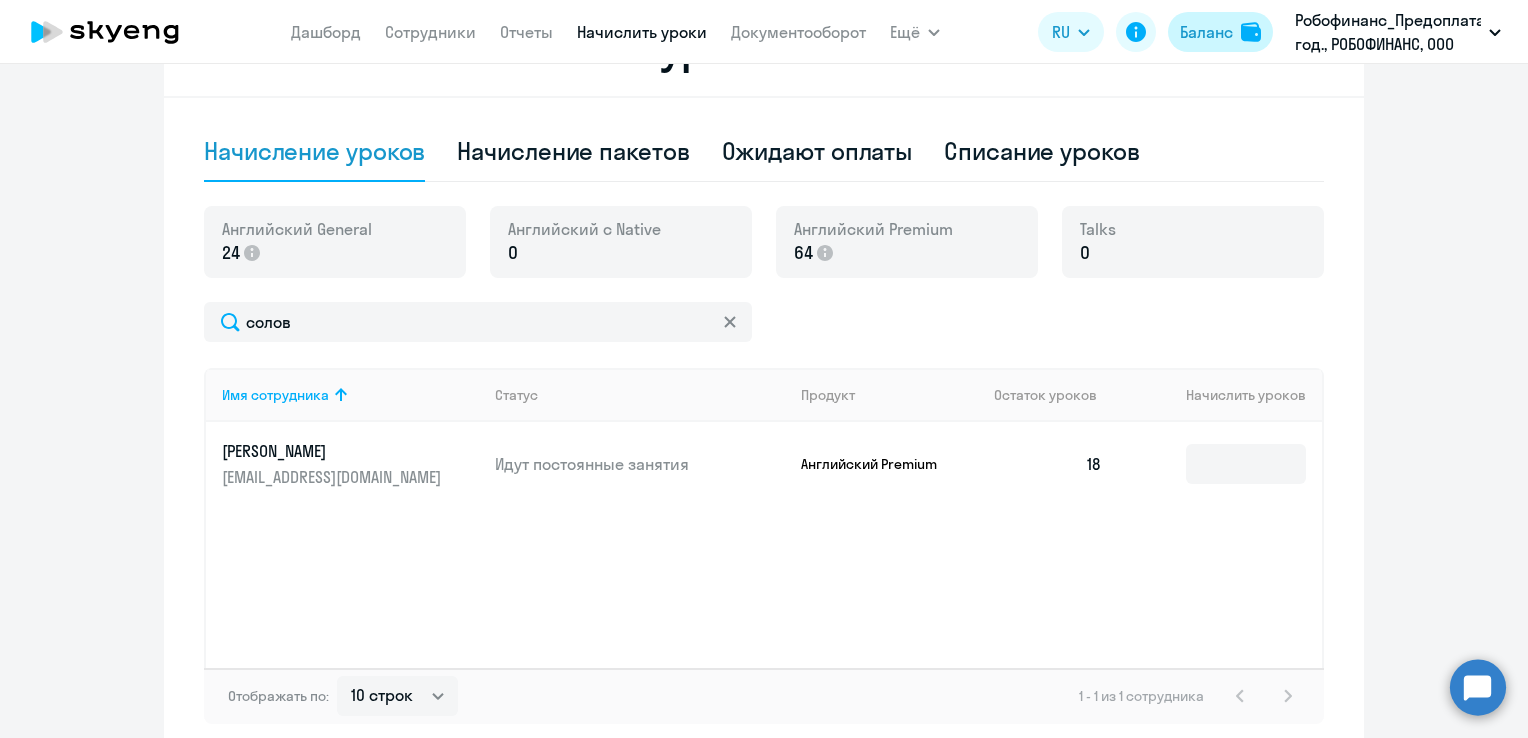
click at [1228, 31] on div "Баланс" at bounding box center [1206, 32] width 53 height 24
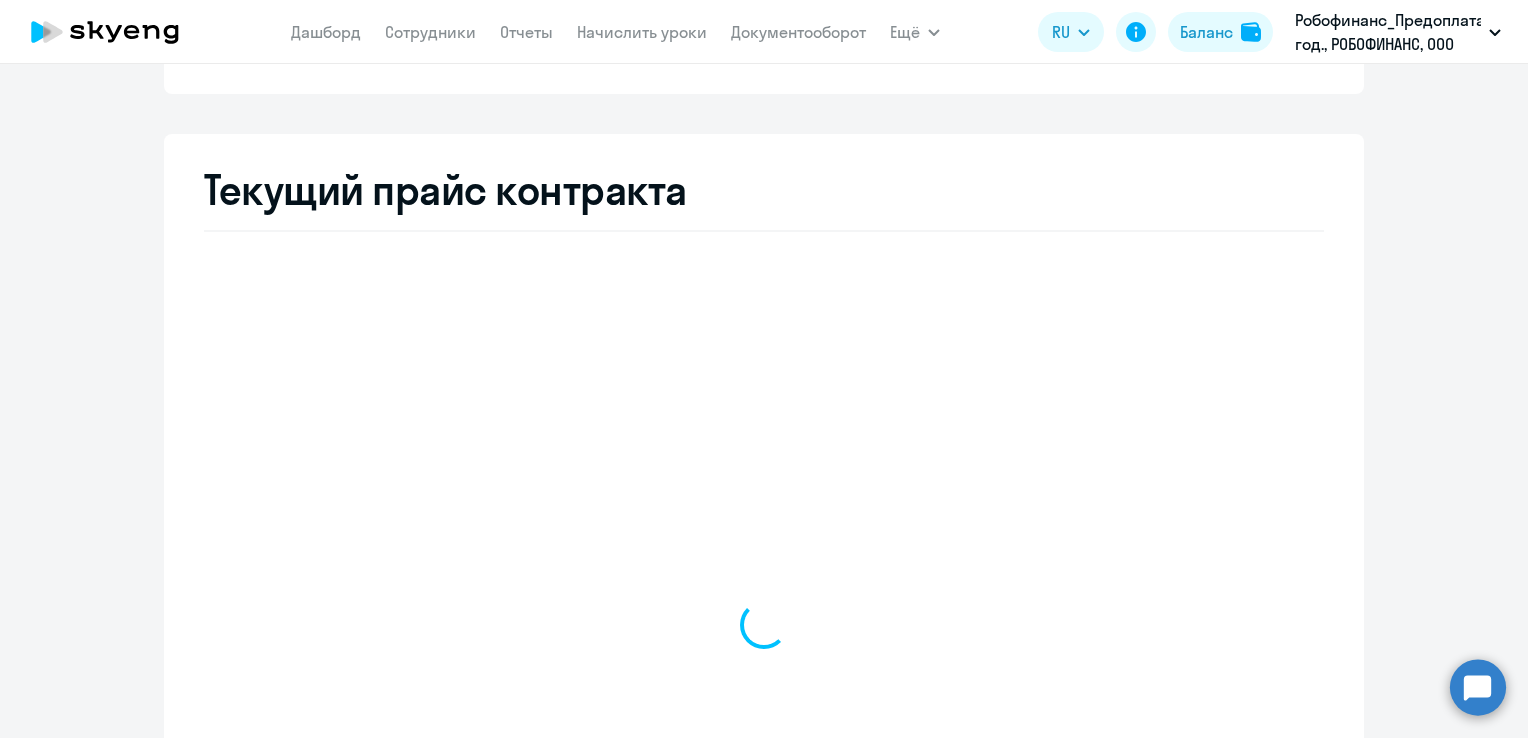
select select "english_adult_not_native_speaker"
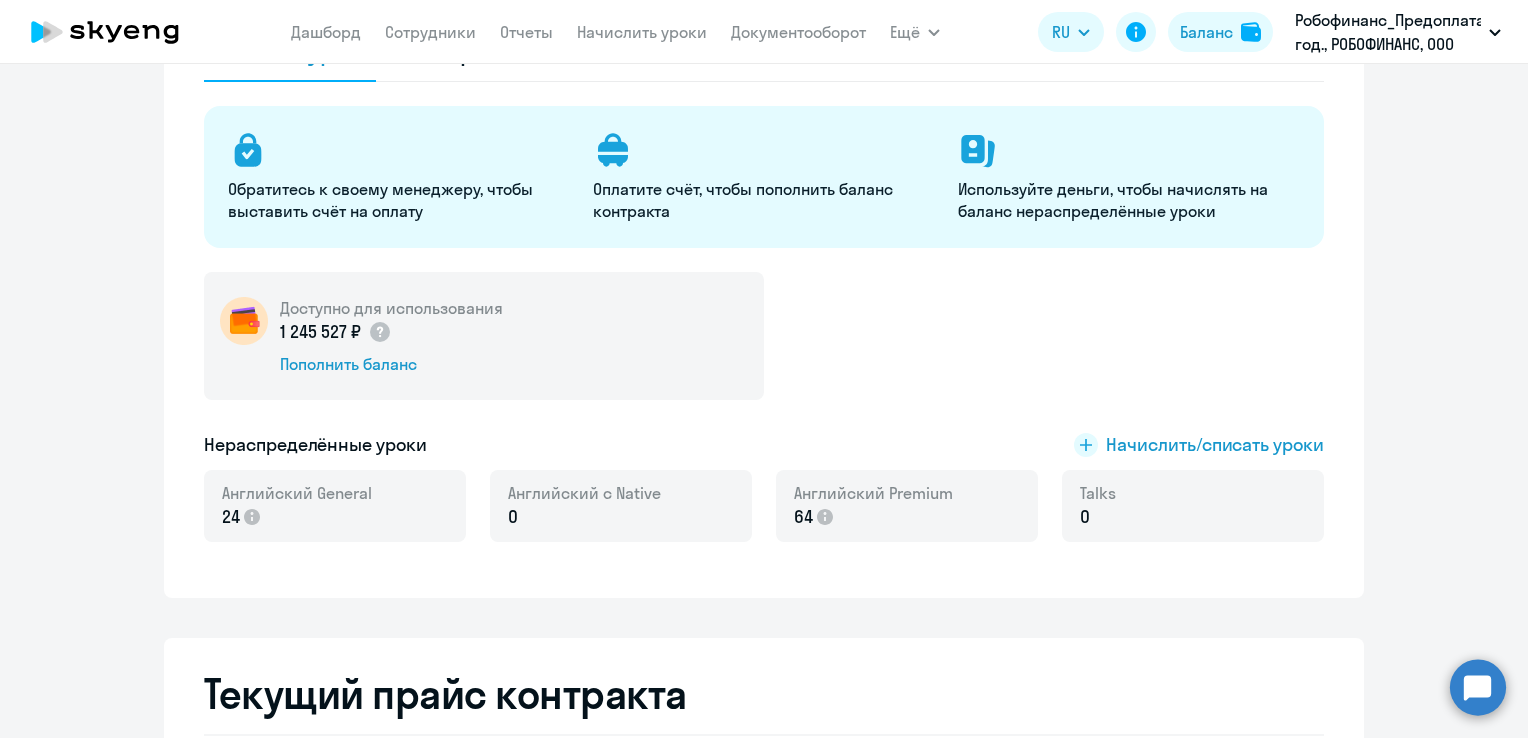
scroll to position [268, 0]
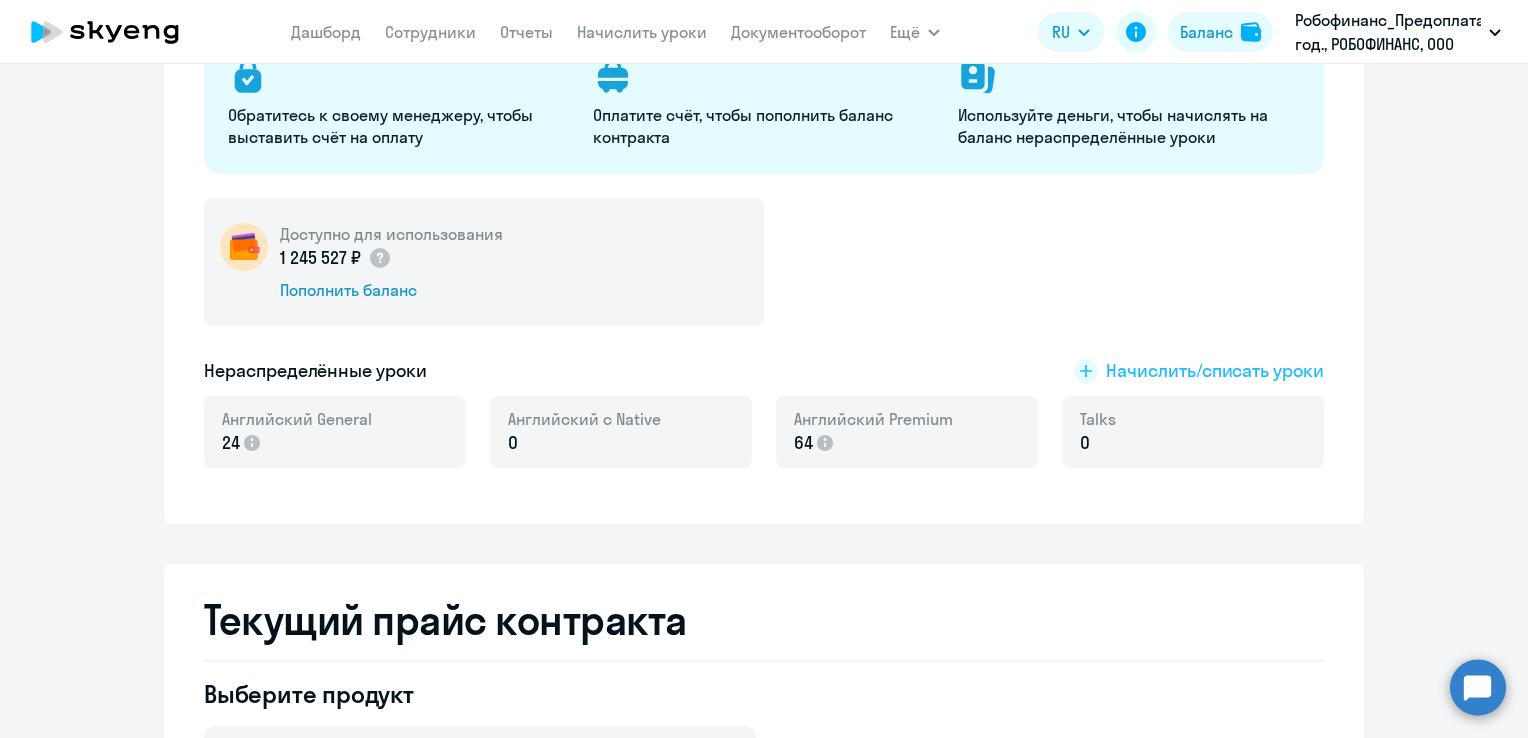
click at [1273, 370] on span "Начислить/списать уроки" at bounding box center [1215, 371] width 218 height 26
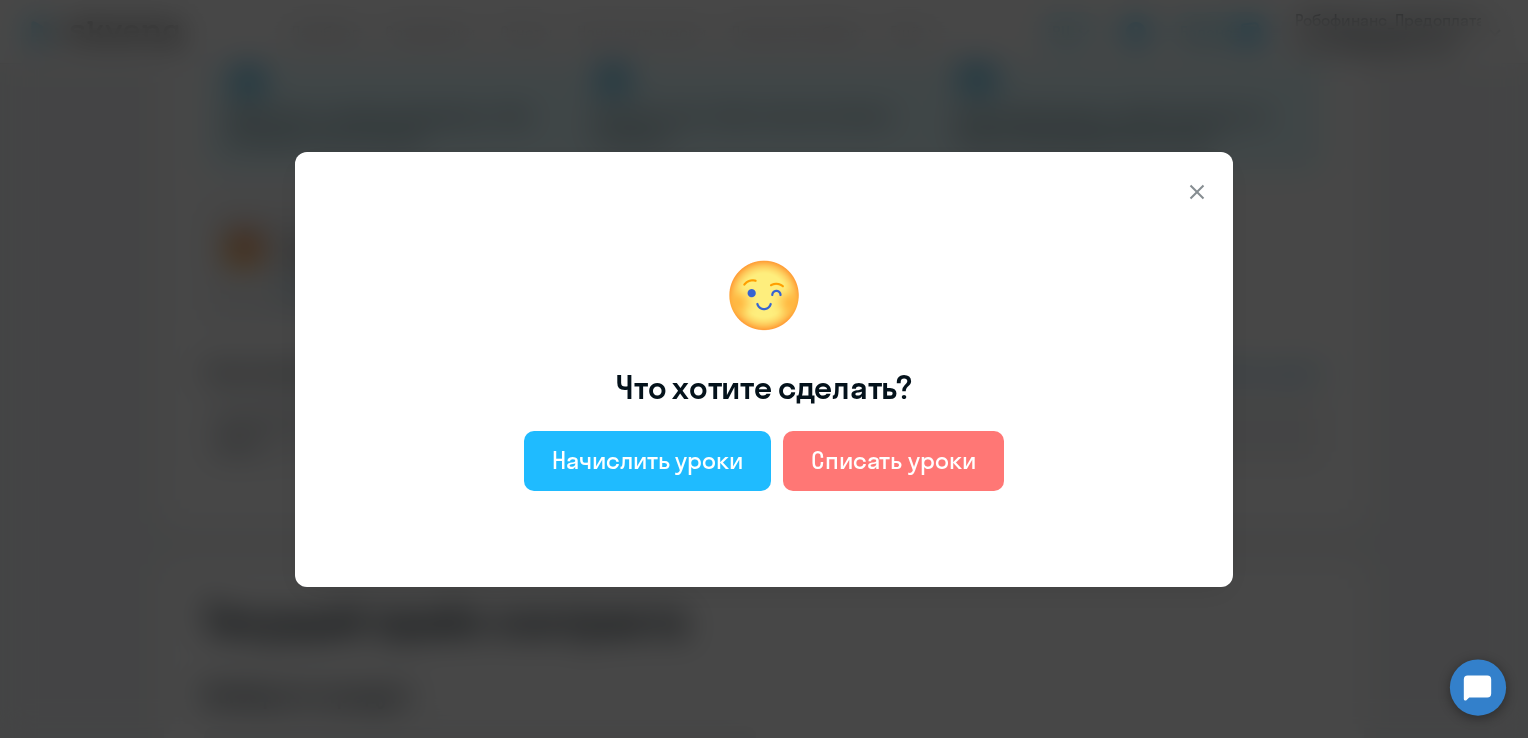
click at [608, 473] on div "Начислить уроки" at bounding box center [647, 460] width 191 height 32
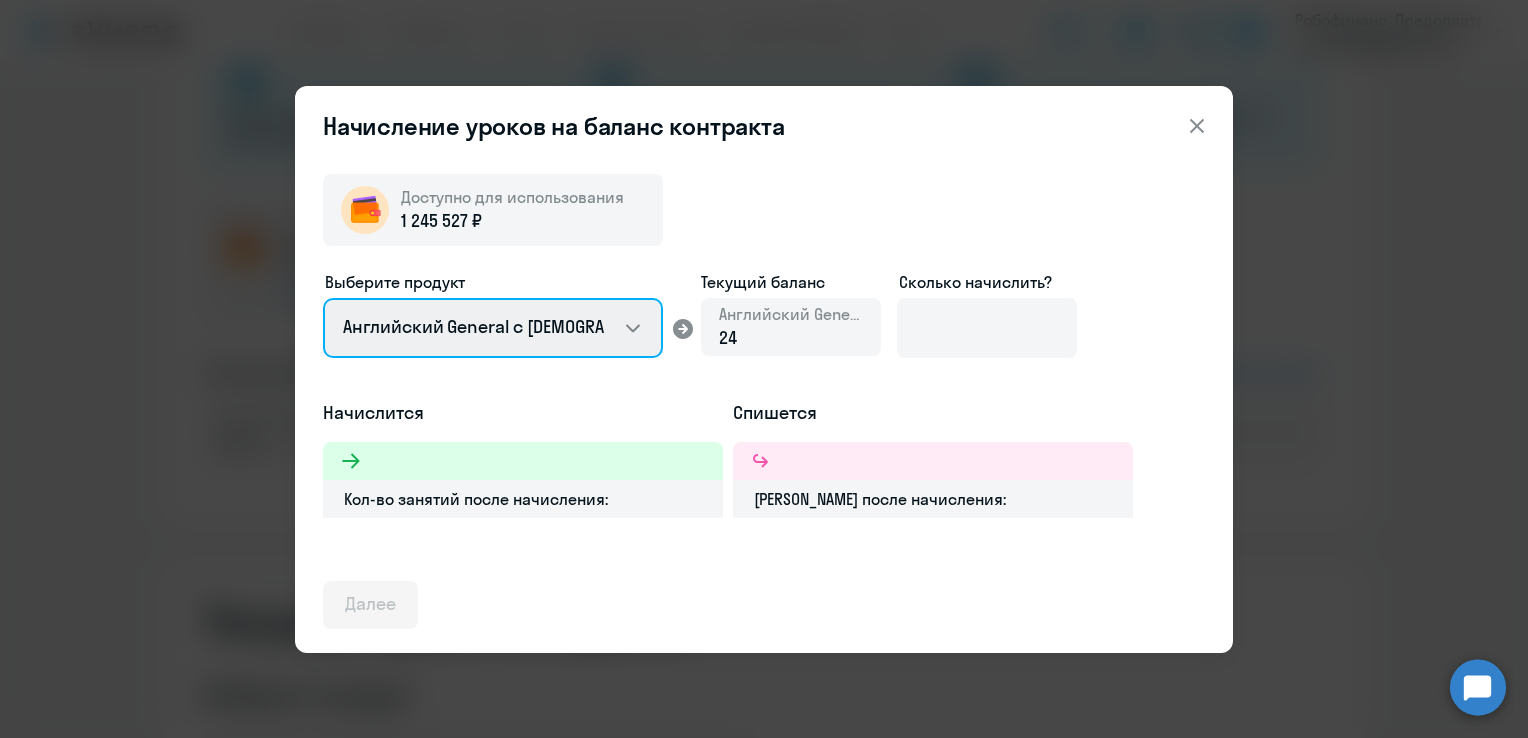
click at [536, 330] on select "Английский General с [DEMOGRAPHIC_DATA] преподавателем Английский General с [DE…" at bounding box center [493, 328] width 340 height 60
select select "english_adult_not_native_speaker_premium"
click at [323, 298] on select "Английский General с [DEMOGRAPHIC_DATA] преподавателем Английский General с [DE…" at bounding box center [493, 328] width 340 height 60
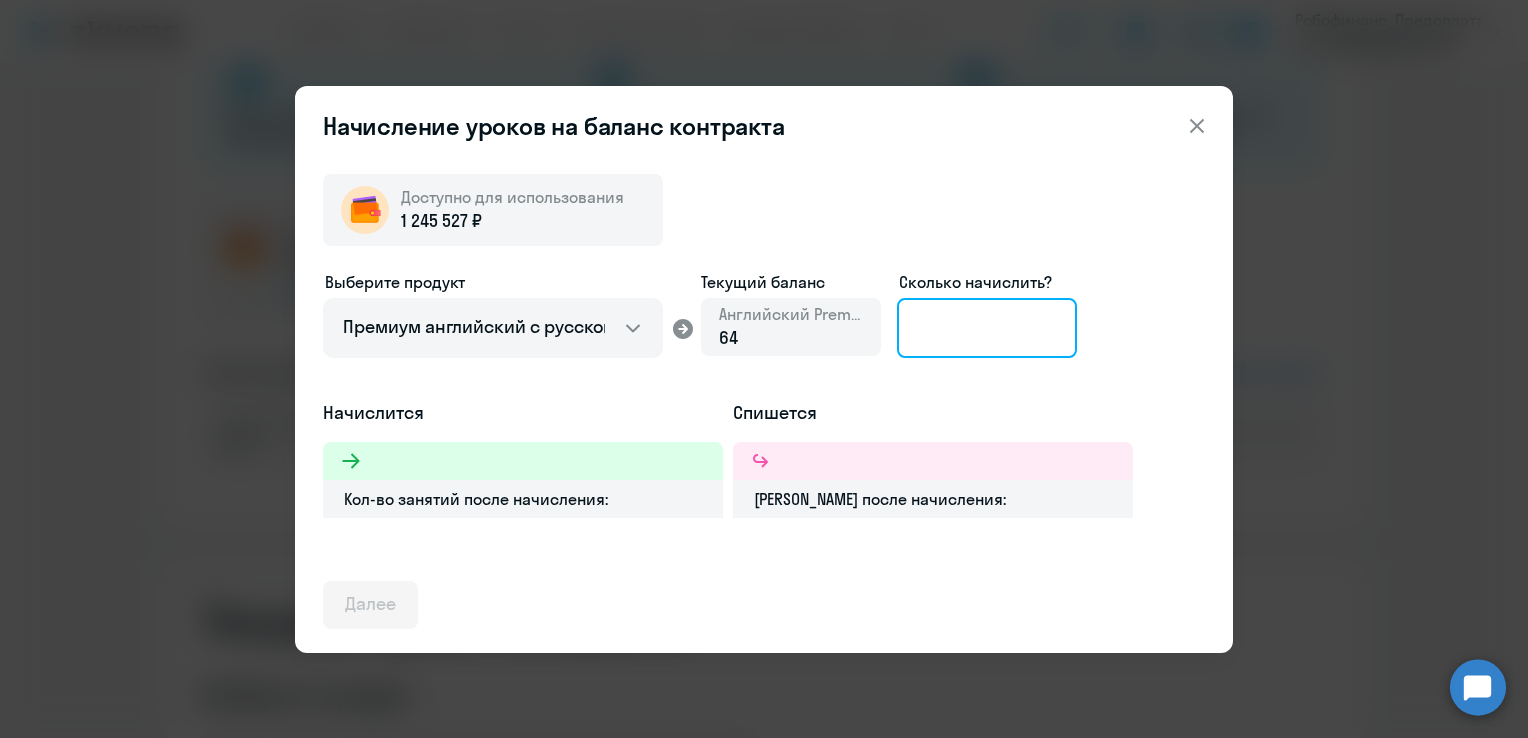
click at [1014, 335] on input at bounding box center [987, 328] width 180 height 60
type input "5"
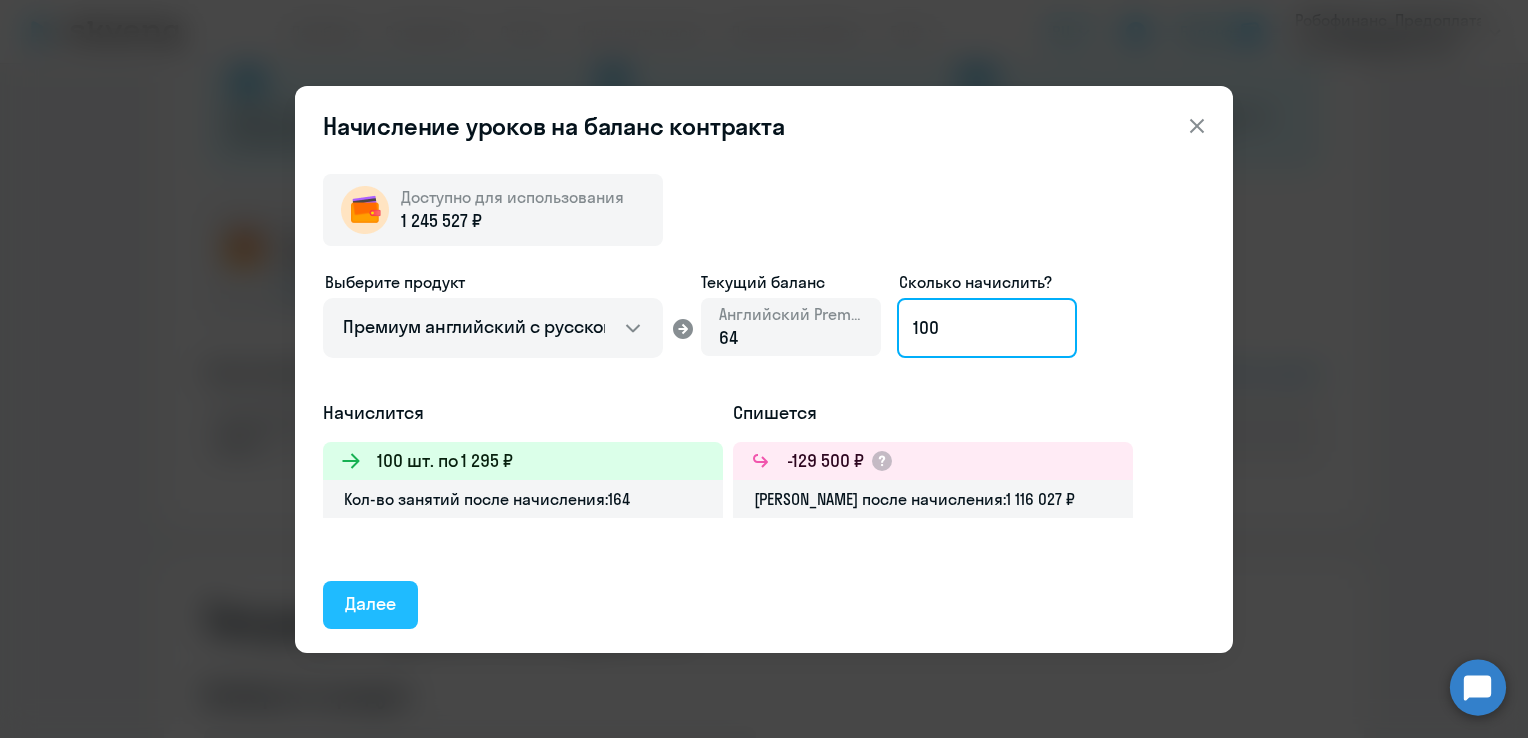
type input "100"
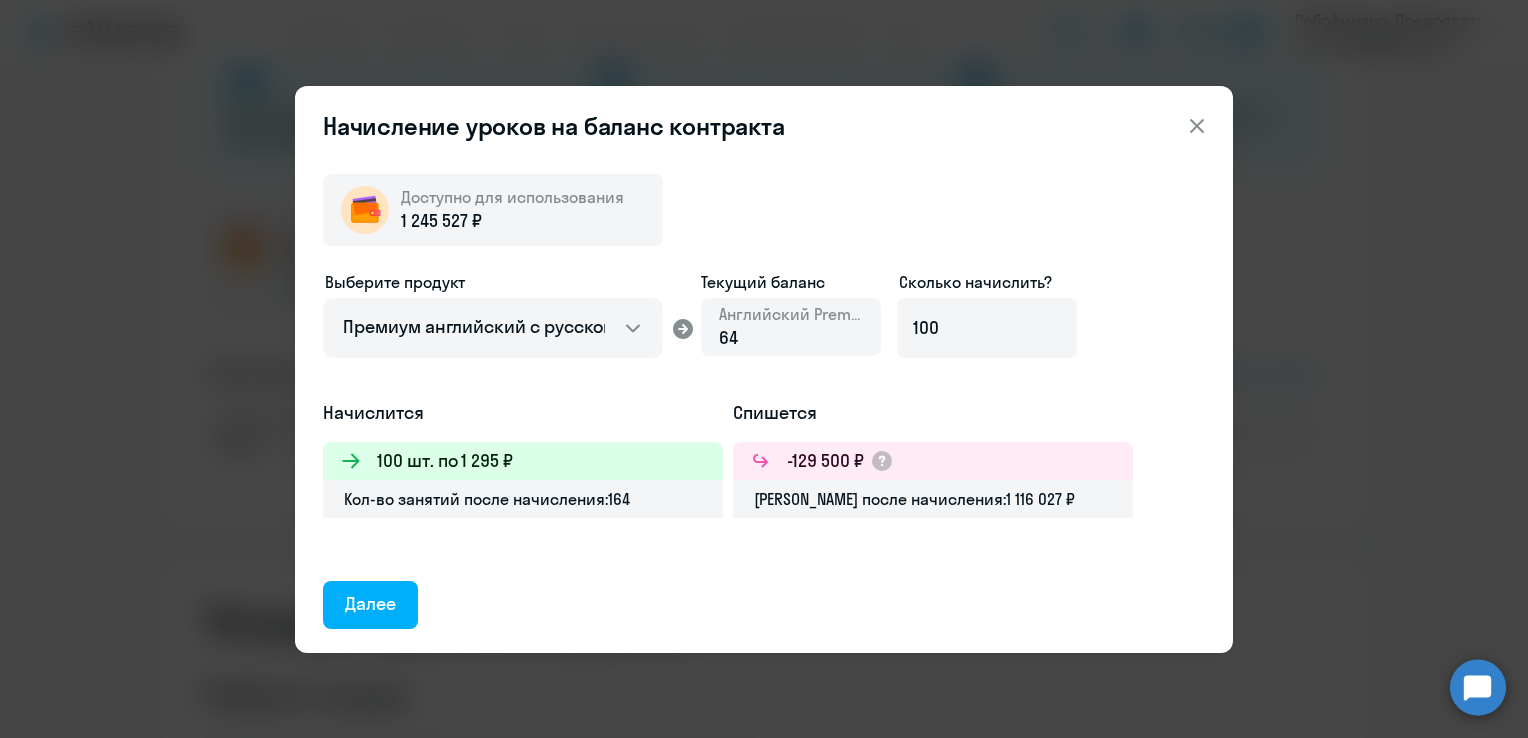
click at [370, 609] on div "Далее" at bounding box center [370, 604] width 51 height 26
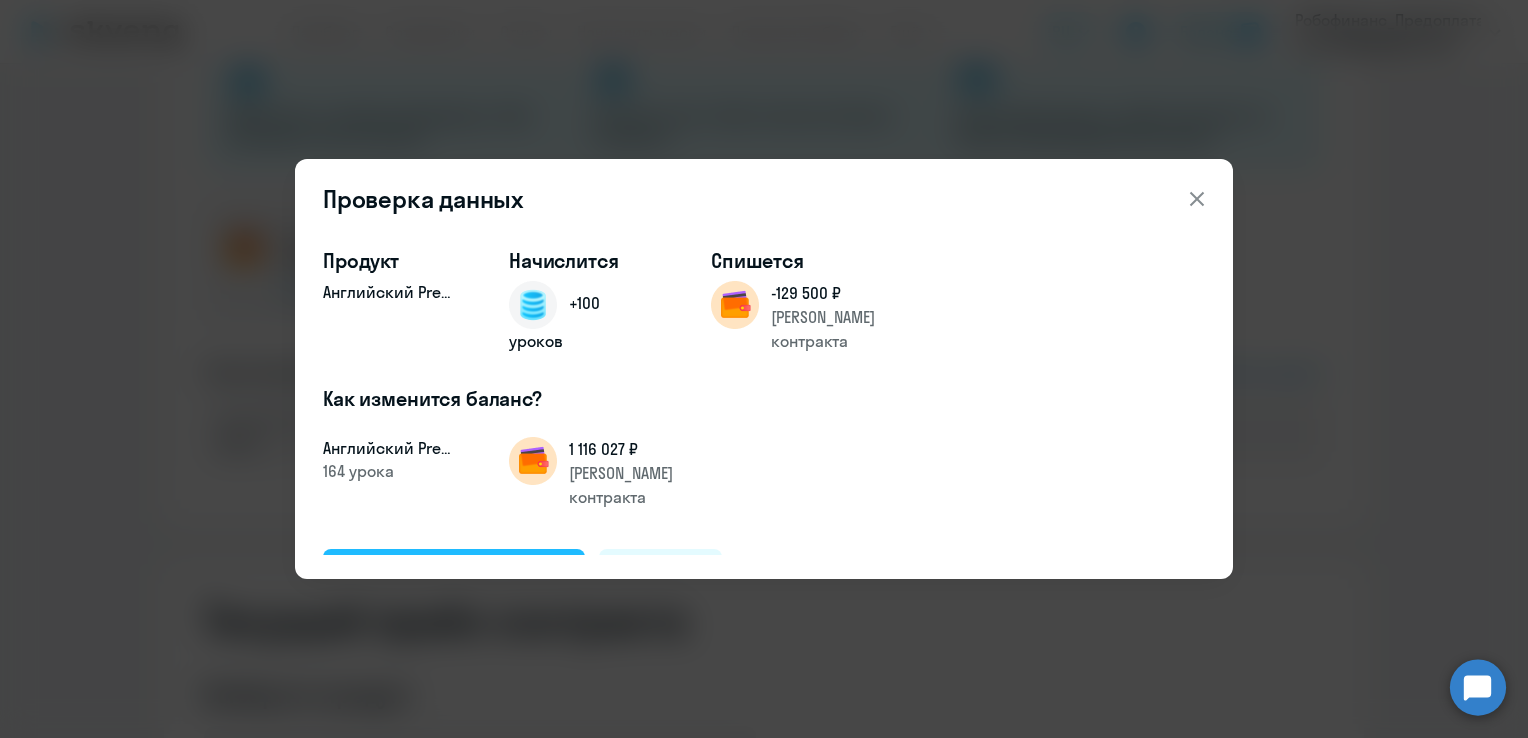
click at [399, 559] on div "Подтвердить и начислить" at bounding box center [454, 572] width 218 height 26
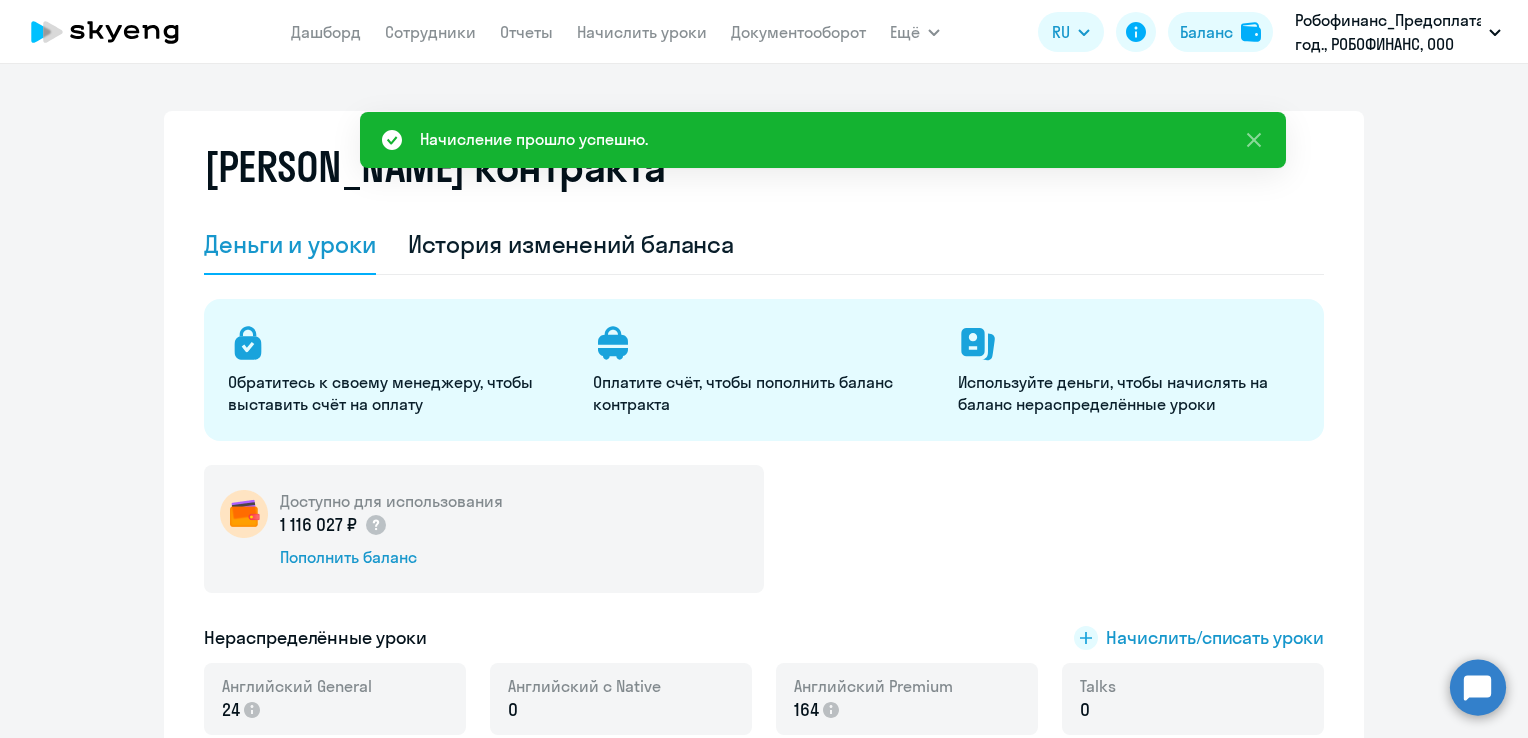
scroll to position [0, 0]
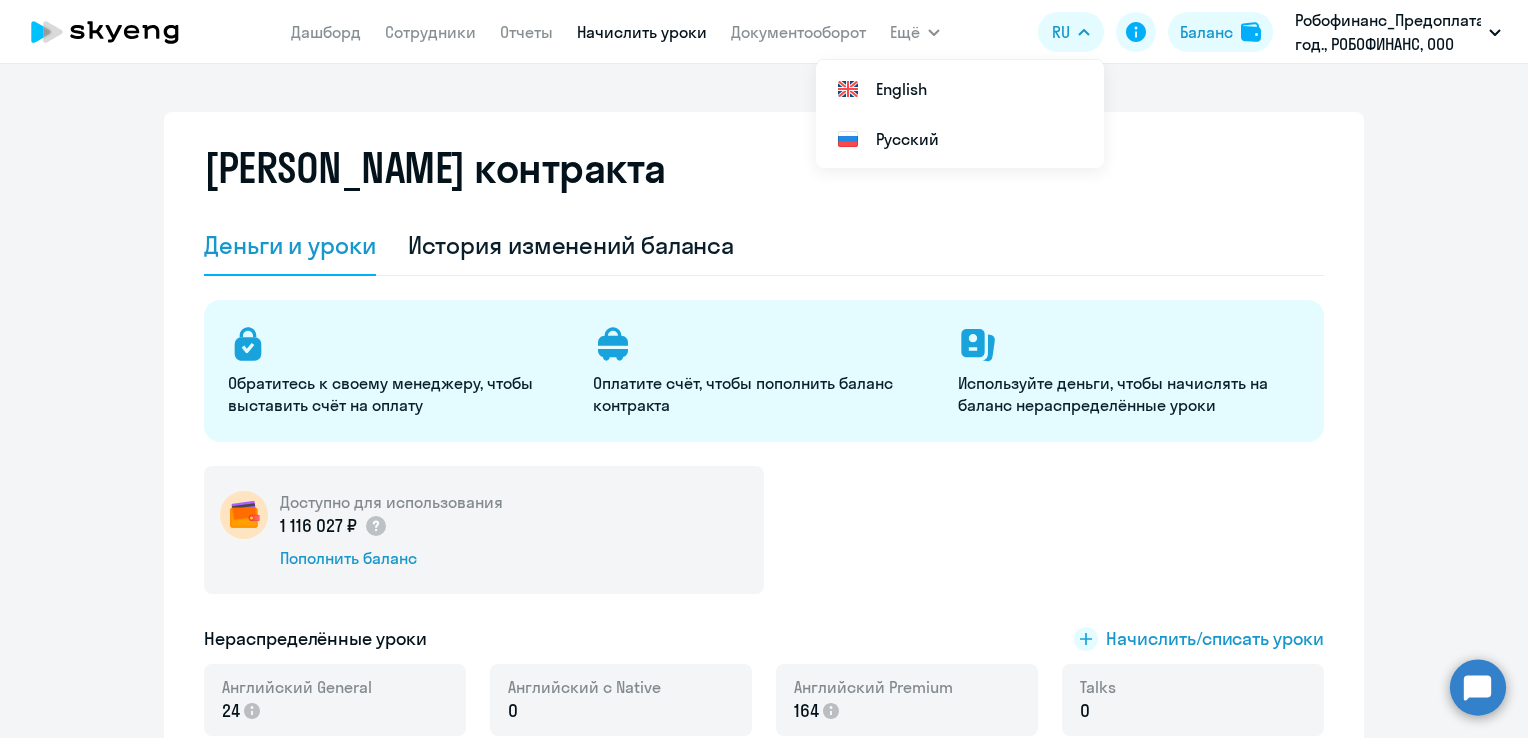
click at [623, 38] on link "Начислить уроки" at bounding box center [642, 32] width 130 height 20
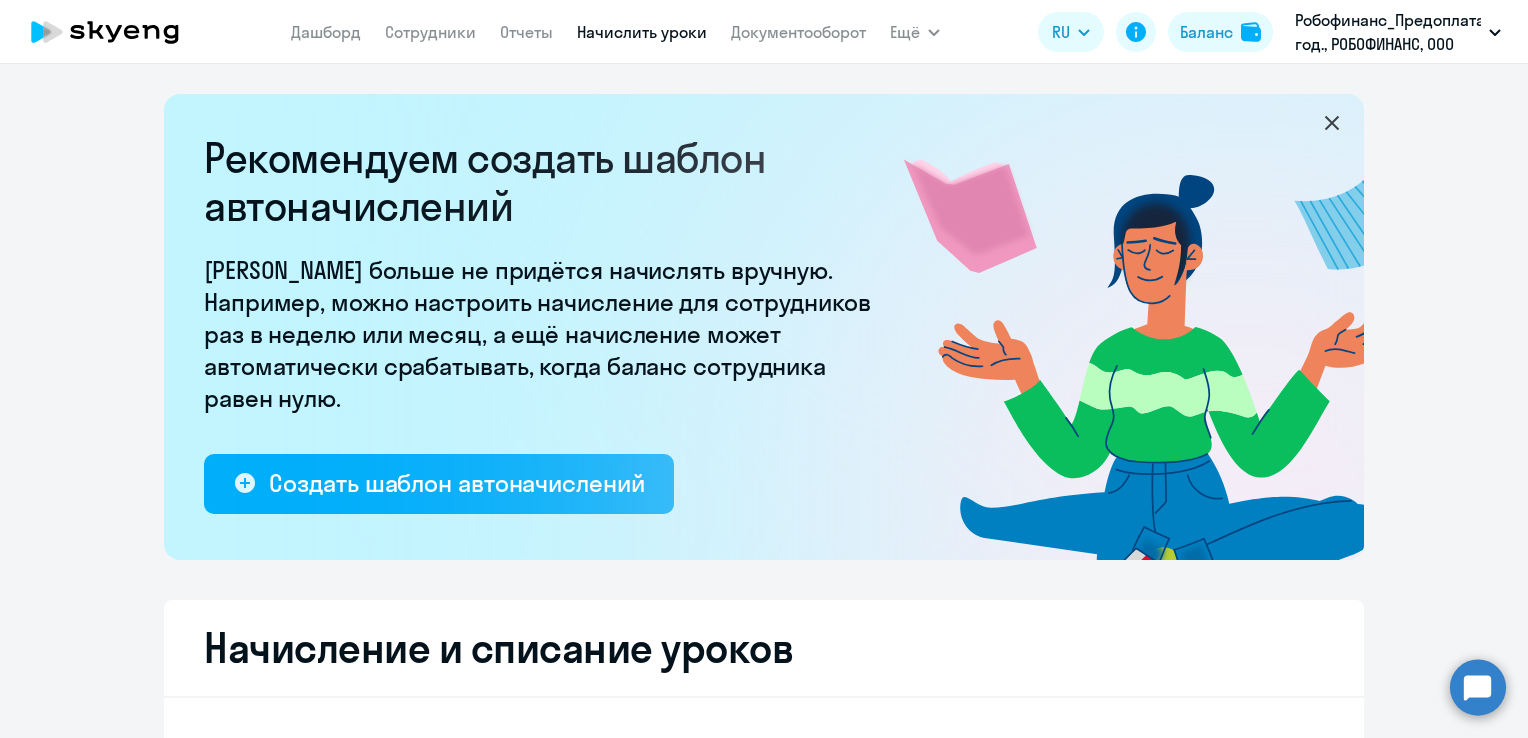
select select "10"
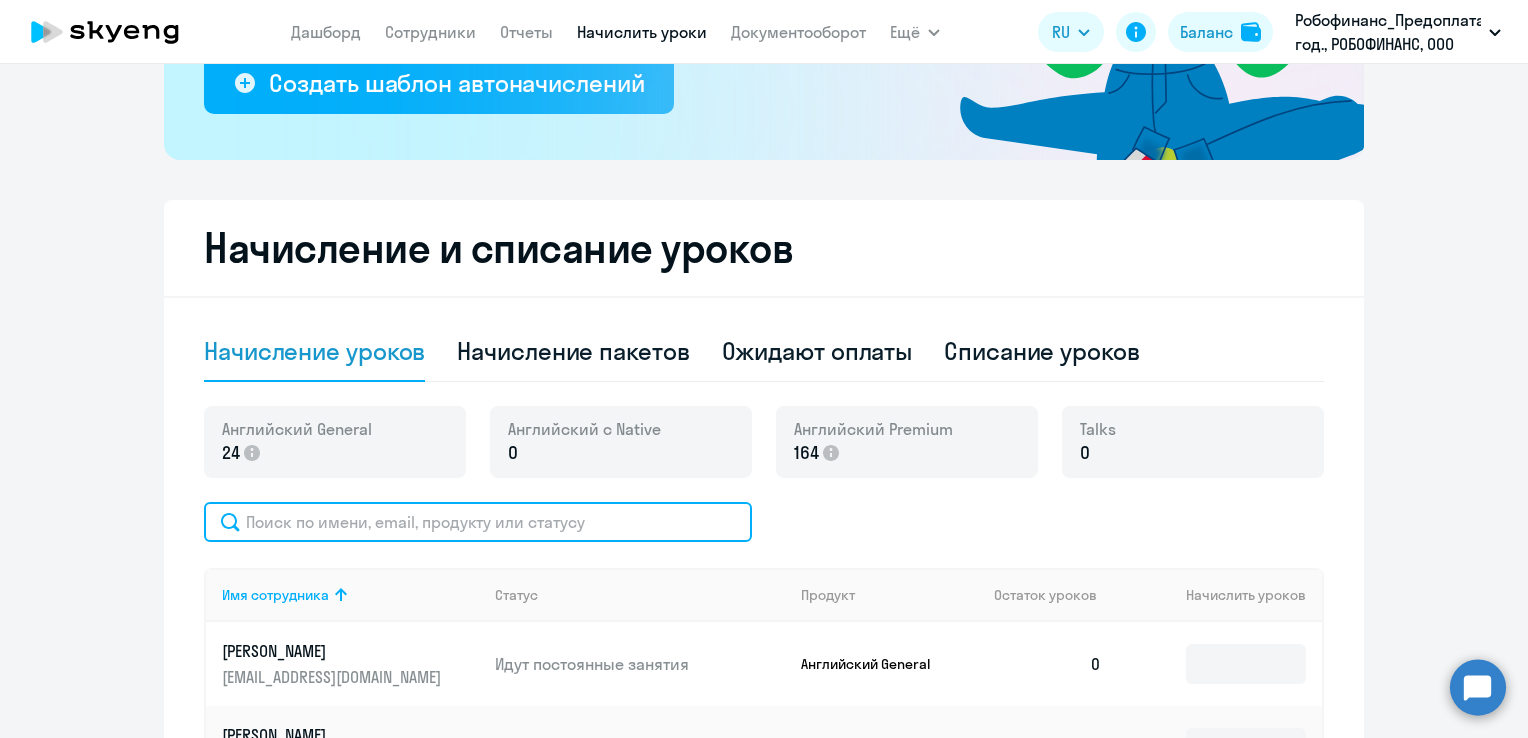
drag, startPoint x: 459, startPoint y: 526, endPoint x: 458, endPoint y: 497, distance: 29.0
click at [459, 524] on input "text" at bounding box center [478, 522] width 548 height 40
type input "земц"
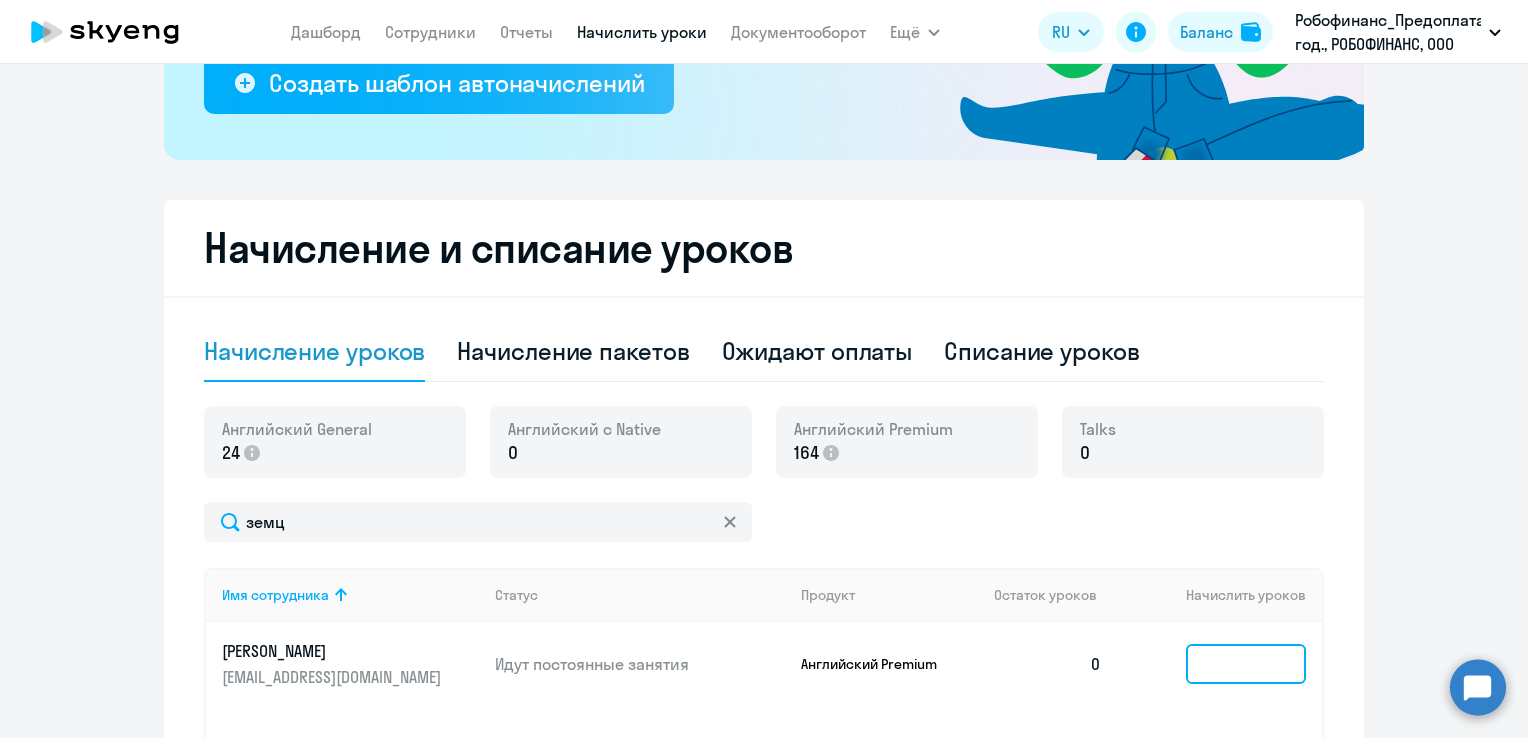
drag, startPoint x: 1229, startPoint y: 675, endPoint x: 1228, endPoint y: 665, distance: 10.0
click at [1228, 665] on input at bounding box center [1246, 664] width 120 height 40
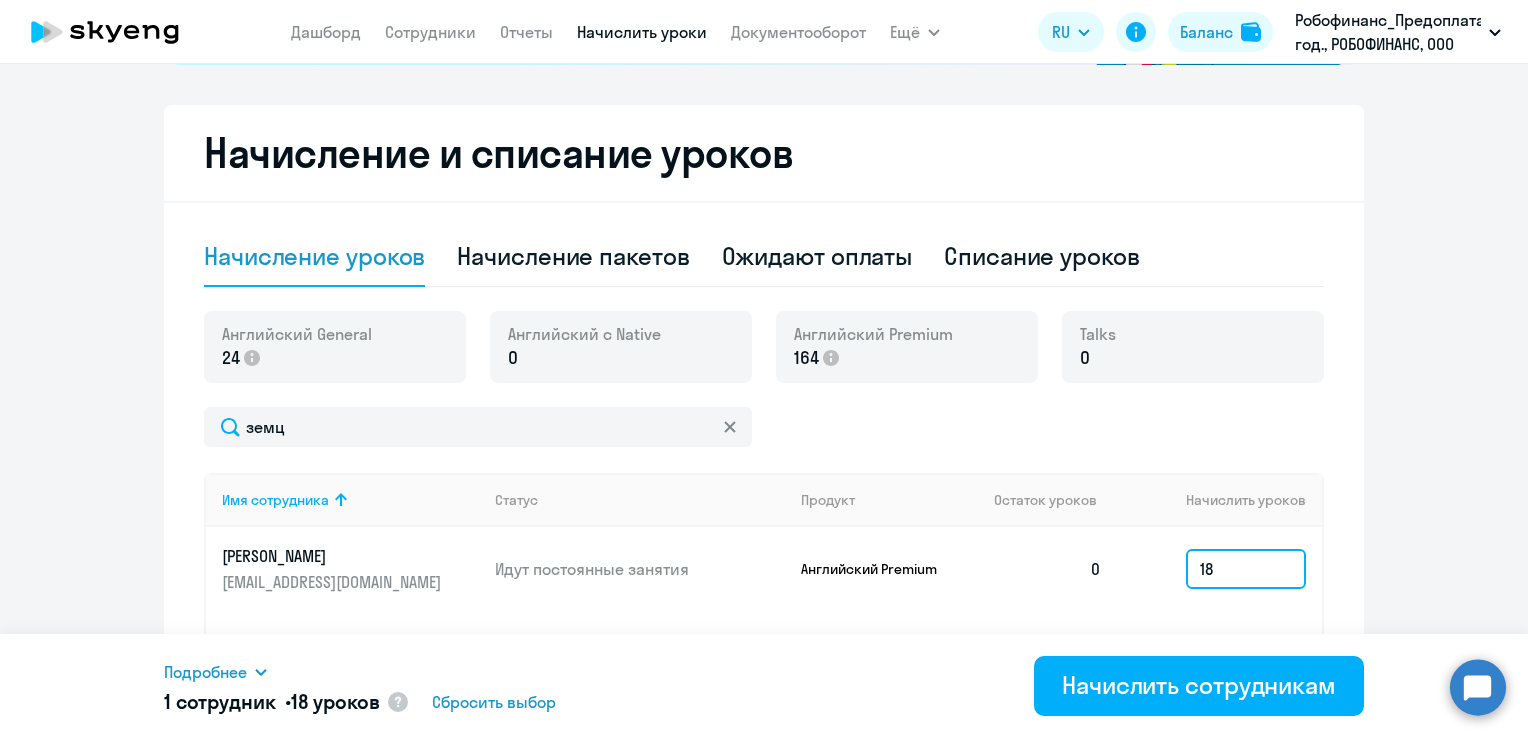
scroll to position [600, 0]
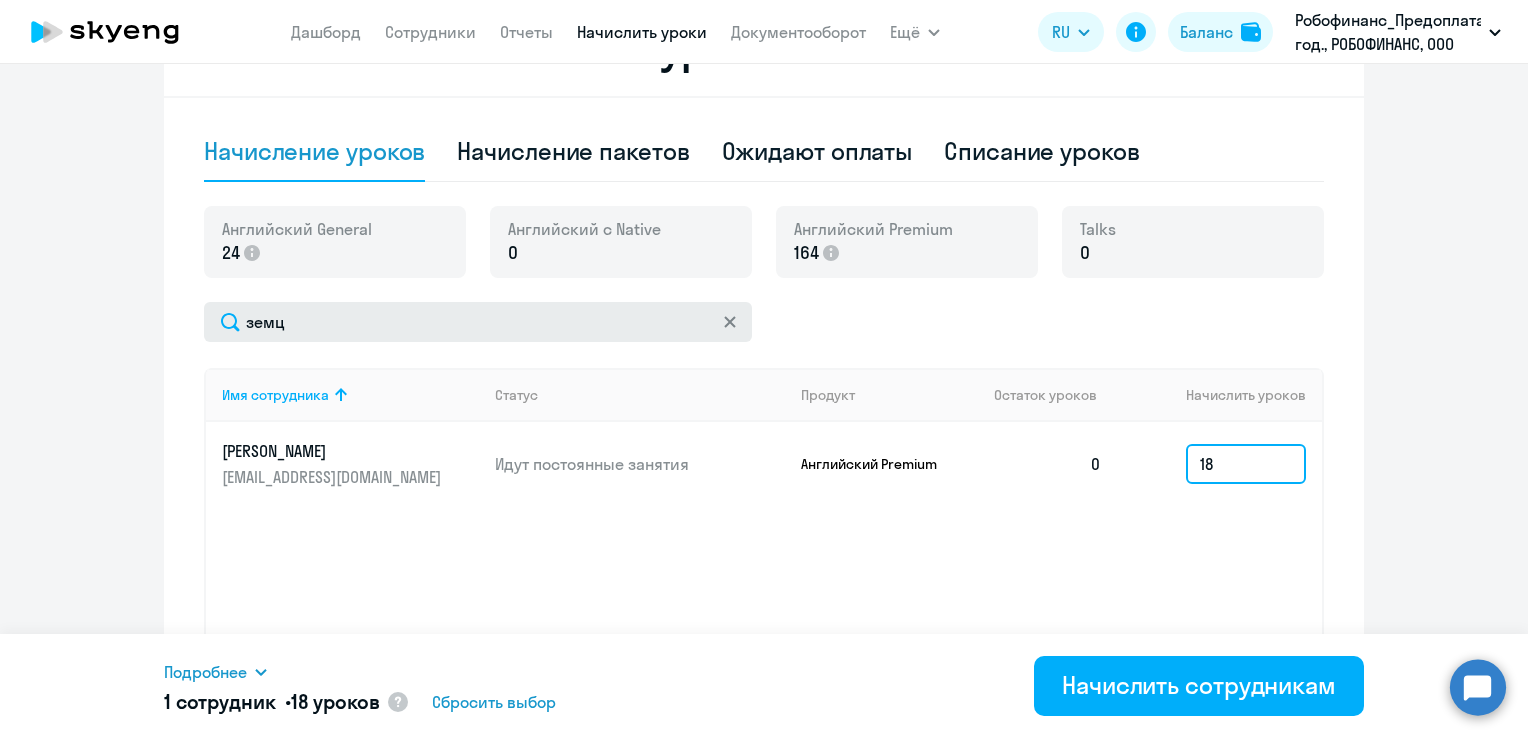
type input "18"
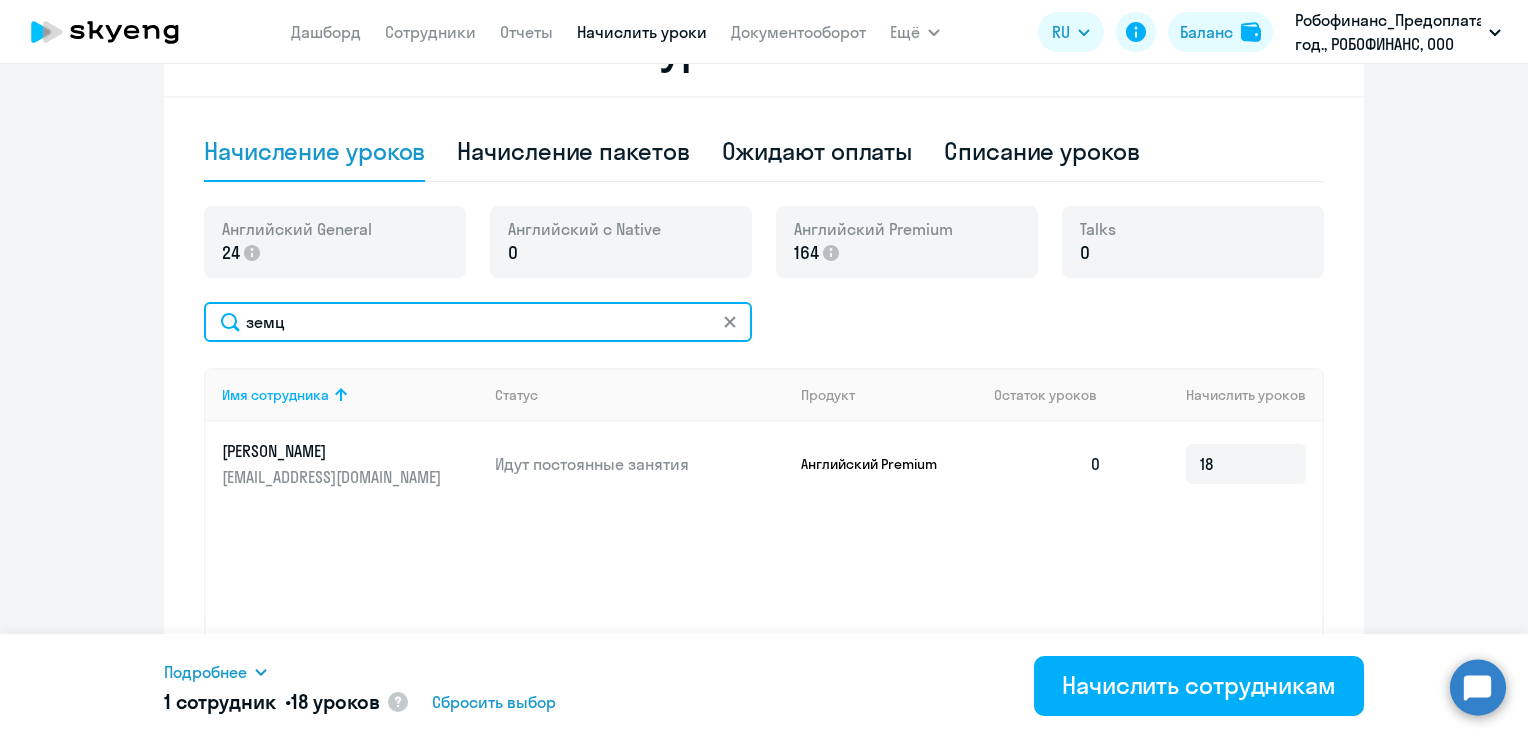
drag, startPoint x: 323, startPoint y: 330, endPoint x: 117, endPoint y: 321, distance: 206.1
click at [117, 321] on ng-component "Рекомендуем создать шаблон автоначислений Уроки больше не придётся начислять вр…" at bounding box center [764, 125] width 1528 height 1262
type input "лагош"
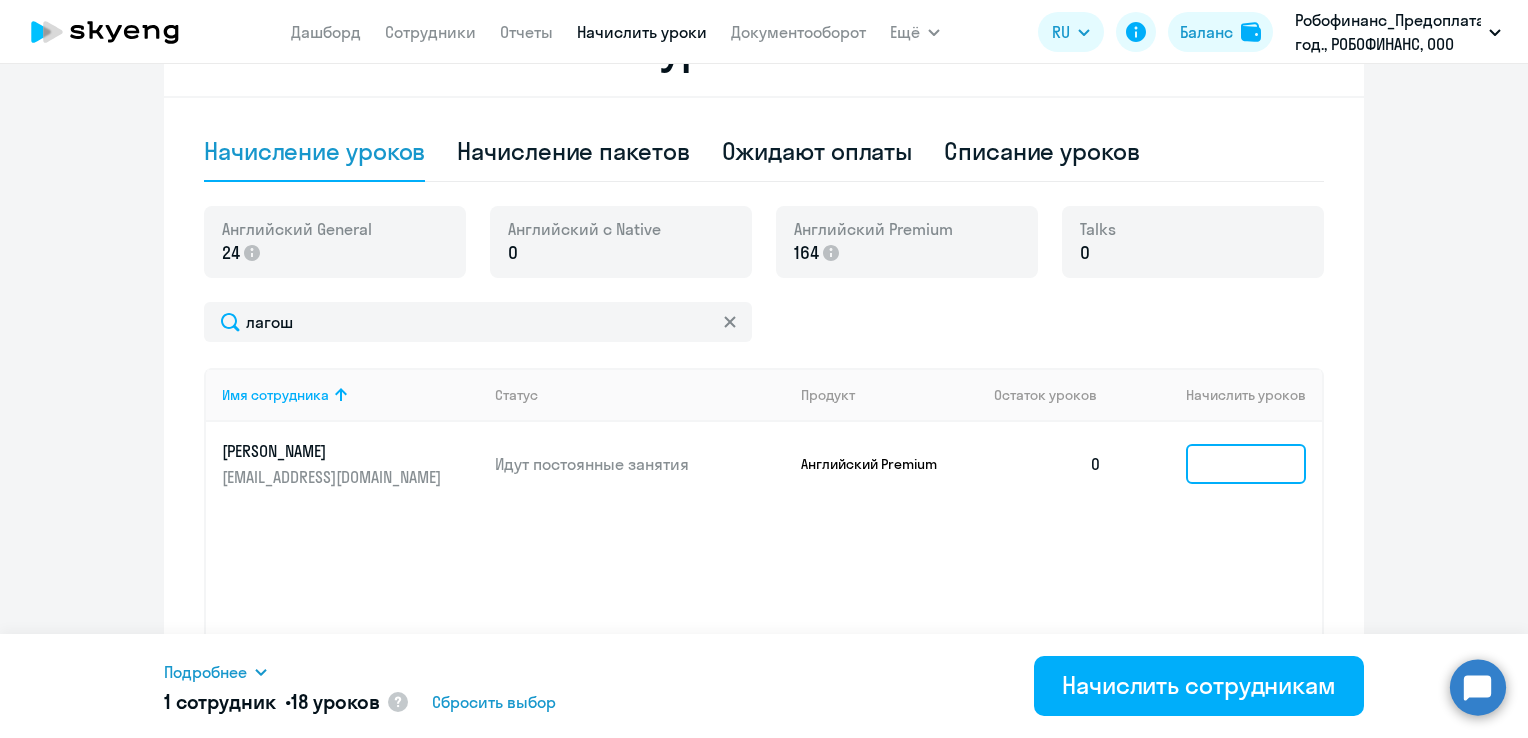
click at [1232, 478] on input at bounding box center [1246, 464] width 120 height 40
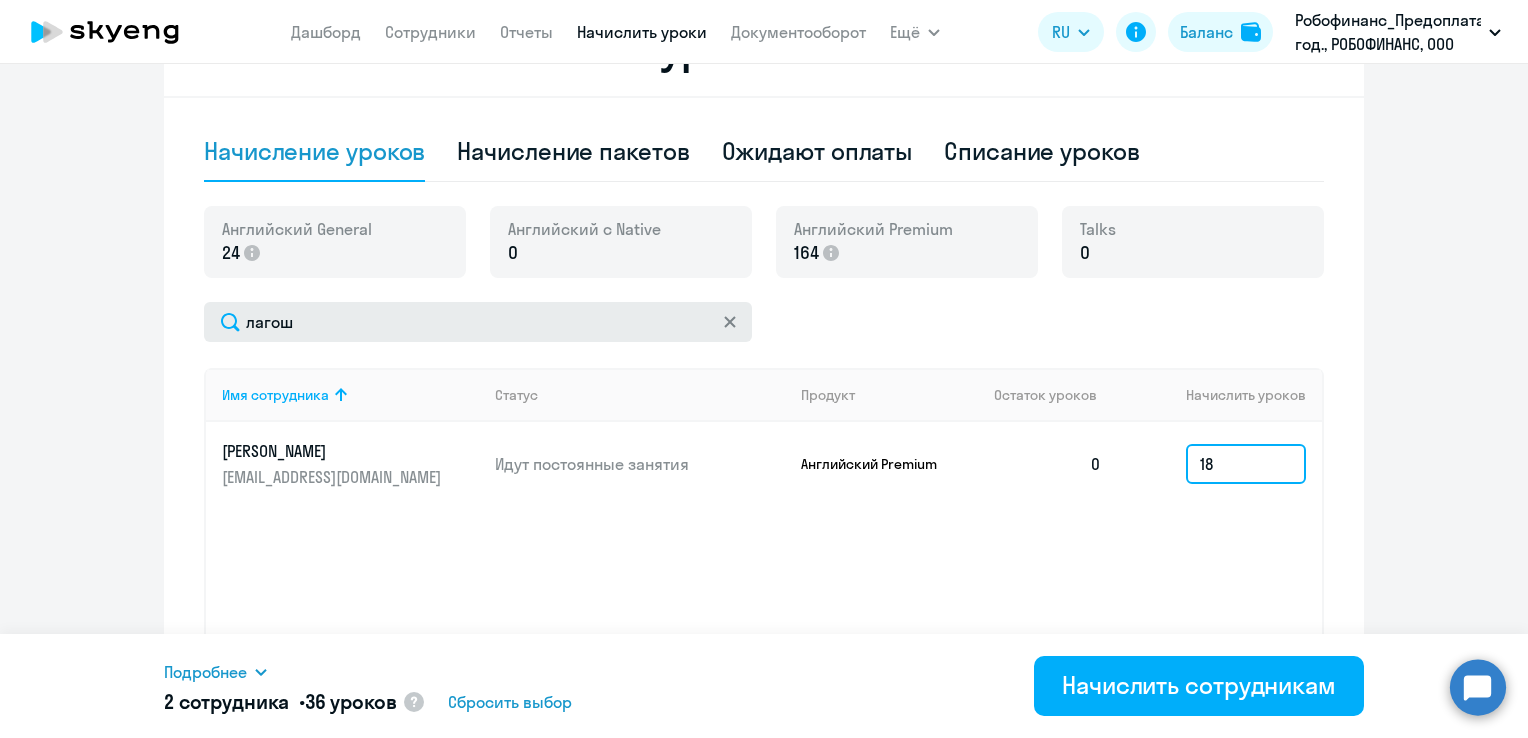
type input "18"
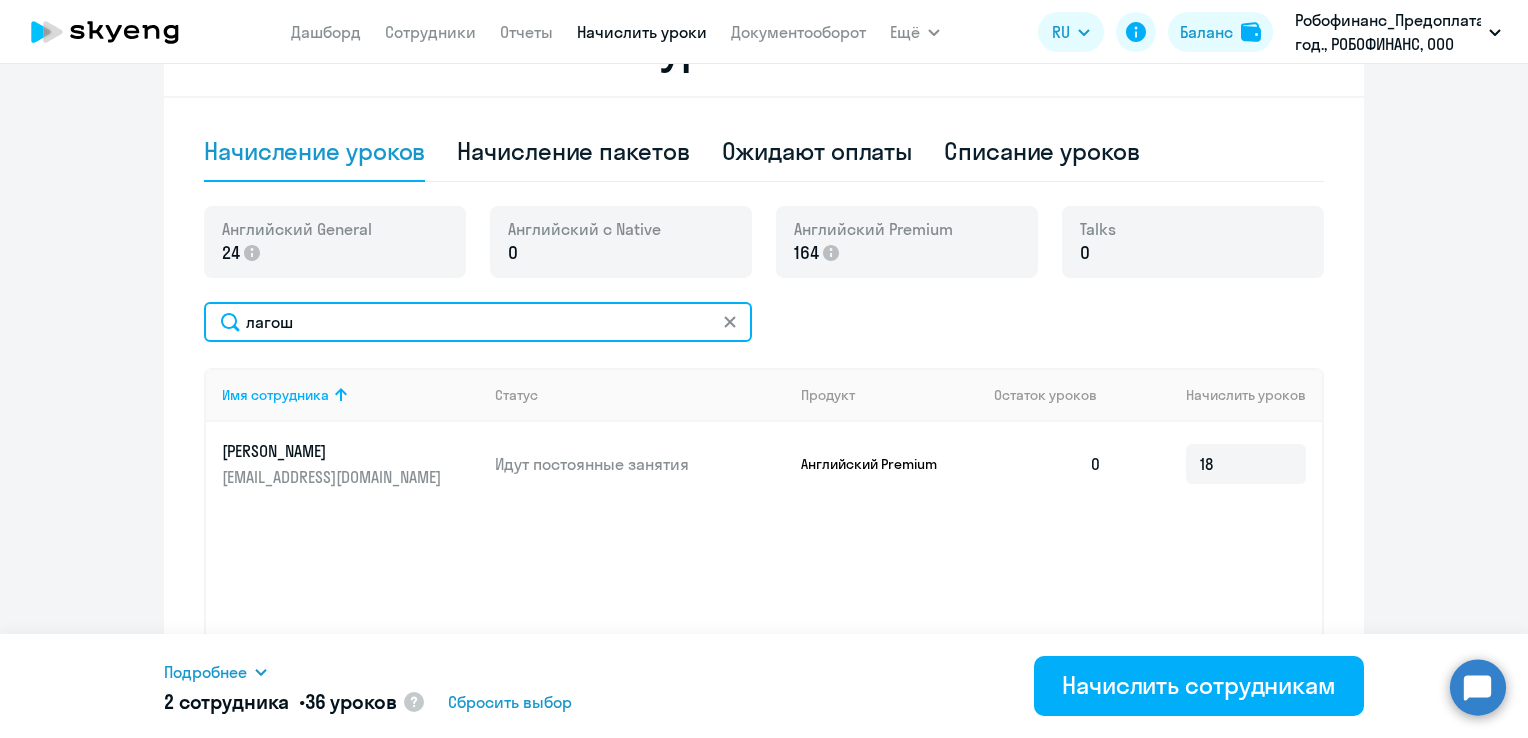
drag, startPoint x: 312, startPoint y: 319, endPoint x: 204, endPoint y: 311, distance: 108.3
click at [204, 311] on input "лагош" at bounding box center [478, 322] width 548 height 40
type input "[PERSON_NAME]"
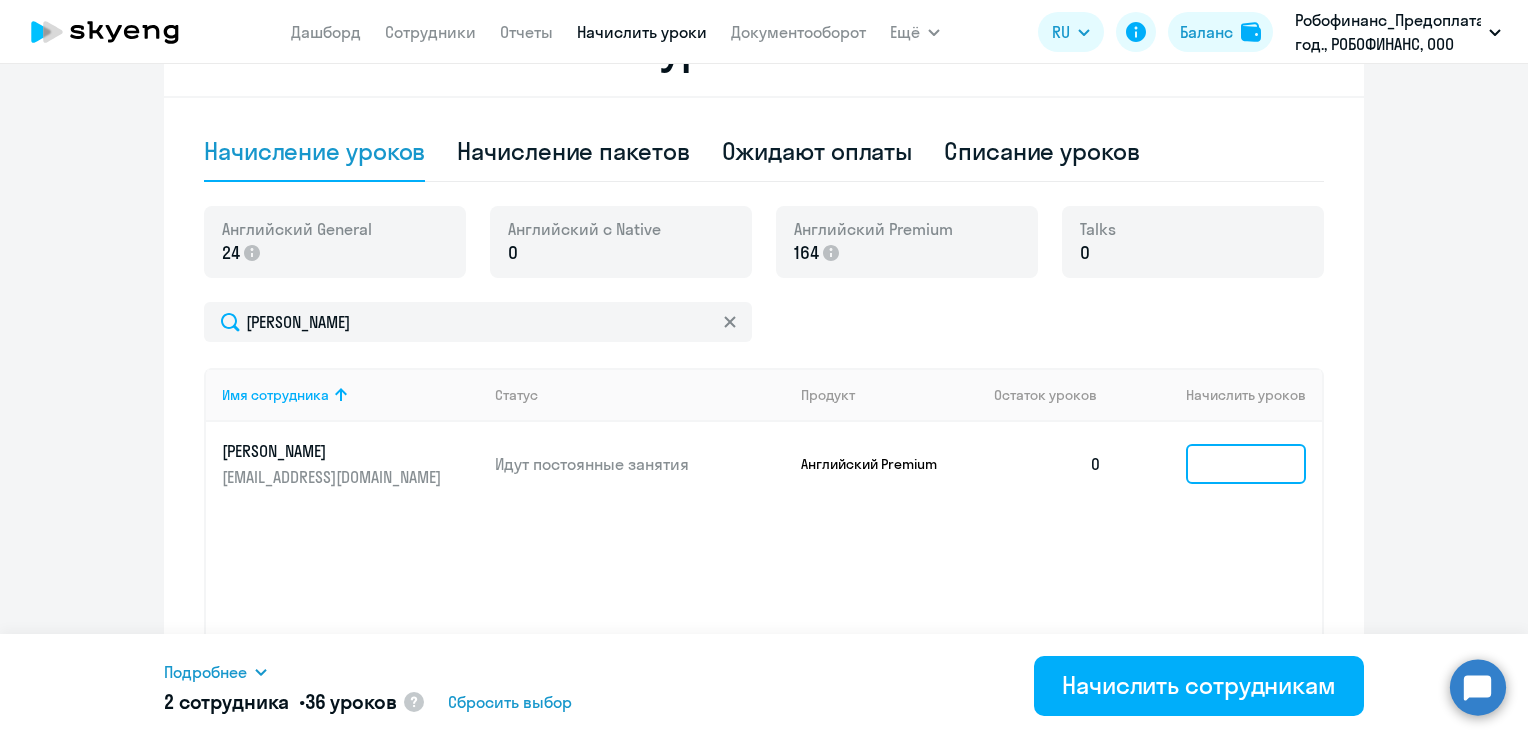
click at [1195, 460] on input at bounding box center [1246, 464] width 120 height 40
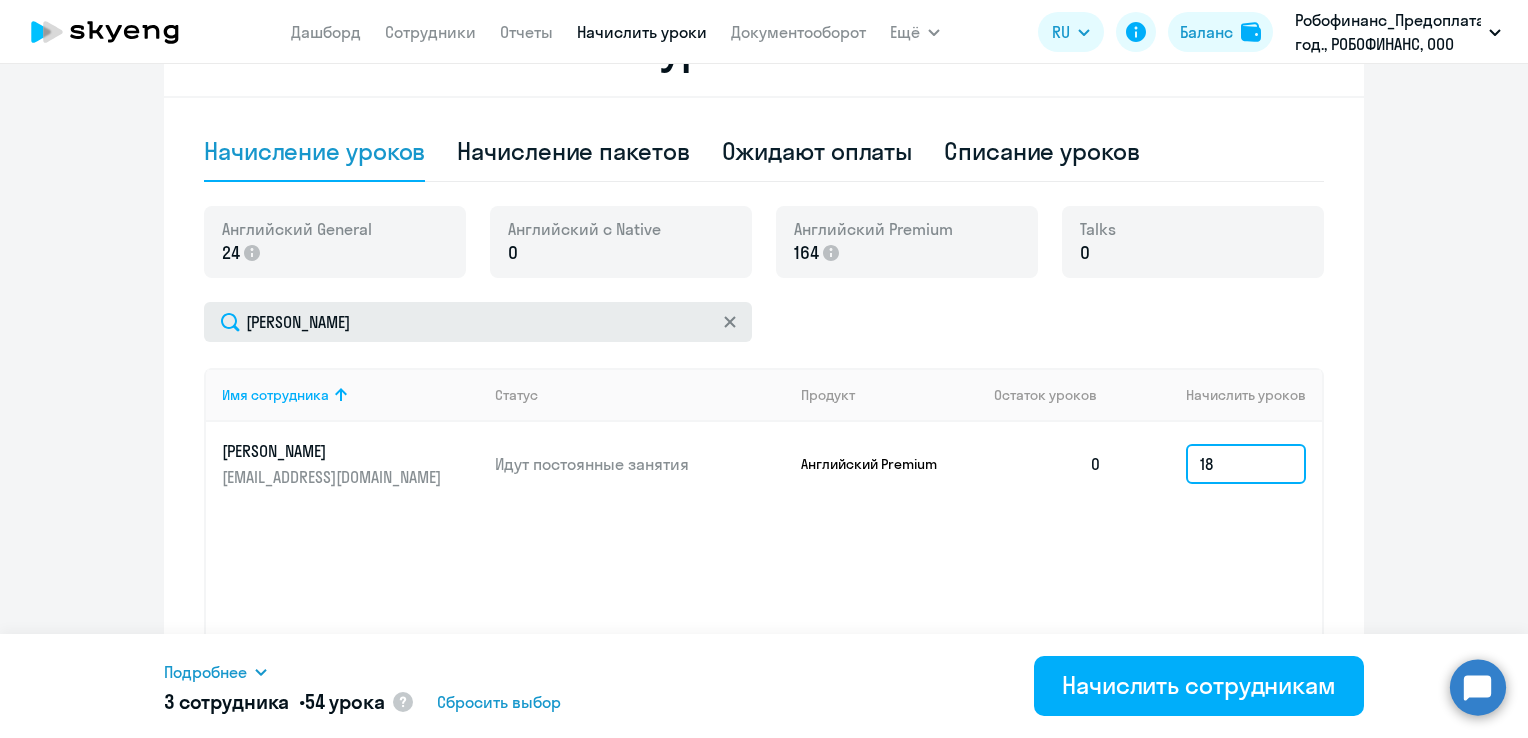
type input "18"
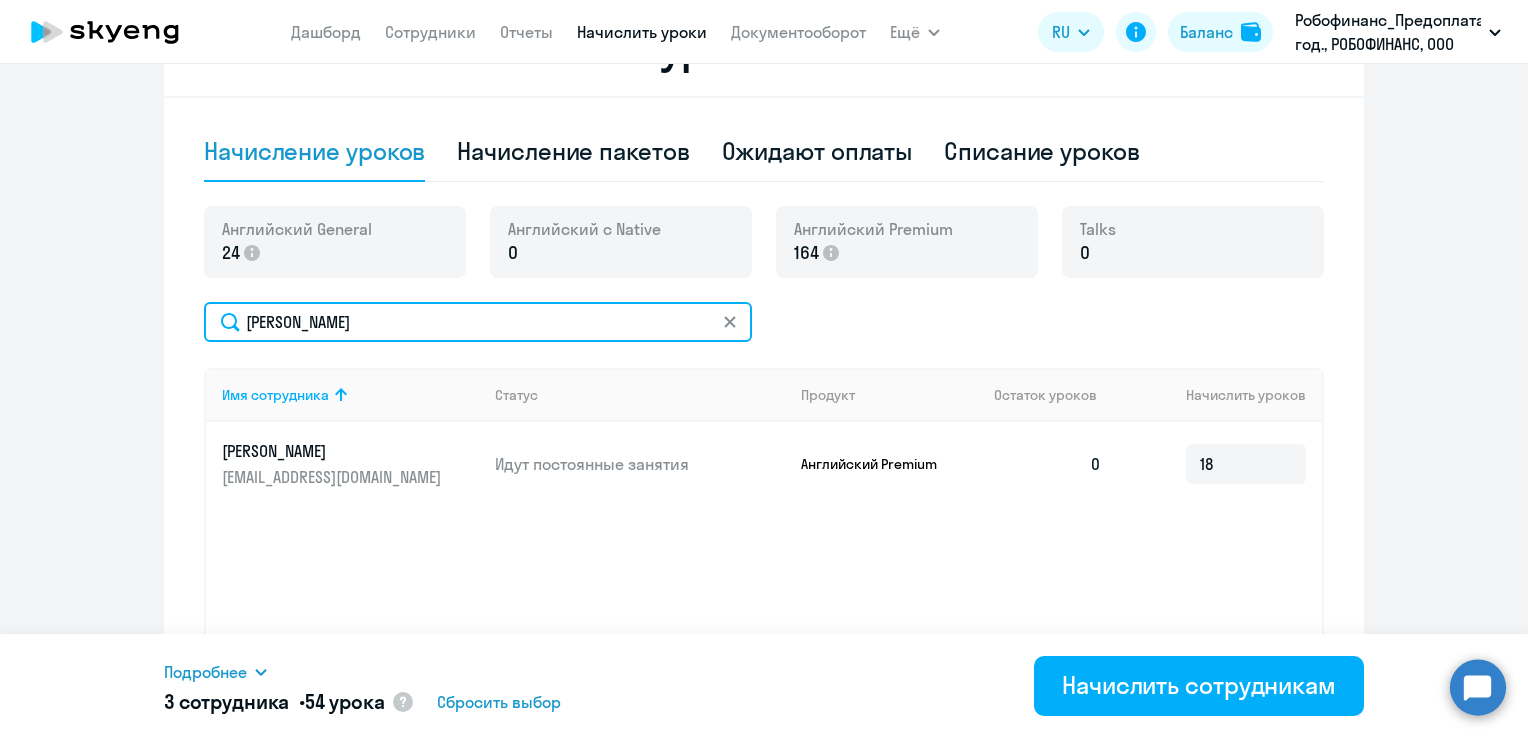
drag, startPoint x: 338, startPoint y: 318, endPoint x: 200, endPoint y: 354, distance: 142.6
click at [204, 354] on div "[PERSON_NAME] Имя сотрудника Статус Продукт Остаток уроков Начислить уроков [PE…" at bounding box center [764, 513] width 1120 height 422
type input "внукова"
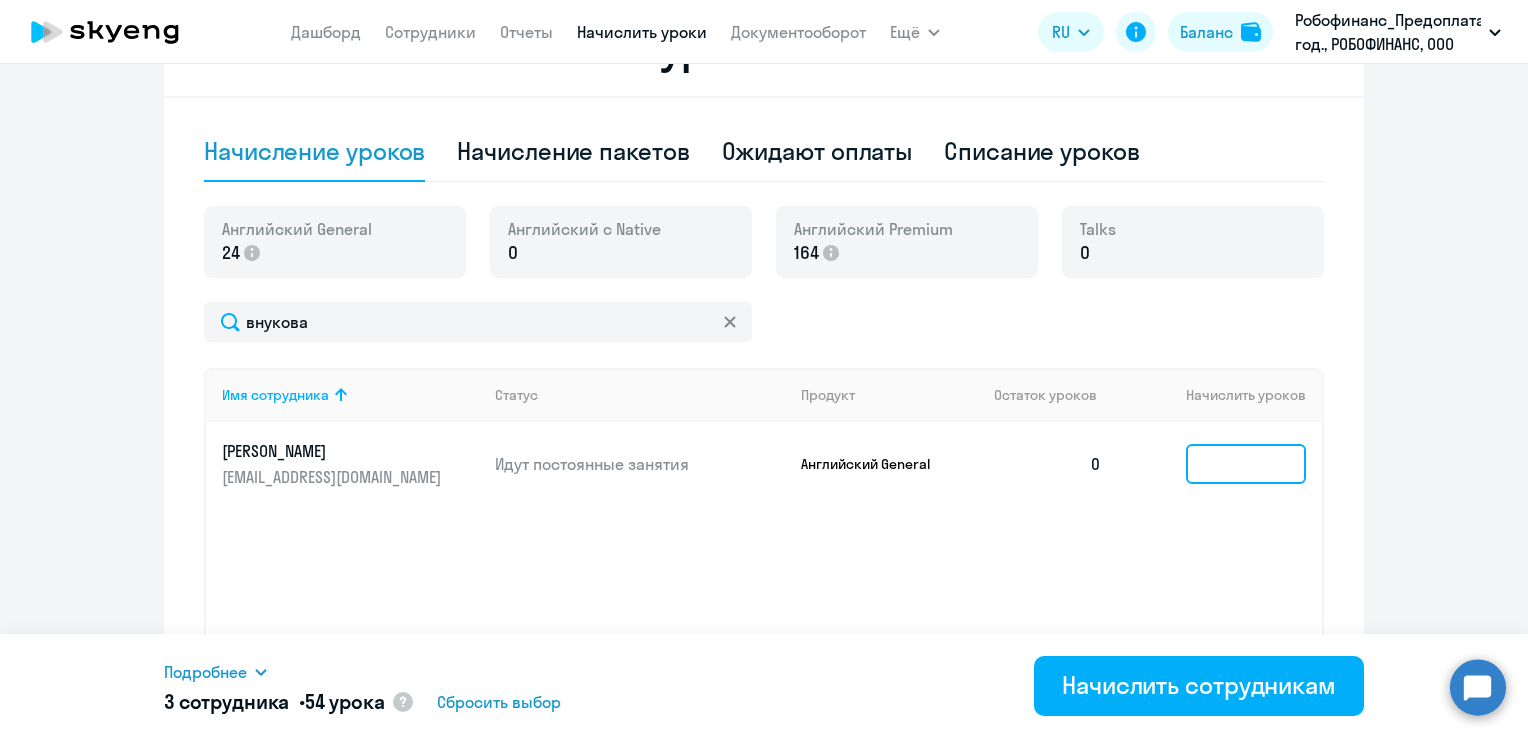
click at [1262, 461] on input at bounding box center [1246, 464] width 120 height 40
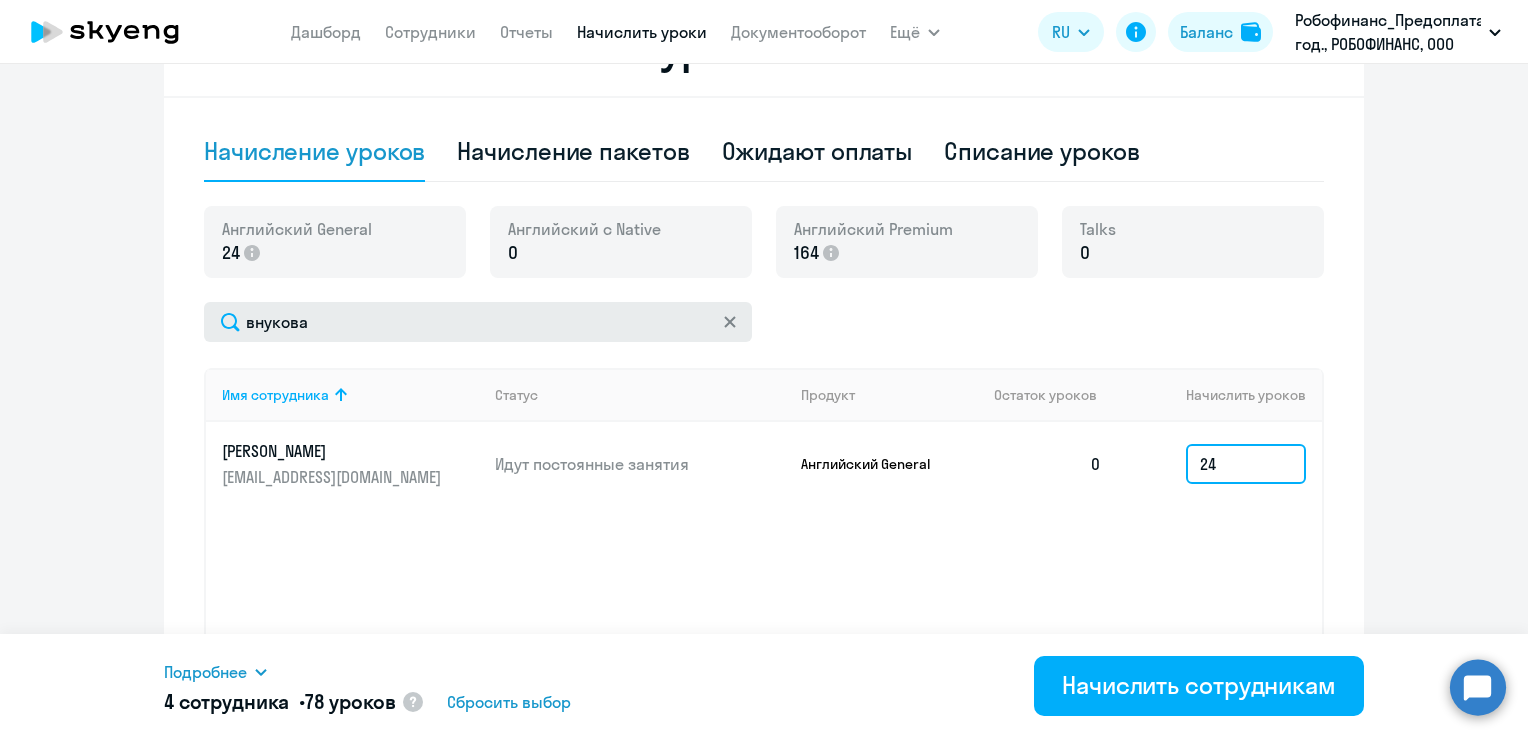
type input "24"
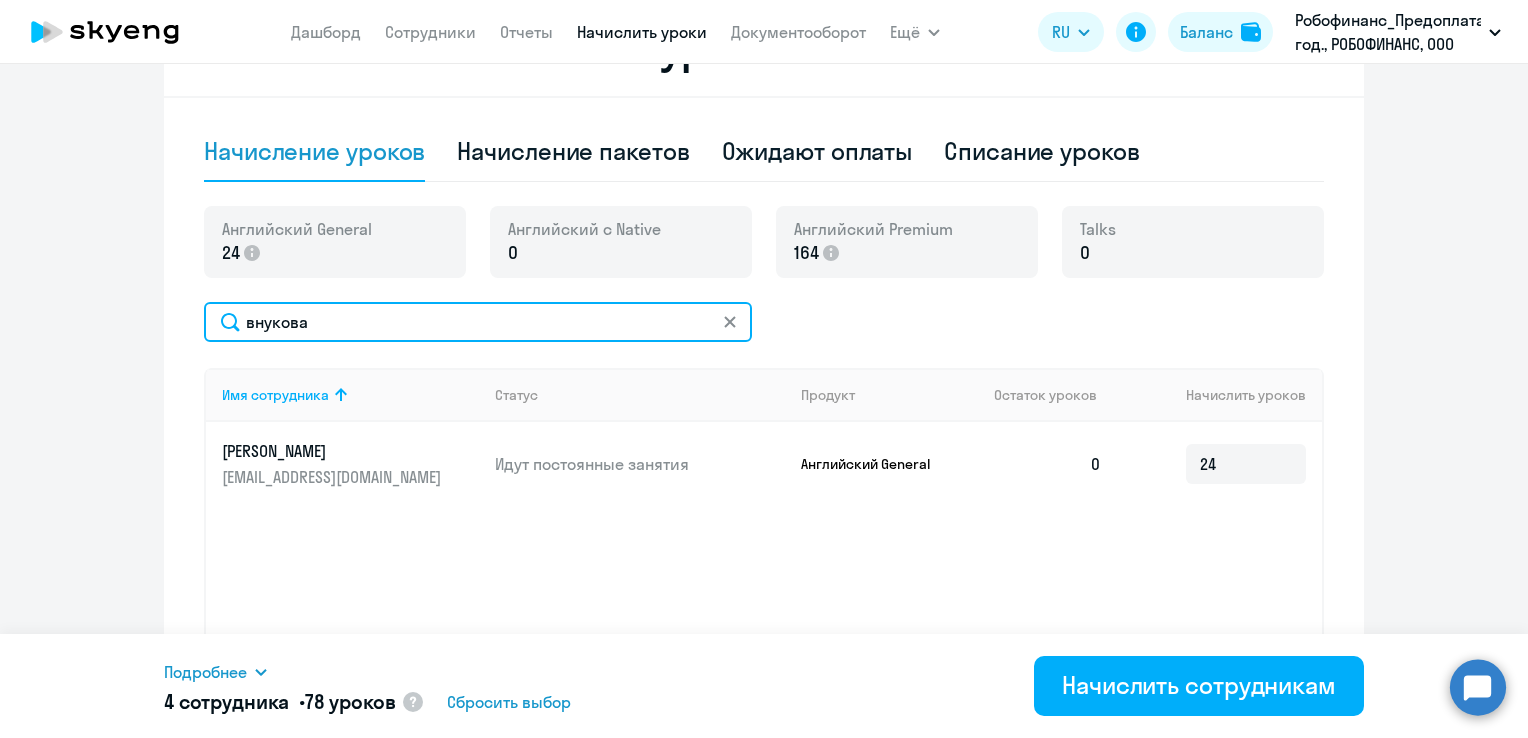
drag, startPoint x: 343, startPoint y: 326, endPoint x: 192, endPoint y: 295, distance: 154.1
click at [190, 304] on div "Начисление и списание уроков Начисление уроков Начисление пакетов Ожидают оплат…" at bounding box center [764, 378] width 1200 height 756
type input "бодрикова"
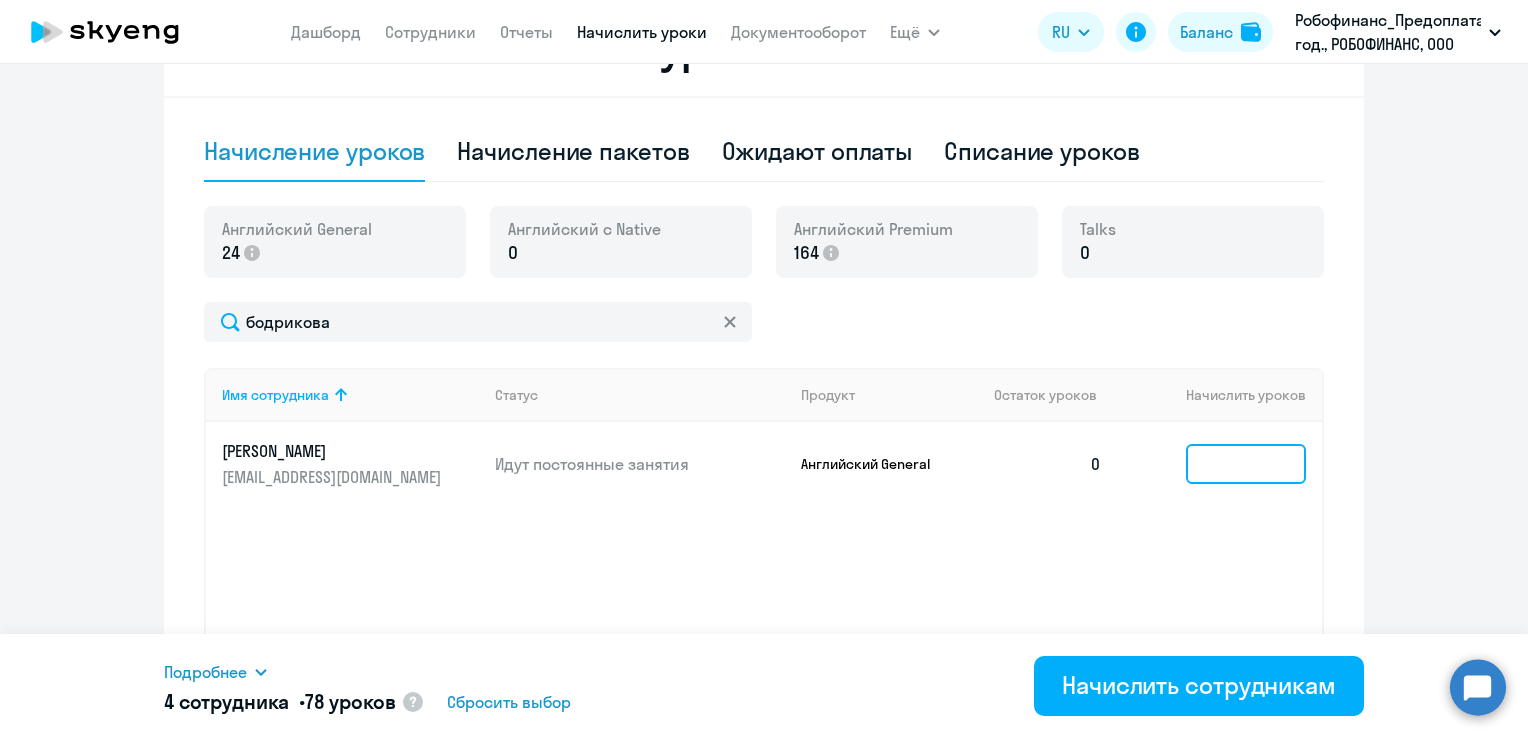
click at [1230, 476] on input at bounding box center [1246, 464] width 120 height 40
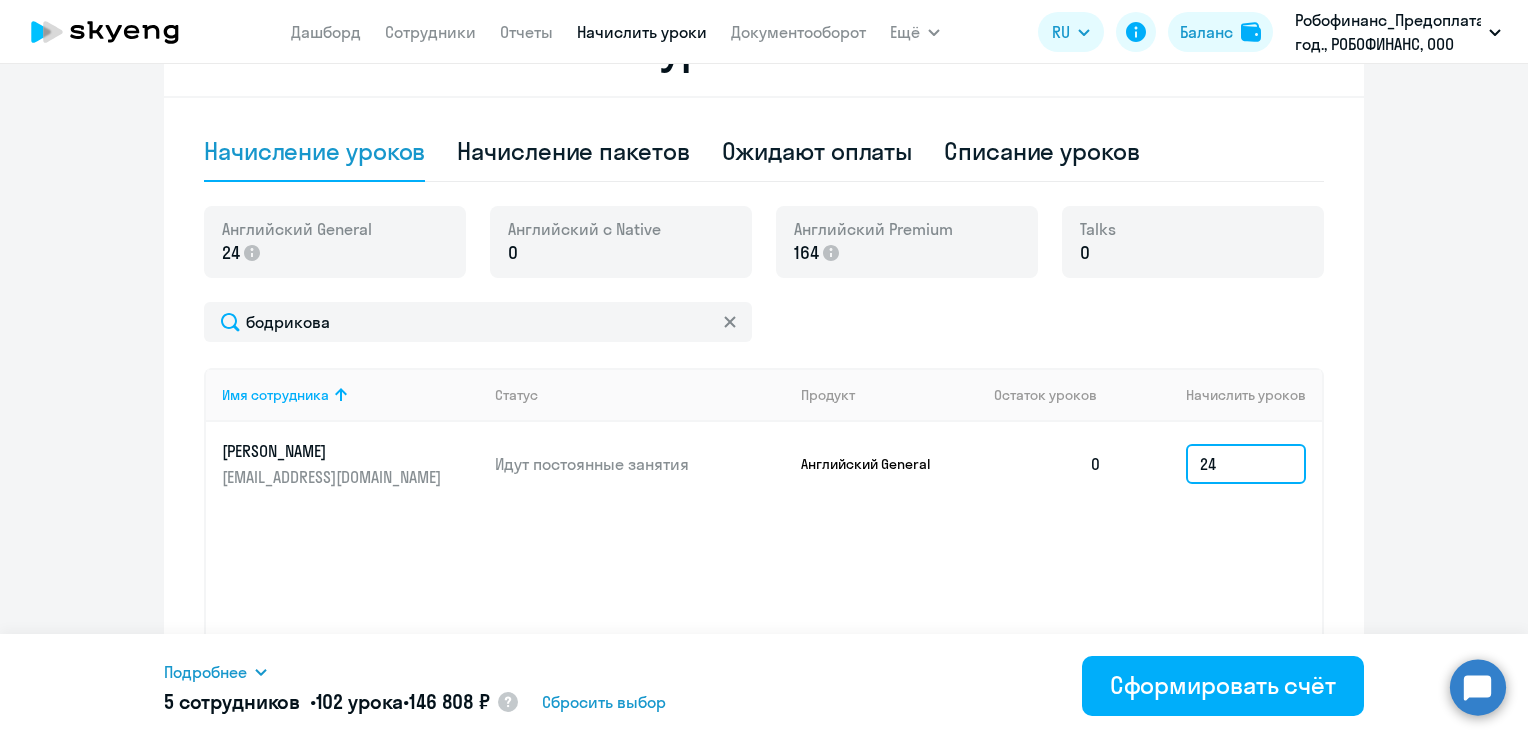
type input "2"
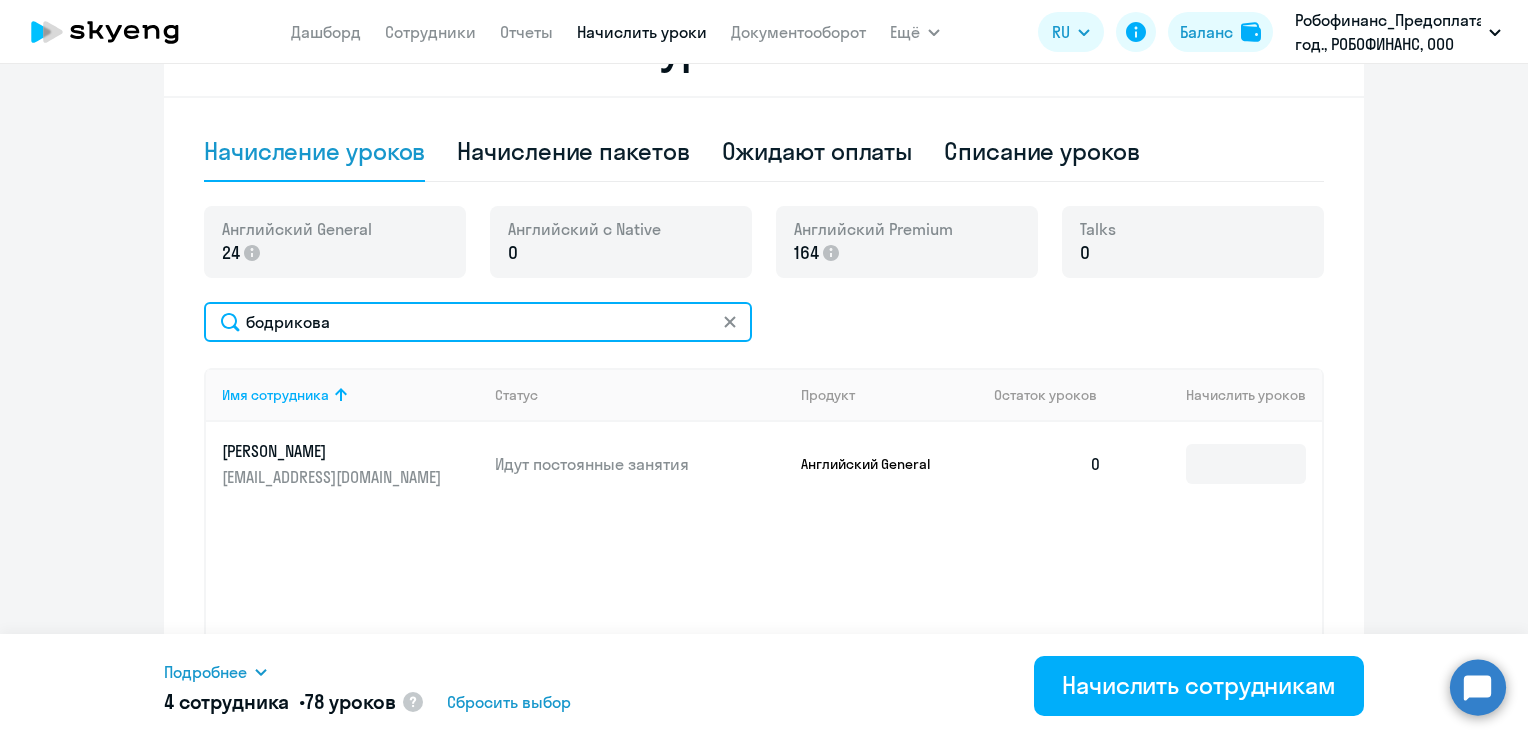
drag, startPoint x: 360, startPoint y: 333, endPoint x: 203, endPoint y: 306, distance: 159.3
click at [204, 306] on input "бодрикова" at bounding box center [478, 322] width 548 height 40
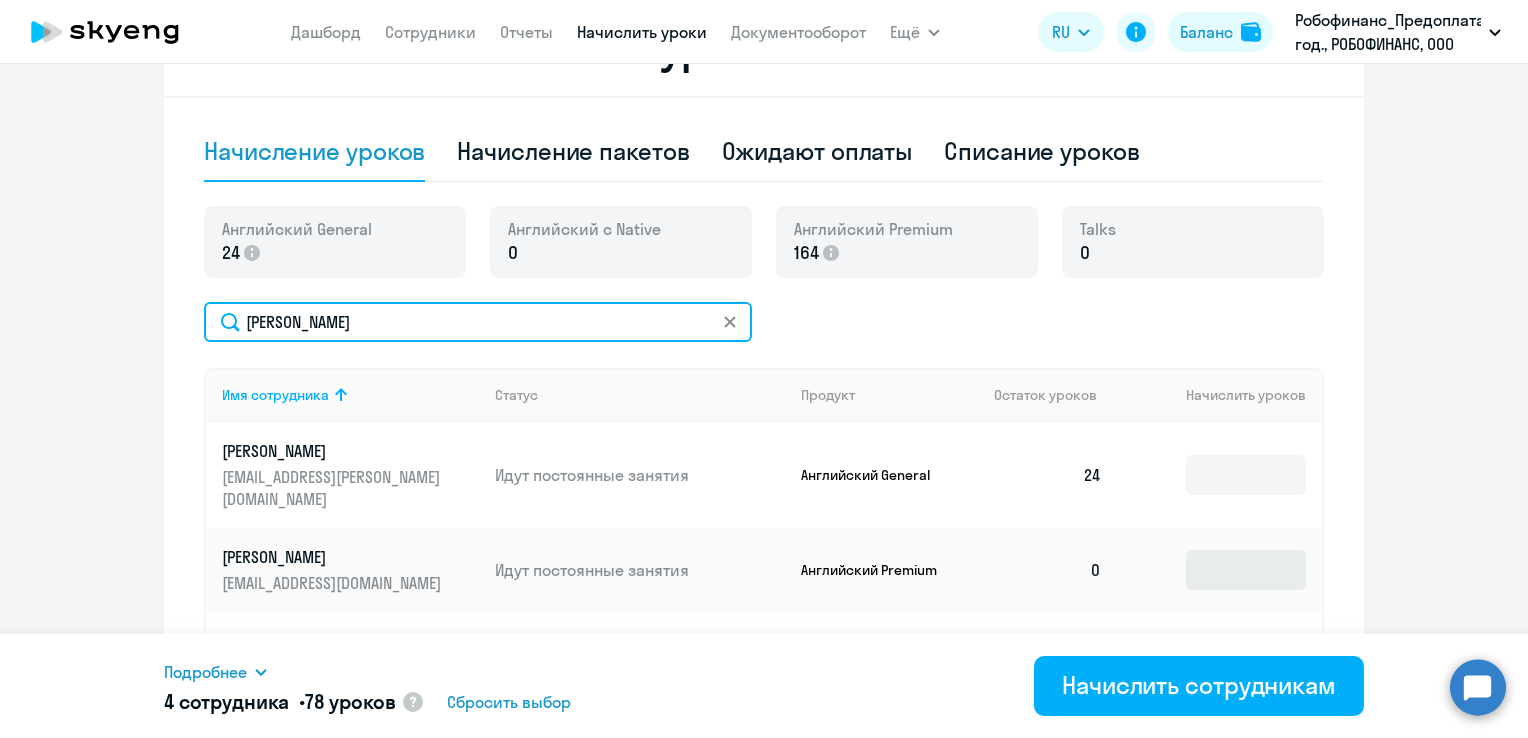
type input "[PERSON_NAME]"
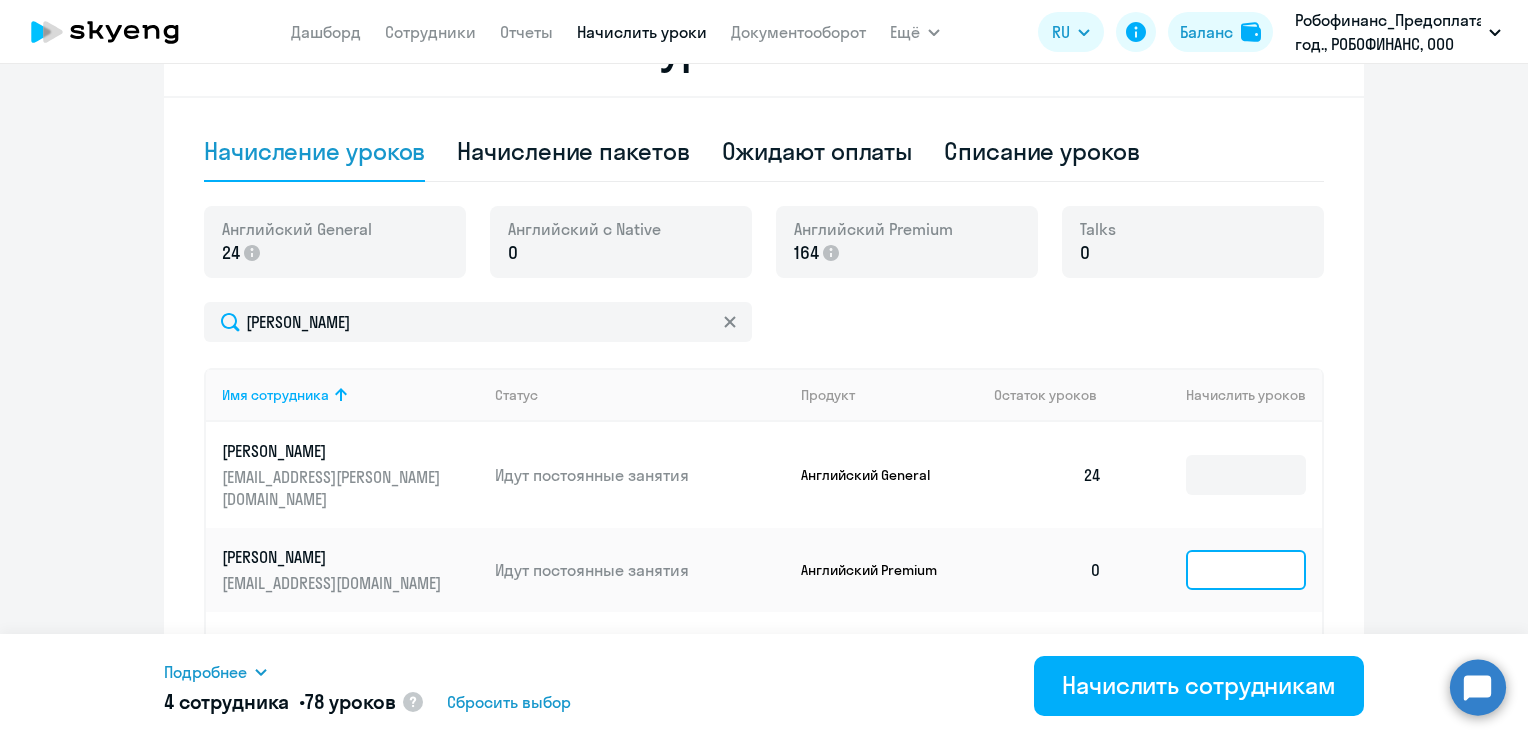
click at [1262, 558] on input at bounding box center [1246, 570] width 120 height 40
type input "18"
click at [201, 669] on span "Подробнее" at bounding box center [205, 672] width 83 height 24
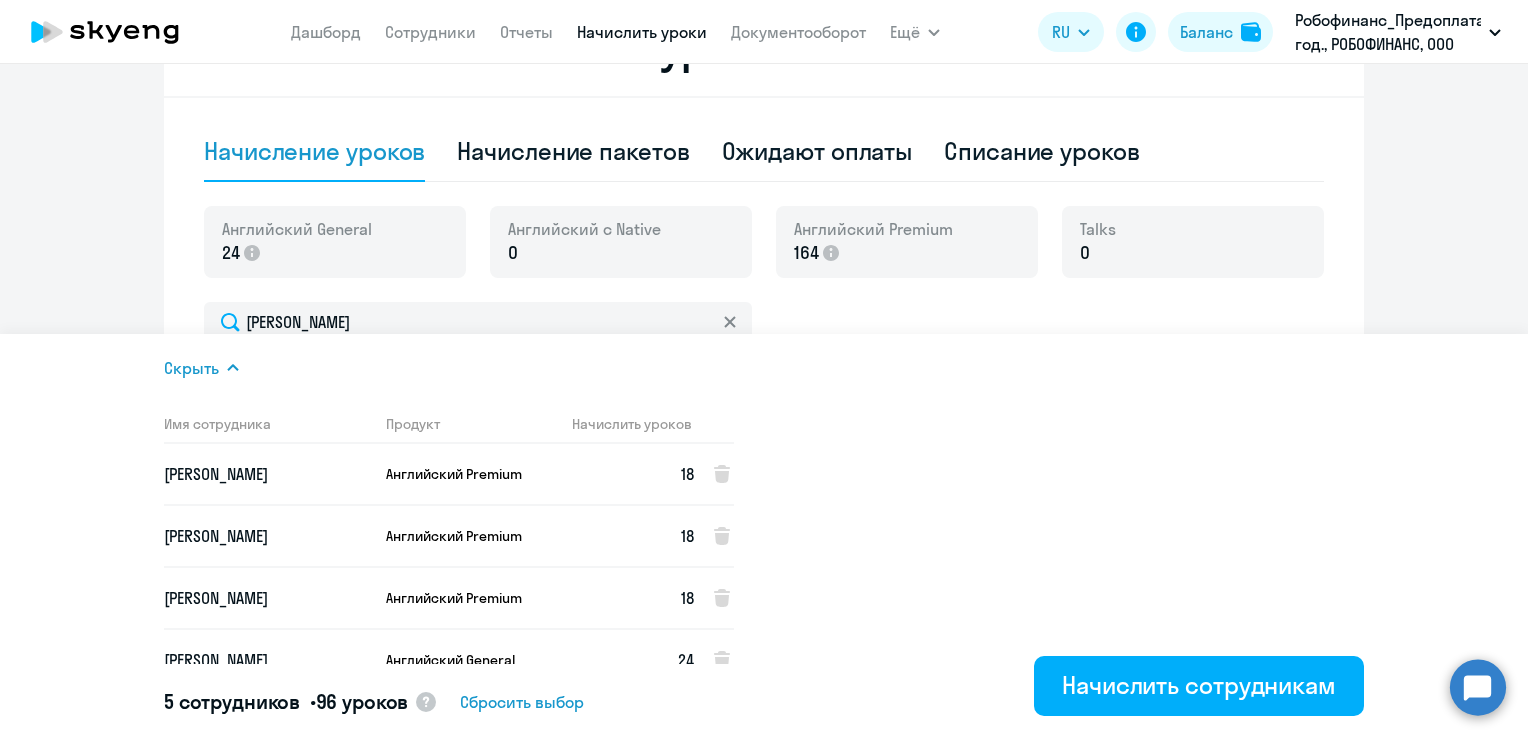
scroll to position [86, 0]
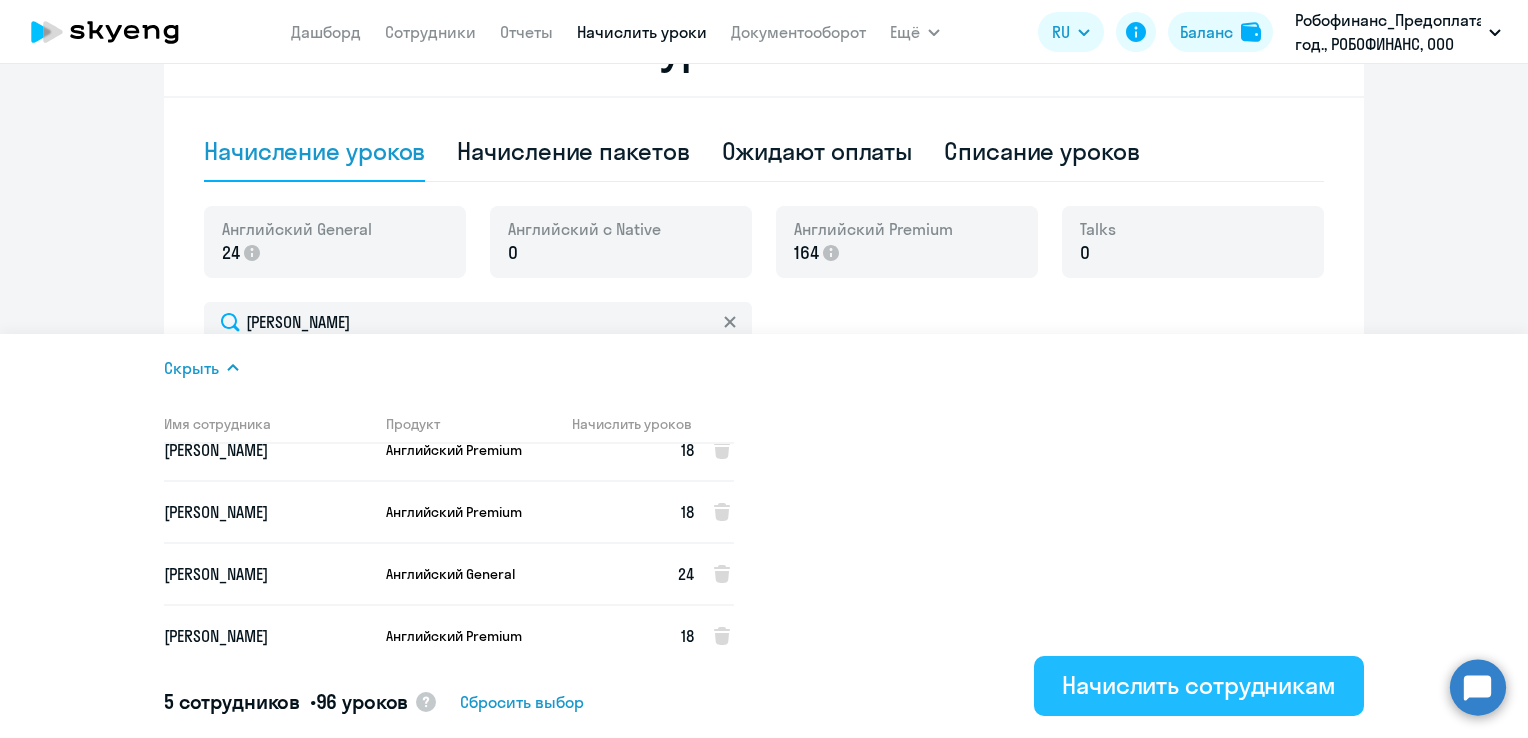
click at [1177, 695] on div "Начислить сотрудникам" at bounding box center [1199, 685] width 274 height 32
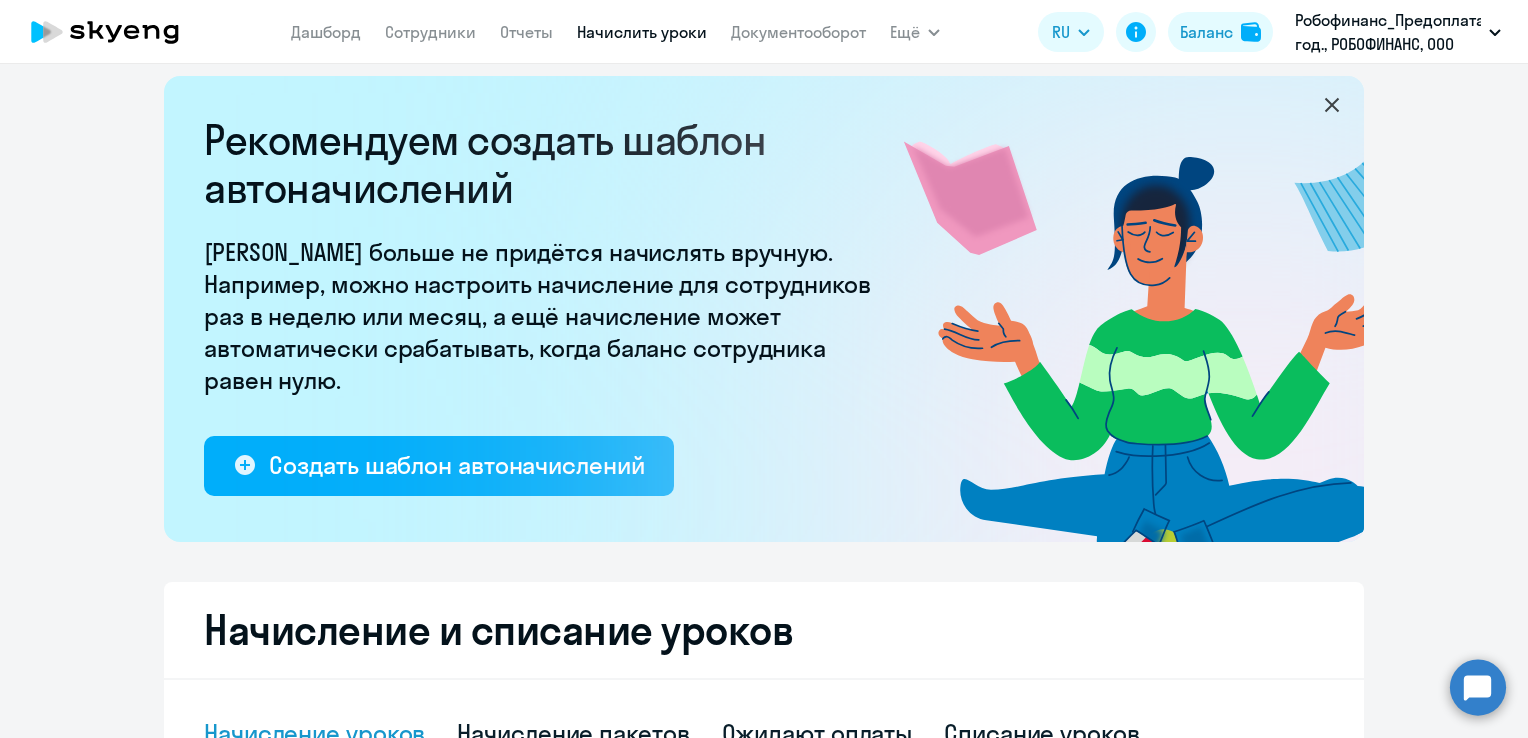
scroll to position [0, 0]
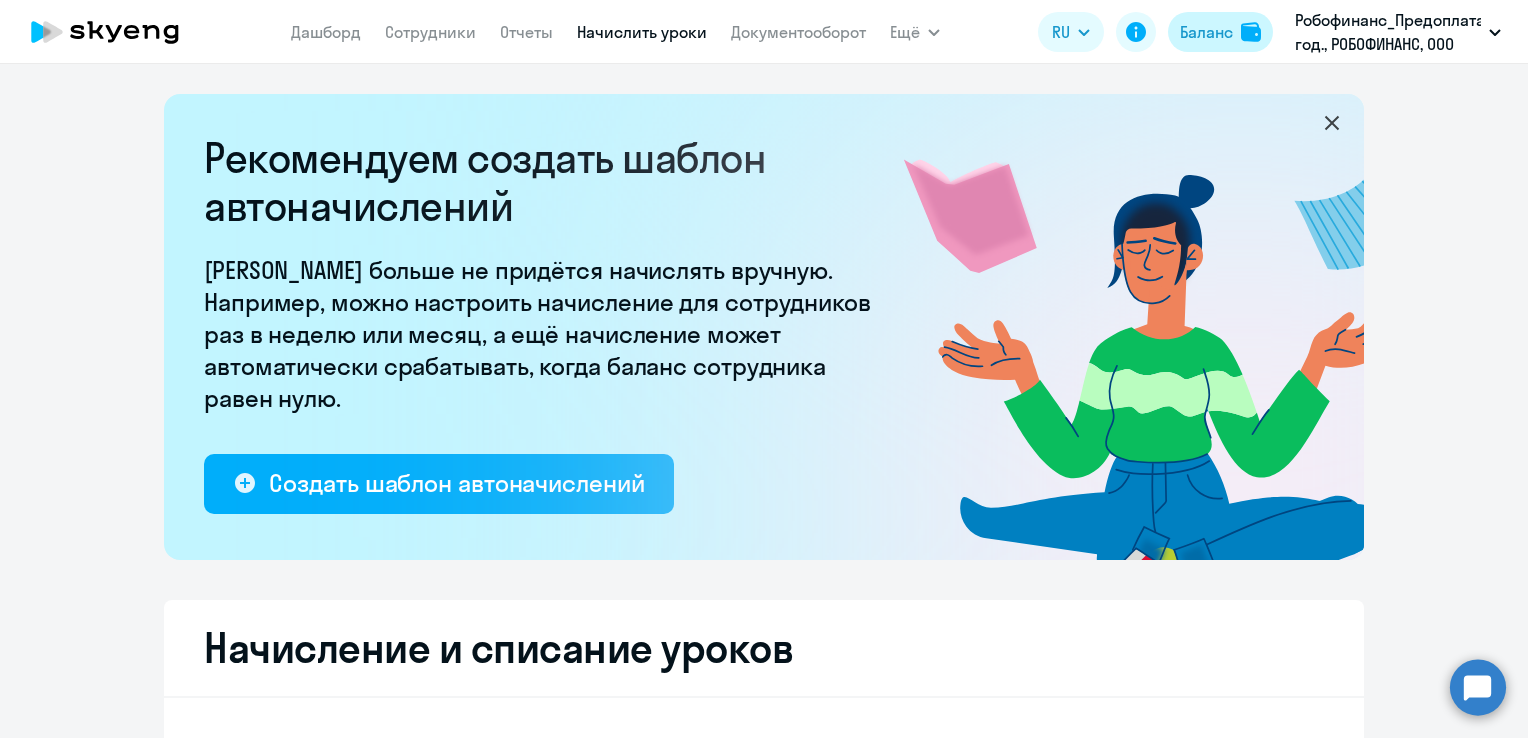
click at [1213, 34] on div "Баланс" at bounding box center [1206, 32] width 53 height 24
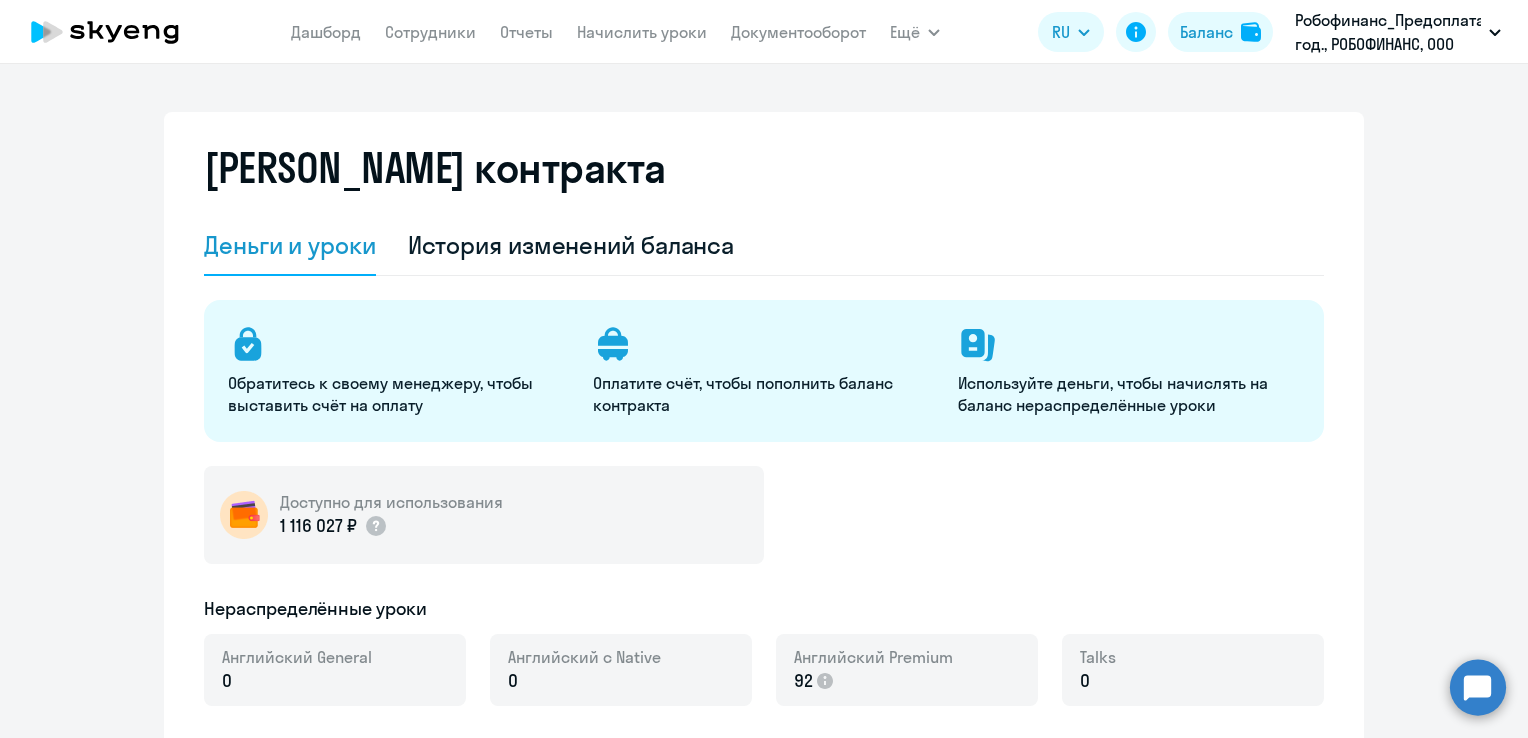
select select "english_adult_not_native_speaker"
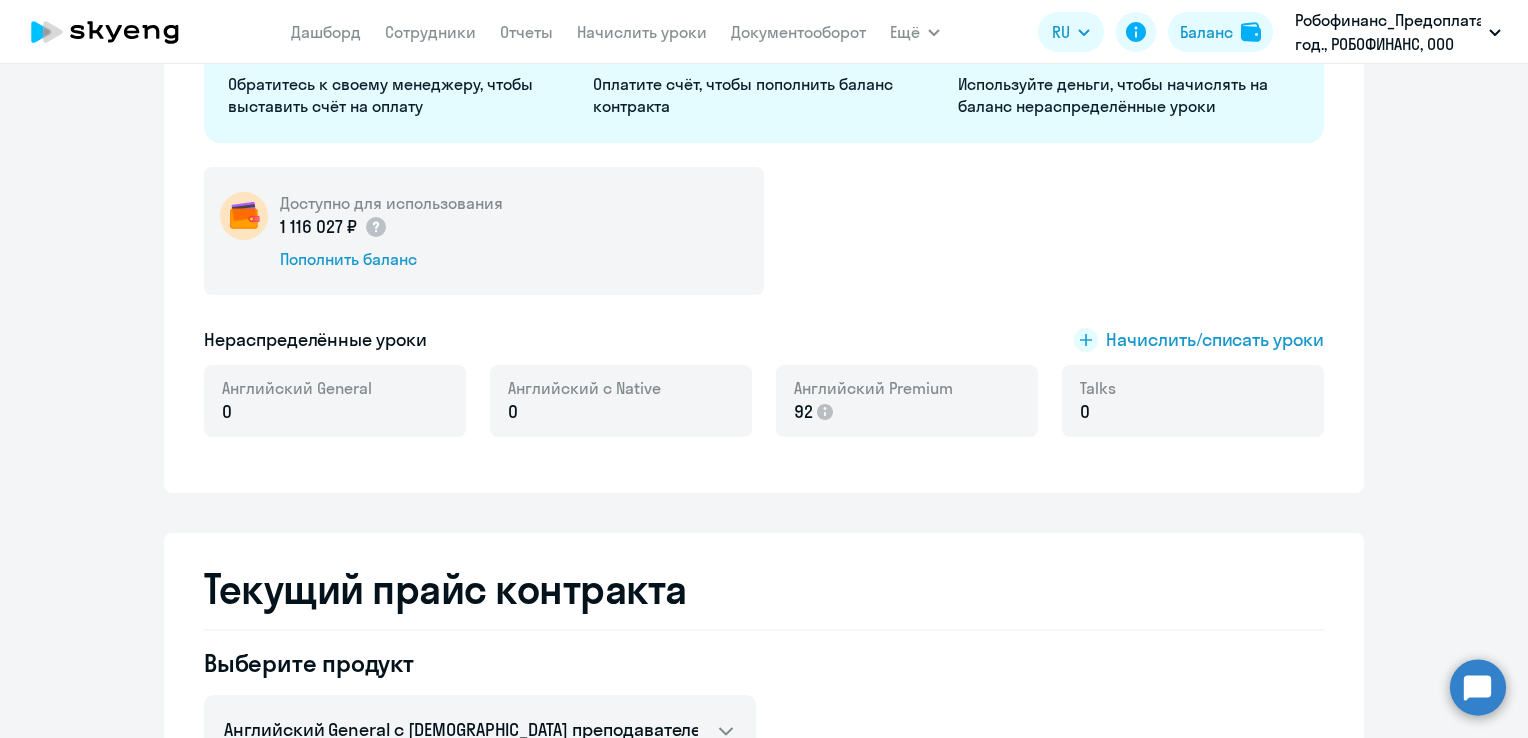
scroll to position [300, 0]
click at [1171, 336] on span "Начислить/списать уроки" at bounding box center [1215, 339] width 218 height 26
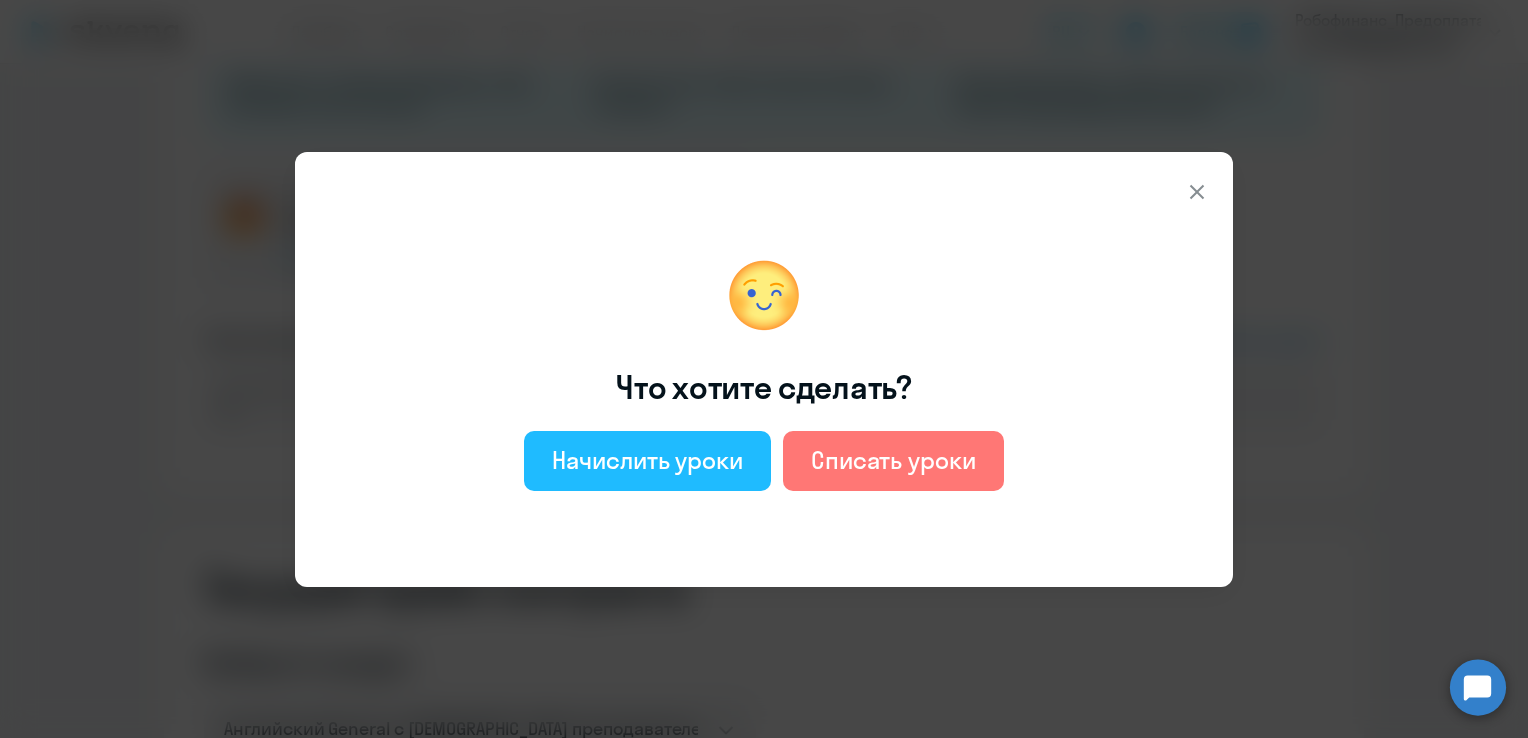
click at [696, 455] on div "Начислить уроки" at bounding box center [647, 460] width 191 height 32
select select "english_adult_not_native_speaker"
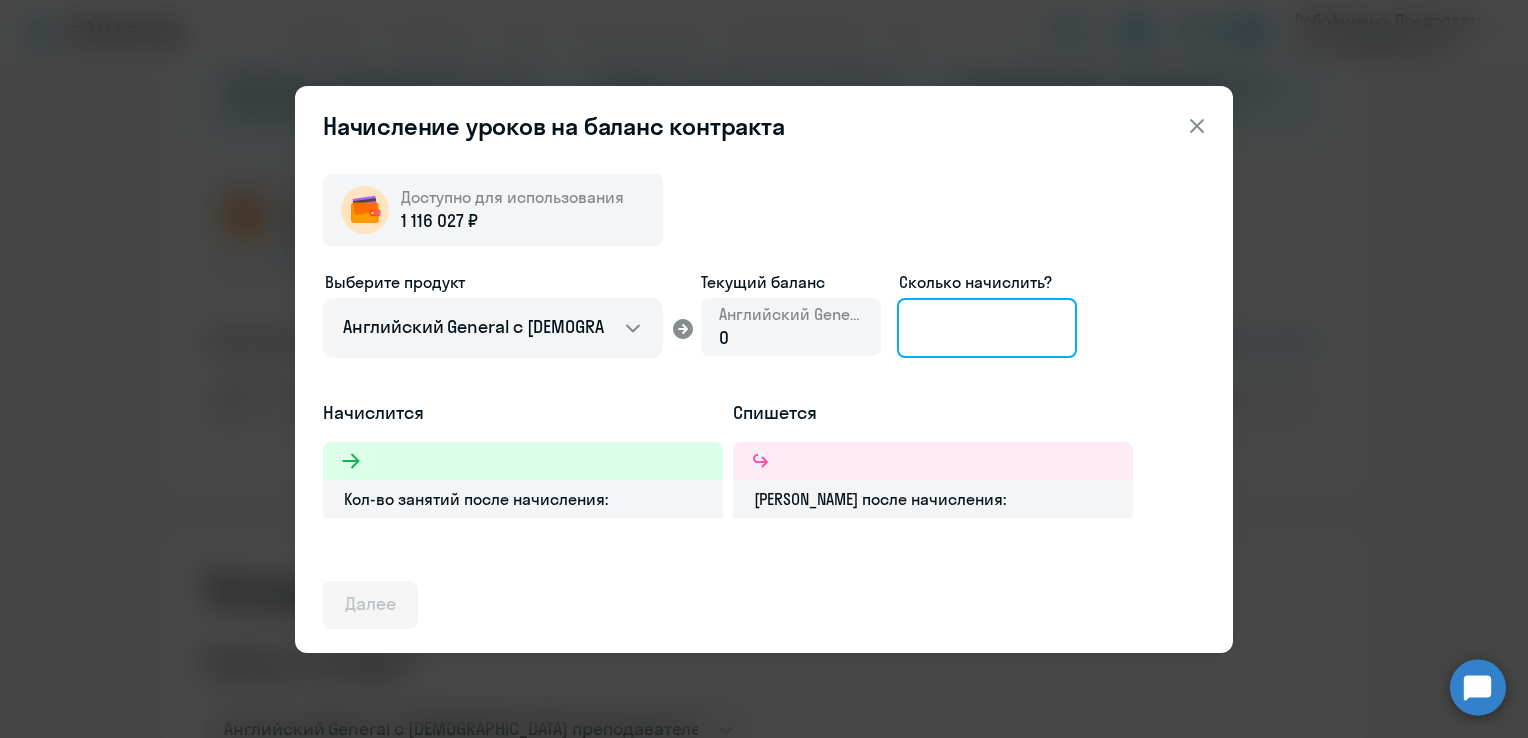
click at [1034, 318] on input at bounding box center [987, 328] width 180 height 60
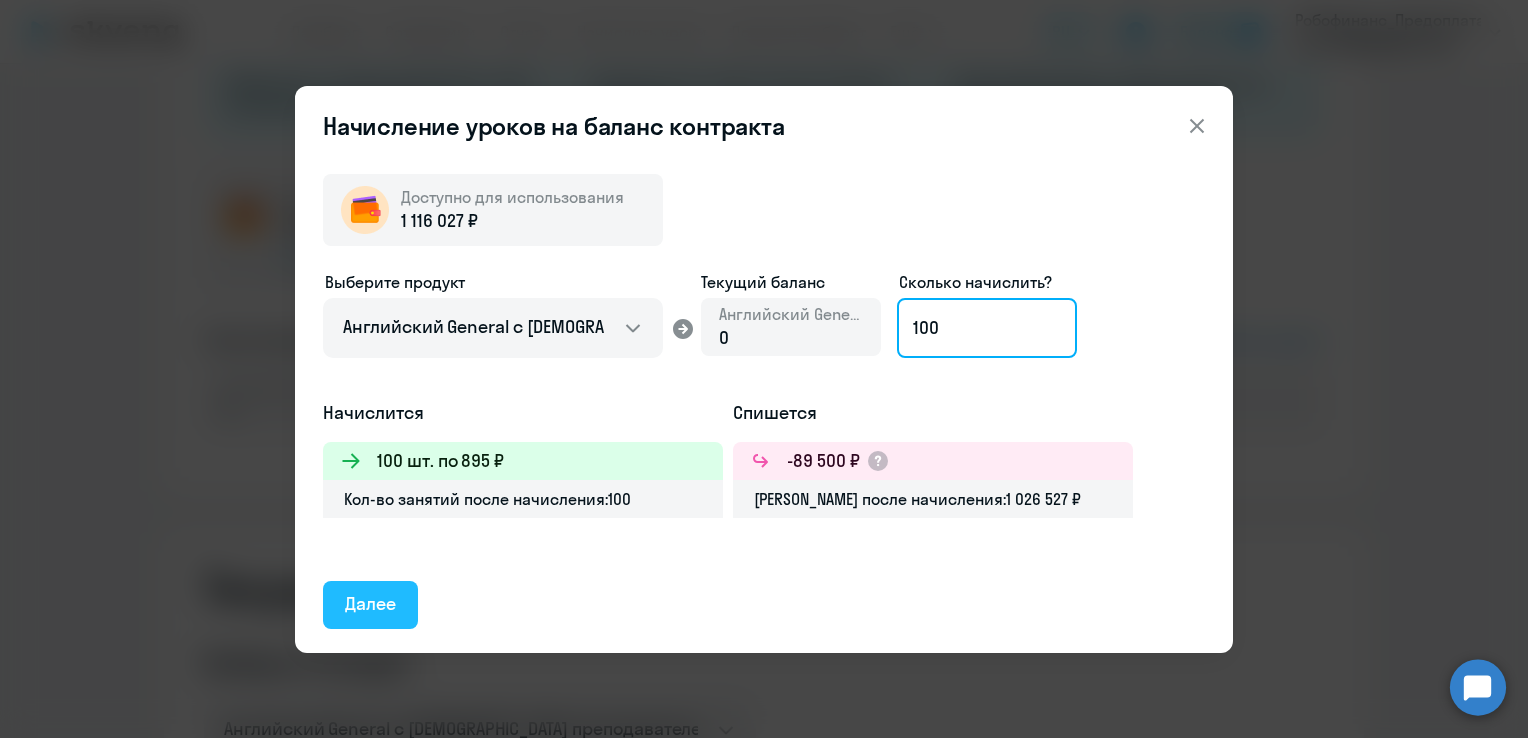
type input "100"
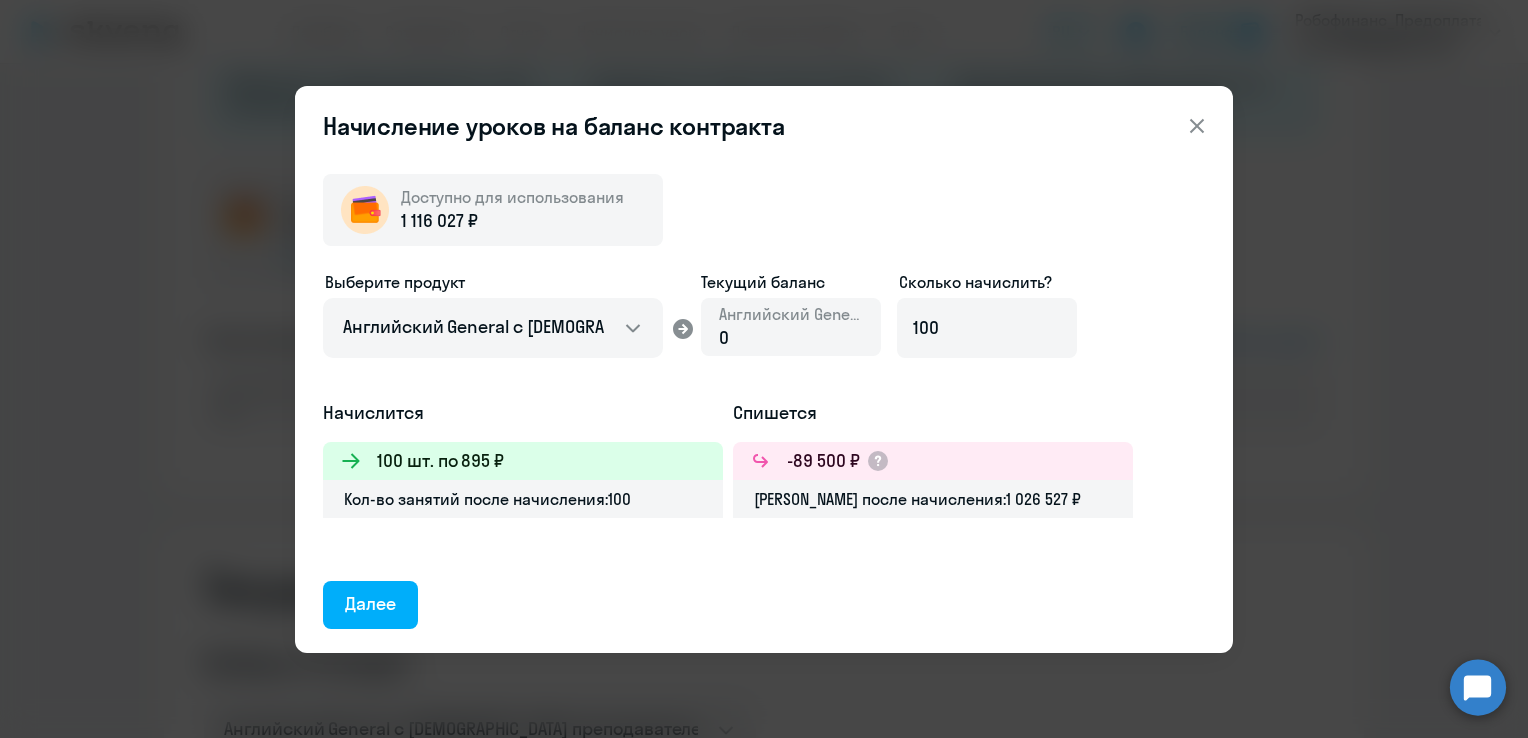
click at [378, 607] on div "Далее" at bounding box center [370, 604] width 51 height 26
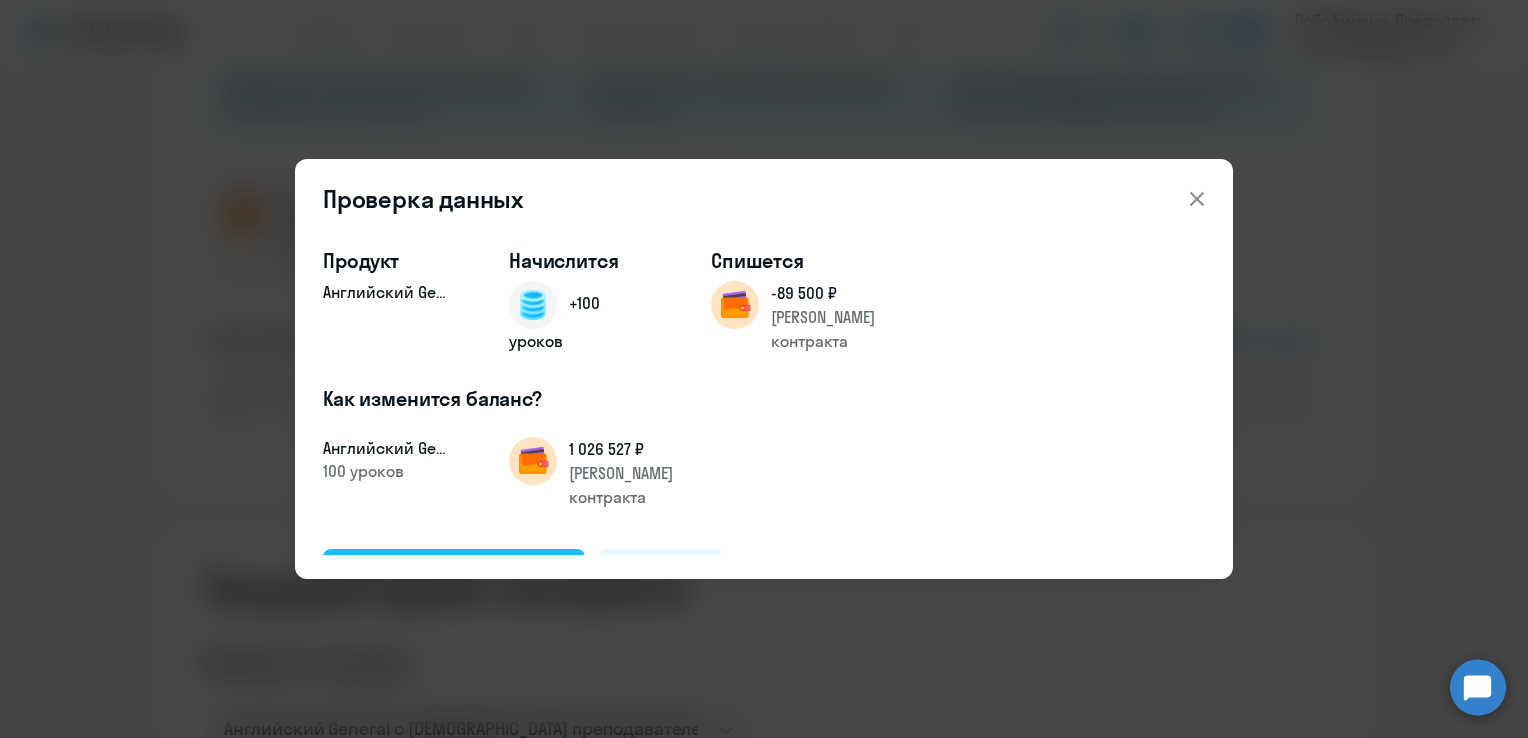
click at [434, 559] on div "Подтвердить и начислить" at bounding box center [454, 572] width 218 height 26
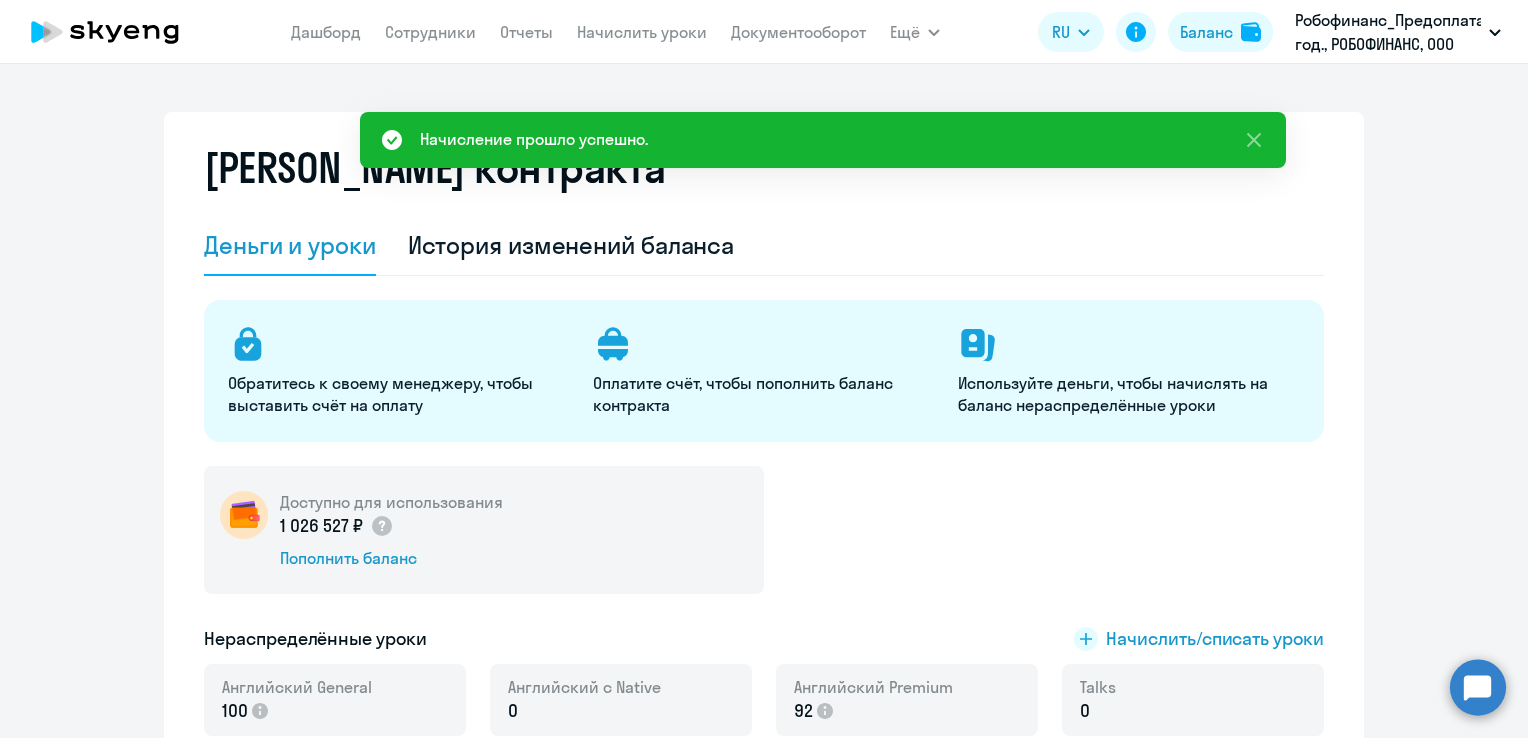
scroll to position [0, 0]
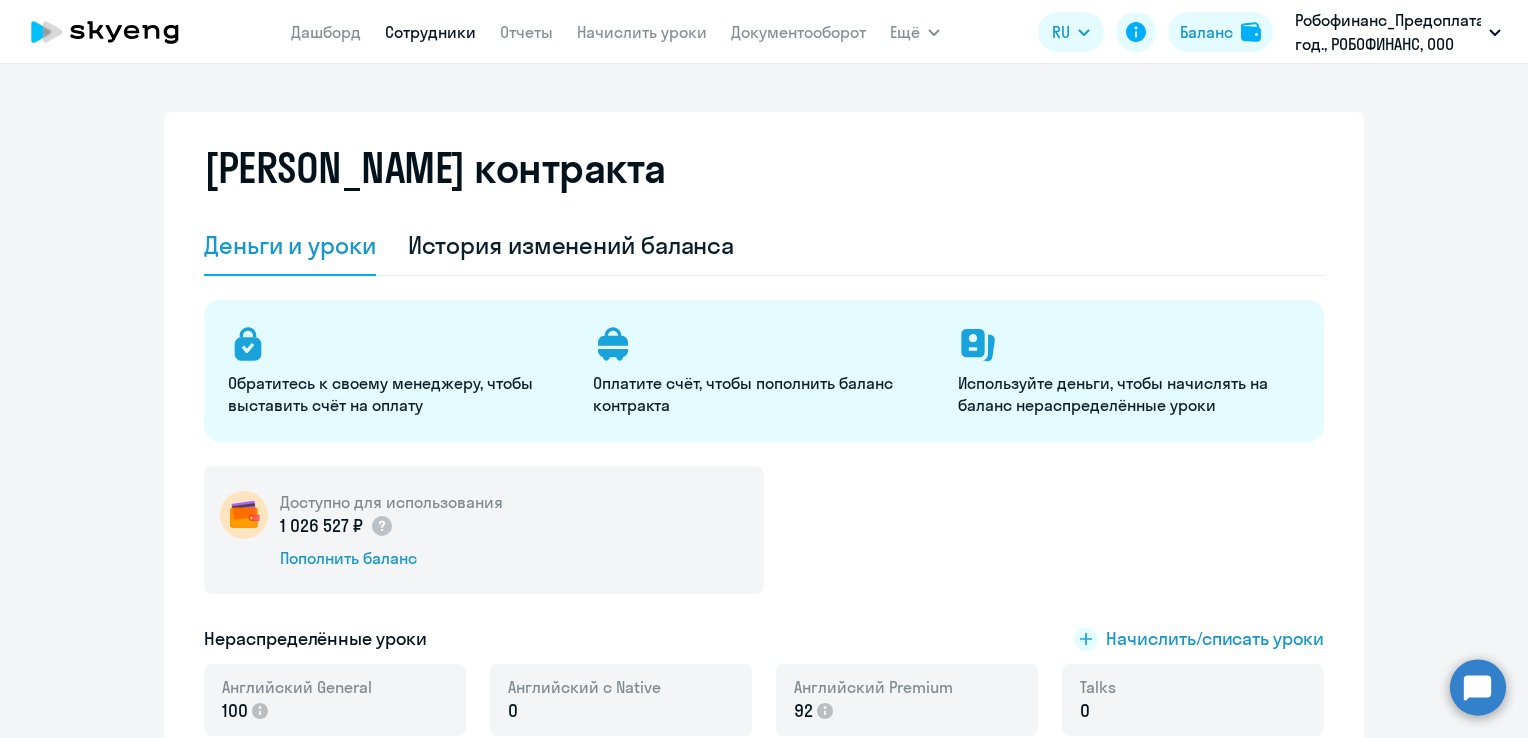
click at [409, 38] on link "Сотрудники" at bounding box center [430, 32] width 91 height 20
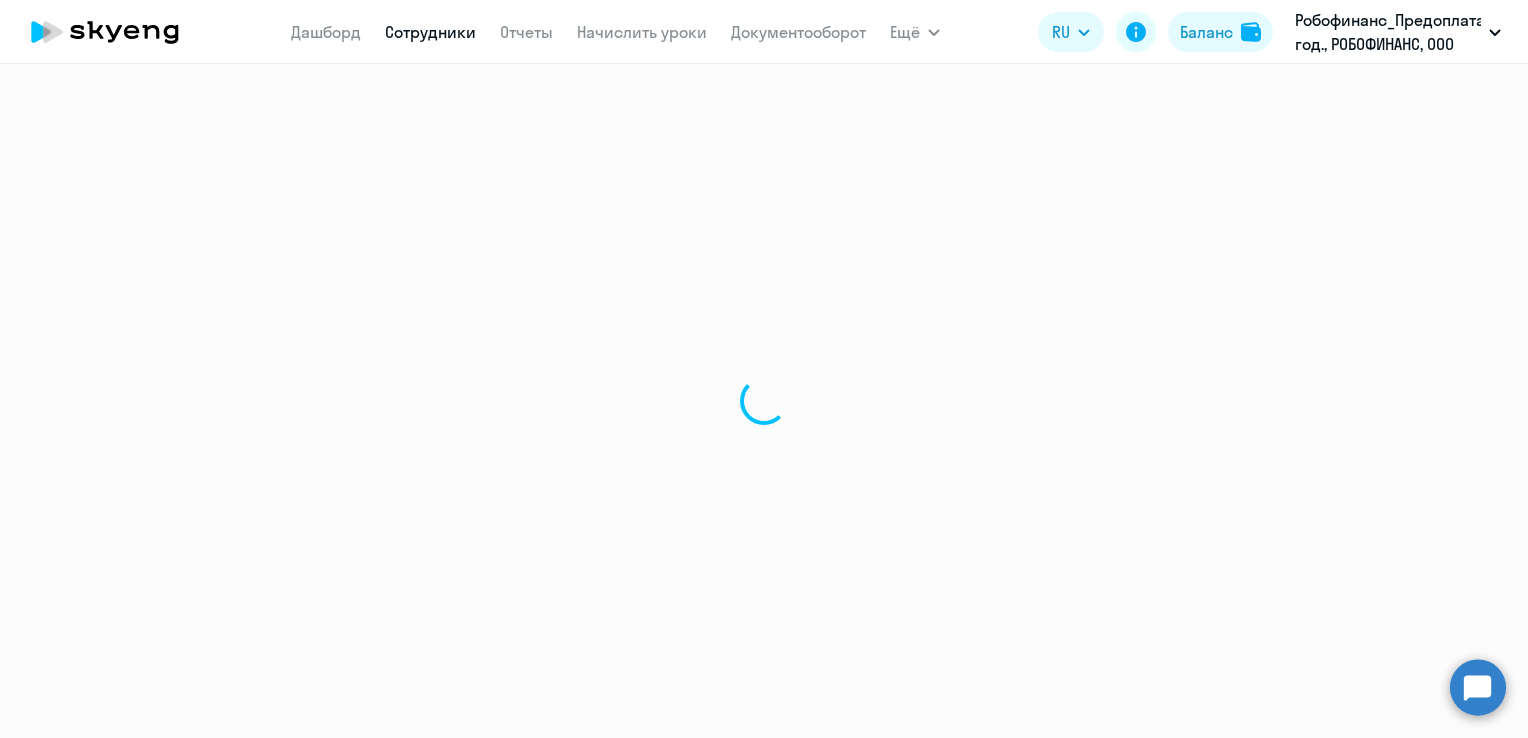
select select "30"
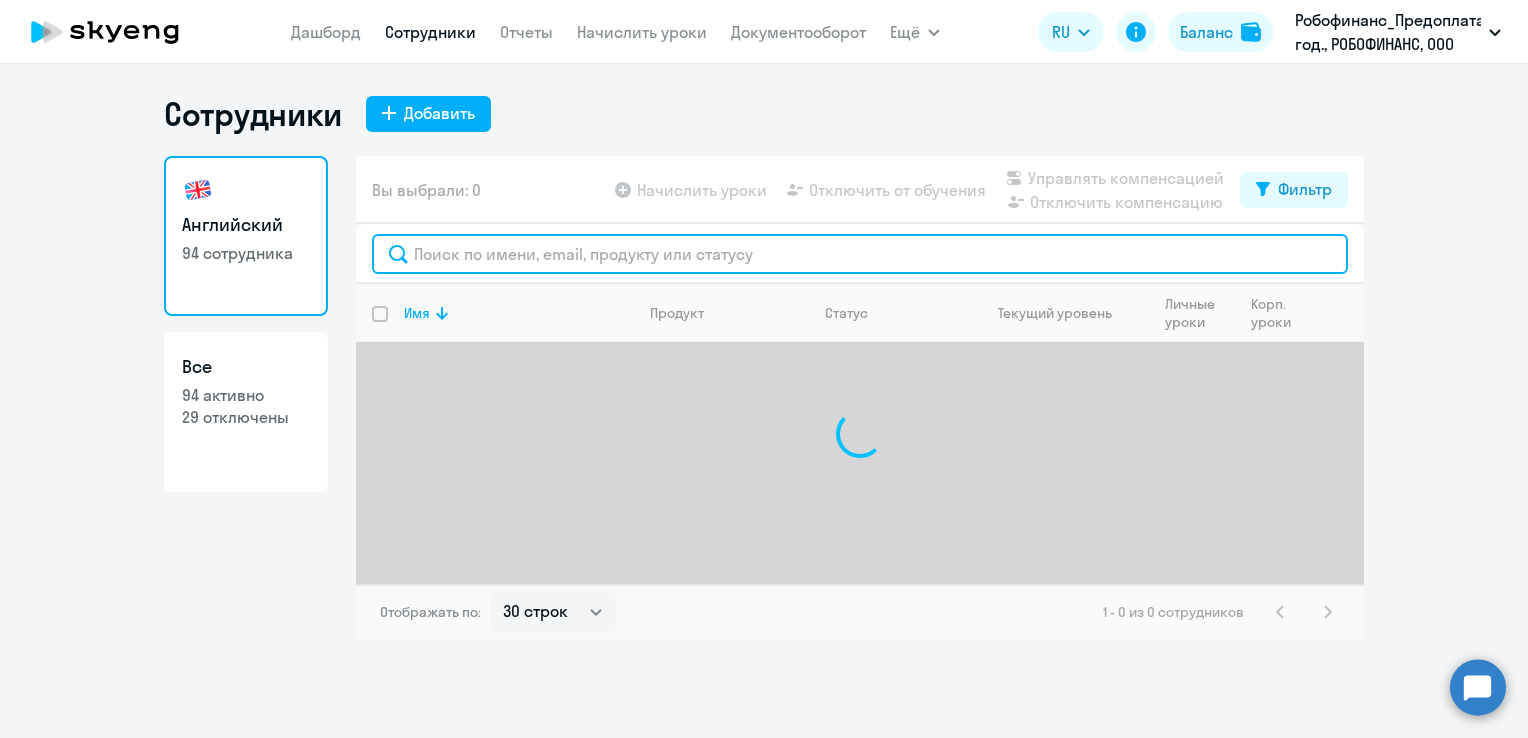
click at [476, 261] on input "text" at bounding box center [860, 254] width 976 height 40
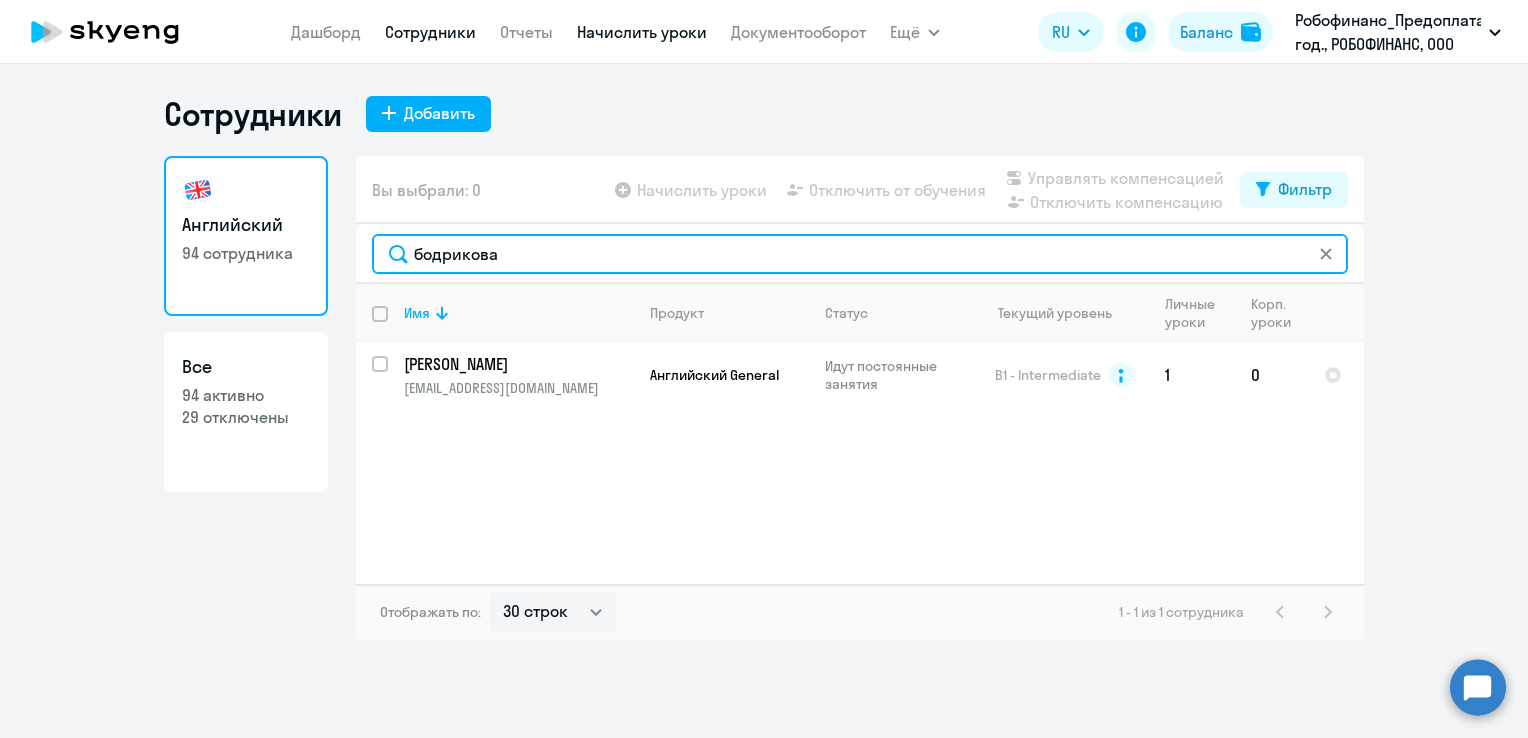
type input "бодрикова"
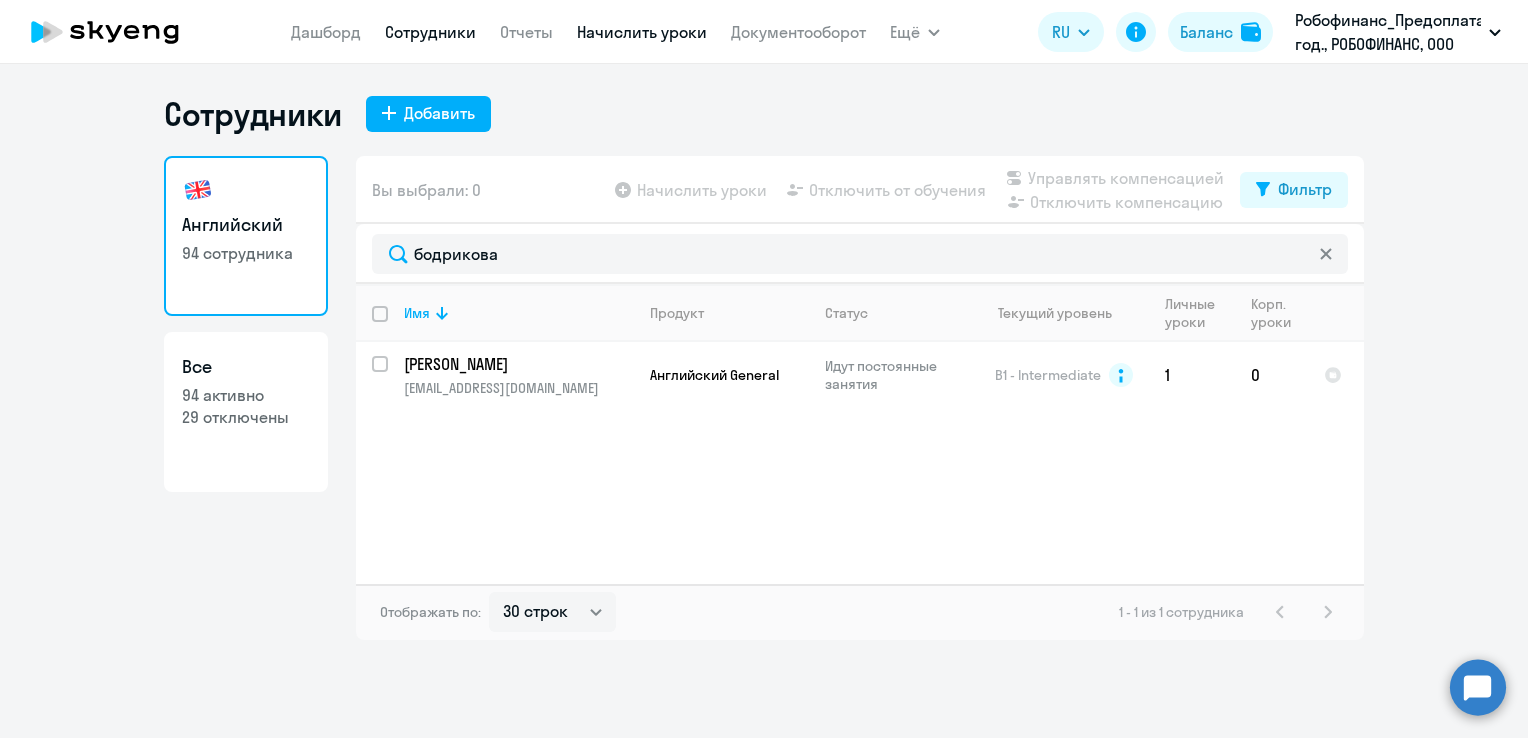
click at [634, 35] on link "Начислить уроки" at bounding box center [642, 32] width 130 height 20
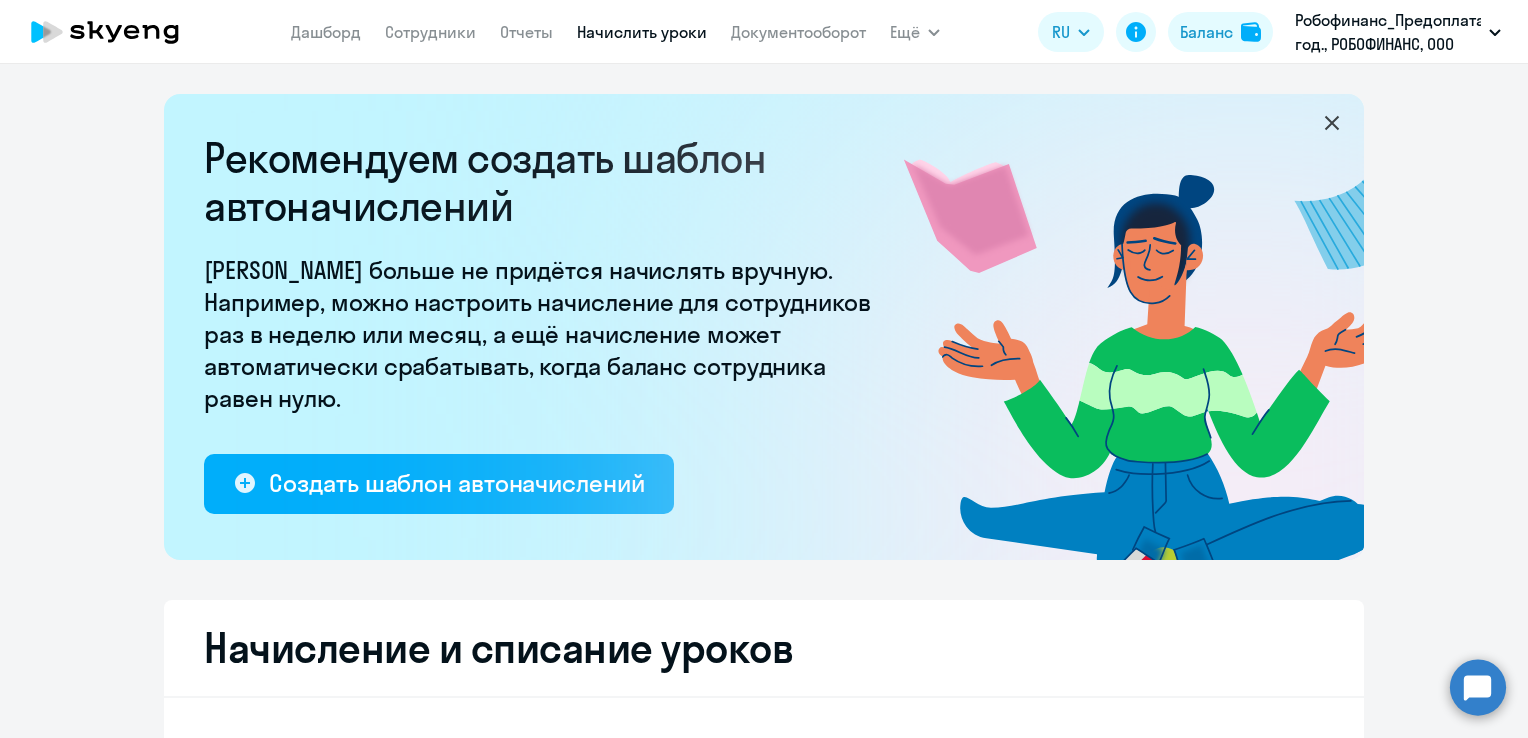
select select "10"
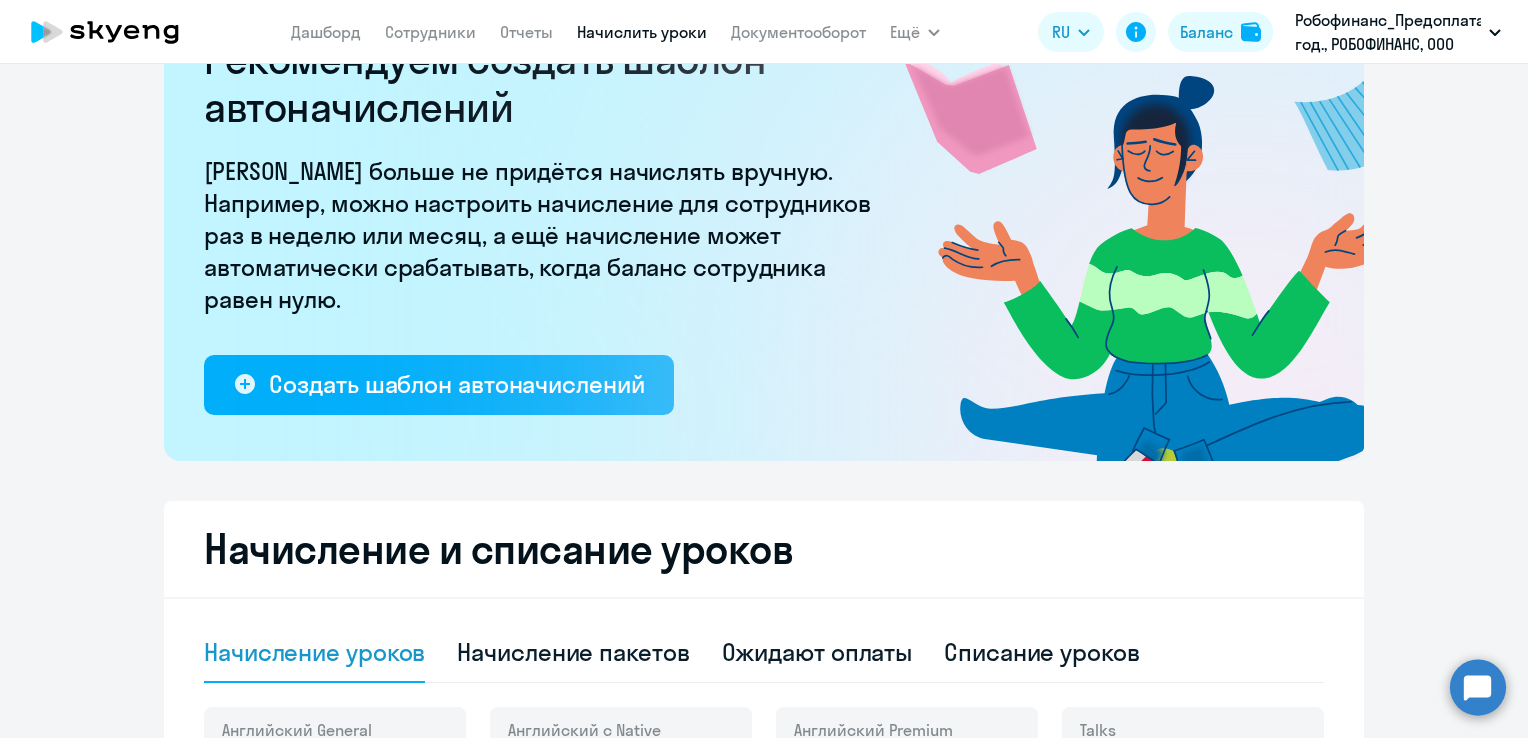
scroll to position [300, 0]
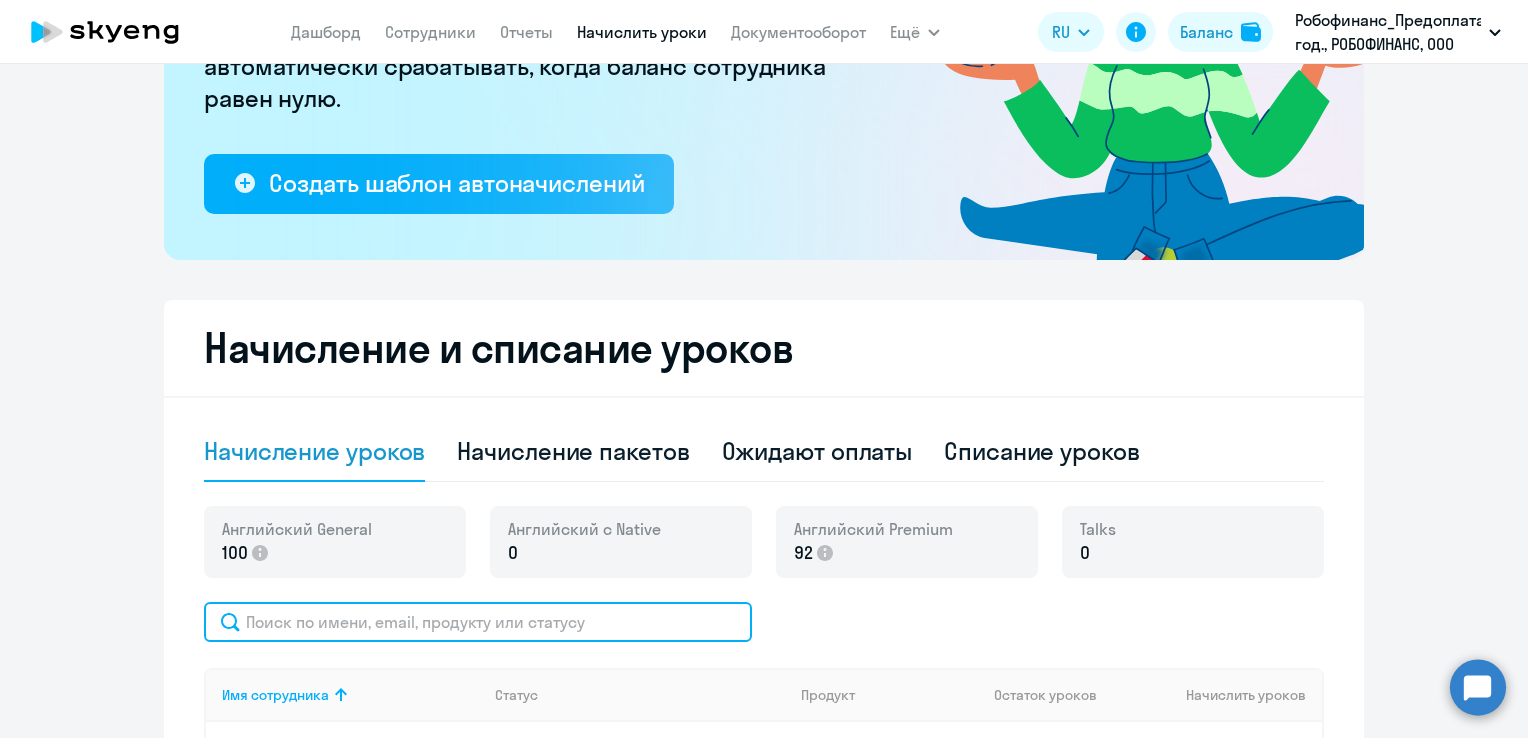
click at [400, 618] on input "text" at bounding box center [478, 622] width 548 height 40
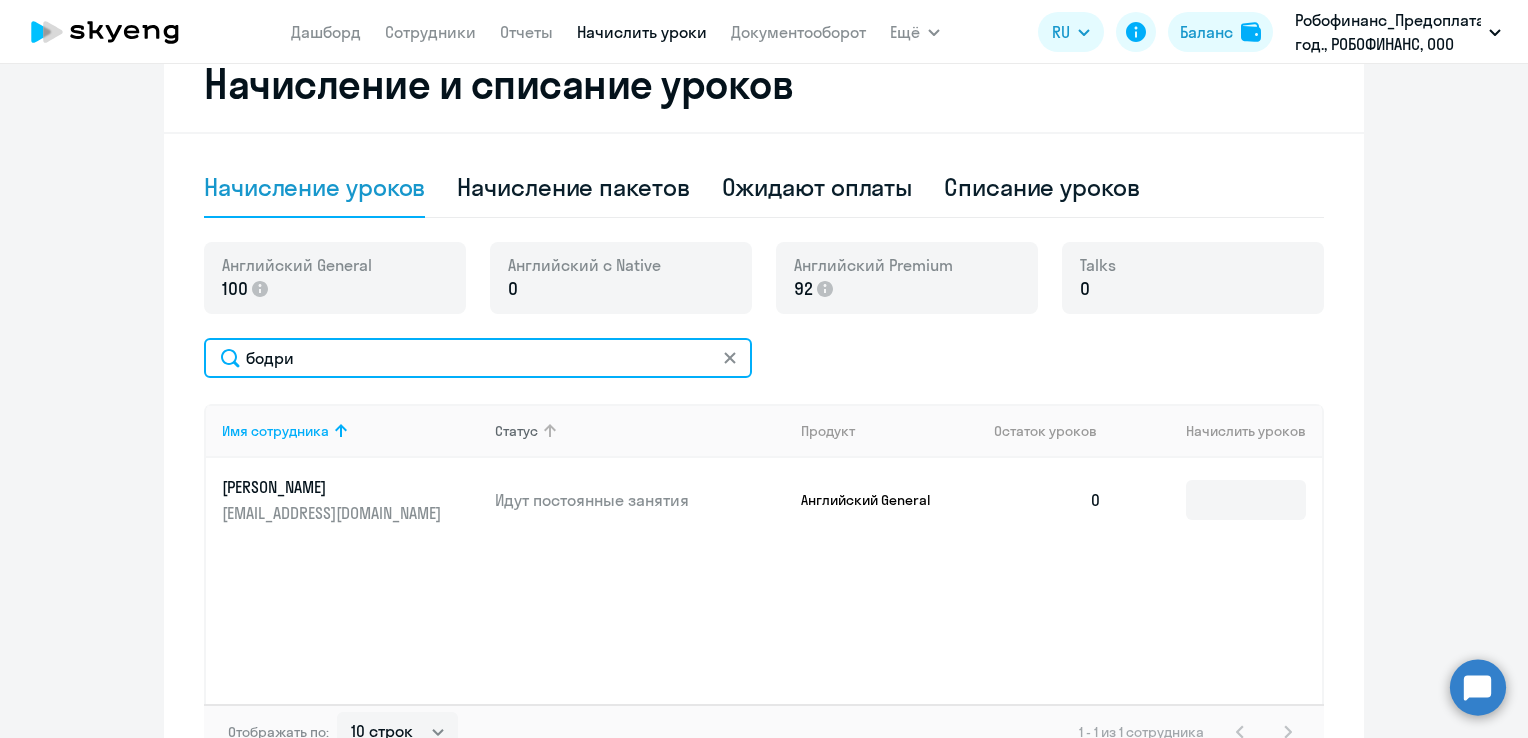
scroll to position [600, 0]
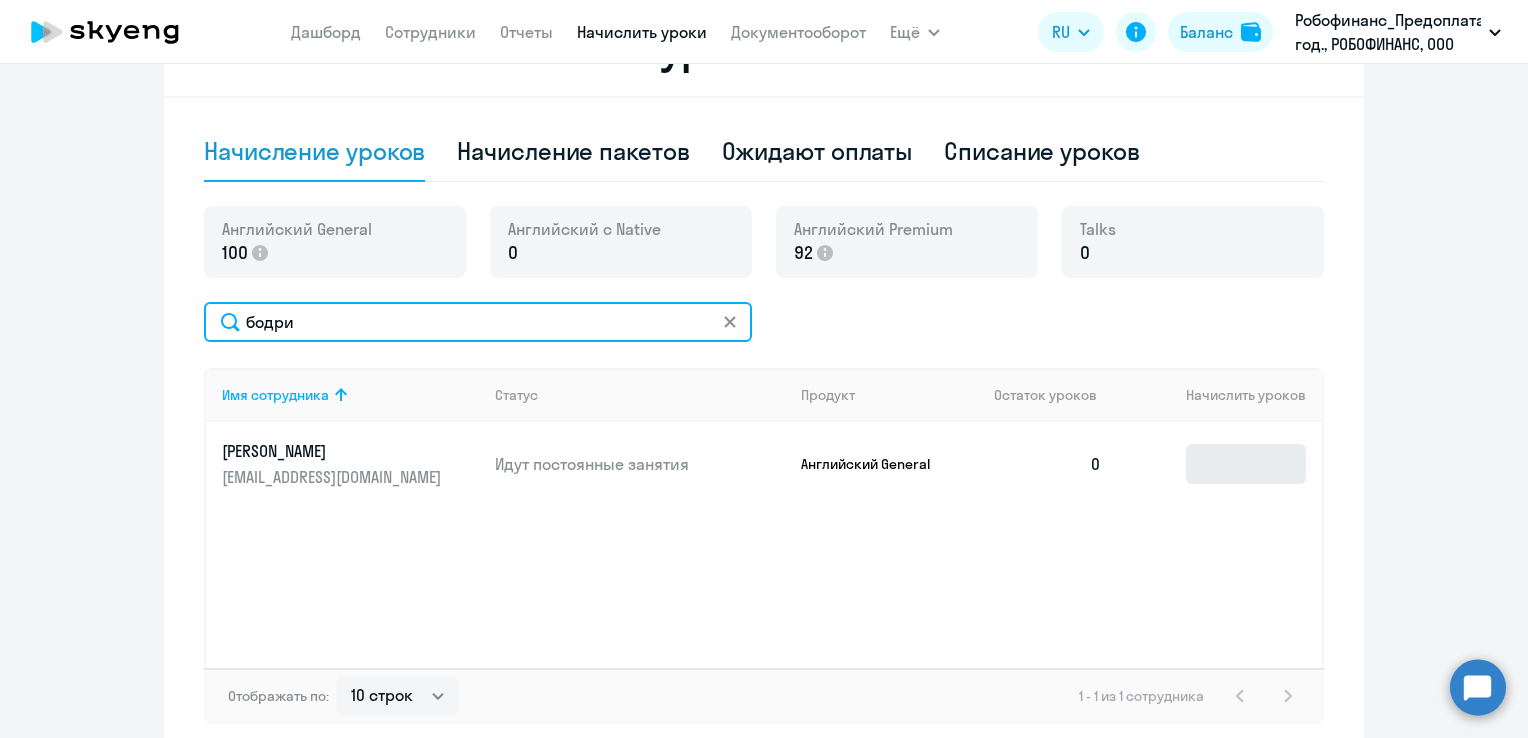
type input "бодри"
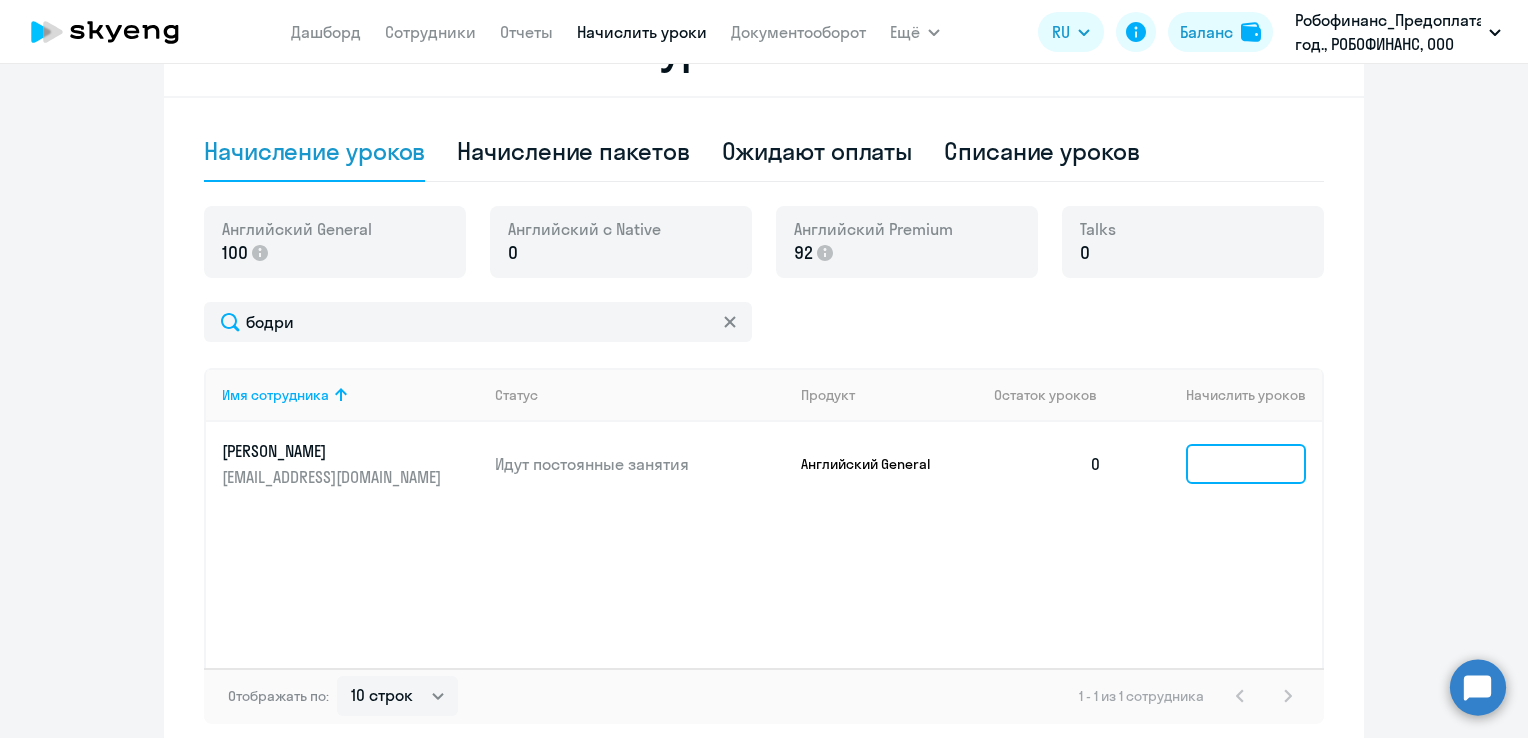
drag, startPoint x: 1224, startPoint y: 476, endPoint x: 1220, endPoint y: 458, distance: 18.4
click at [1224, 472] on input at bounding box center [1246, 464] width 120 height 40
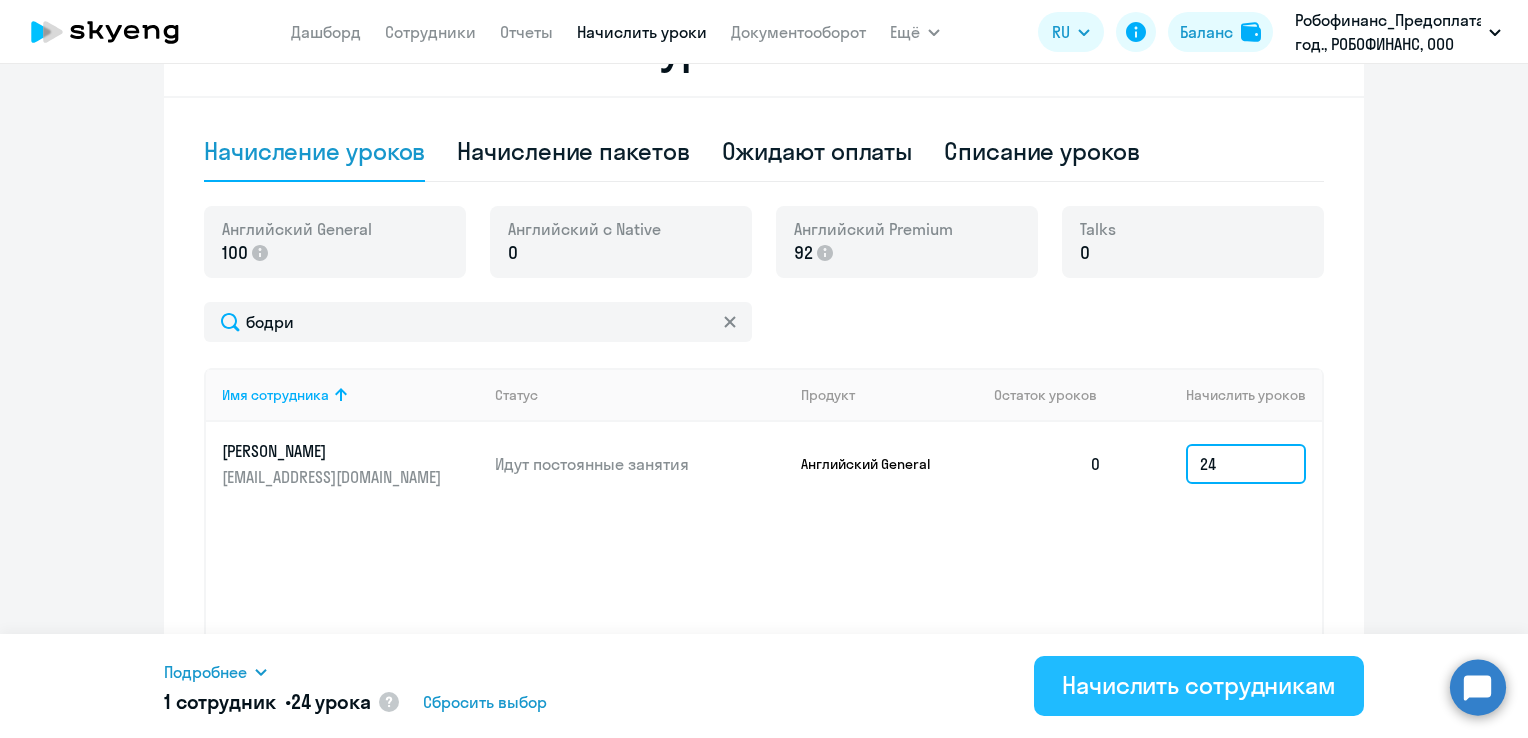
type input "24"
click at [1139, 702] on button "Начислить сотрудникам" at bounding box center [1199, 686] width 330 height 60
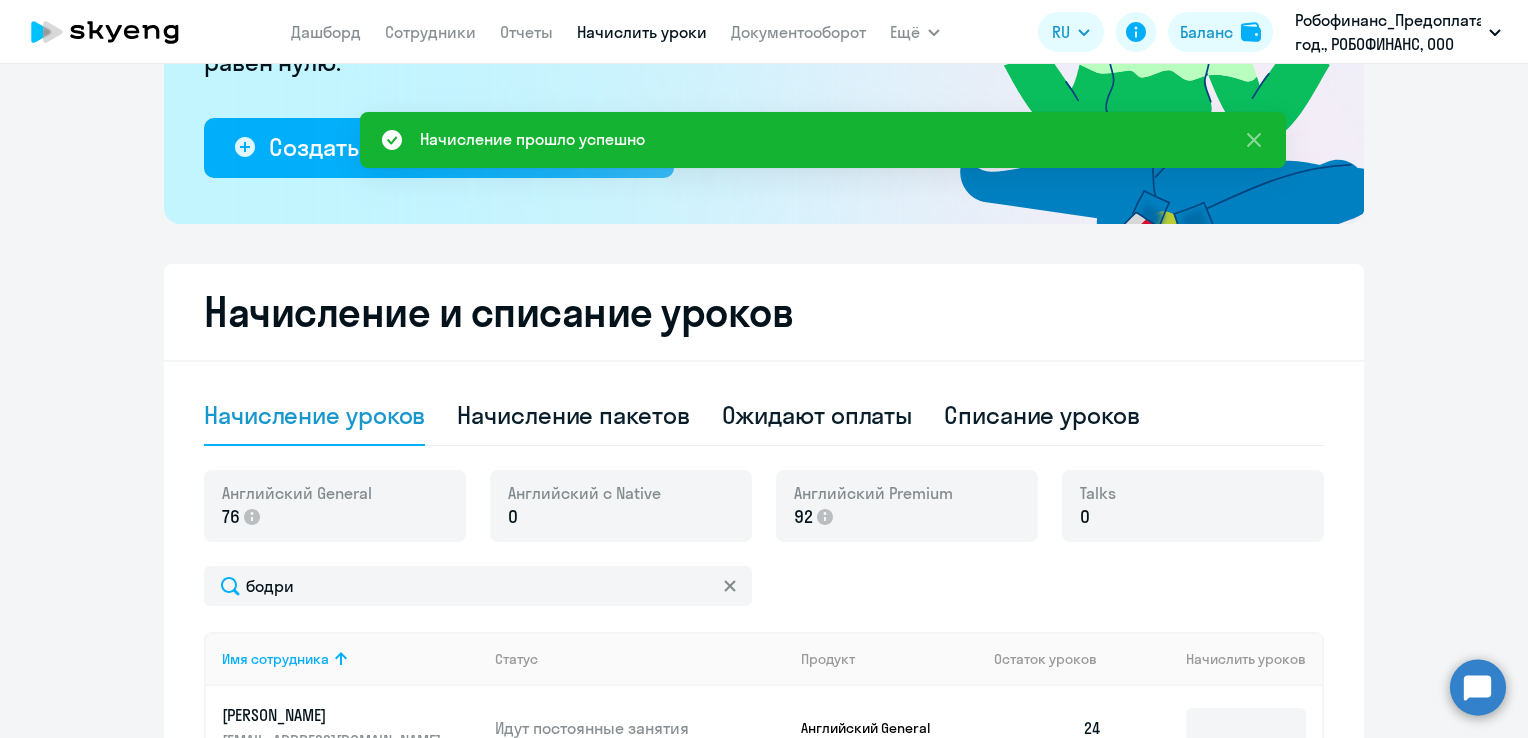
scroll to position [0, 0]
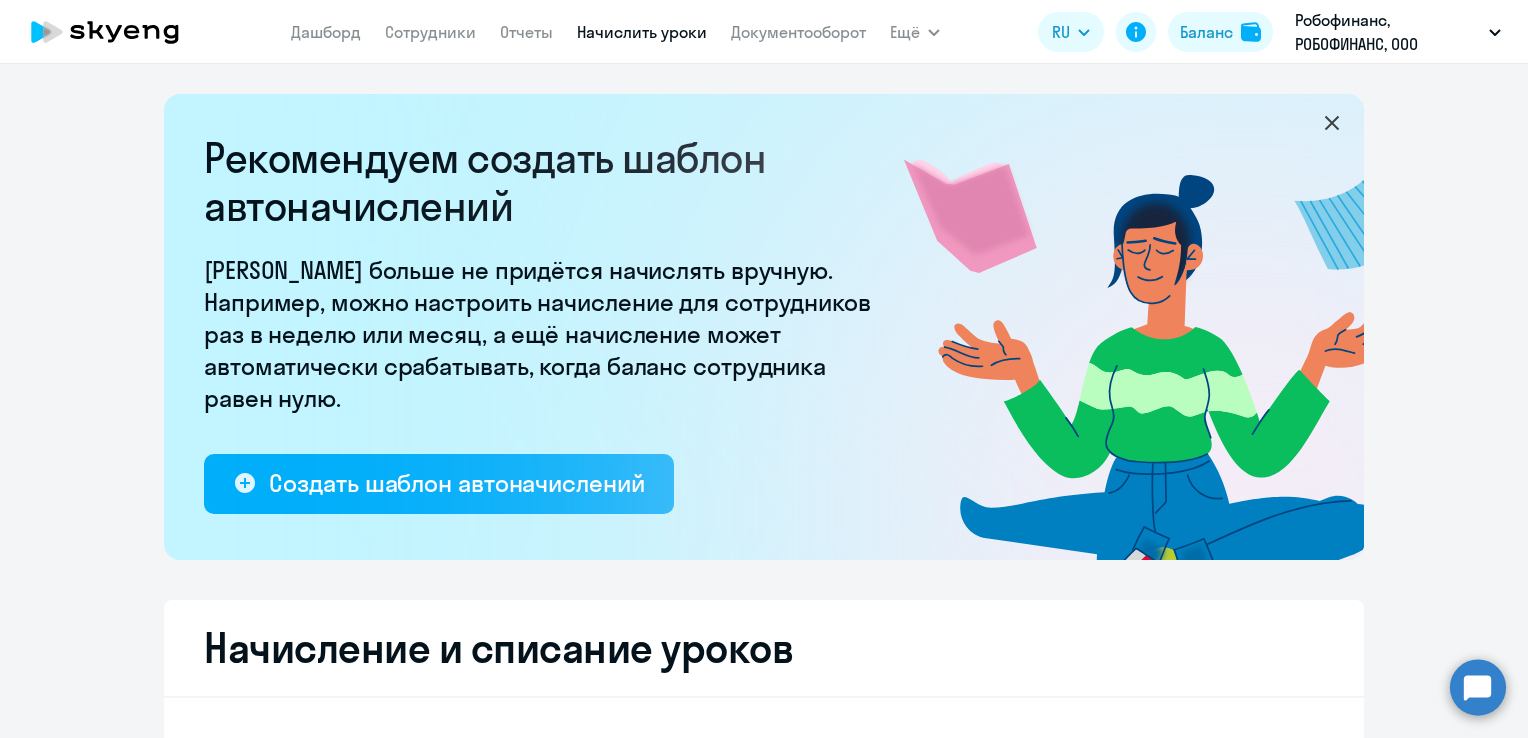
select select "10"
